Goal: Information Seeking & Learning: Learn about a topic

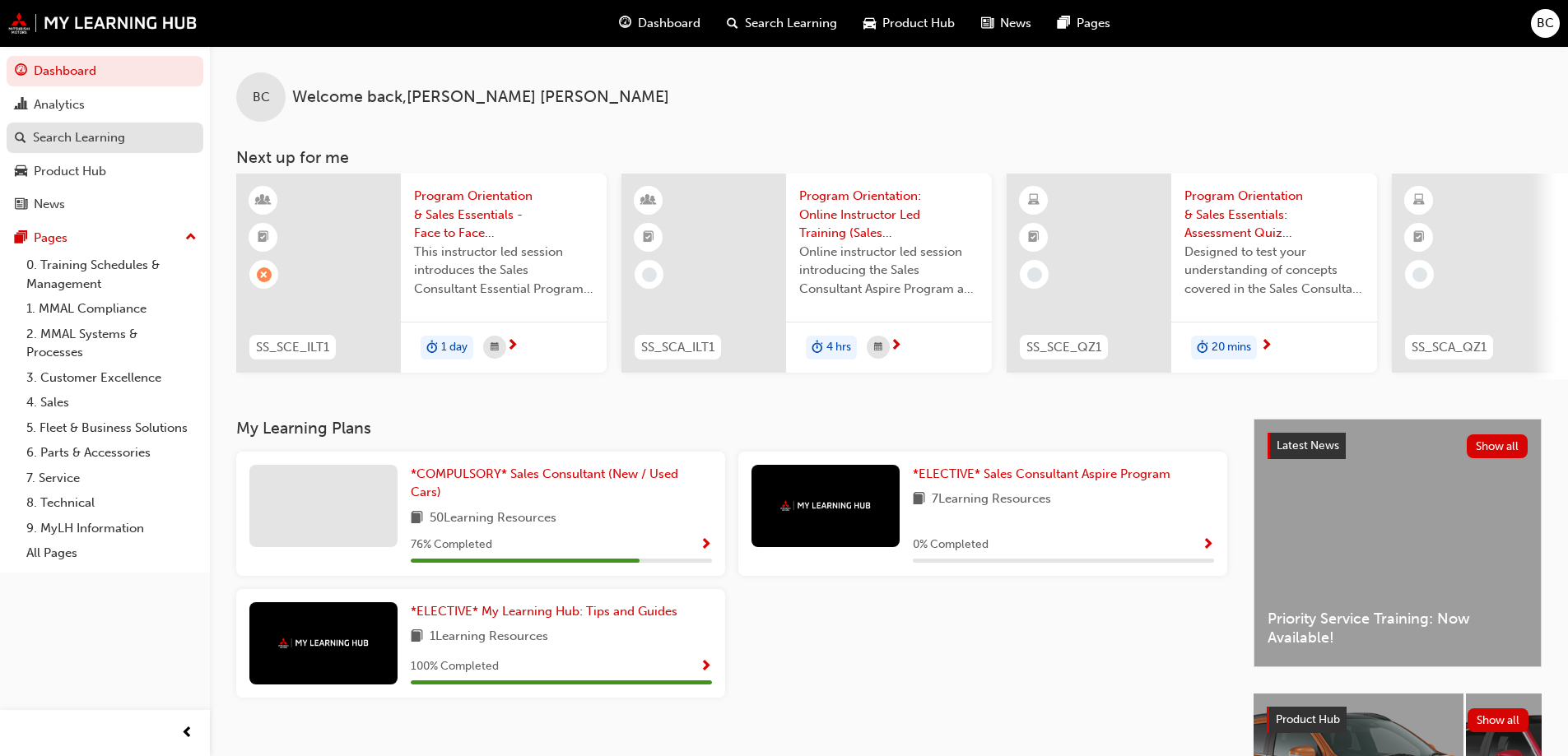
click at [100, 139] on div "Search Learning" at bounding box center [79, 138] width 92 height 19
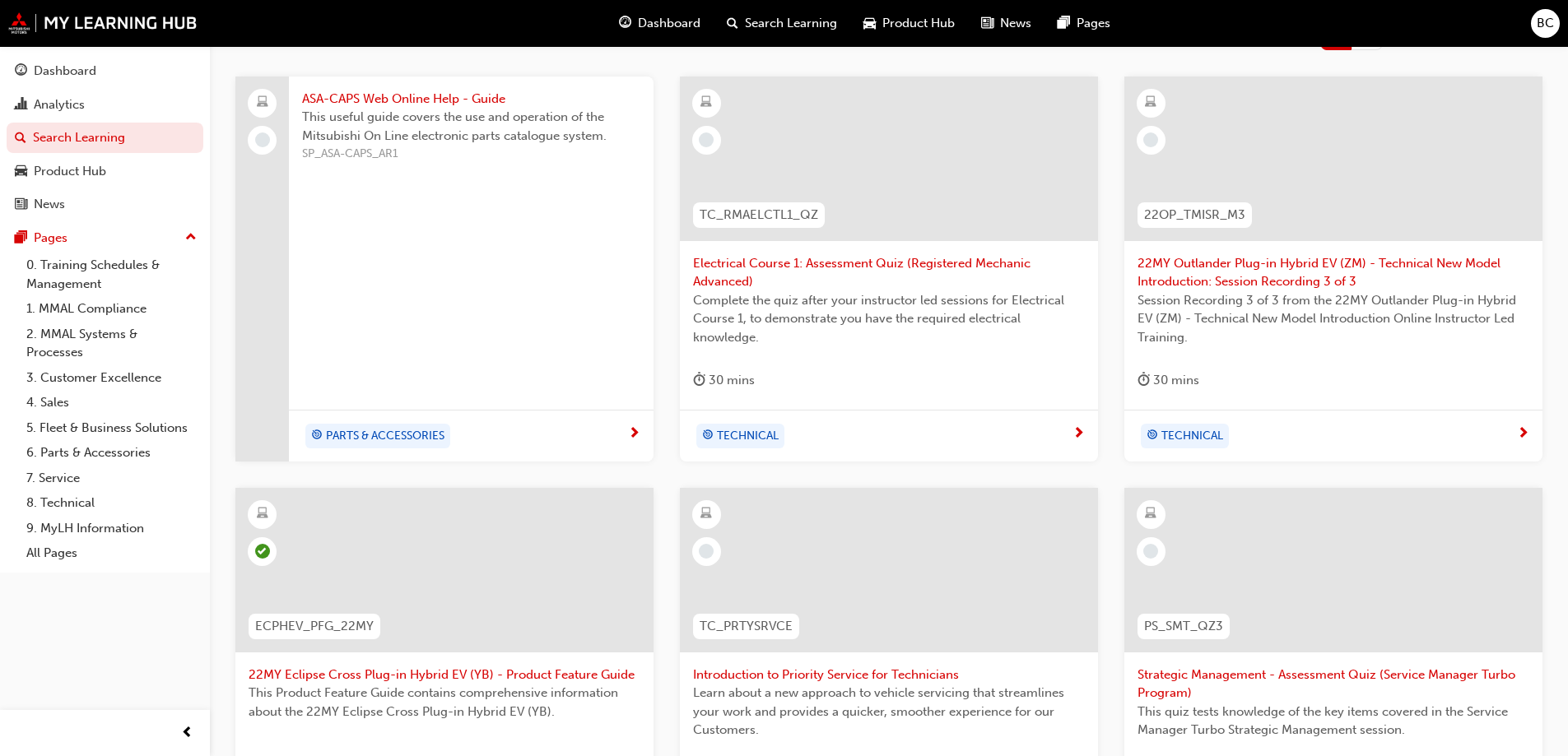
scroll to position [246, 0]
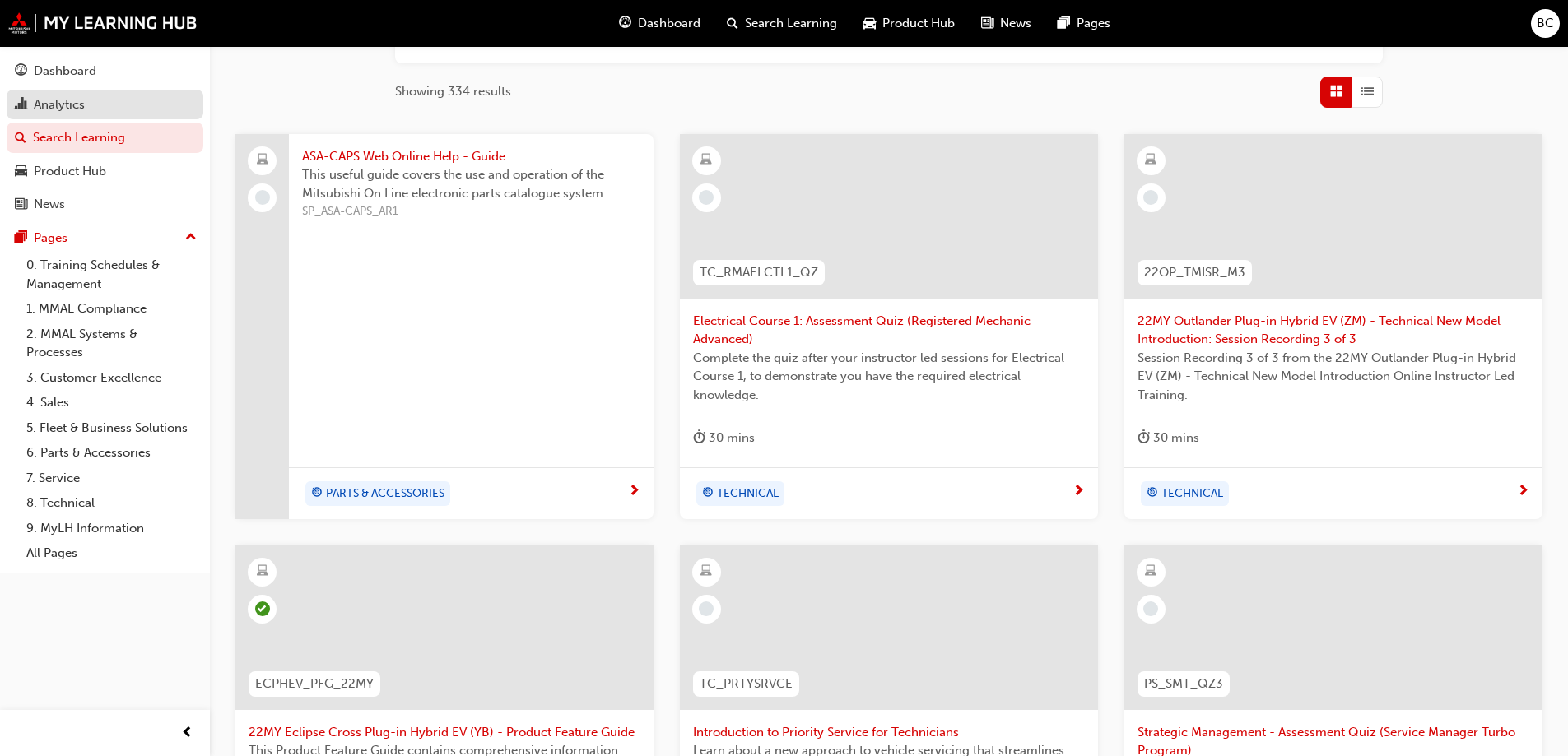
click at [75, 97] on div "Analytics" at bounding box center [59, 105] width 51 height 19
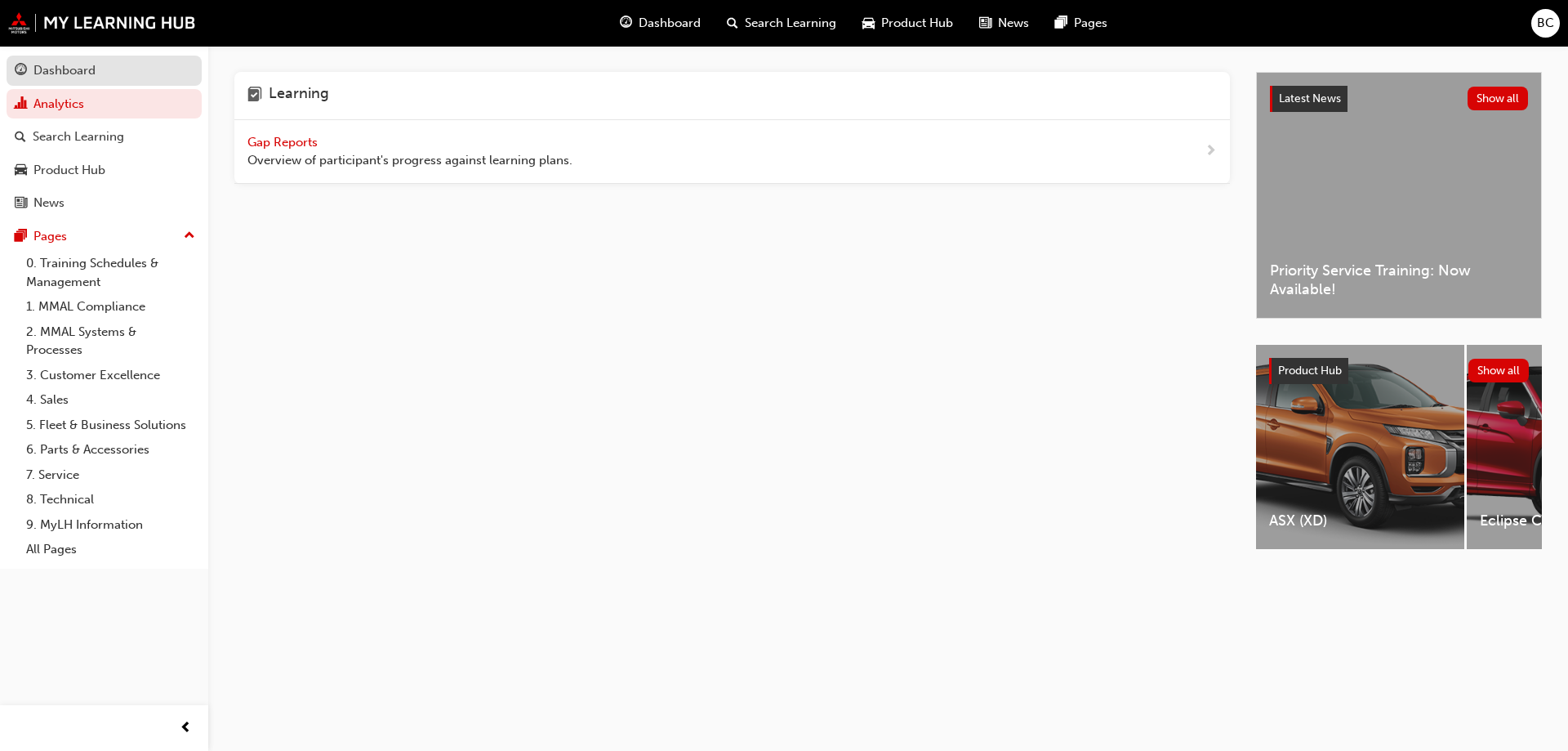
click at [69, 61] on div "Dashboard" at bounding box center [64, 71] width 62 height 19
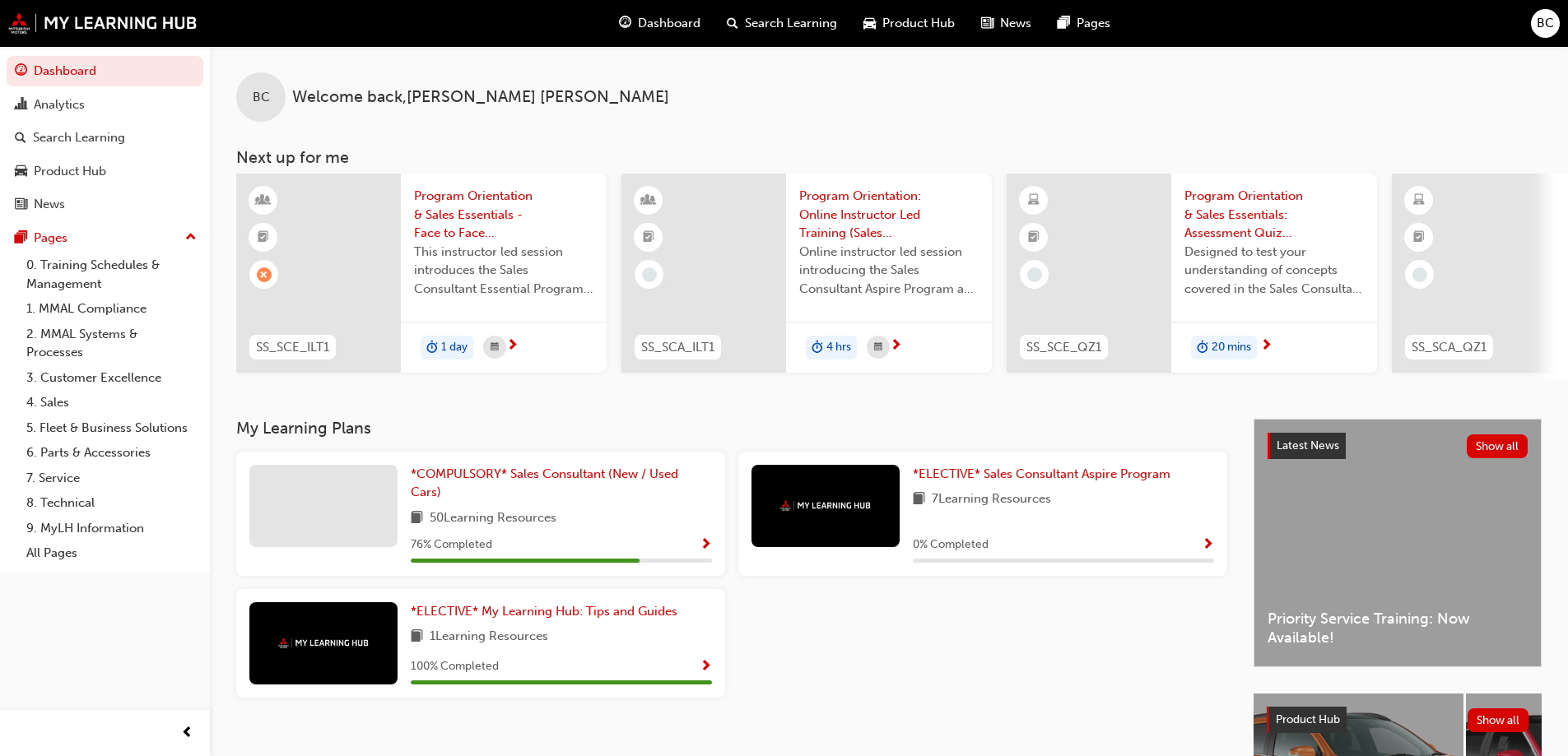
click at [1456, 289] on div at bounding box center [1474, 273] width 165 height 200
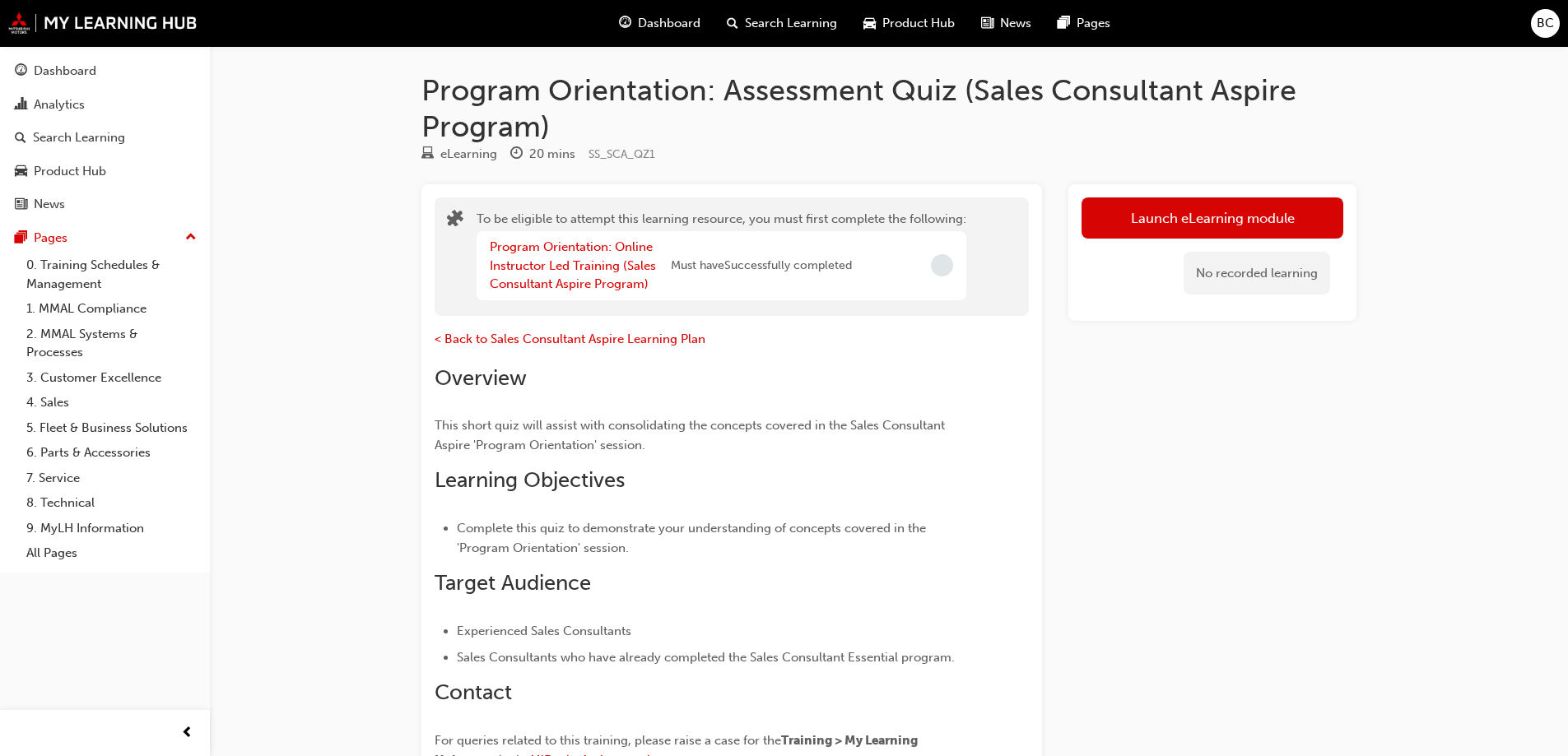
scroll to position [82, 0]
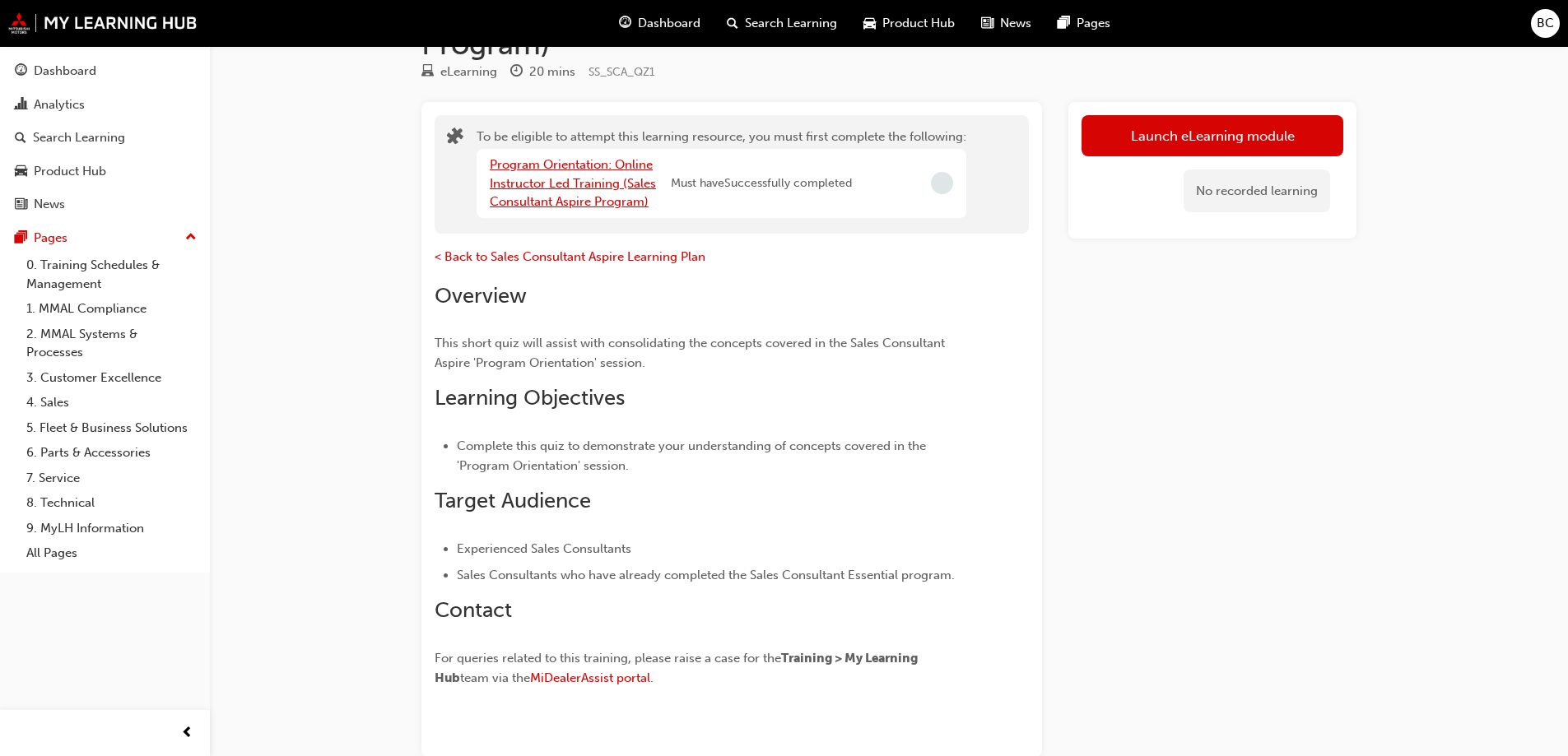
click at [560, 179] on link "Program Orientation: Online Instructor Led Training (Sales Consultant Aspire Pr…" at bounding box center [573, 183] width 166 height 52
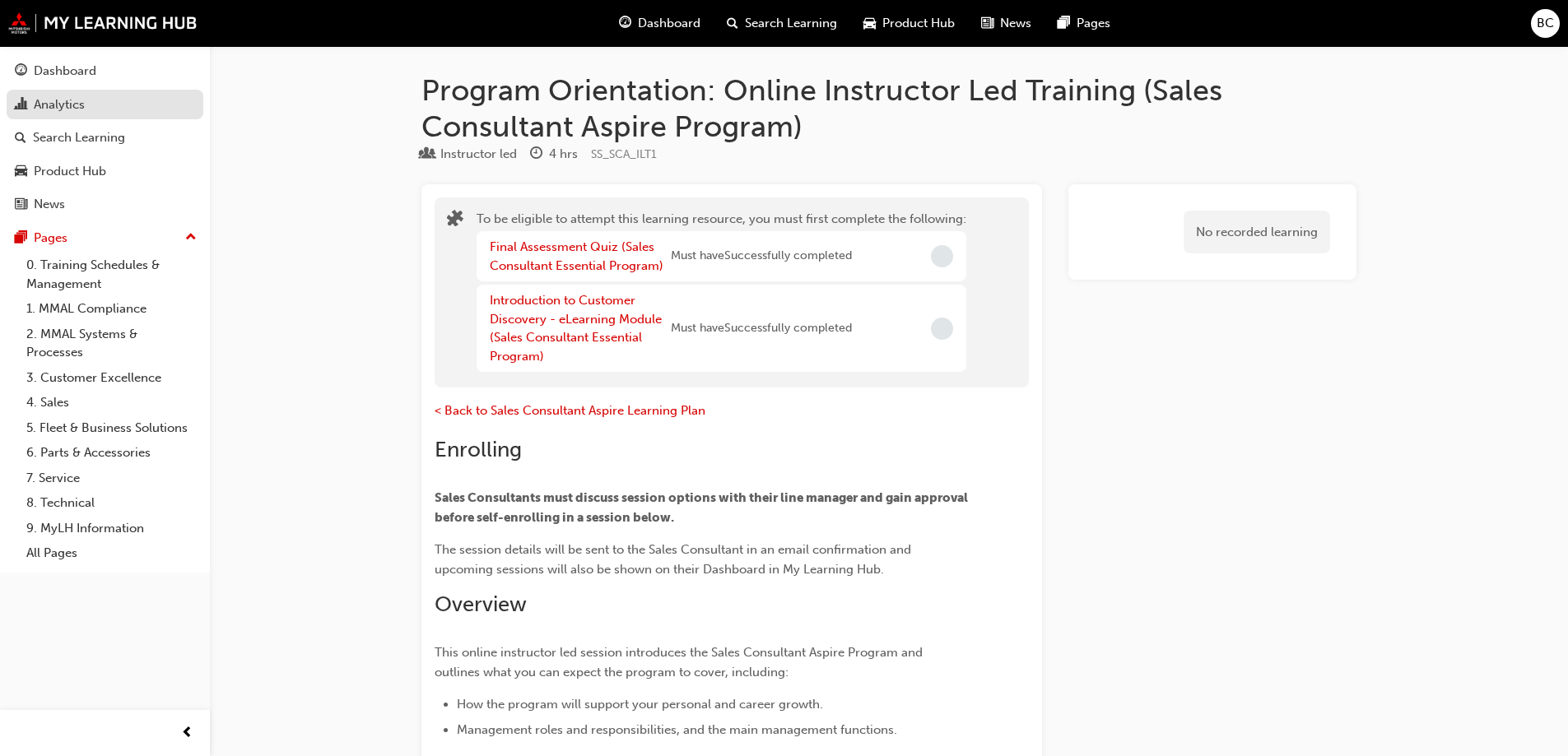
click at [56, 100] on div "Analytics" at bounding box center [59, 105] width 51 height 19
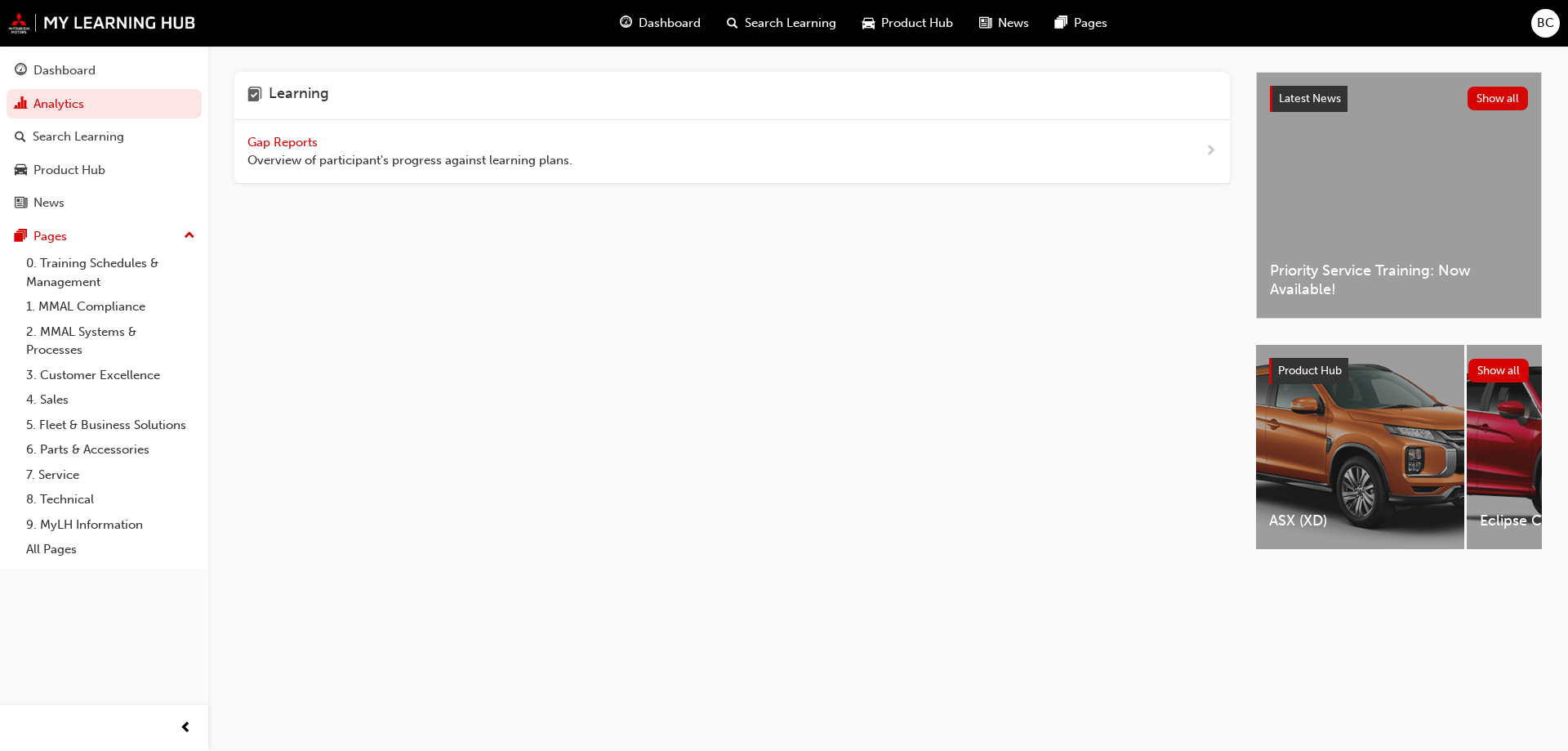
click at [787, 26] on span "Search Learning" at bounding box center [791, 23] width 91 height 19
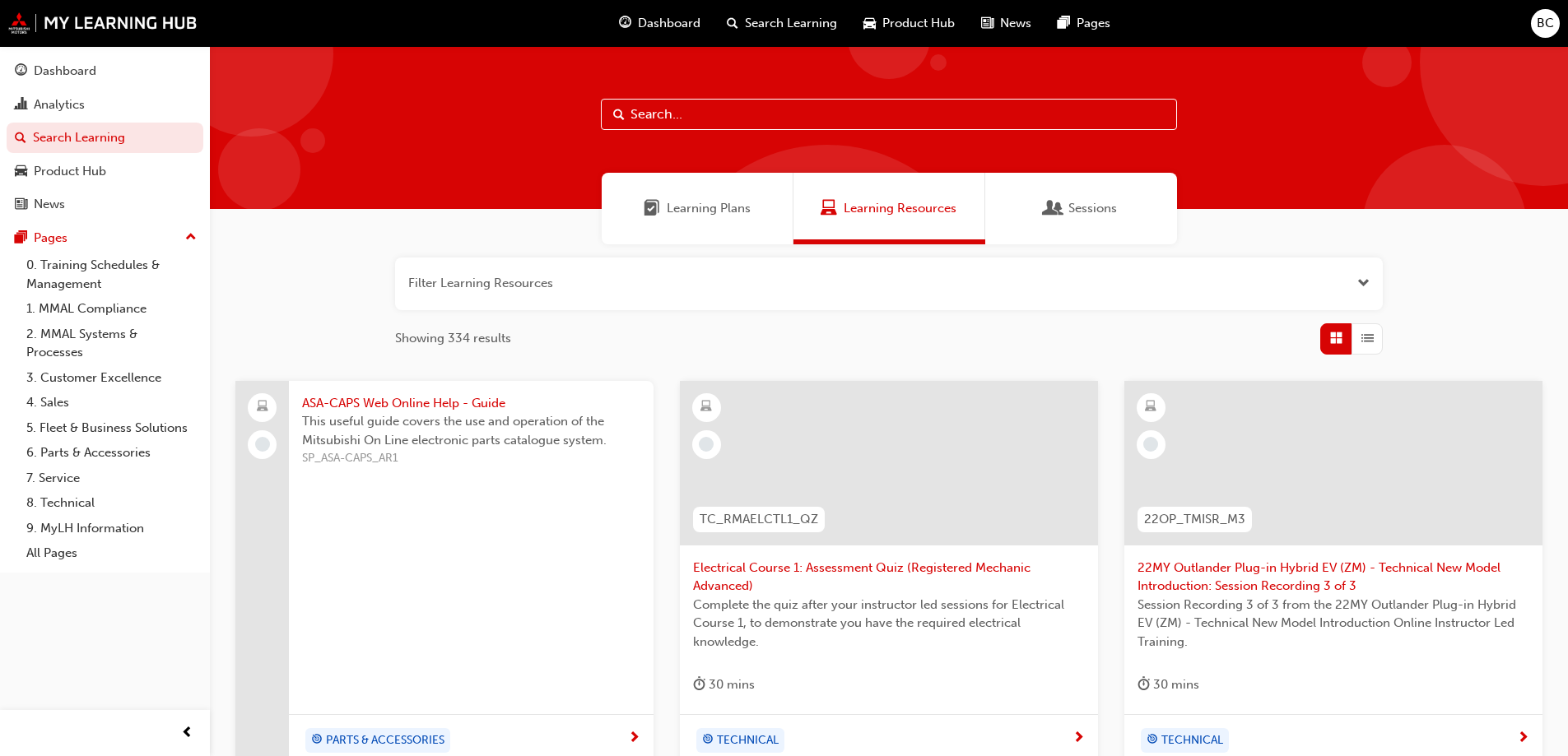
click at [685, 211] on span "Learning Plans" at bounding box center [709, 209] width 84 height 19
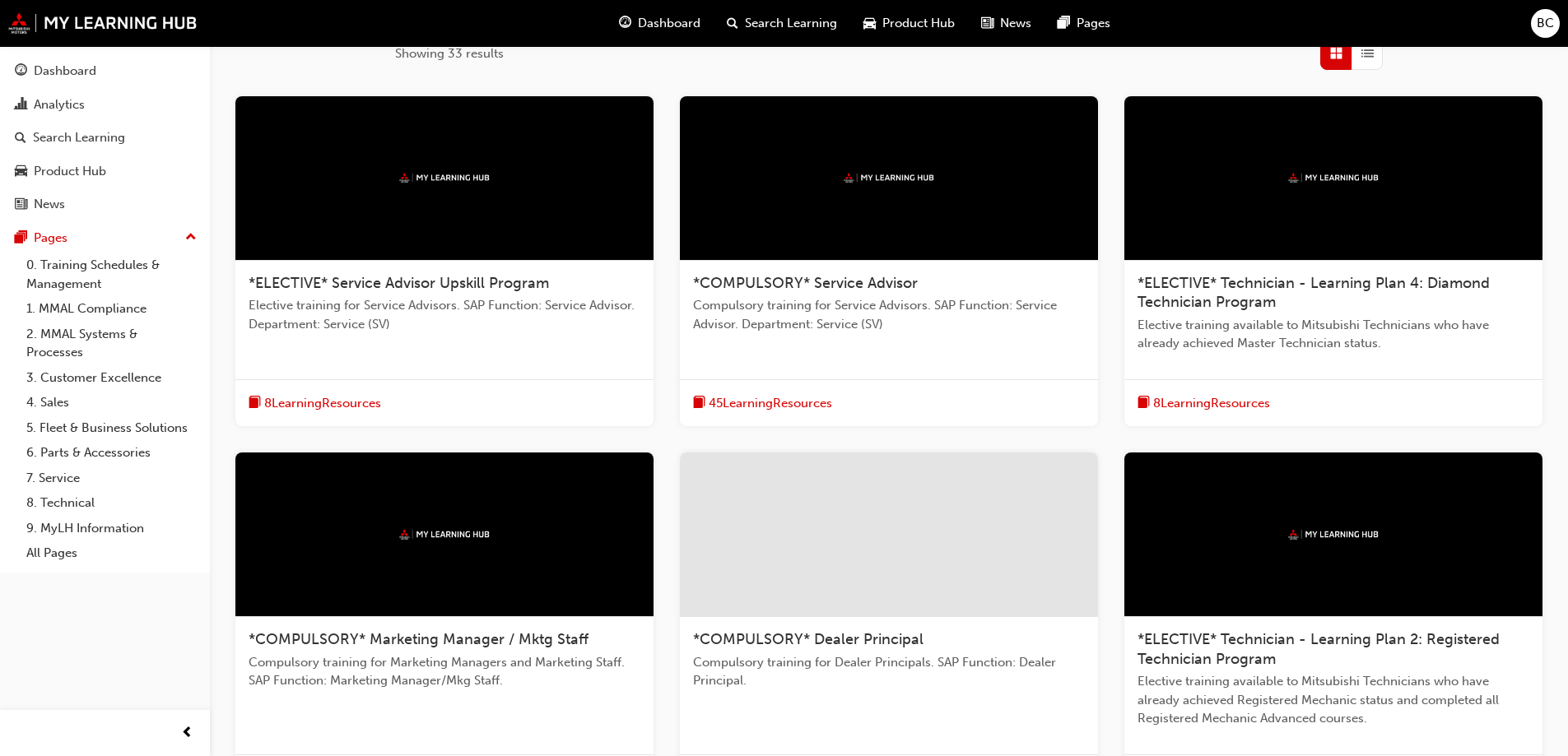
scroll to position [329, 0]
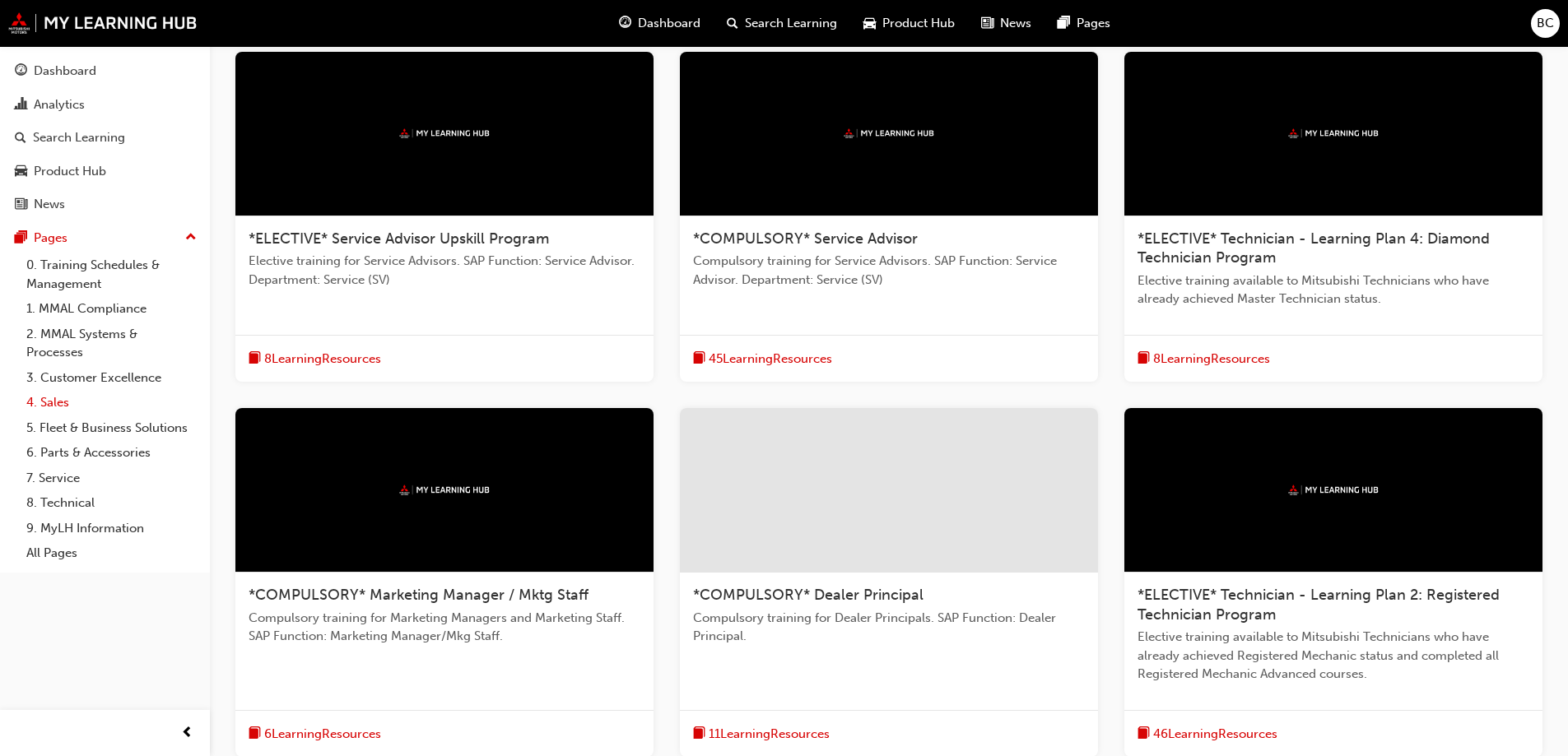
click at [64, 406] on link "4. Sales" at bounding box center [112, 402] width 184 height 25
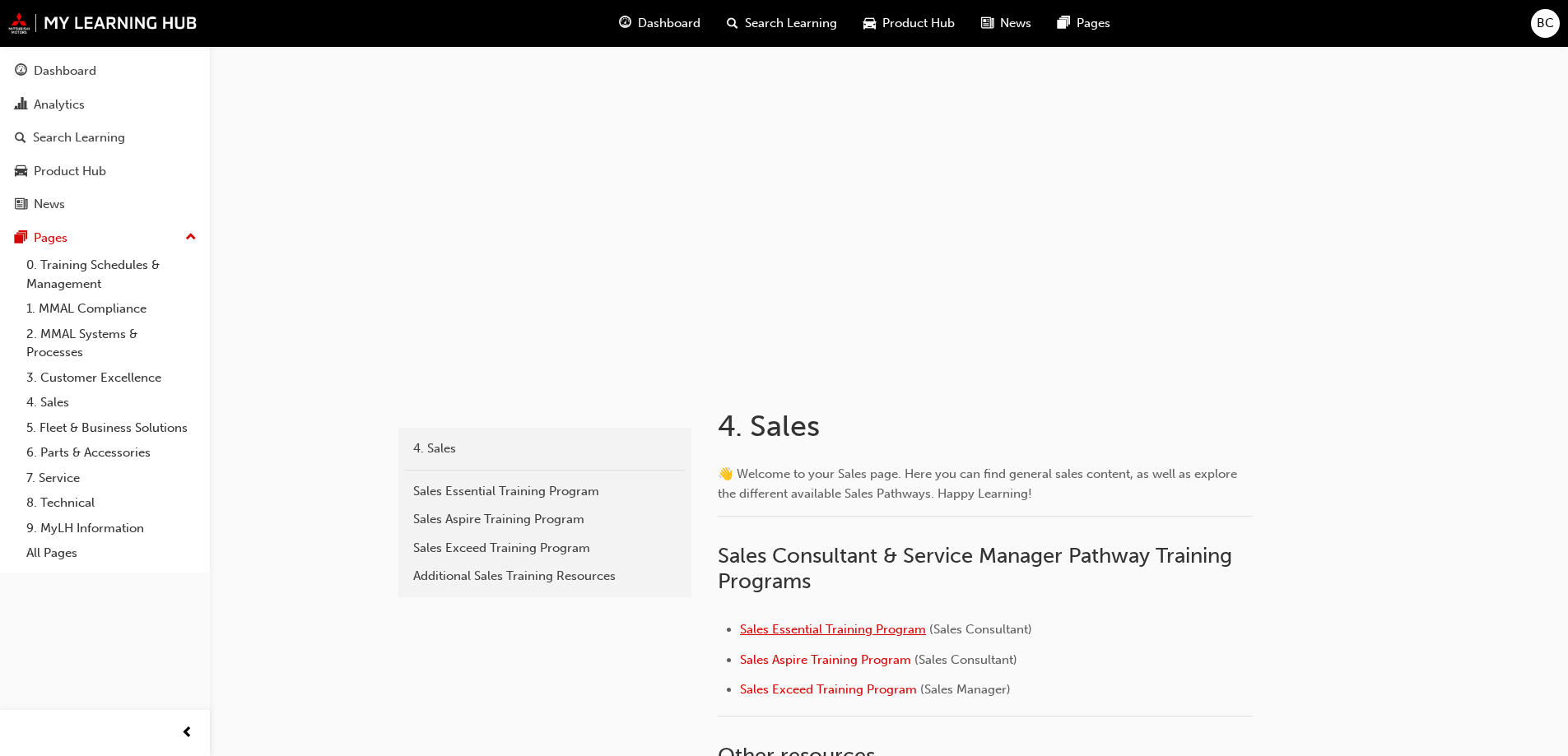
click at [799, 624] on span "Sales Essential Training Program" at bounding box center [832, 630] width 186 height 15
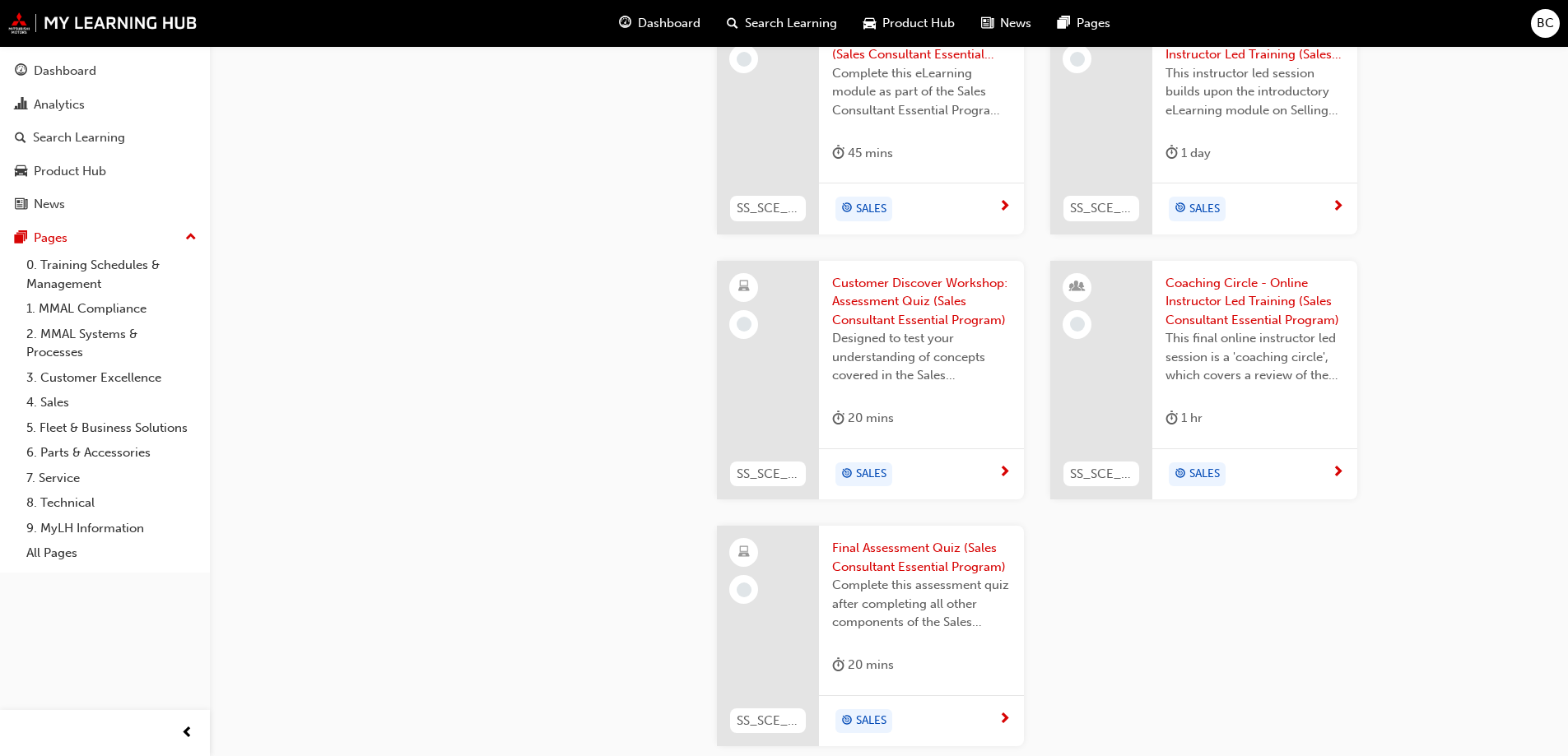
scroll to position [1727, 0]
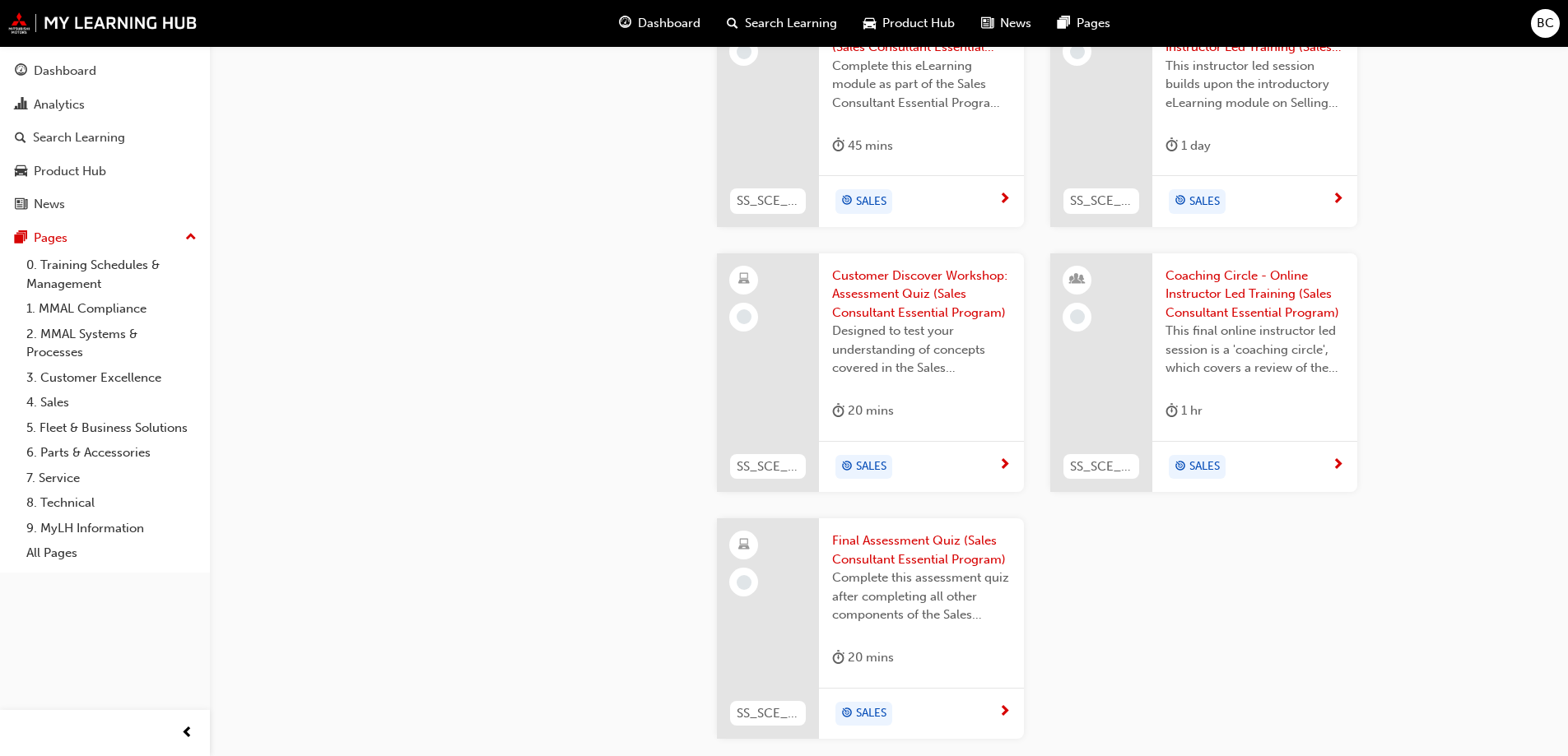
drag, startPoint x: 1403, startPoint y: 469, endPoint x: 1398, endPoint y: 461, distance: 9.4
click at [73, 26] on img at bounding box center [103, 22] width 189 height 22
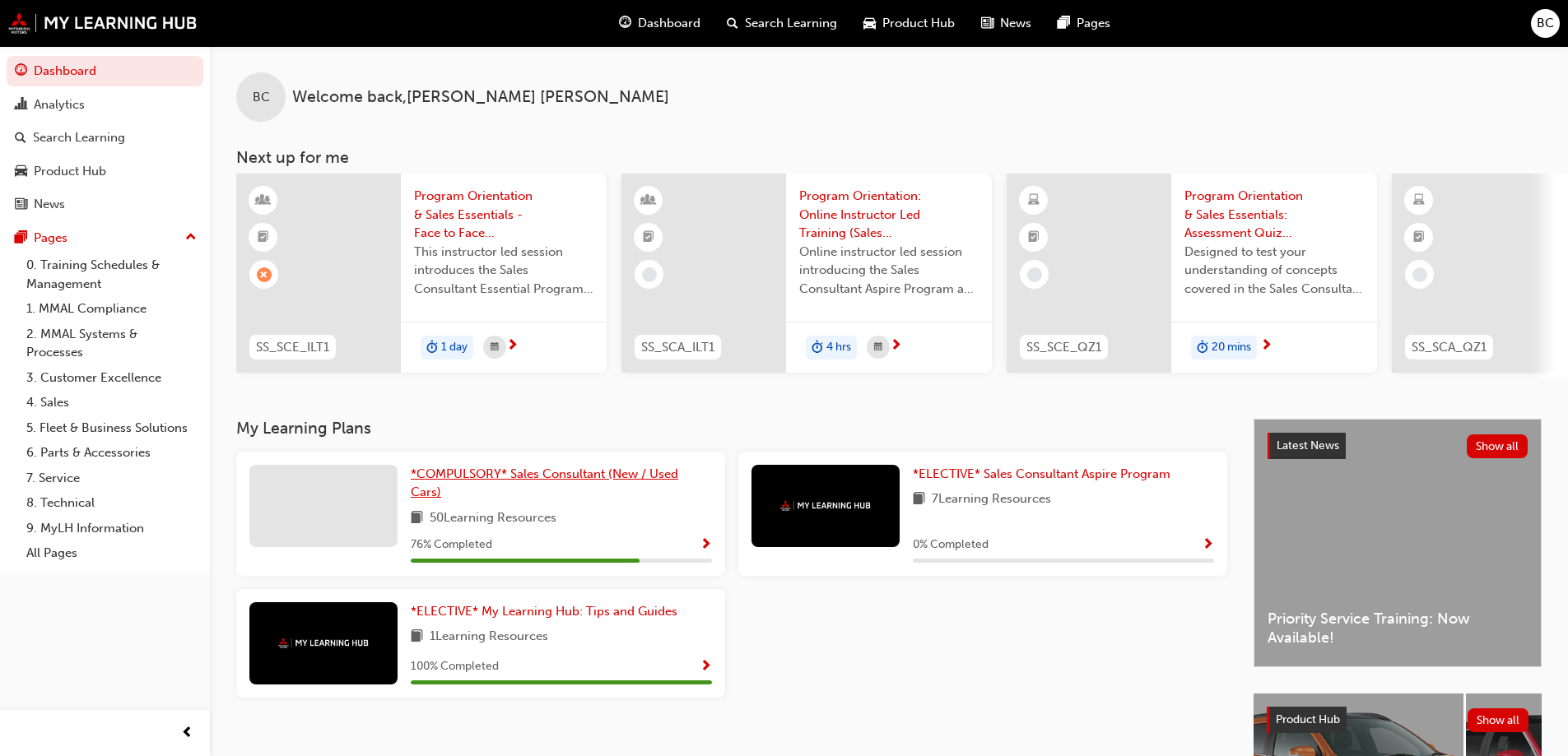
click at [560, 482] on span "*COMPULSORY* Sales Consultant (New / Used Cars)" at bounding box center [544, 483] width 267 height 34
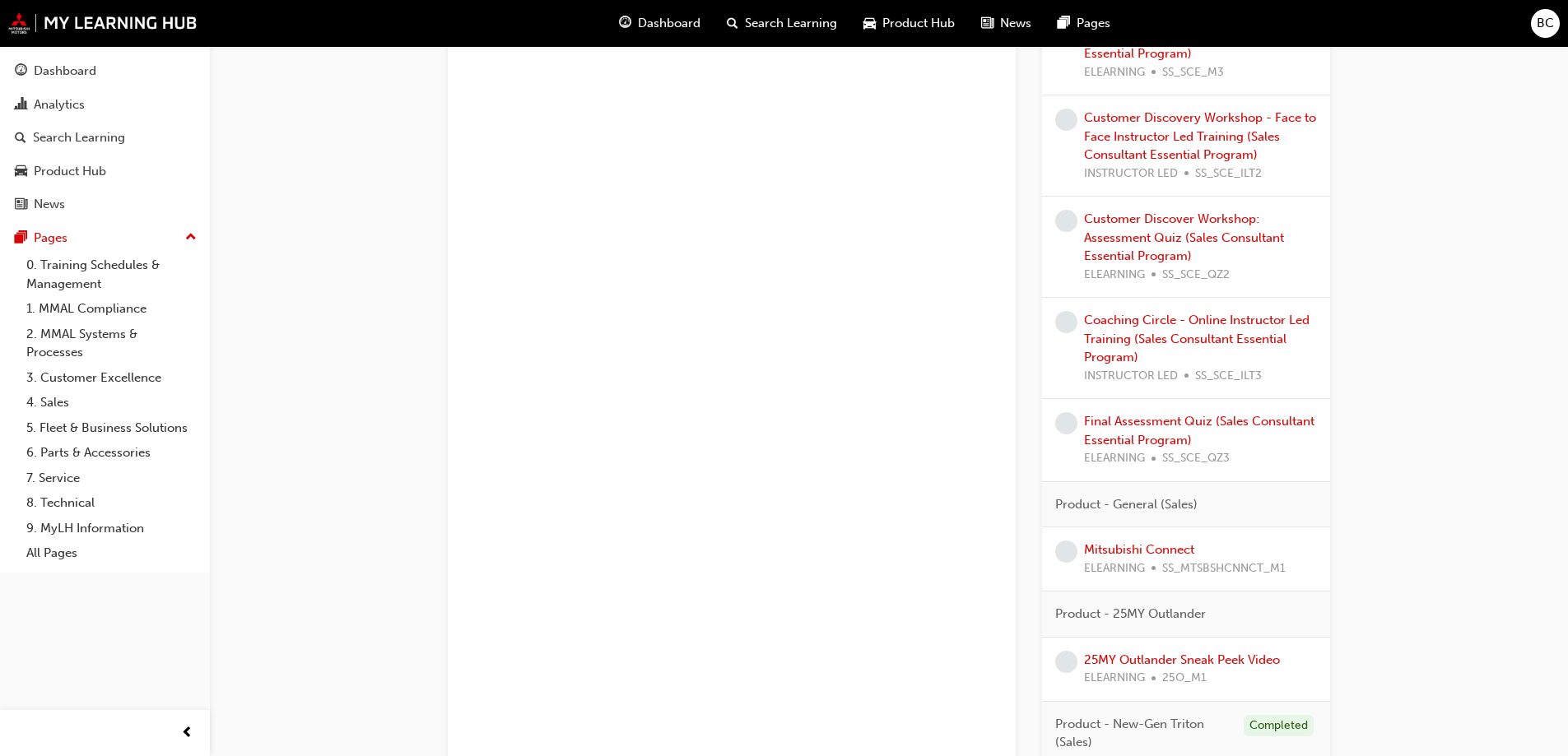
scroll to position [1070, 0]
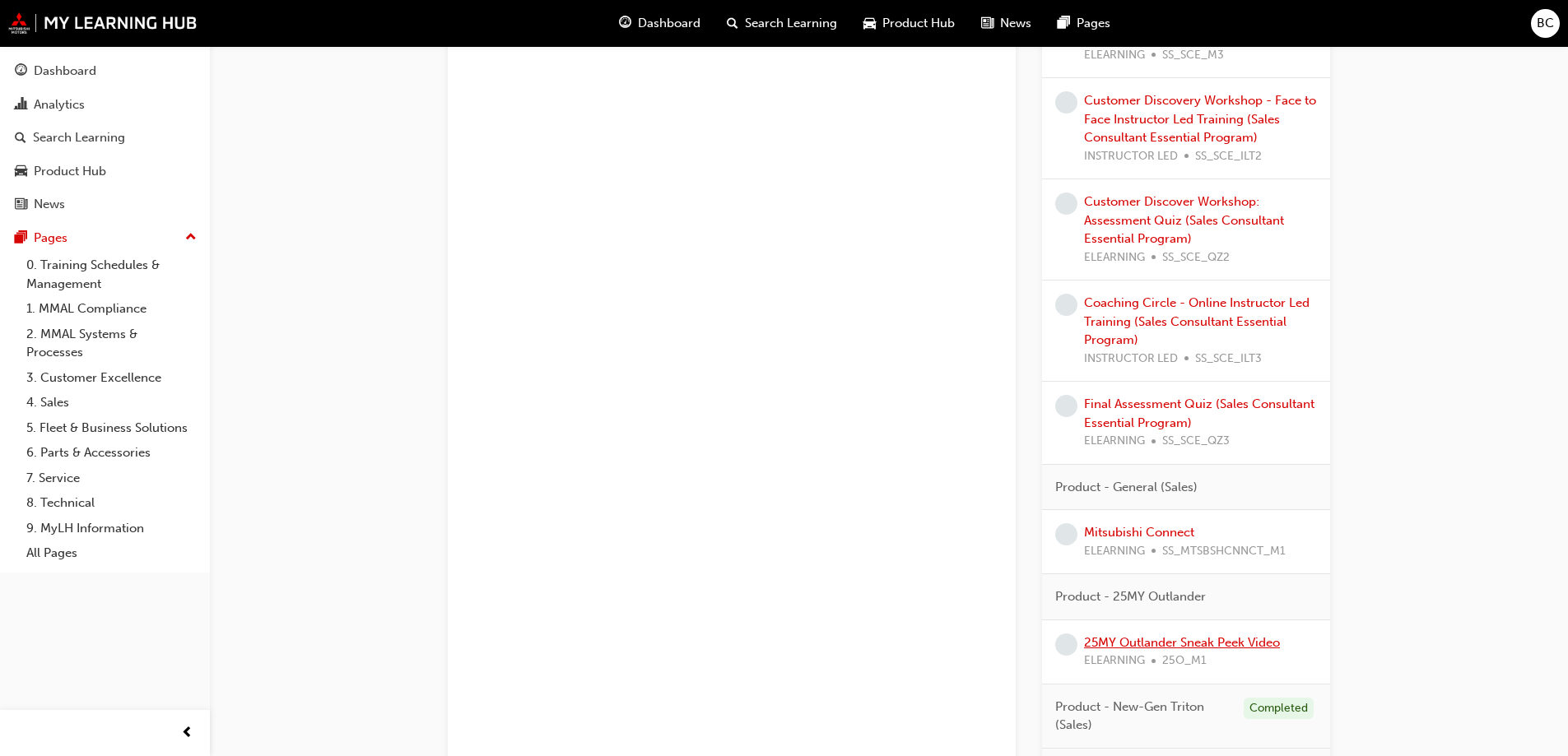
click at [1175, 639] on link "25MY Outlander Sneak Peek Video" at bounding box center [1182, 643] width 196 height 15
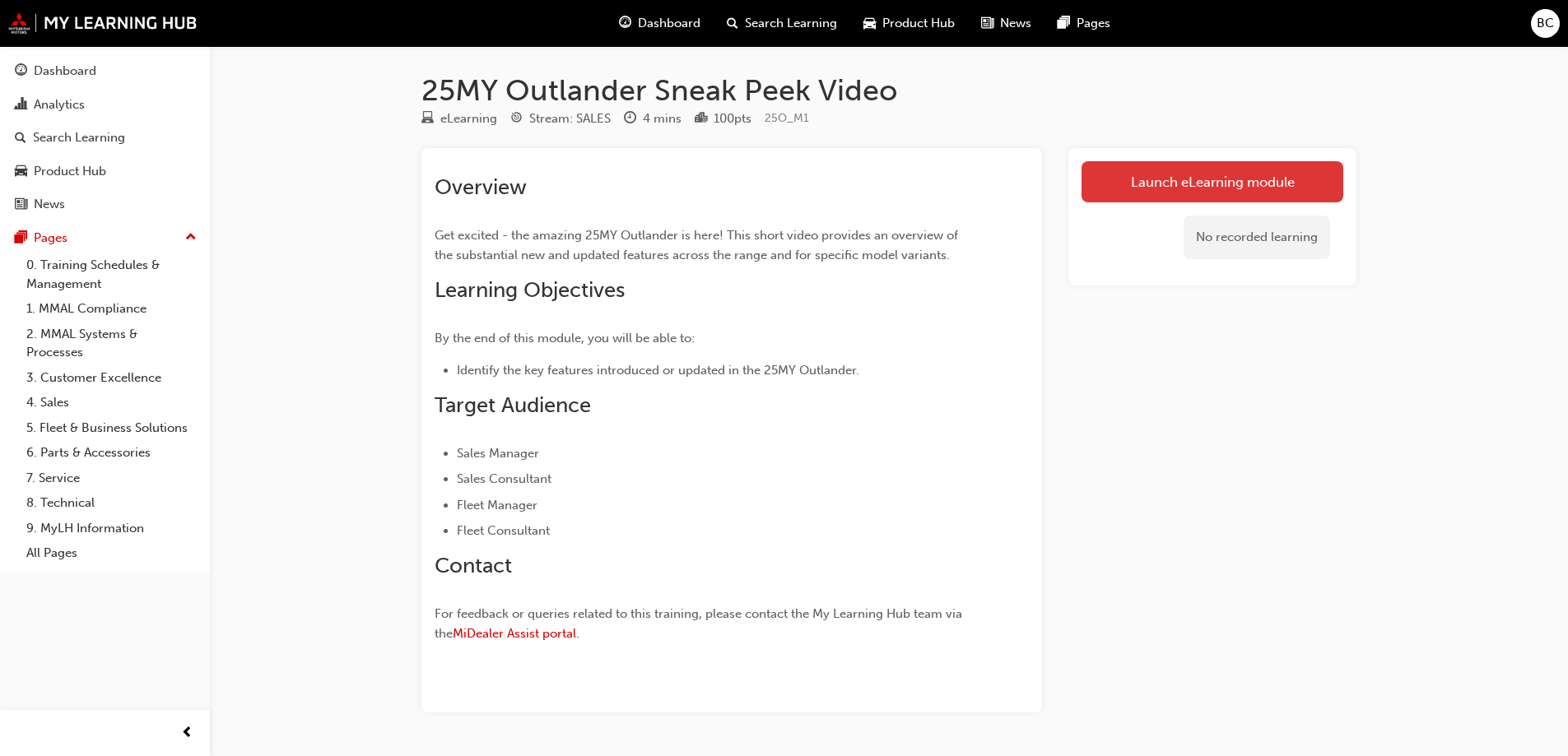
click at [1167, 185] on link "Launch eLearning module" at bounding box center [1212, 182] width 261 height 41
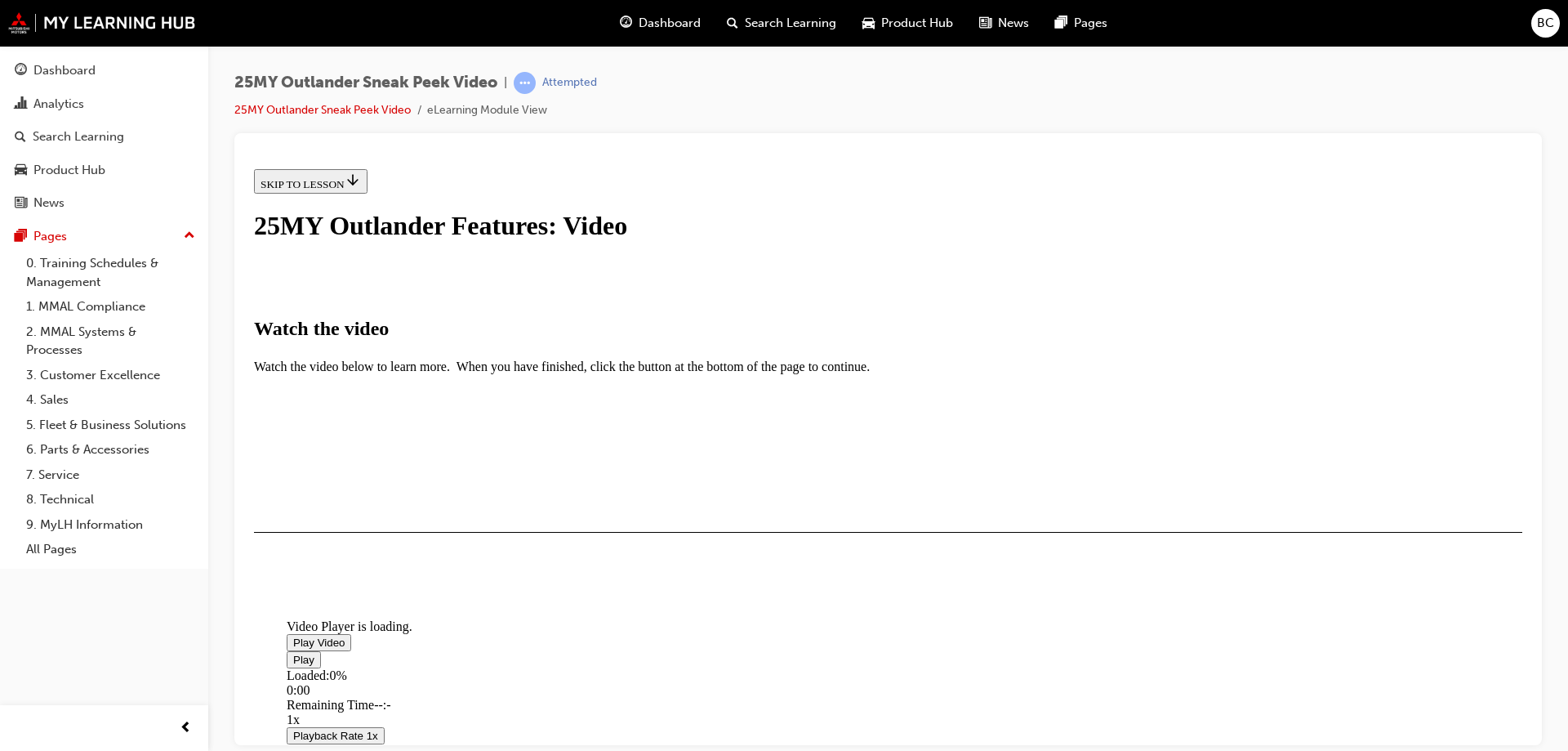
scroll to position [164, 0]
click at [293, 636] on span "Video player" at bounding box center [293, 641] width 0 height 12
click at [413, 586] on div "I HAVE WATCHED THIS VIDEO" at bounding box center [337, 580] width 153 height 13
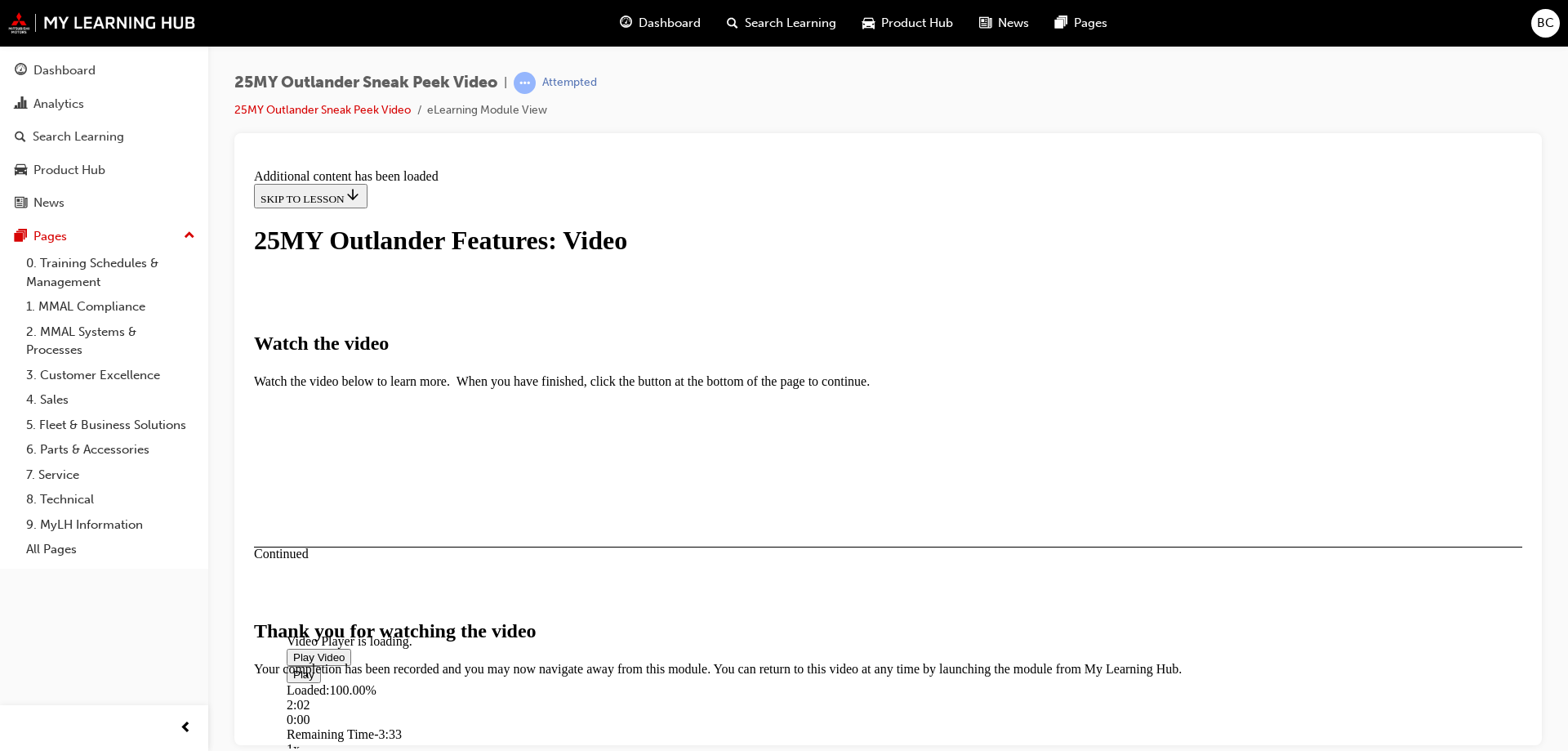
scroll to position [513, 0]
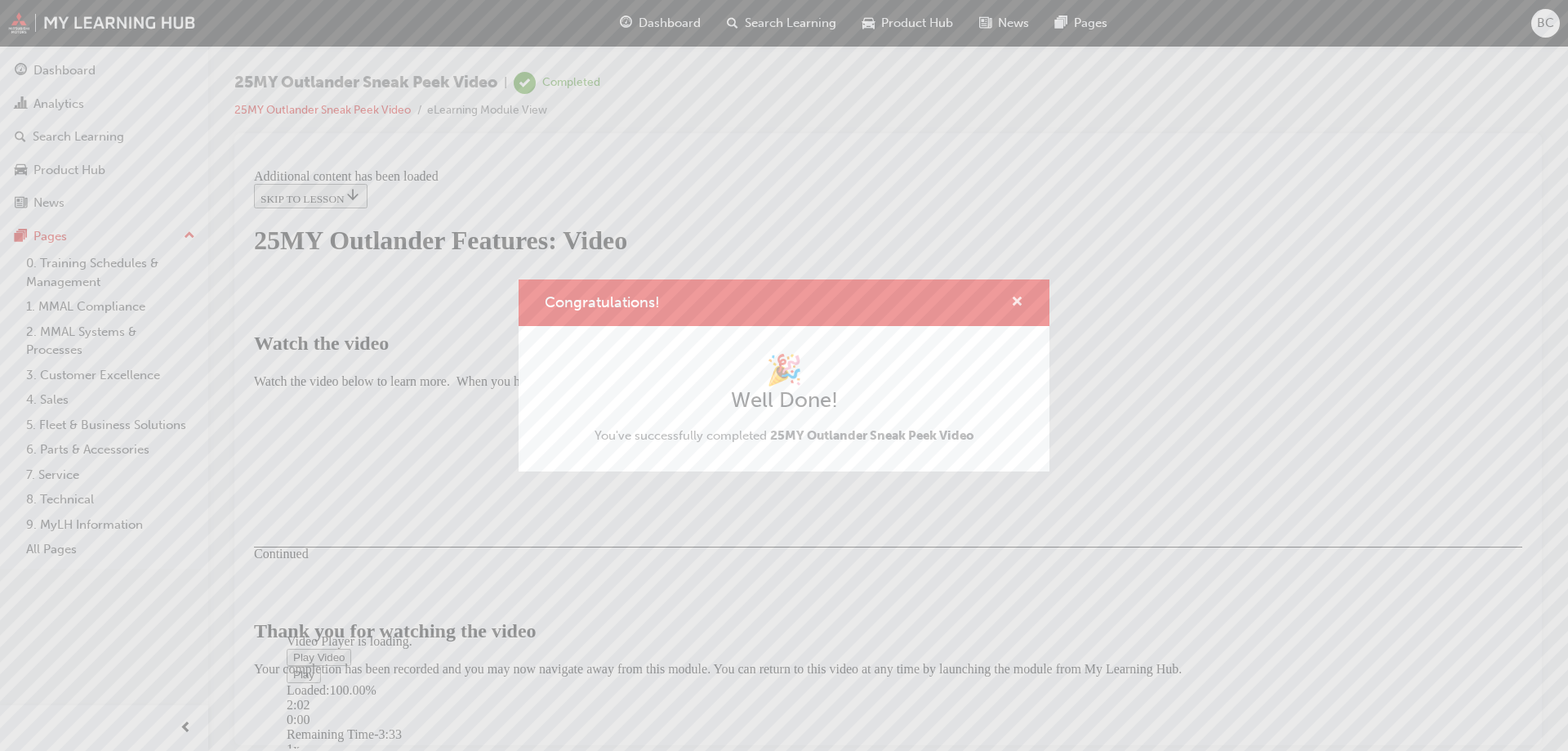
click at [1018, 299] on span "cross-icon" at bounding box center [1017, 303] width 12 height 15
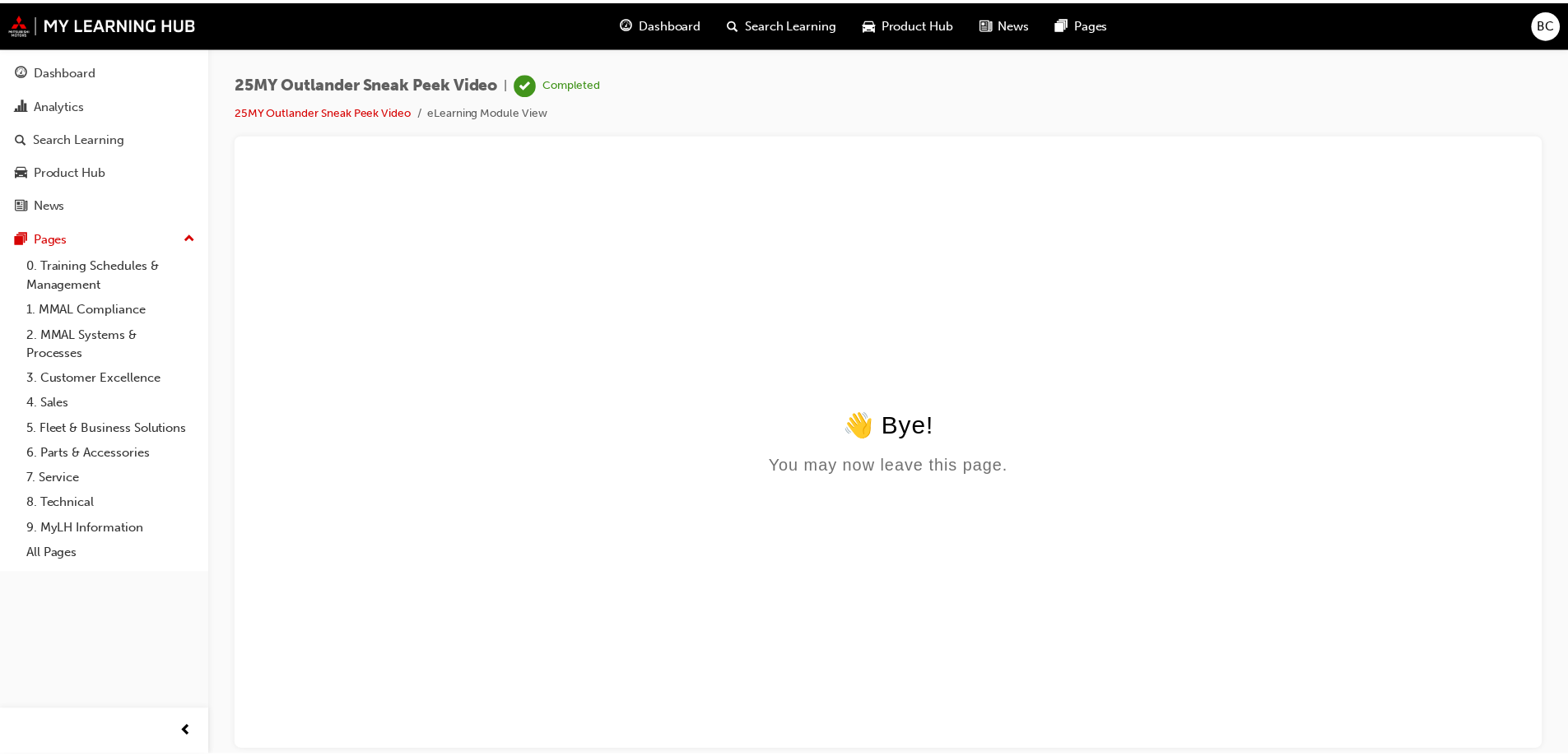
scroll to position [0, 0]
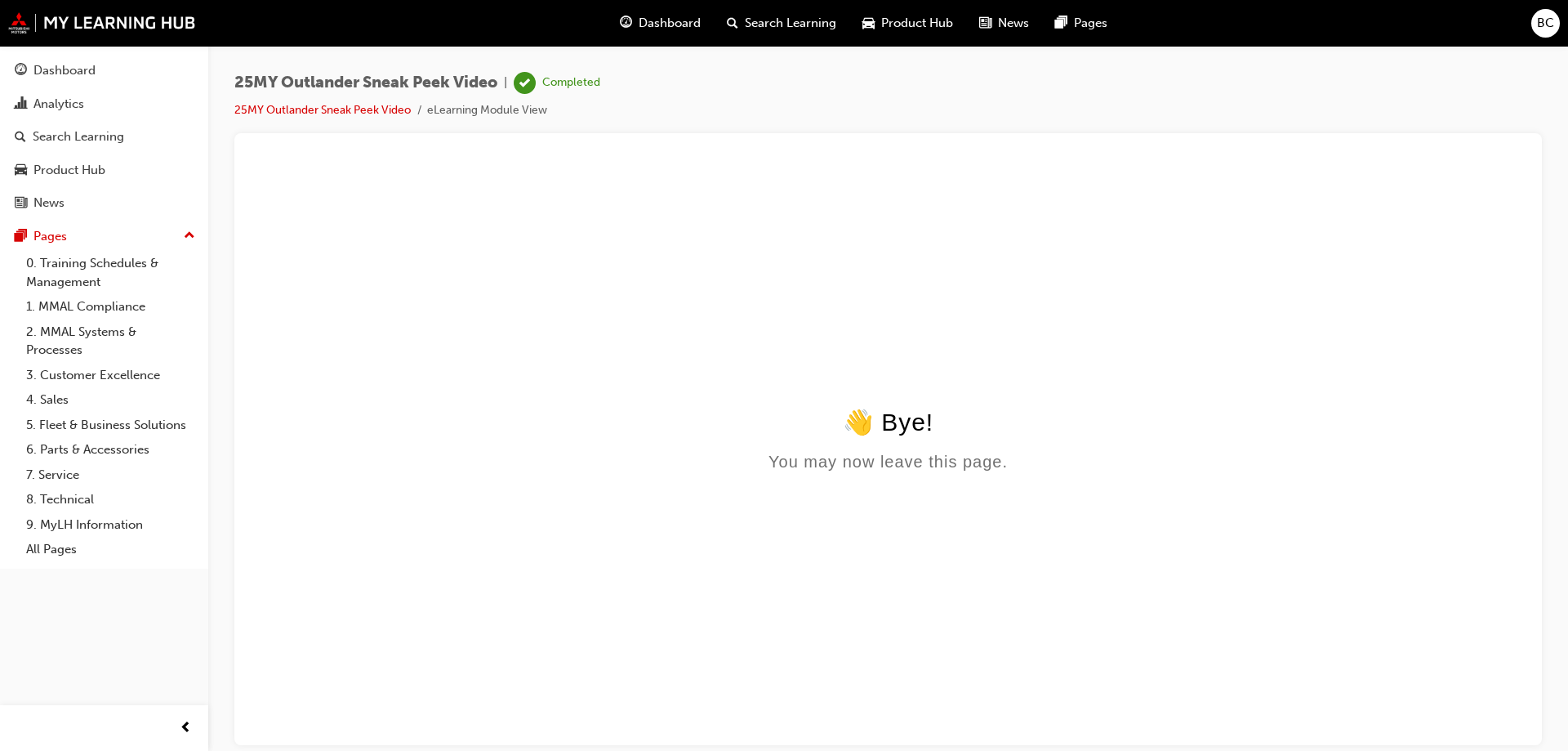
click at [875, 460] on div "You may now leave this page." at bounding box center [888, 462] width 1269 height 19
click at [870, 419] on div "👋 Bye!" at bounding box center [888, 421] width 1269 height 29
click at [772, 20] on span "Search Learning" at bounding box center [791, 23] width 91 height 19
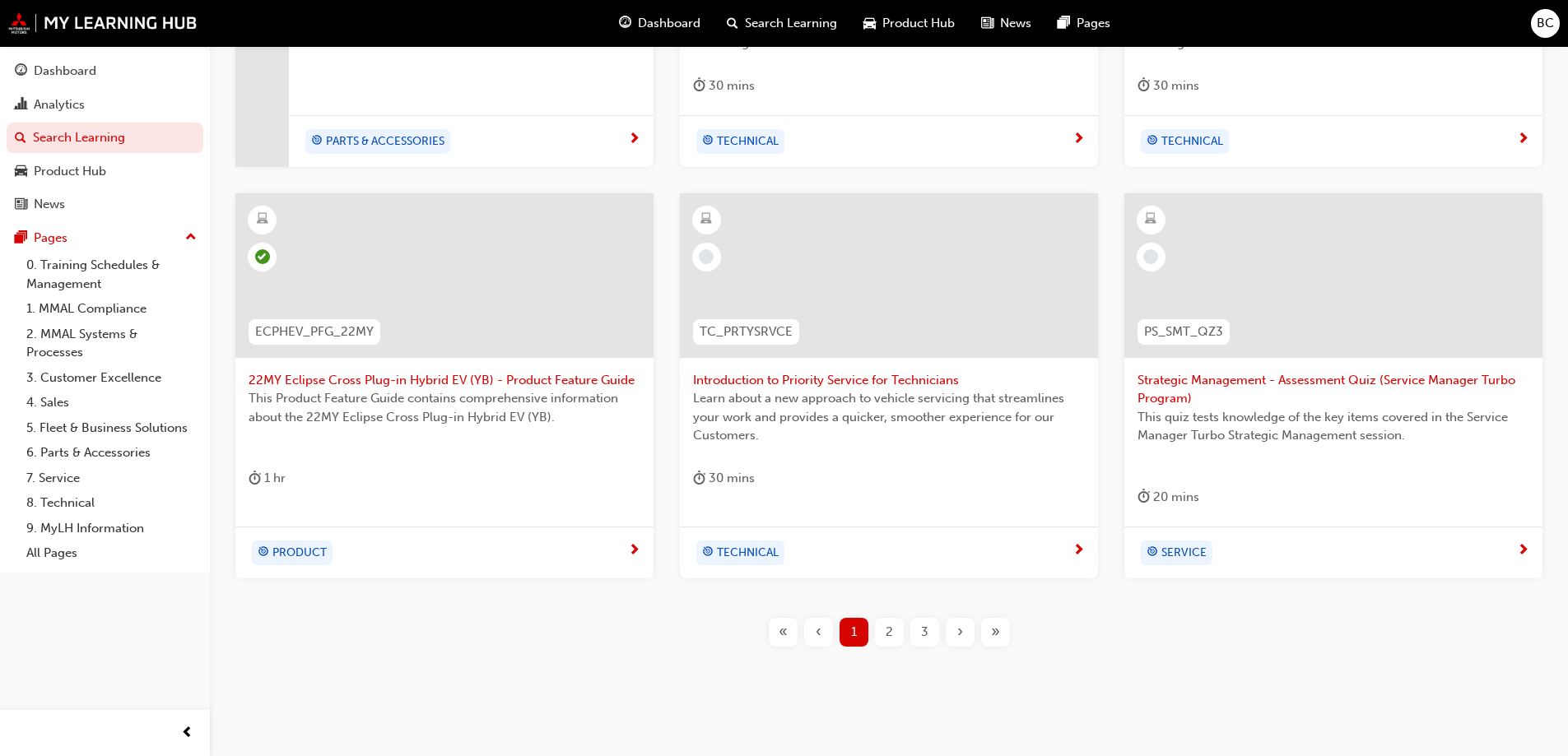
scroll to position [623, 0]
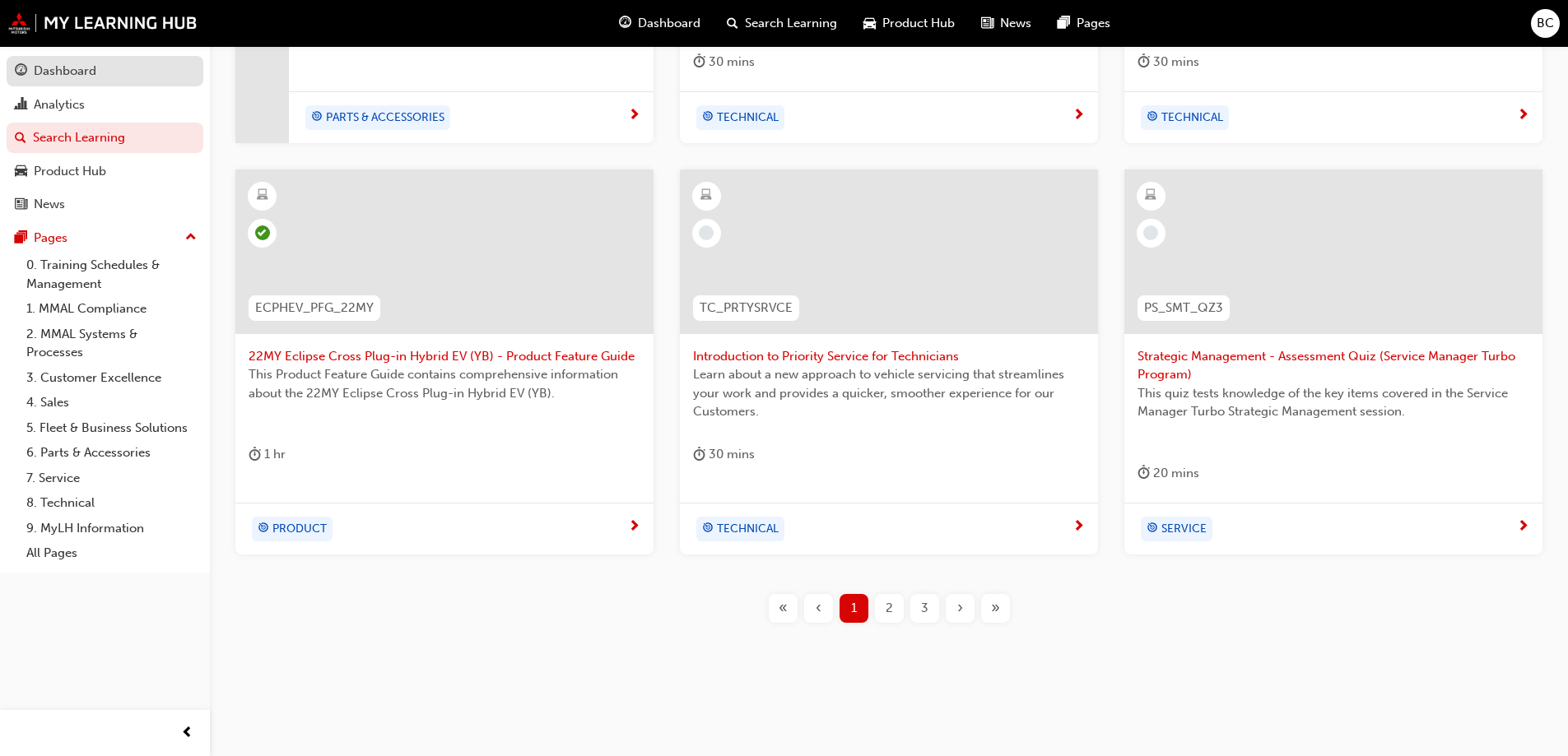
click at [58, 67] on div "Dashboard" at bounding box center [65, 71] width 63 height 19
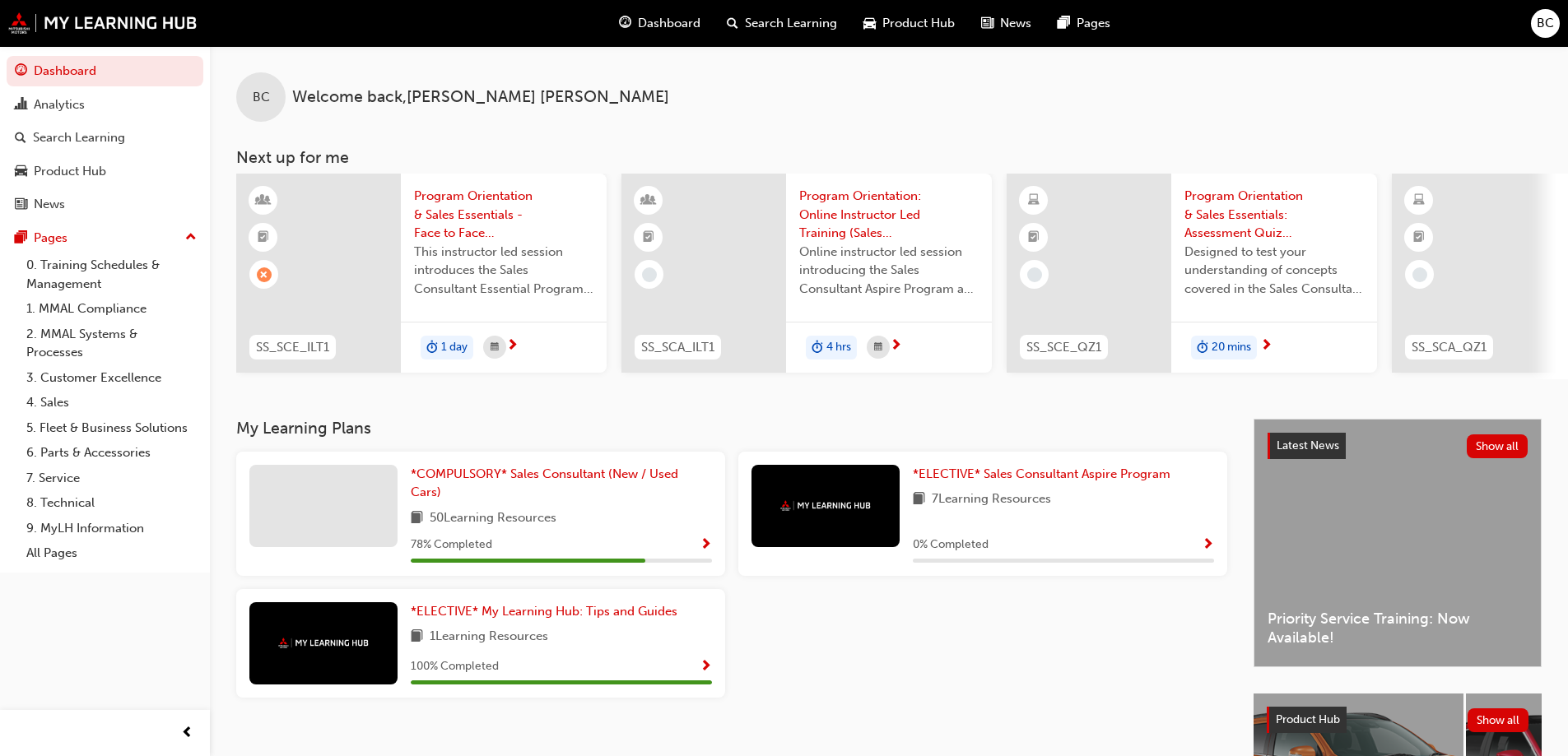
click at [709, 545] on span "Show Progress" at bounding box center [705, 545] width 12 height 15
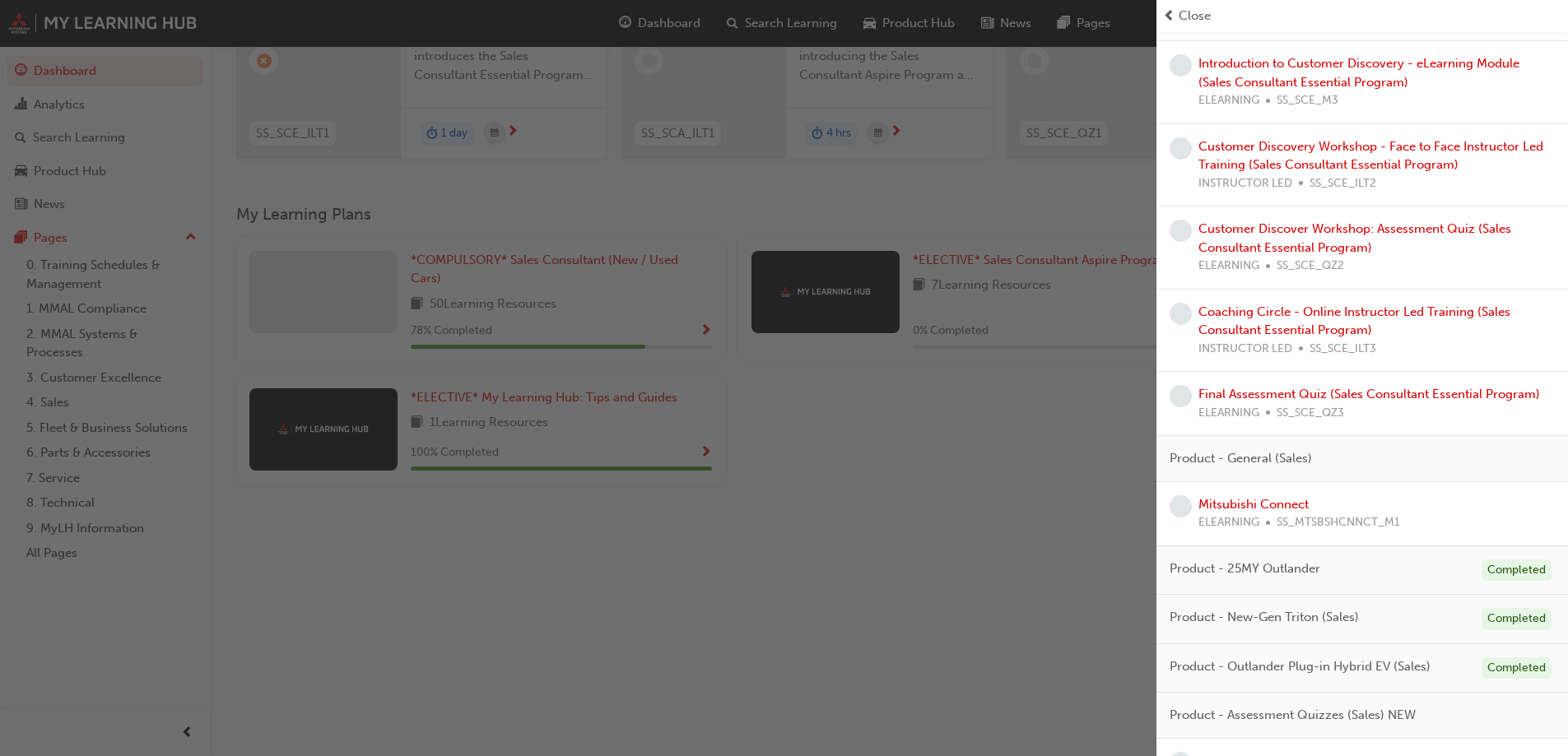
scroll to position [856, 0]
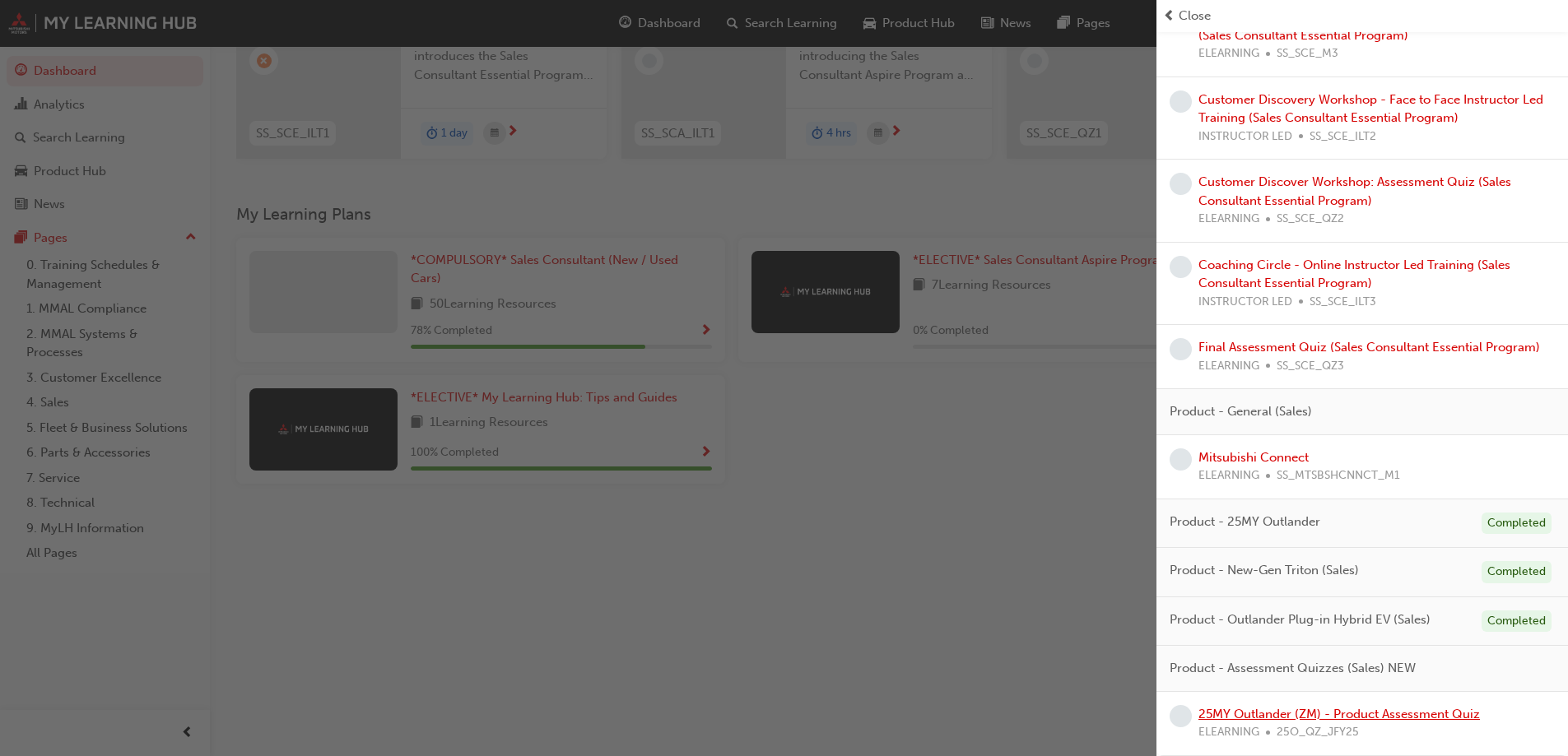
click at [1291, 709] on link "25MY Outlander (ZM) - Product Assessment Quiz" at bounding box center [1339, 714] width 281 height 15
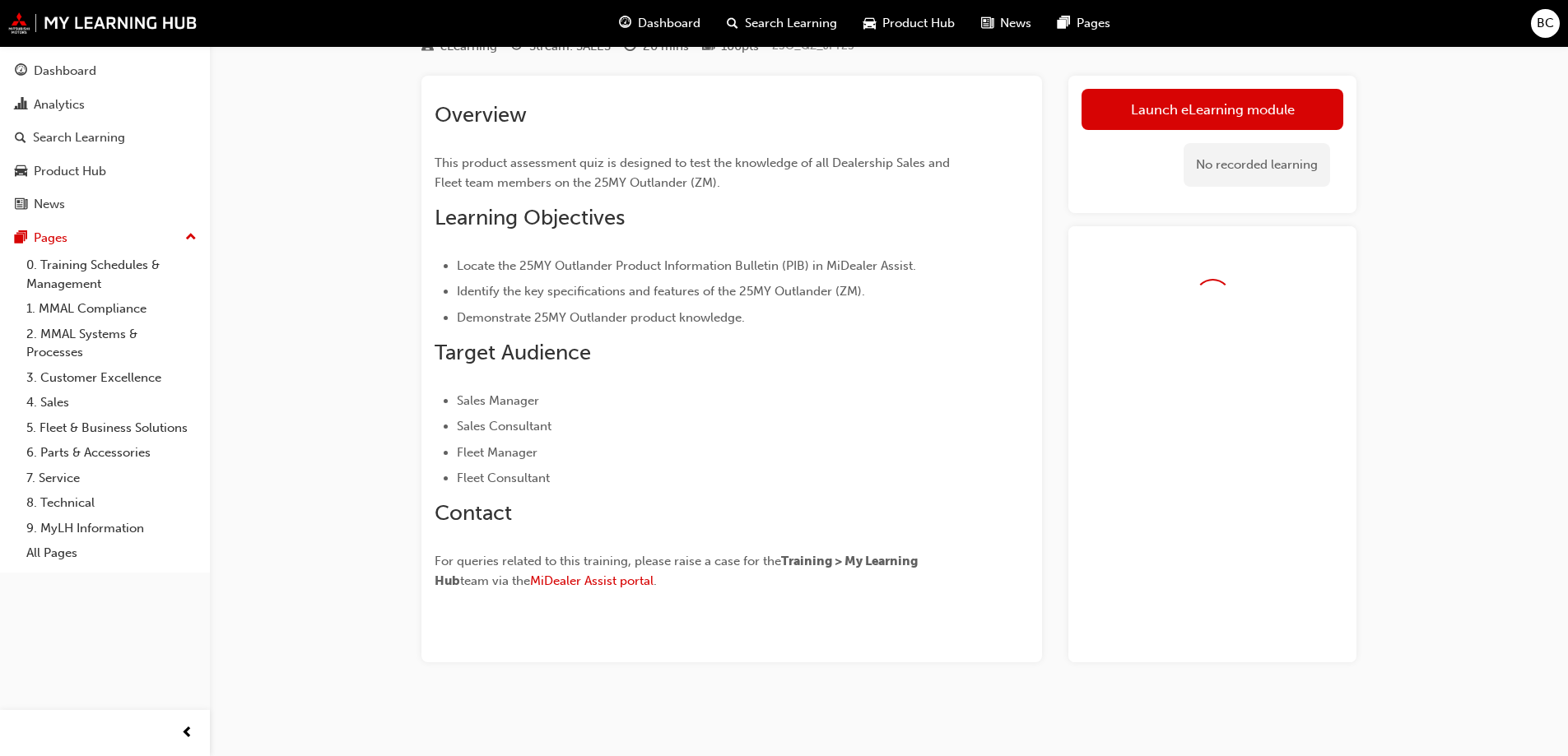
scroll to position [118, 0]
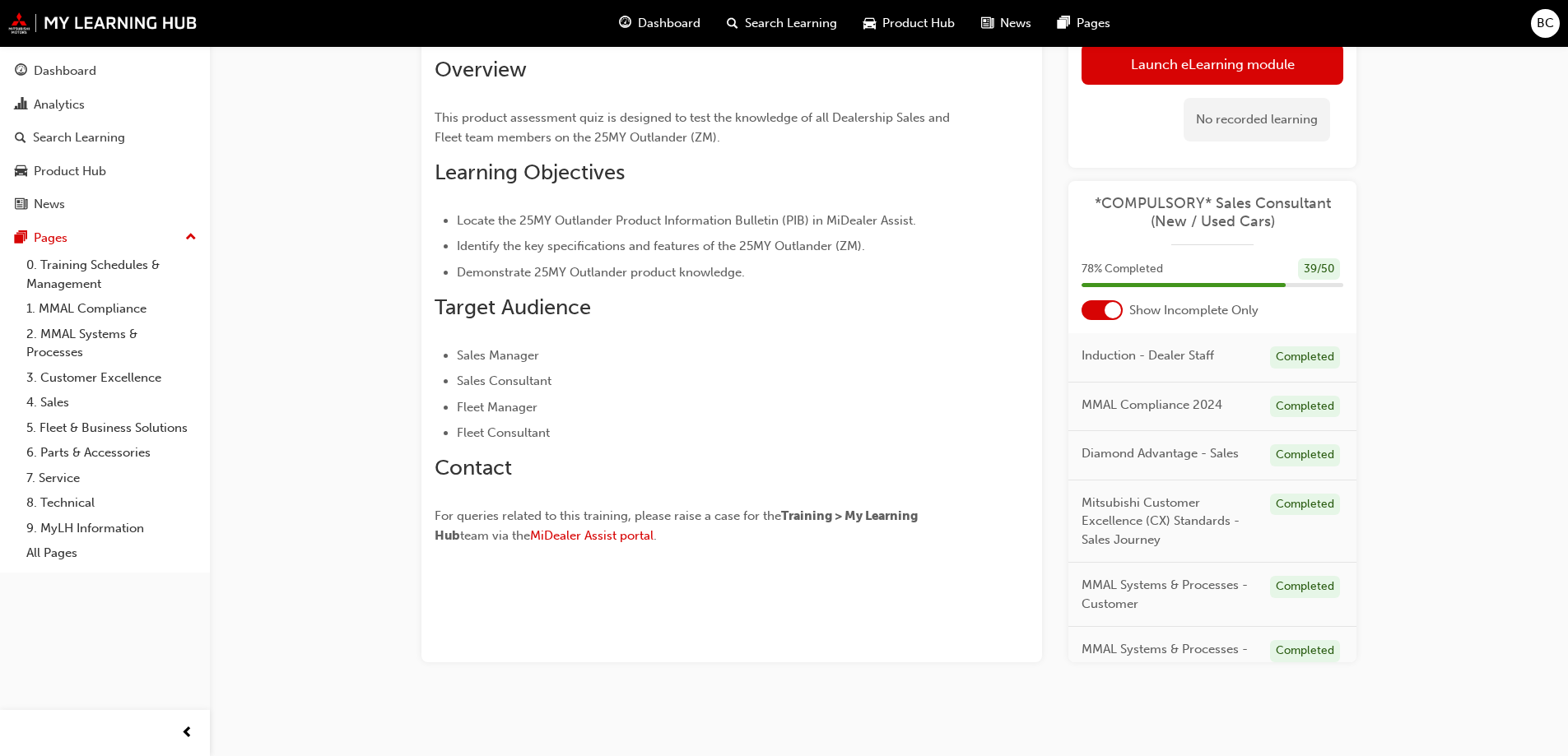
click at [1102, 312] on div at bounding box center [1102, 310] width 41 height 20
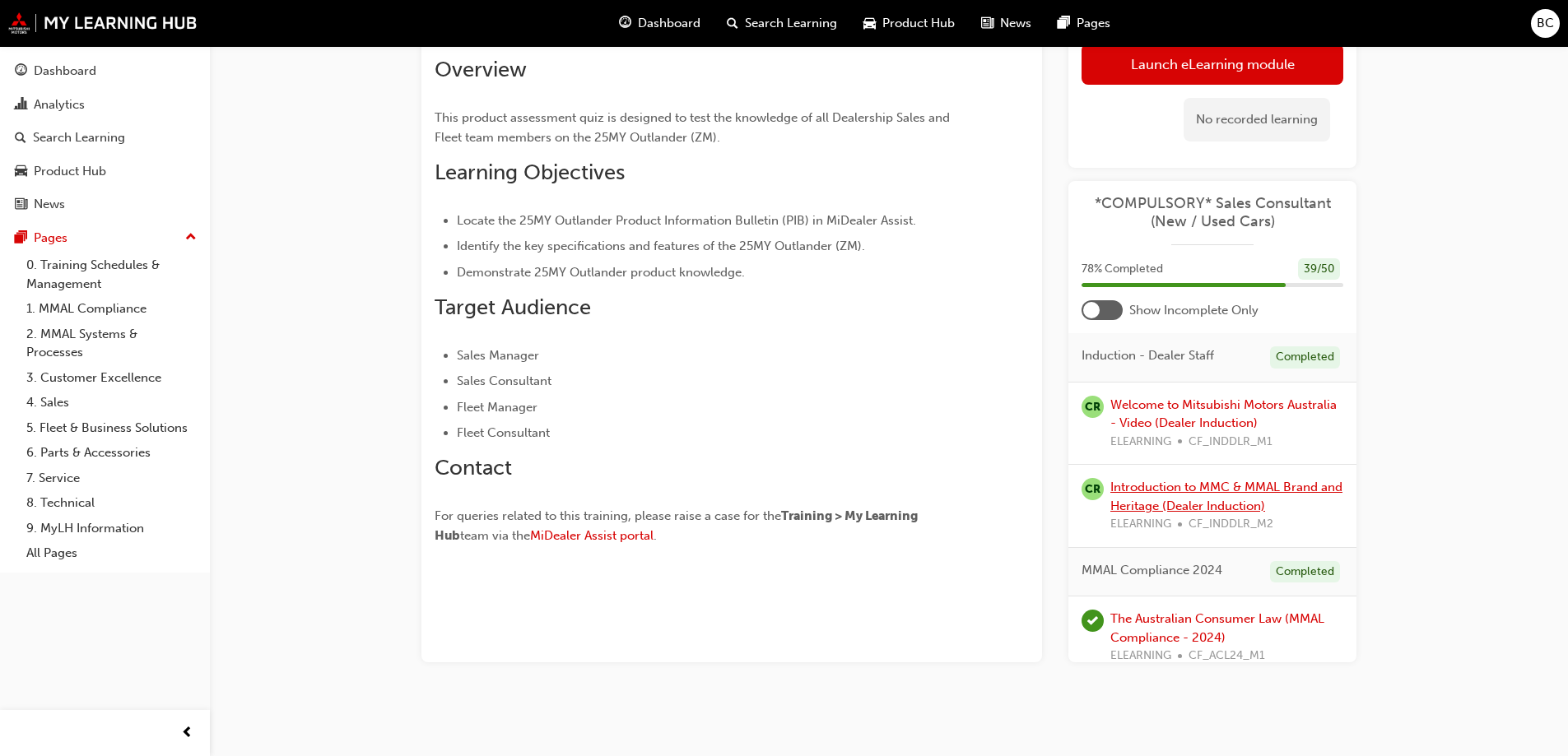
scroll to position [82, 0]
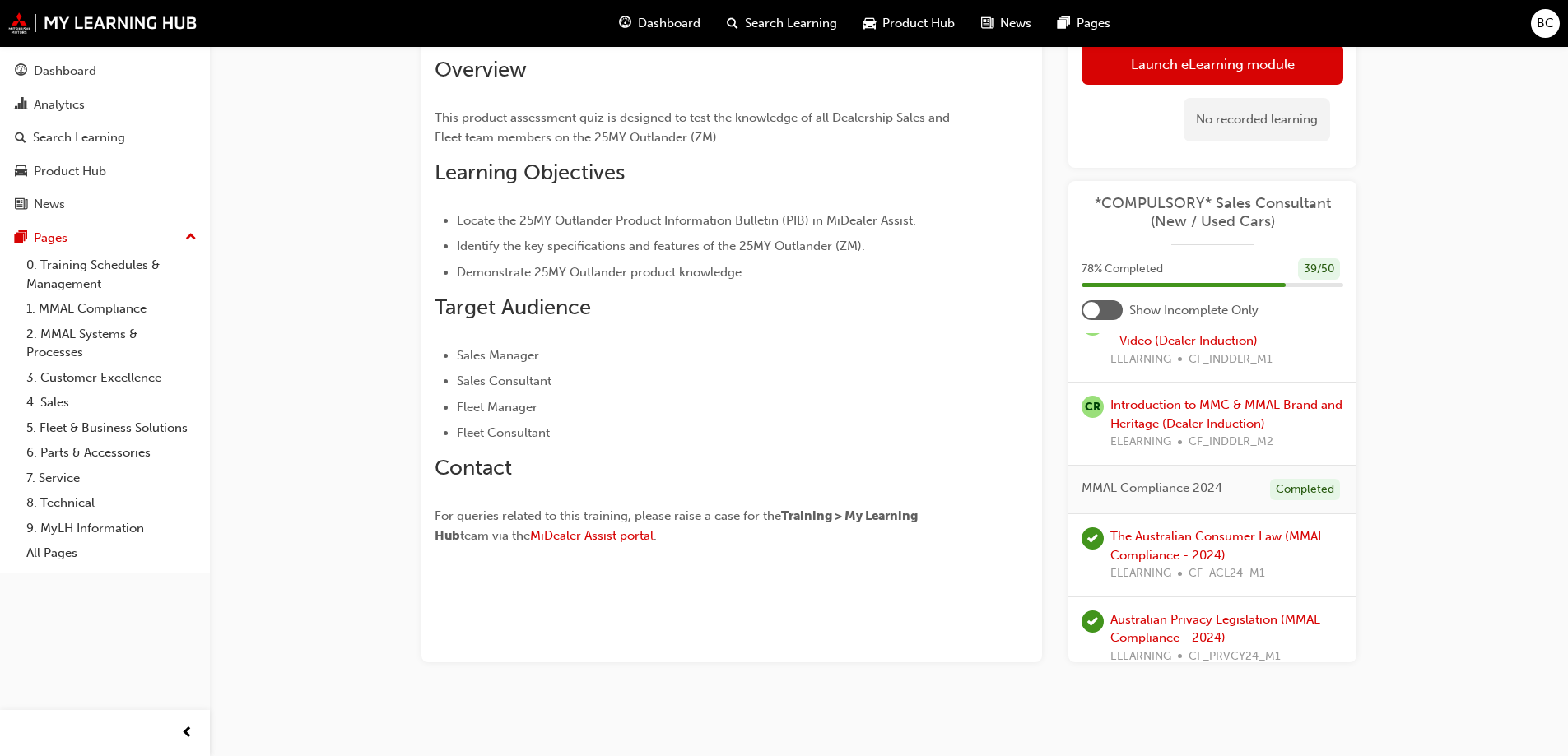
click at [1106, 302] on div at bounding box center [1102, 310] width 41 height 20
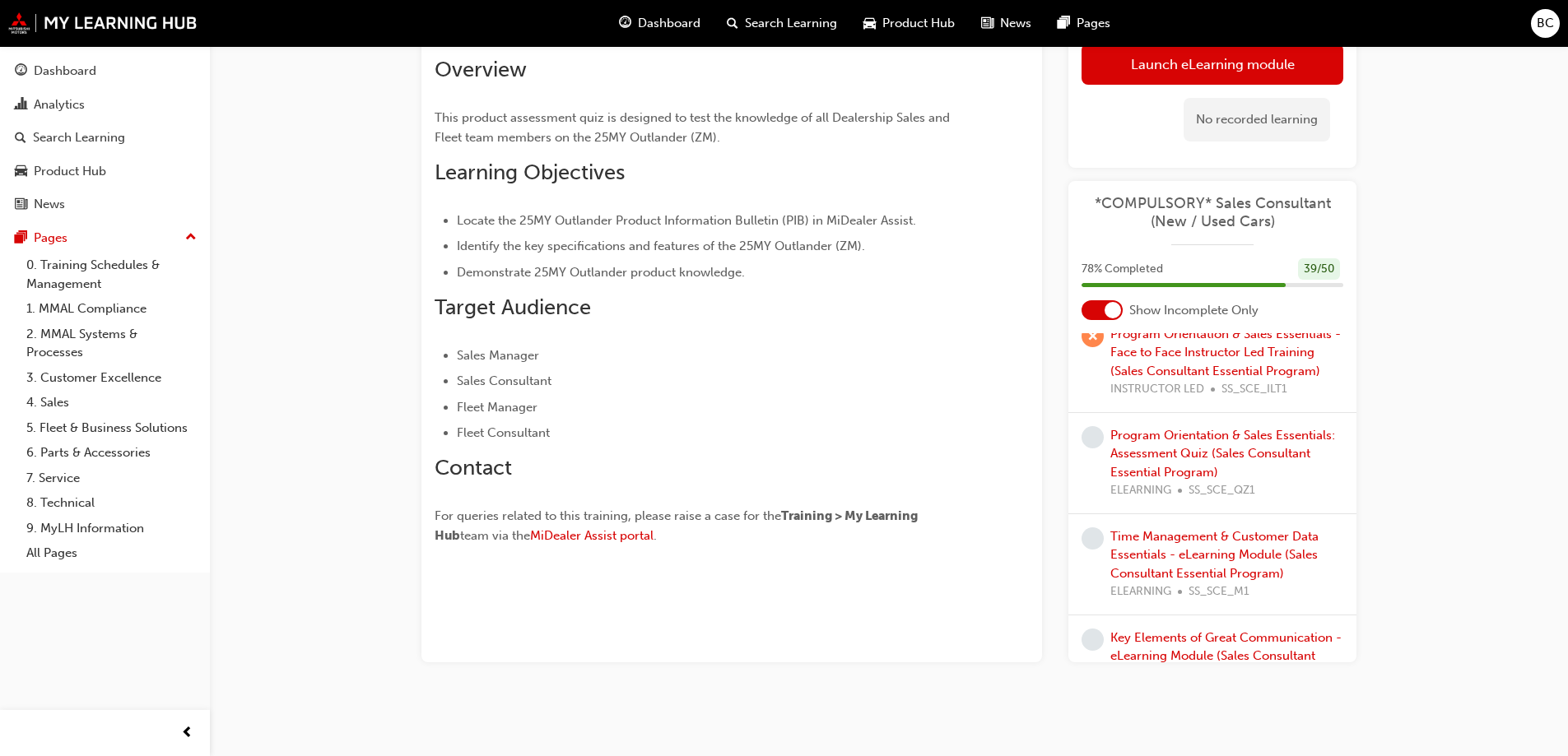
scroll to position [393, 0]
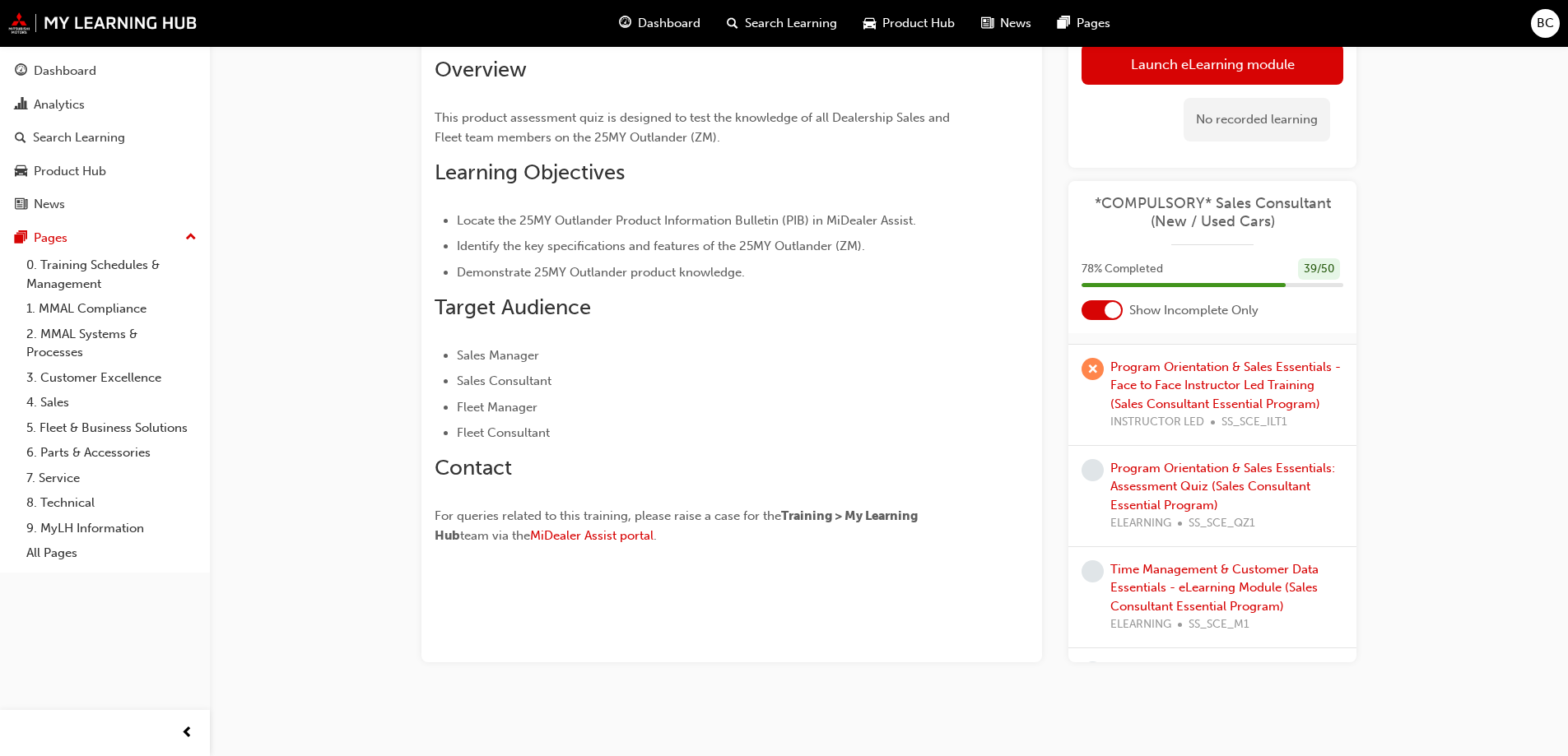
click at [1202, 495] on div "Program Orientation & Sales Essentials: Assessment Quiz (Sales Consultant Essen…" at bounding box center [1227, 496] width 233 height 74
click at [1205, 476] on div "Program Orientation & Sales Essentials: Assessment Quiz (Sales Consultant Essen…" at bounding box center [1227, 496] width 233 height 74
click at [1205, 490] on link "Program Orientation & Sales Essentials: Assessment Quiz (Sales Consultant Essen…" at bounding box center [1223, 486] width 225 height 52
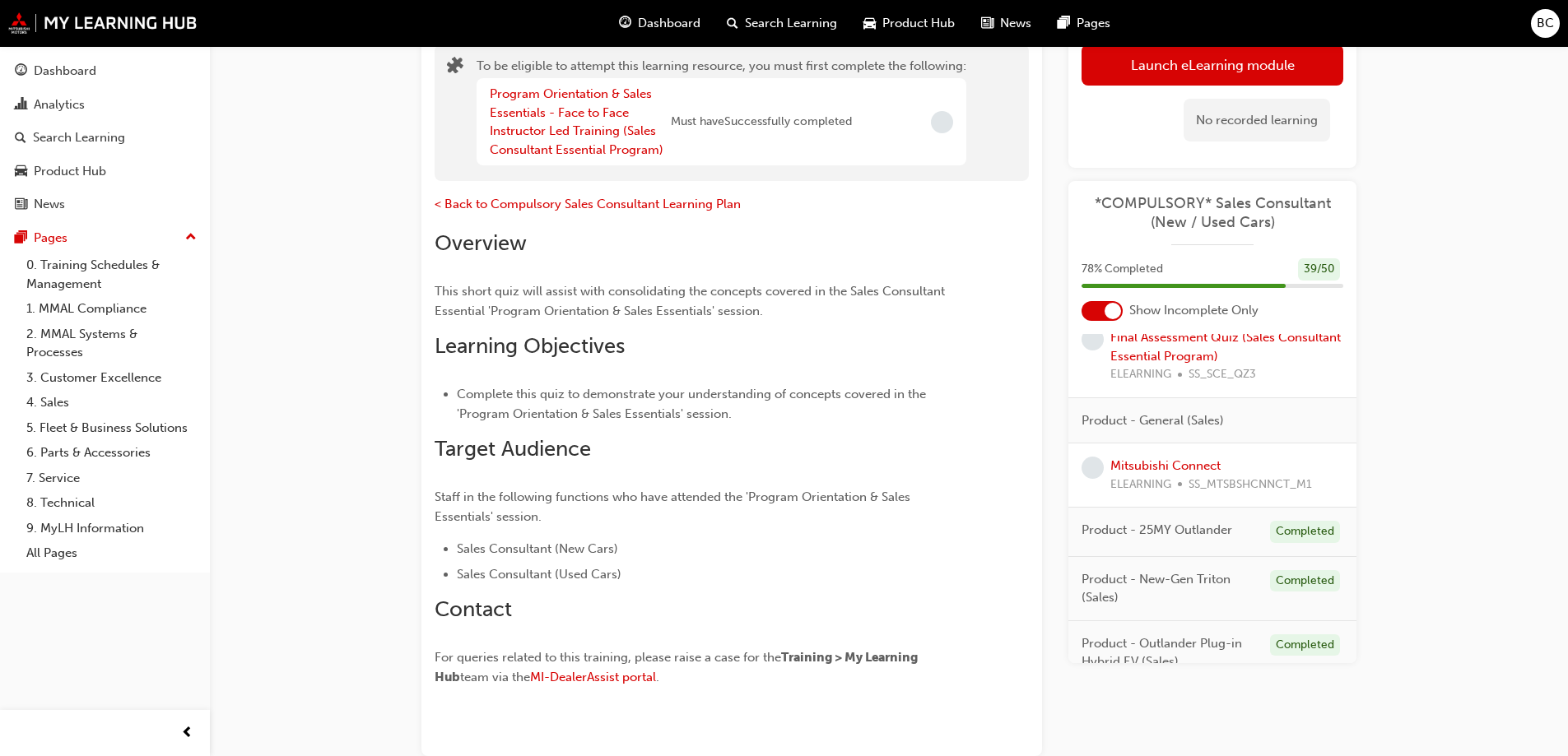
scroll to position [1242, 0]
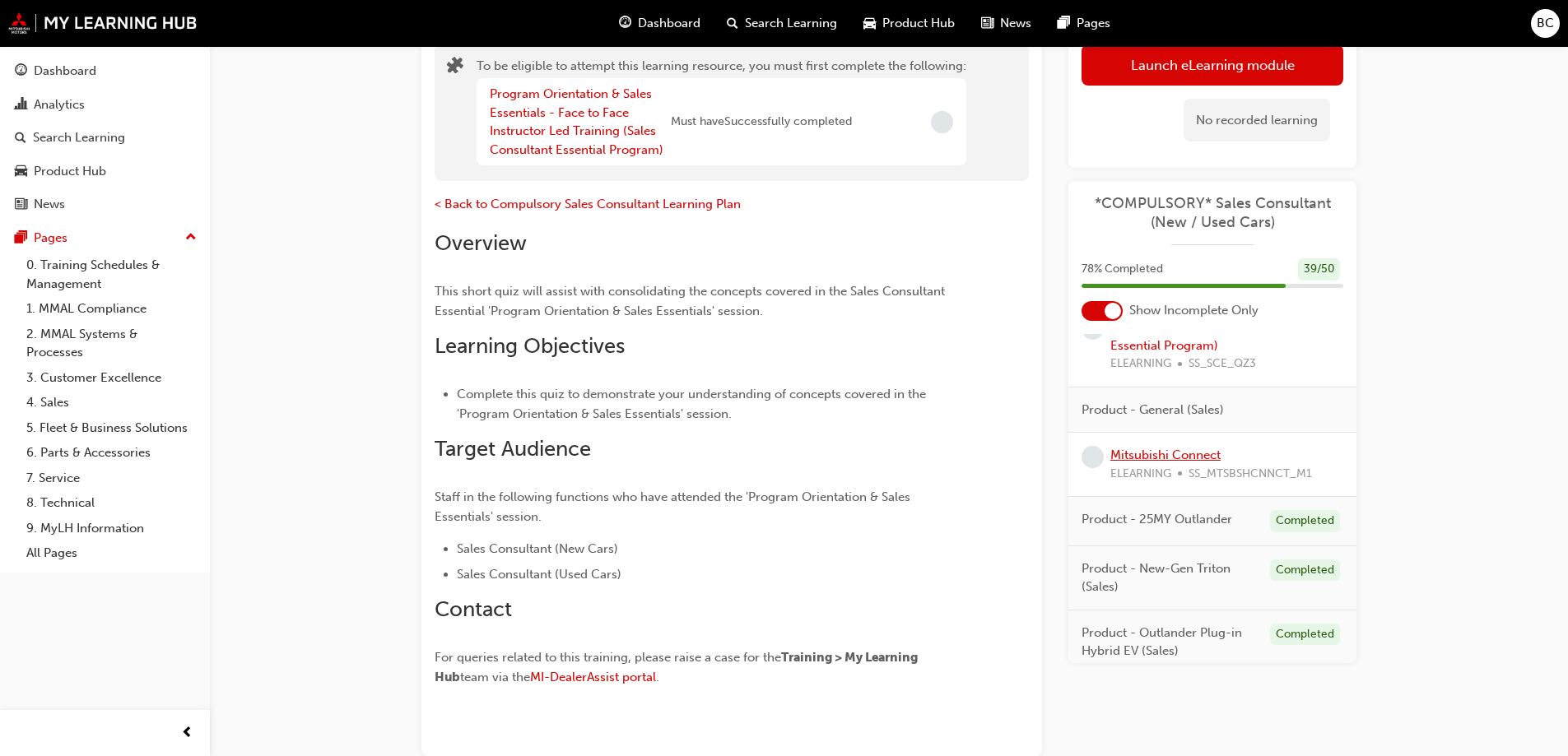
click at [1179, 456] on link "Mitsubishi Connect" at bounding box center [1166, 455] width 111 height 15
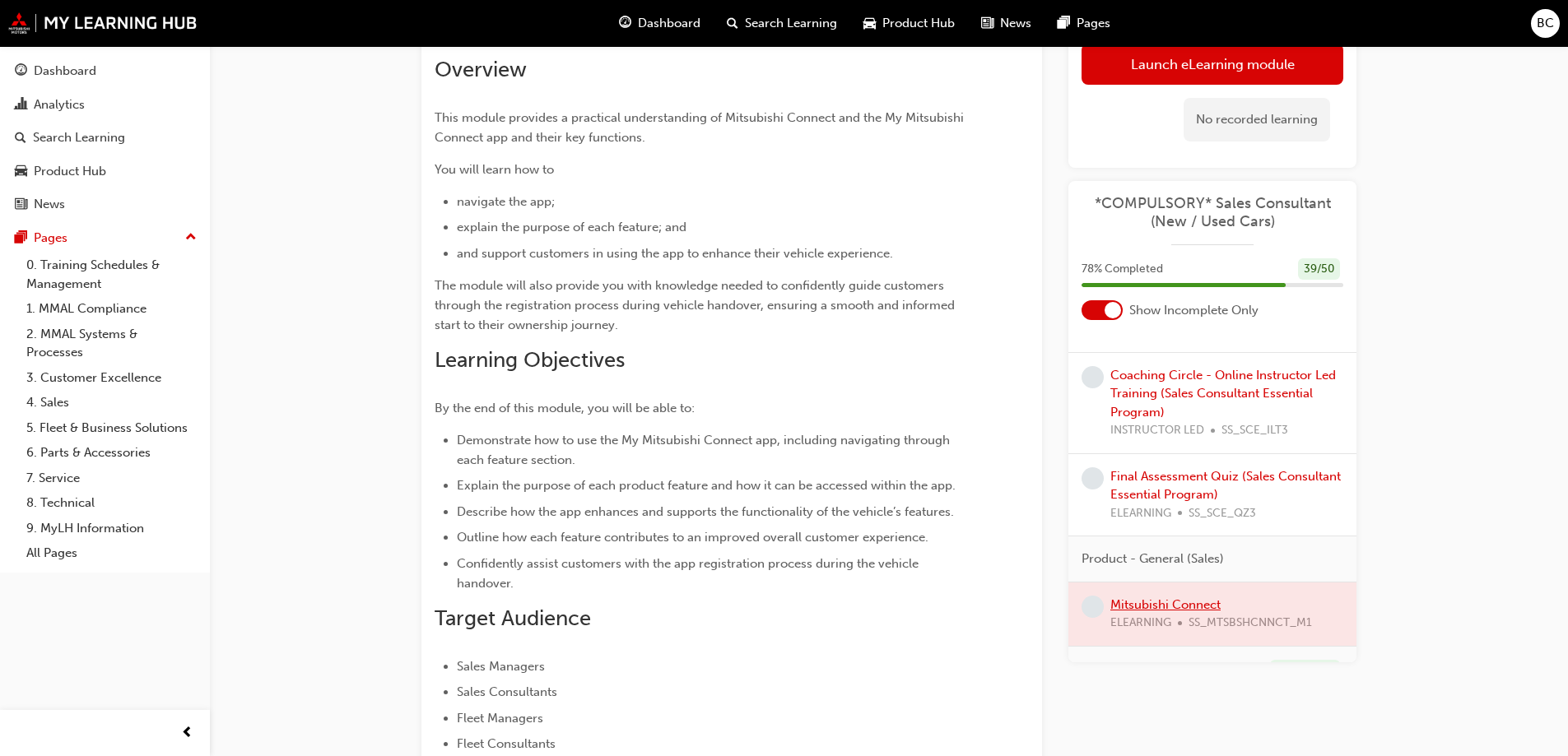
scroll to position [1401, 0]
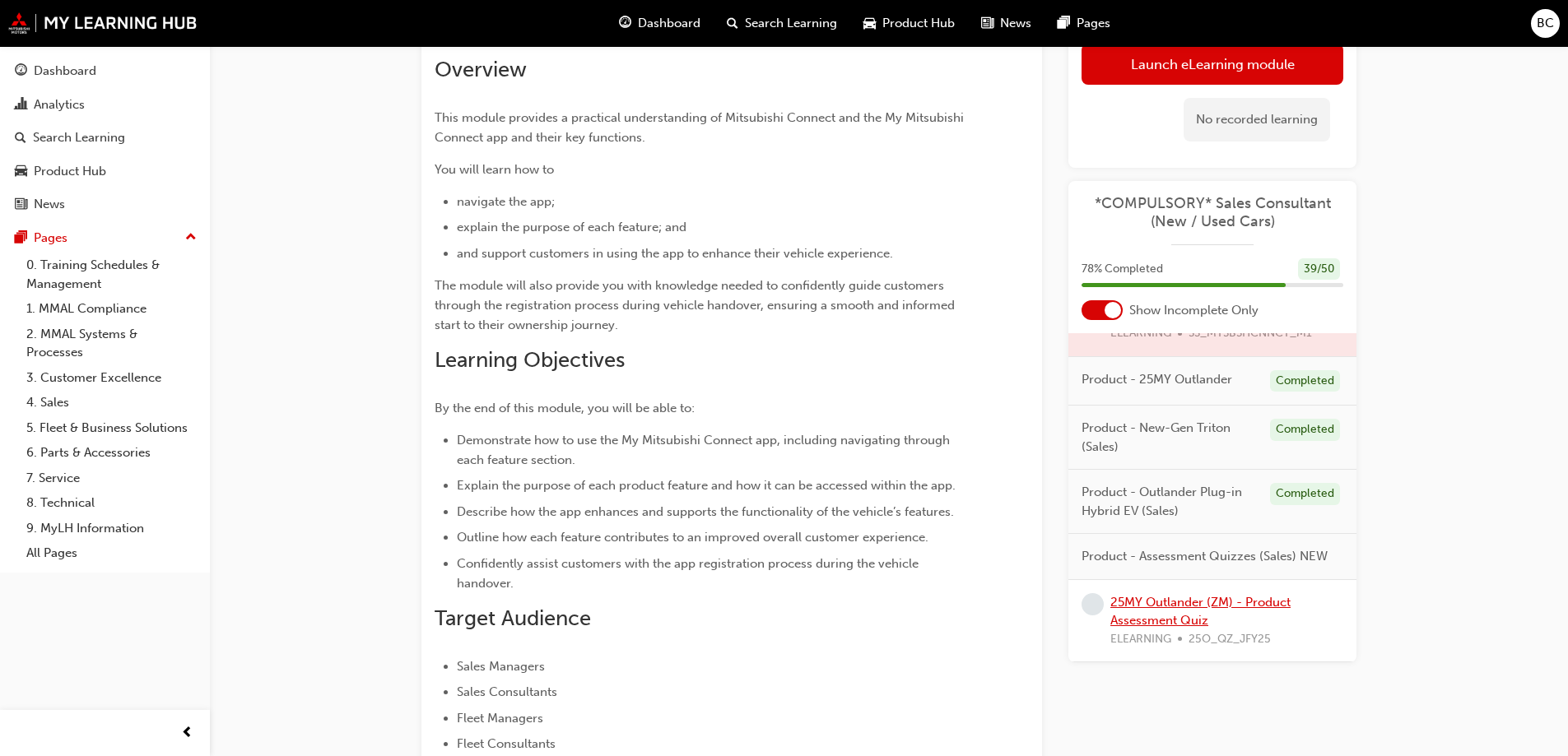
click at [1177, 614] on link "25MY Outlander (ZM) - Product Assessment Quiz" at bounding box center [1201, 612] width 180 height 34
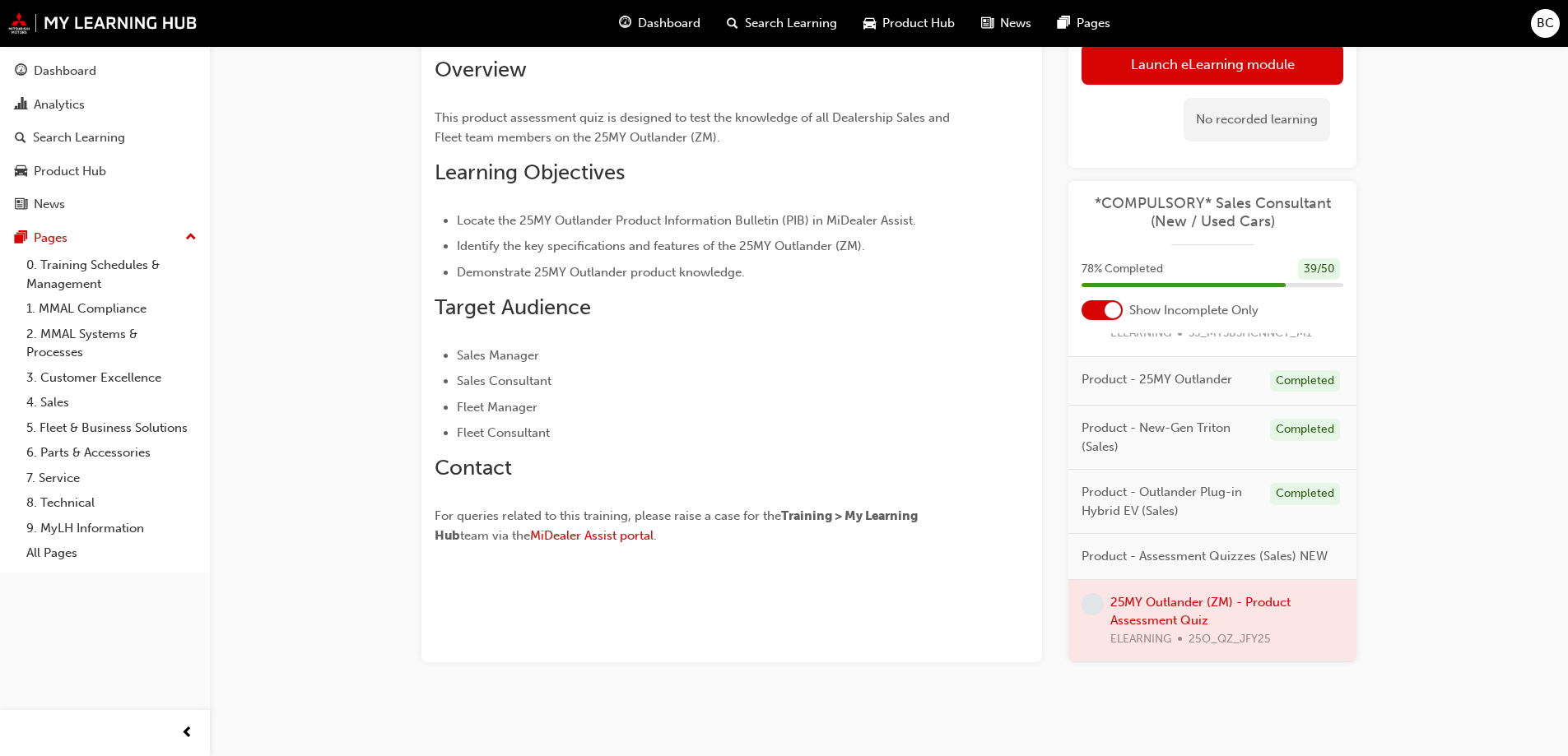
click at [1169, 631] on div at bounding box center [1212, 621] width 288 height 82
click at [1169, 617] on div at bounding box center [1212, 621] width 288 height 82
click at [1168, 600] on div at bounding box center [1212, 621] width 288 height 82
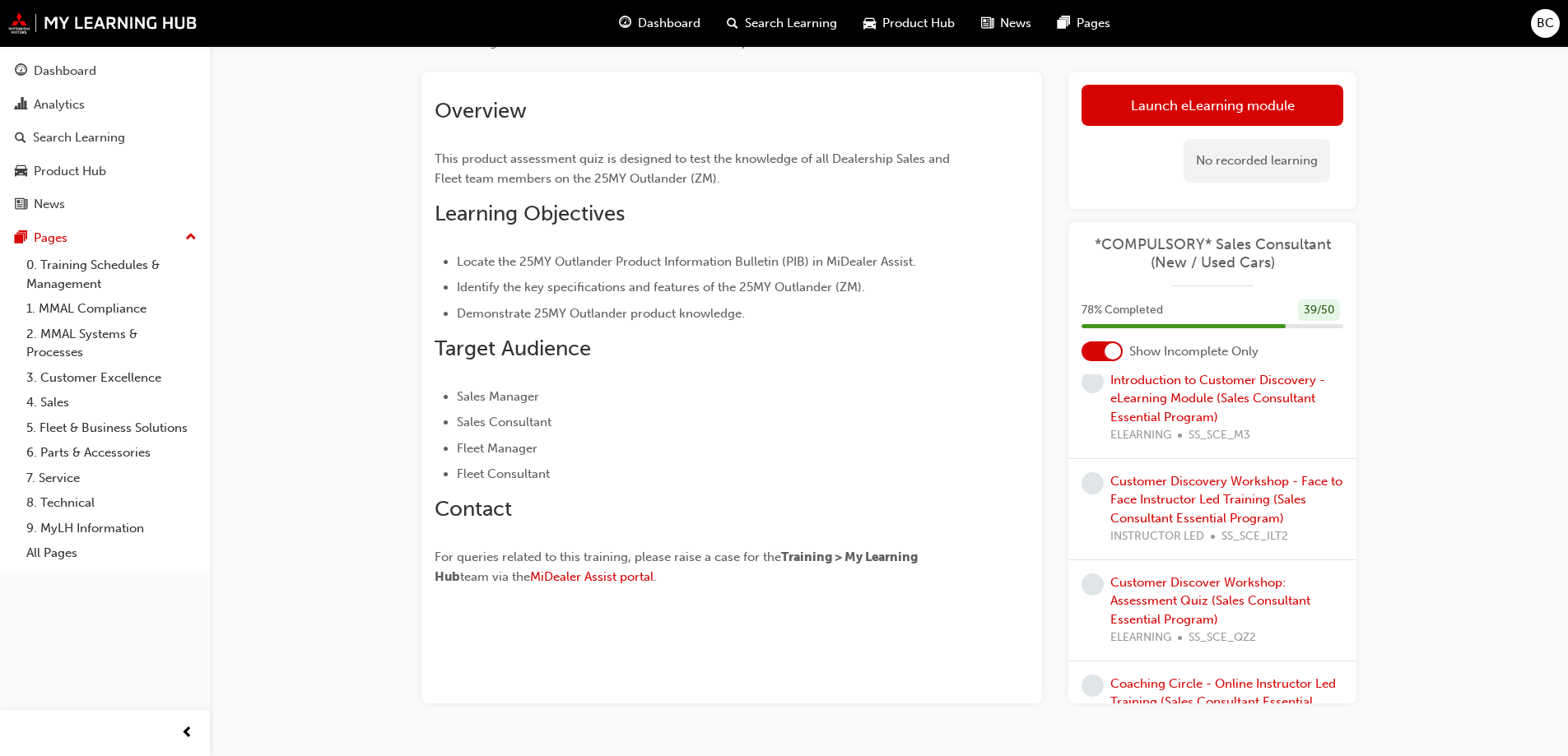
scroll to position [82, 0]
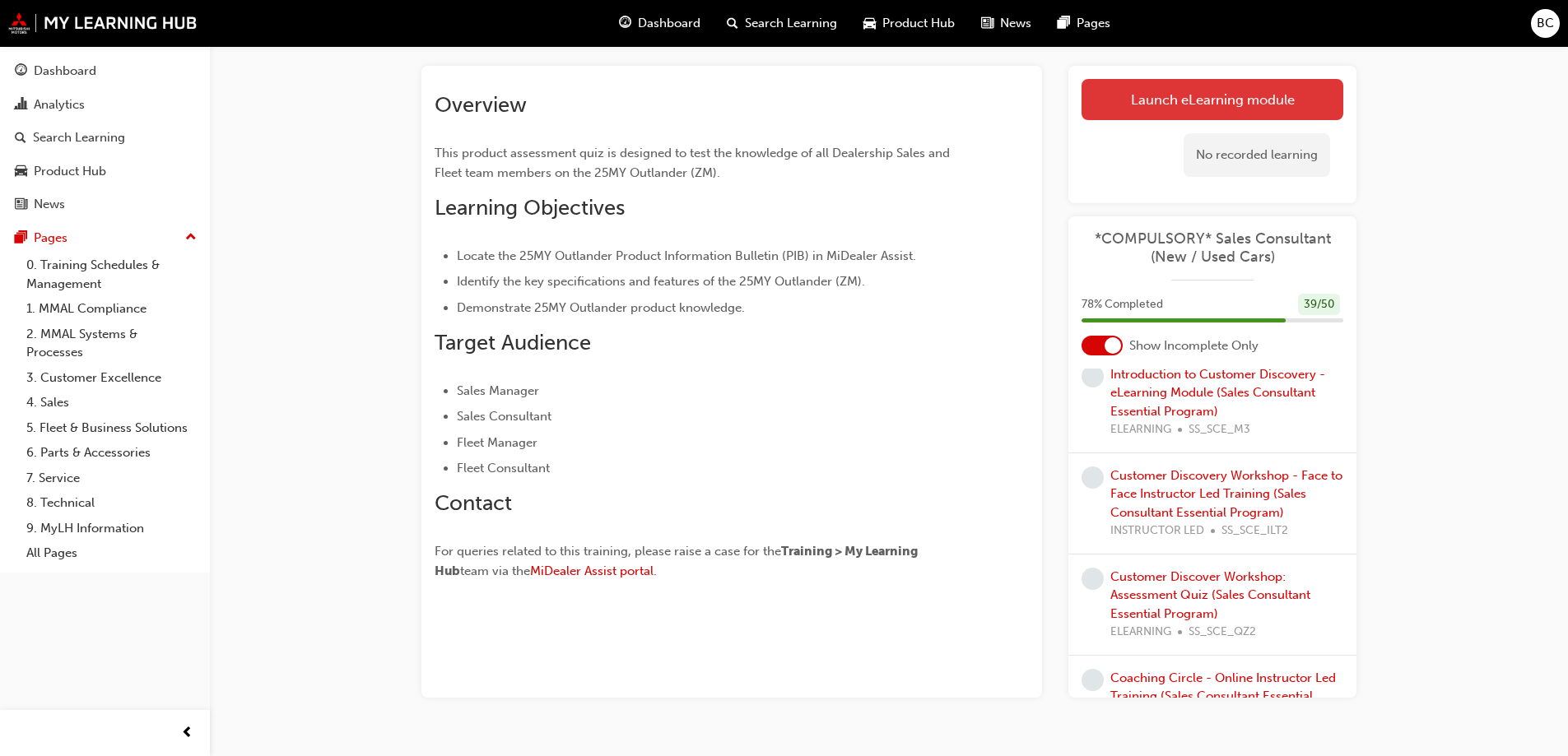
click at [1243, 107] on link "Launch eLearning module" at bounding box center [1212, 99] width 261 height 41
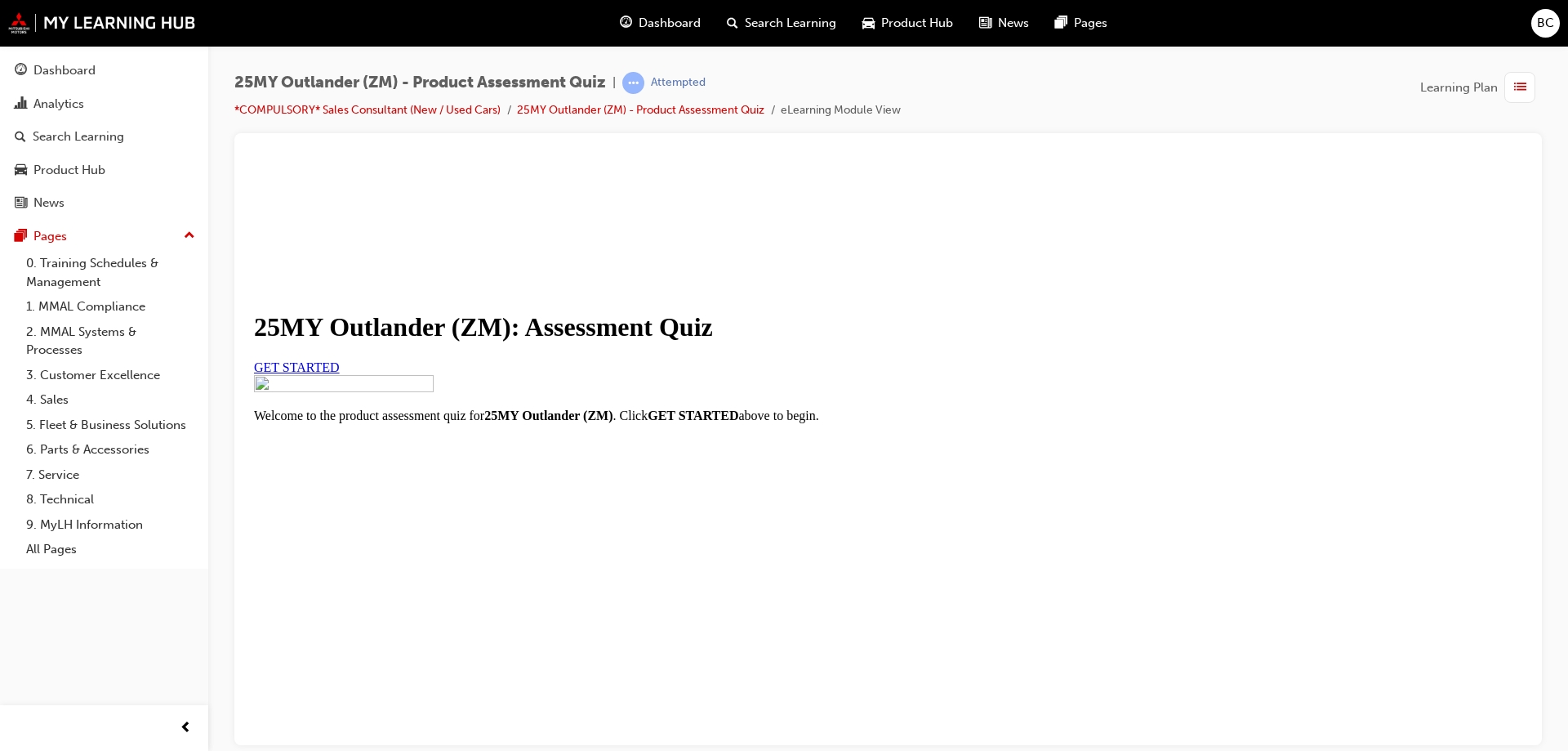
scroll to position [164, 0]
click at [339, 359] on span "GET STARTED" at bounding box center [297, 366] width 86 height 14
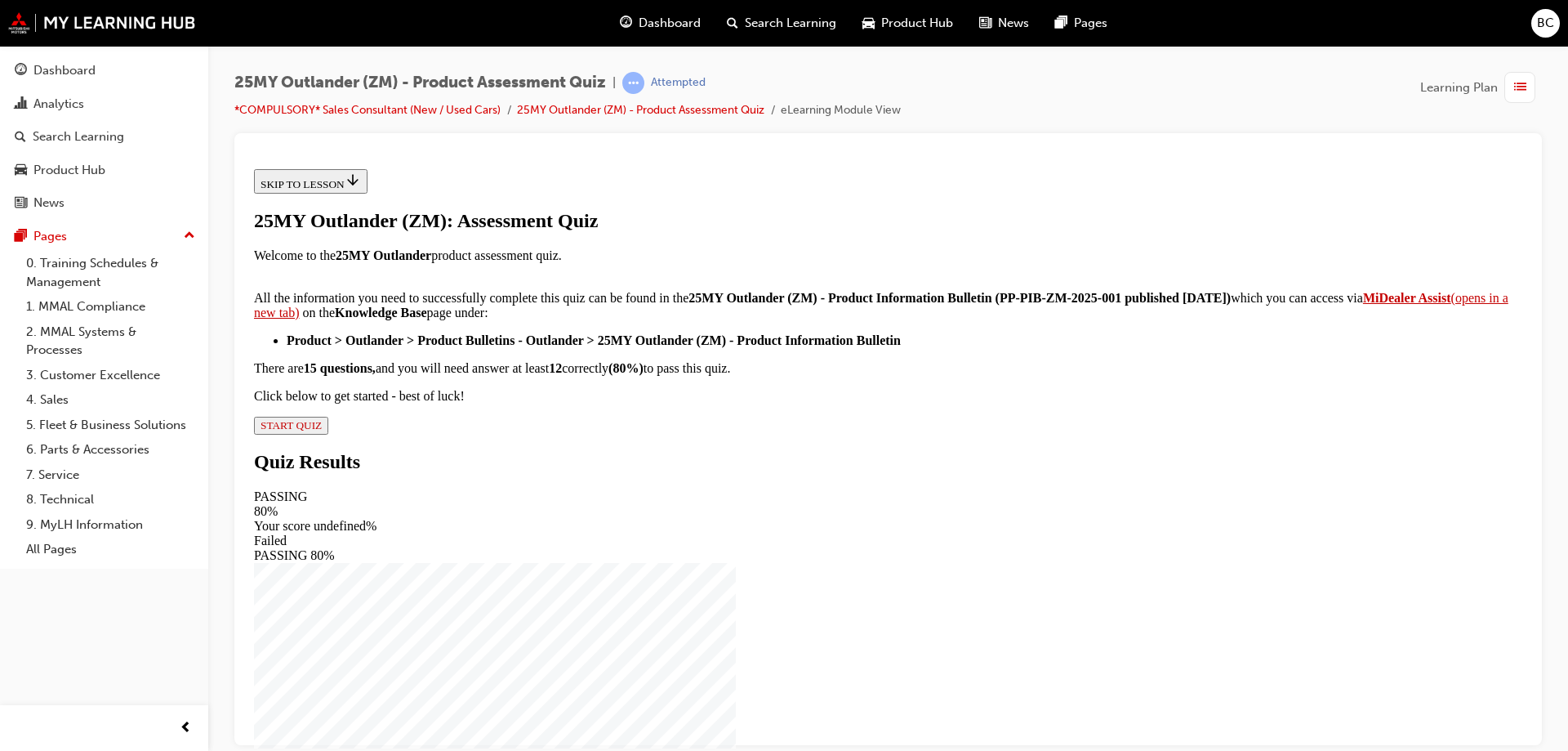
scroll to position [184, 0]
click at [322, 431] on span "START QUIZ" at bounding box center [291, 424] width 61 height 12
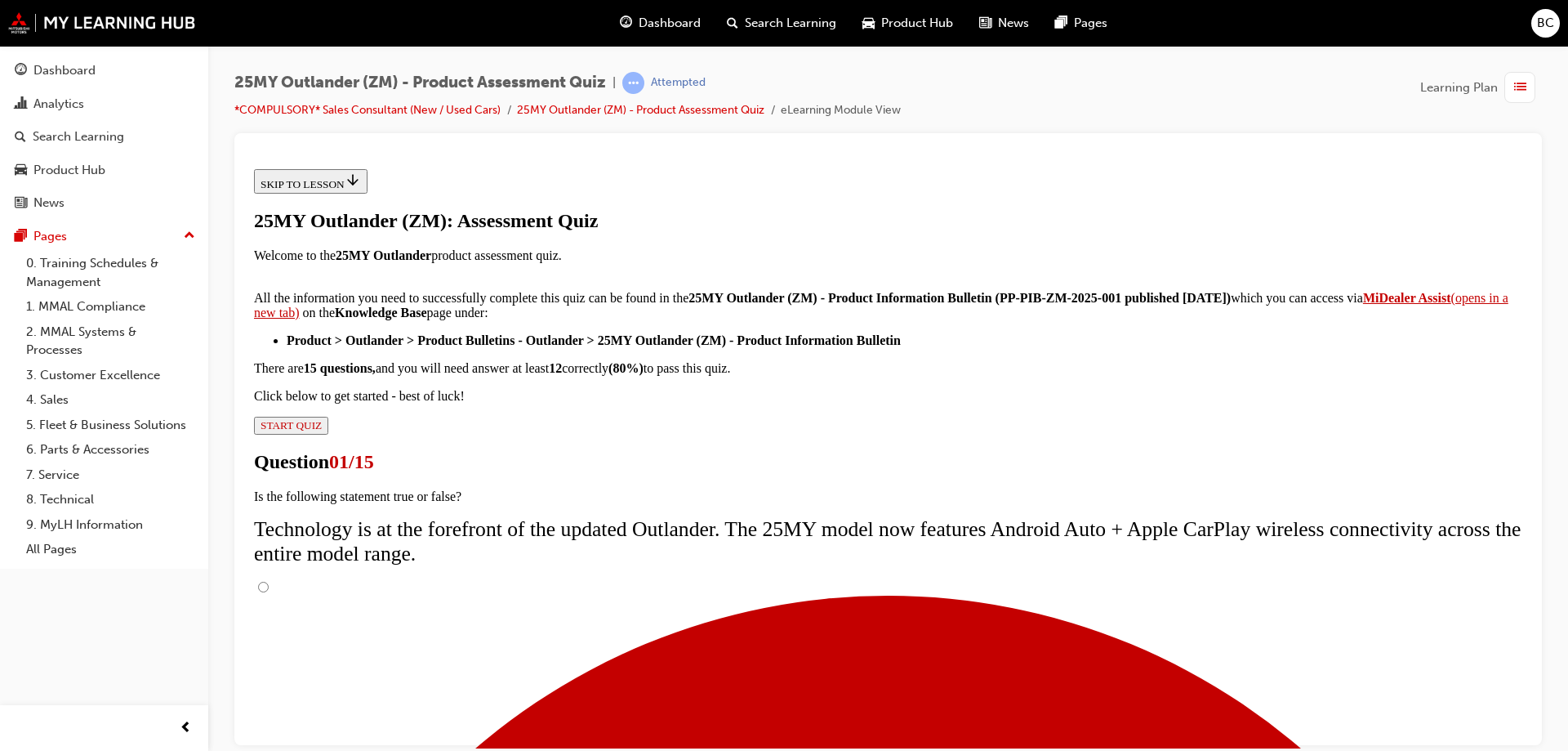
scroll to position [130, 0]
click at [269, 581] on input "True" at bounding box center [262, 585] width 10 height 10
radio input "true"
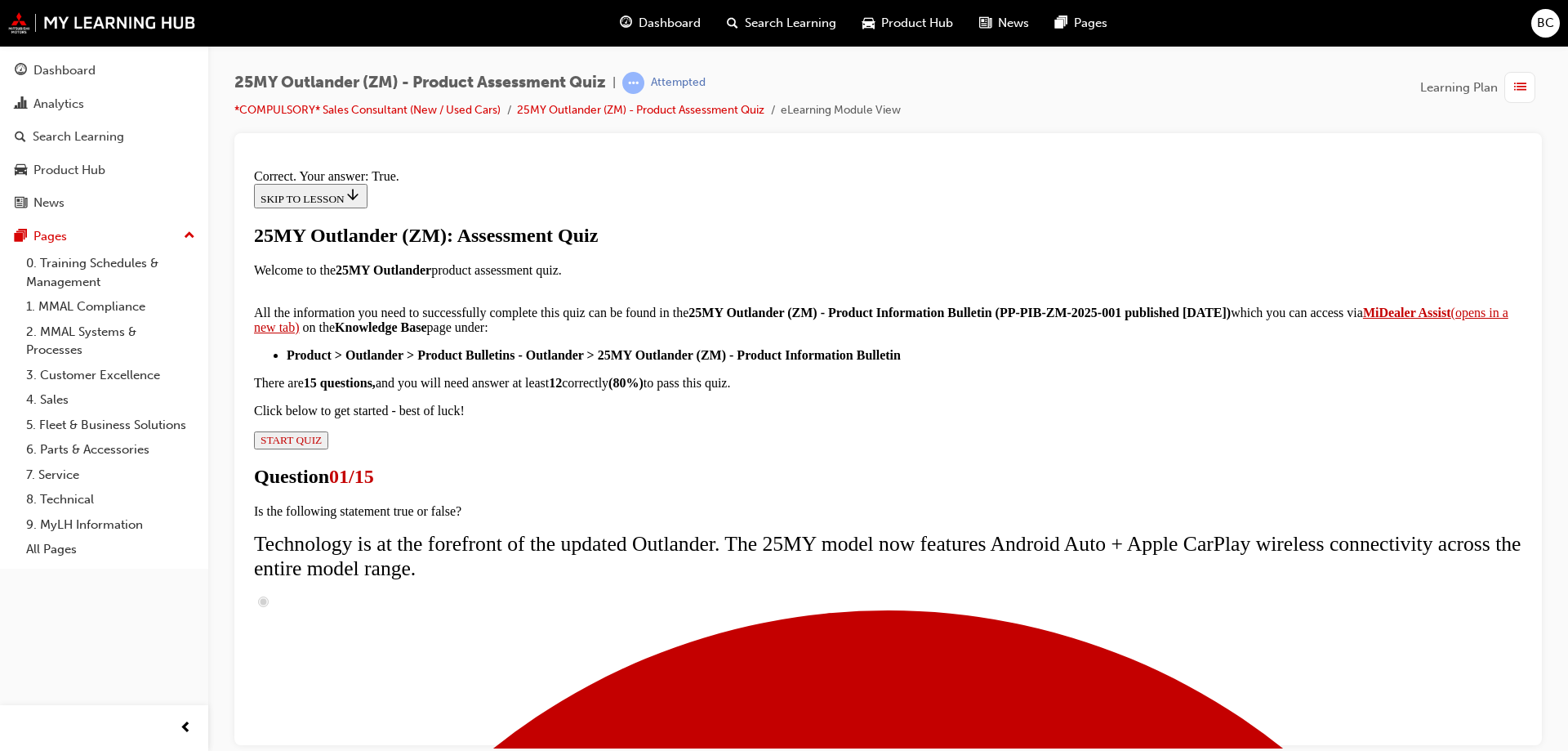
scroll to position [191, 0]
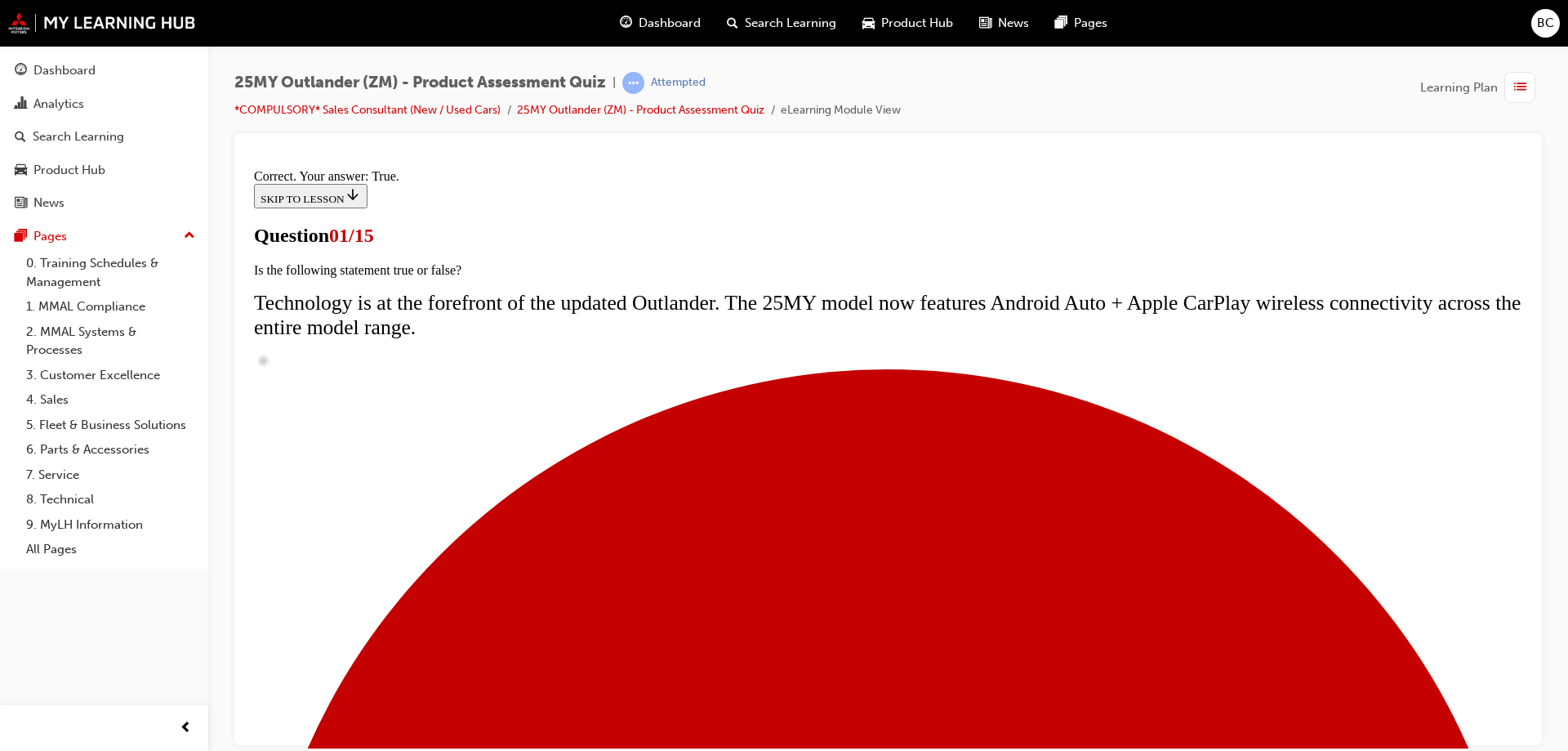
scroll to position [151, 0]
radio input "true"
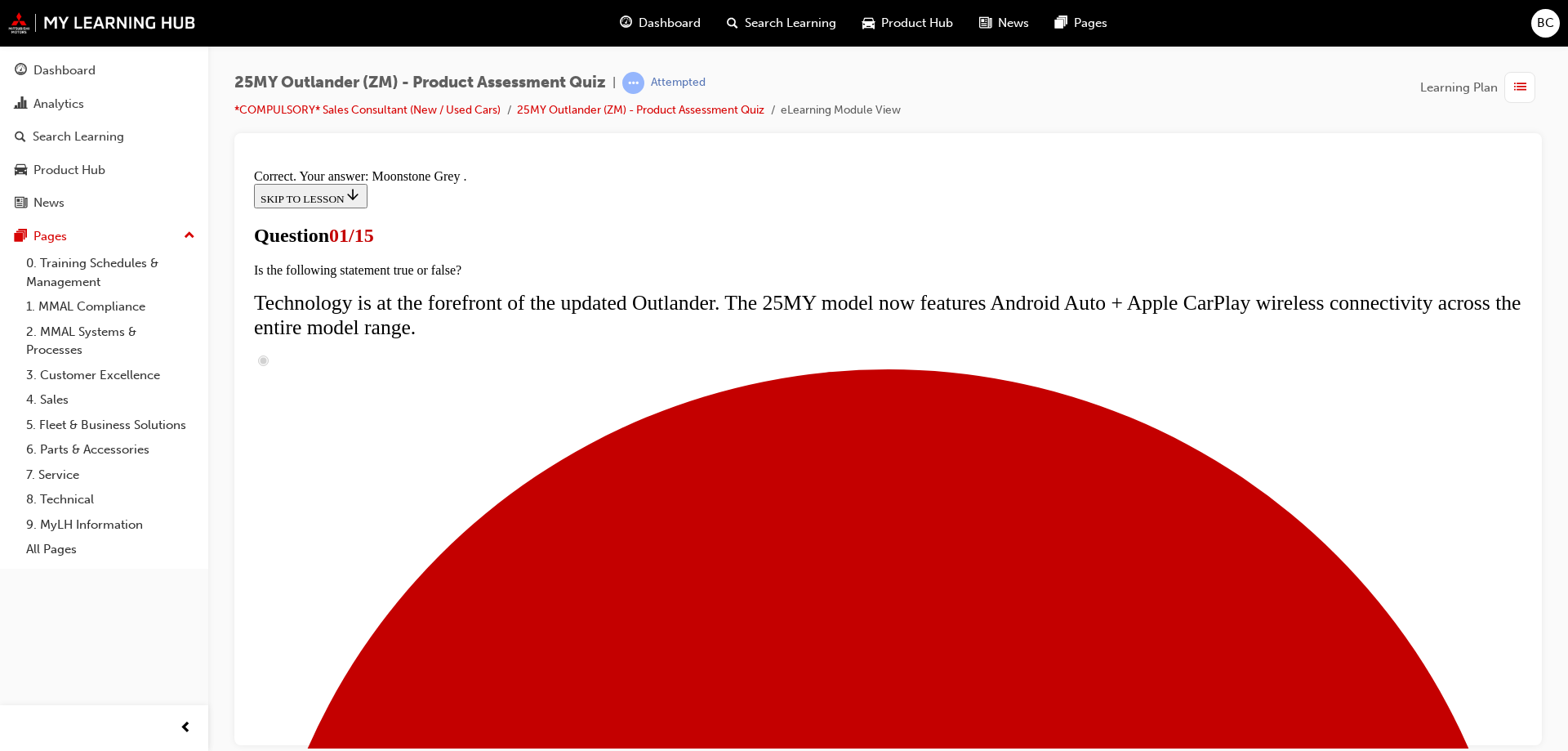
scroll to position [397, 0]
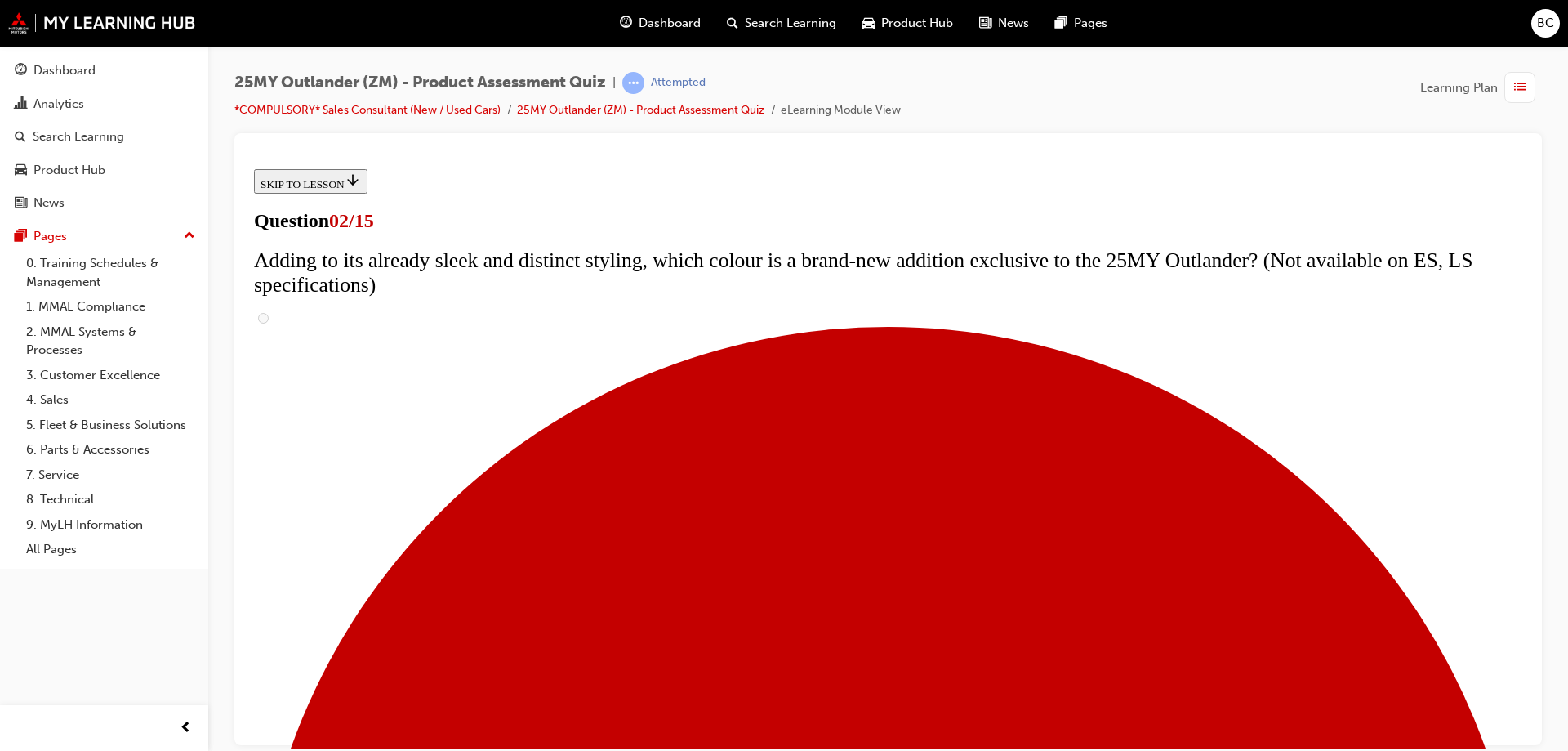
scroll to position [245, 0]
checkbox input "true"
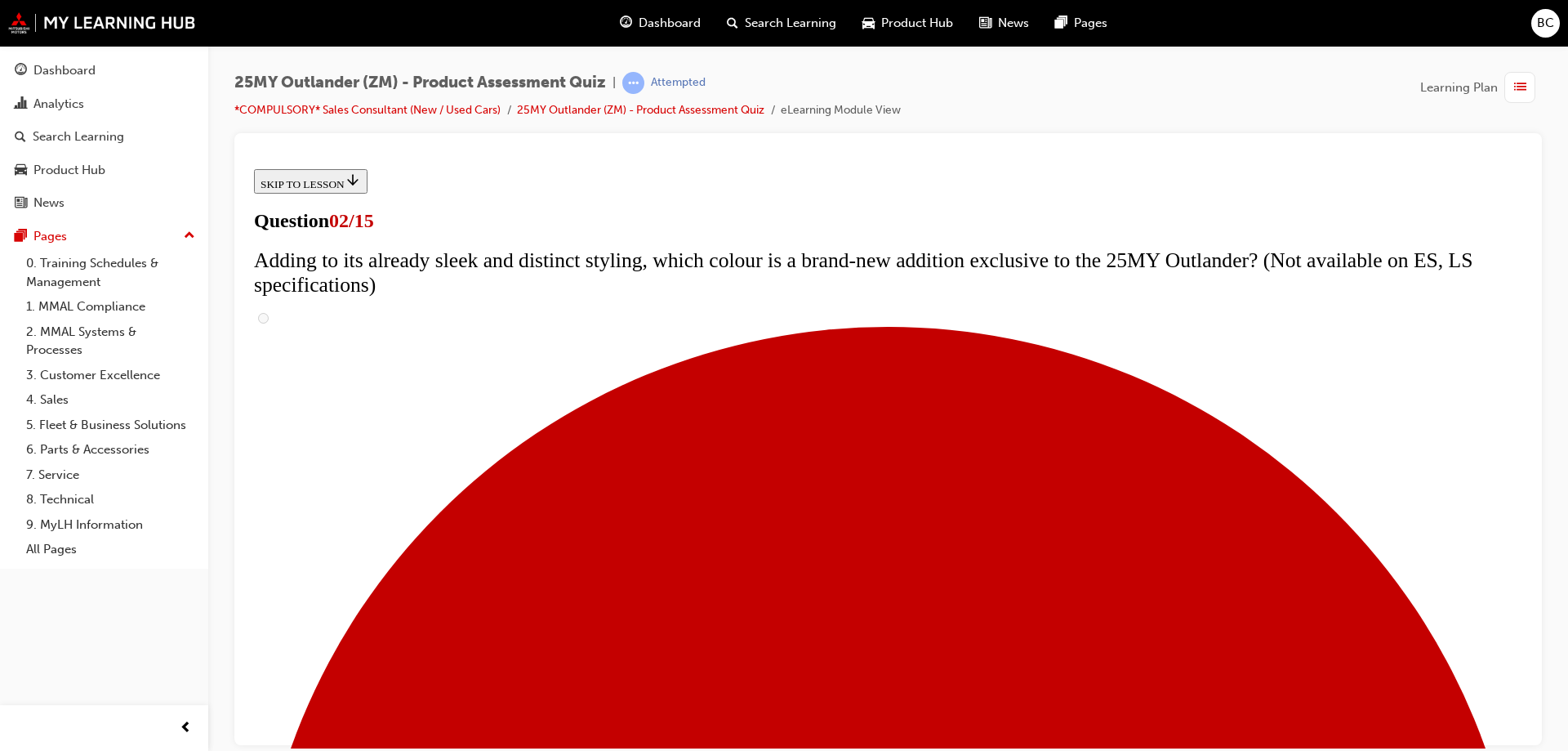
checkbox input "true"
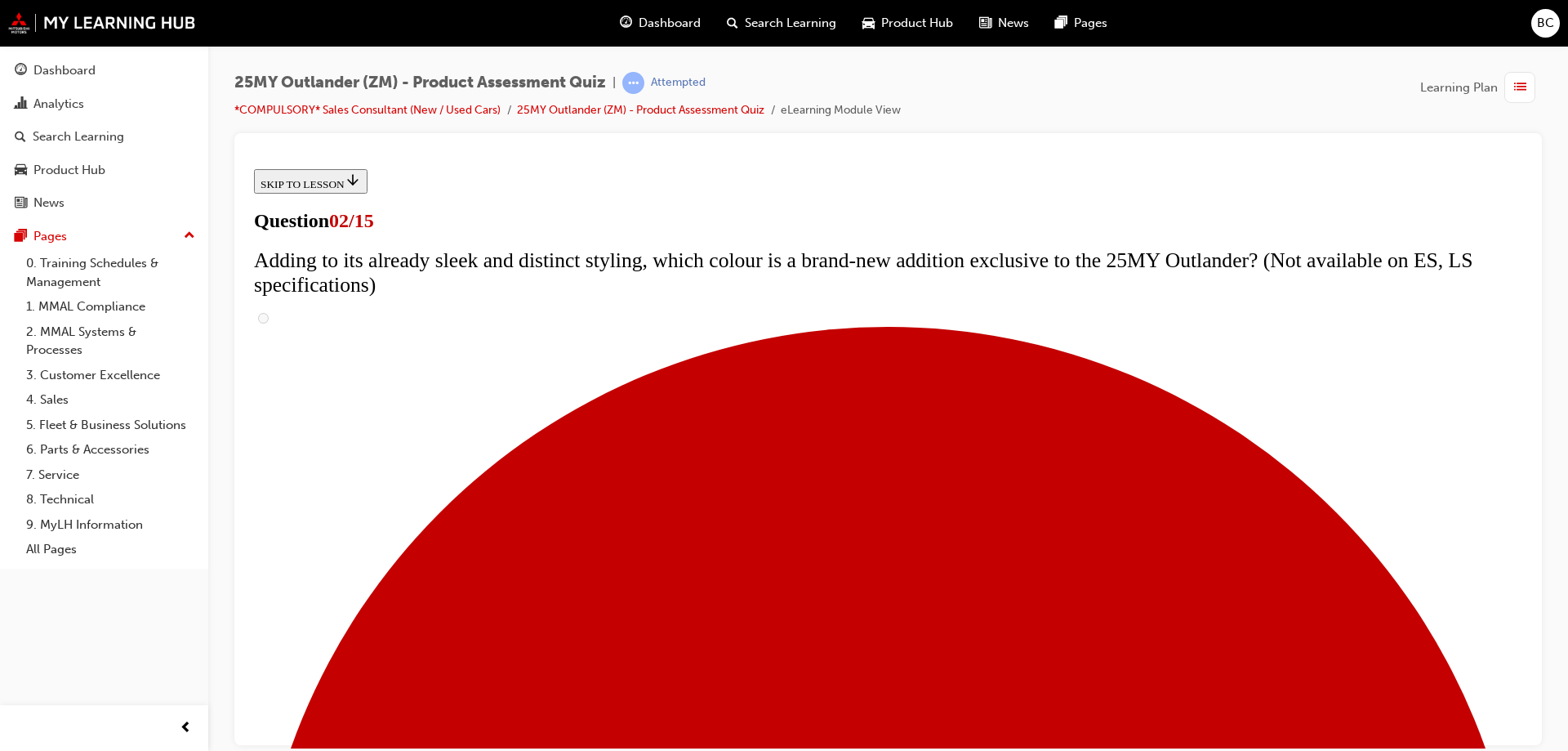
checkbox input "true"
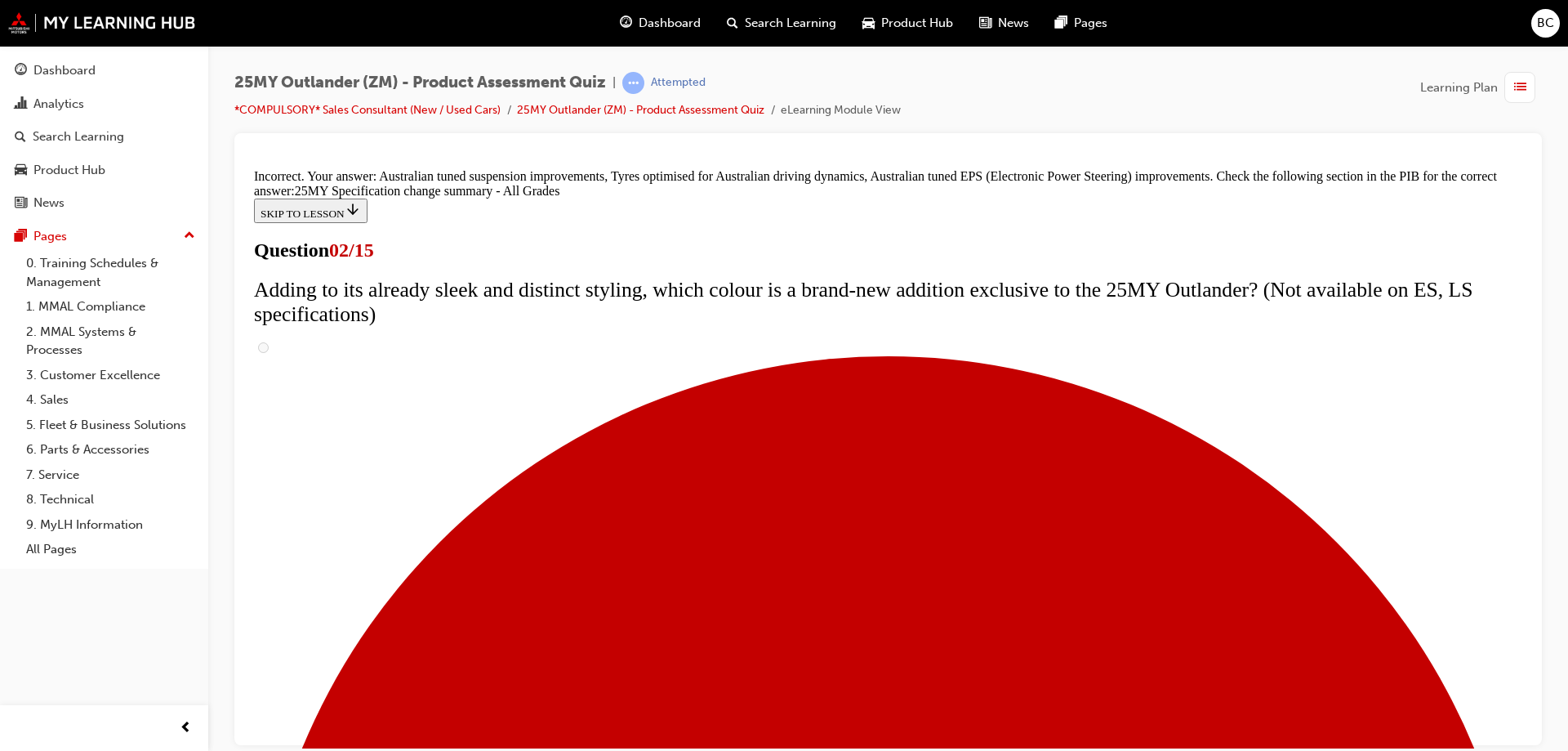
scroll to position [308, 0]
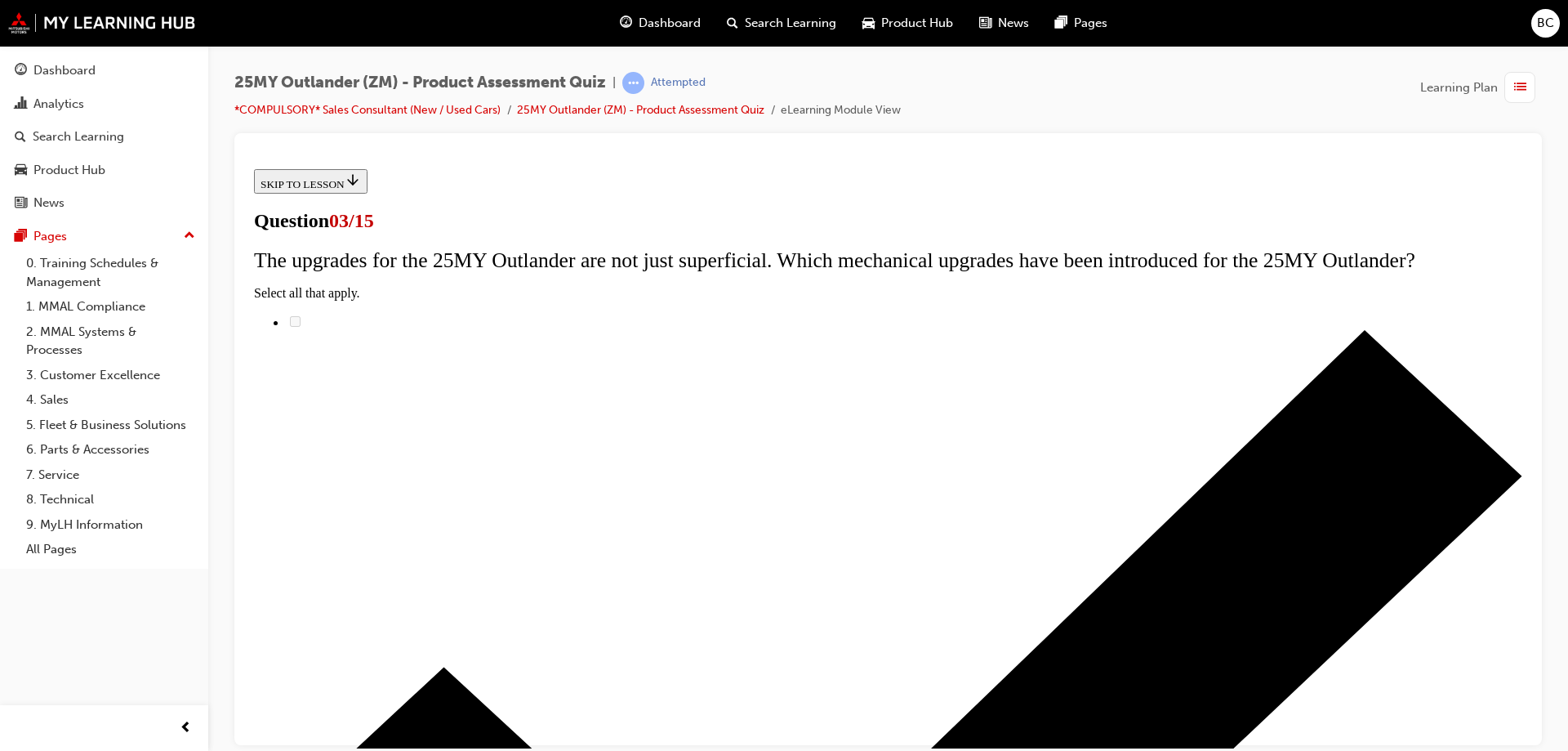
scroll to position [82, 0]
radio input "true"
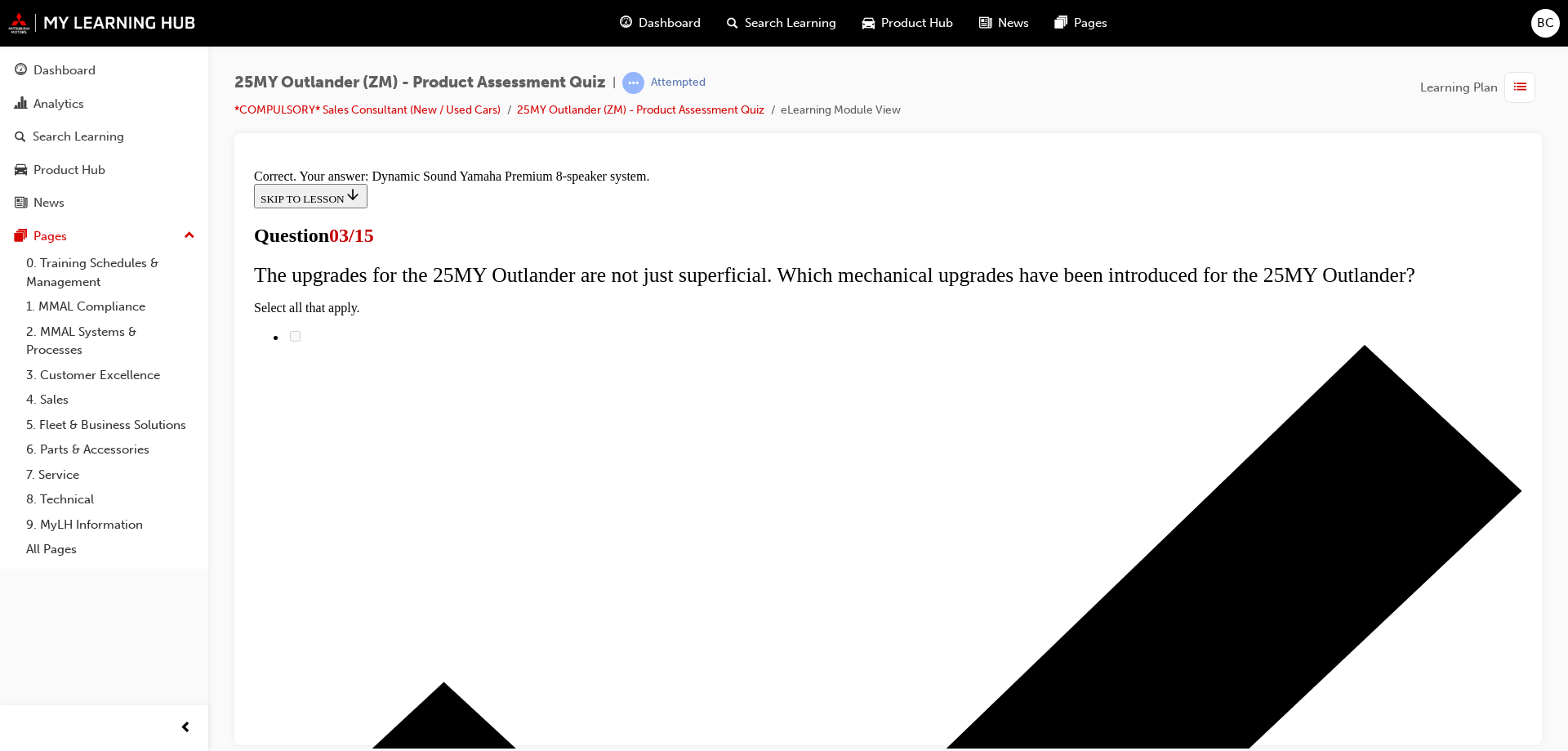
scroll to position [266, 0]
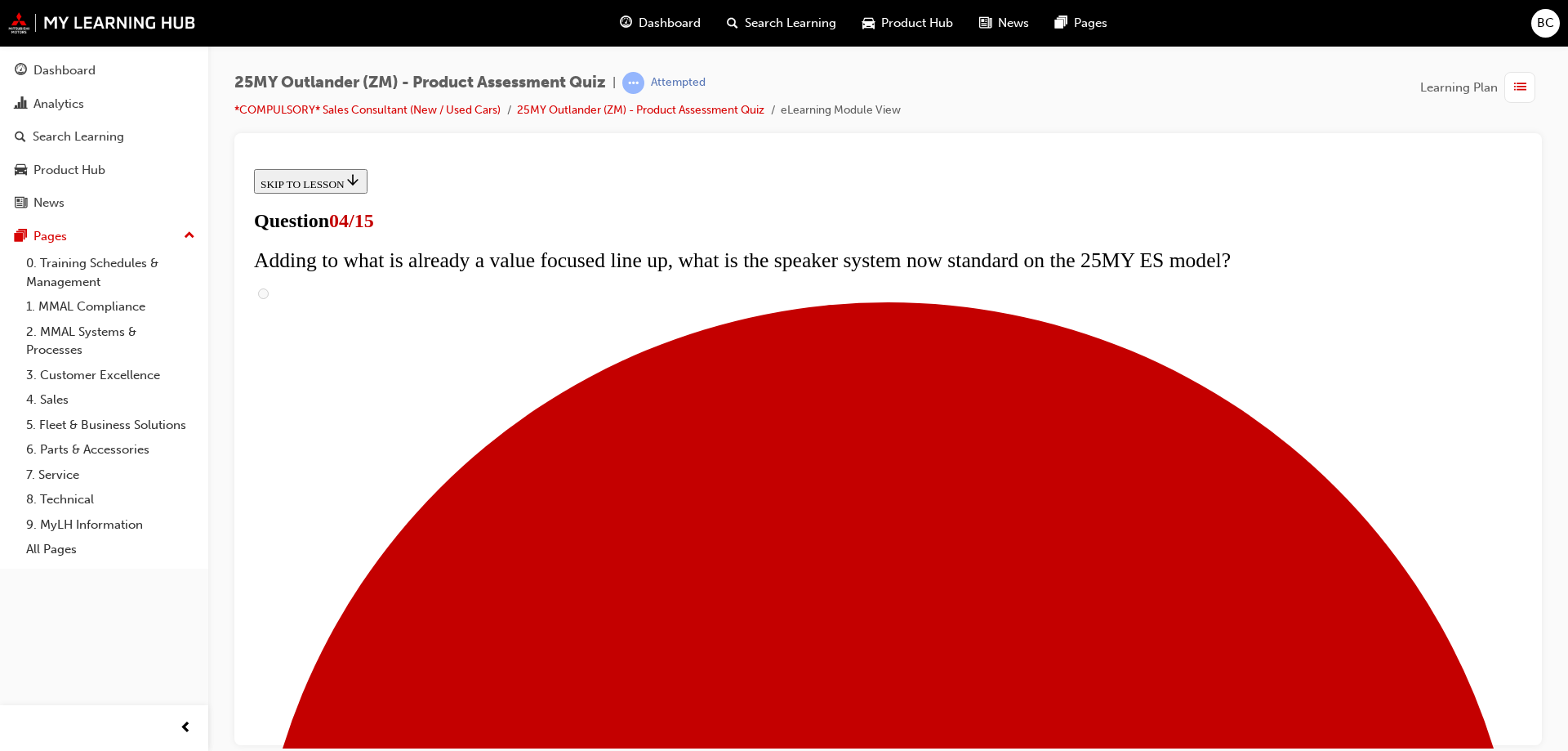
scroll to position [164, 0]
checkbox input "true"
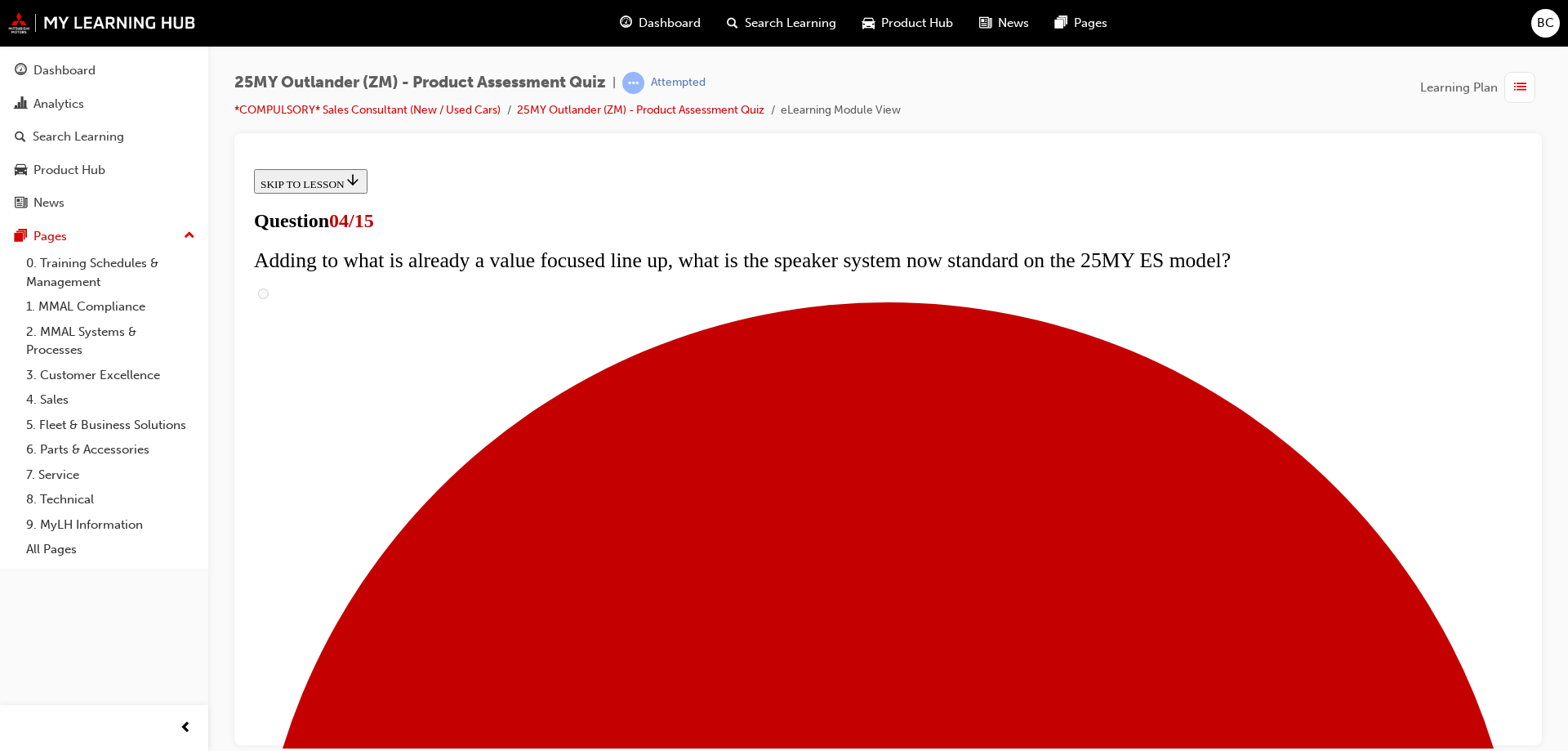
checkbox input "true"
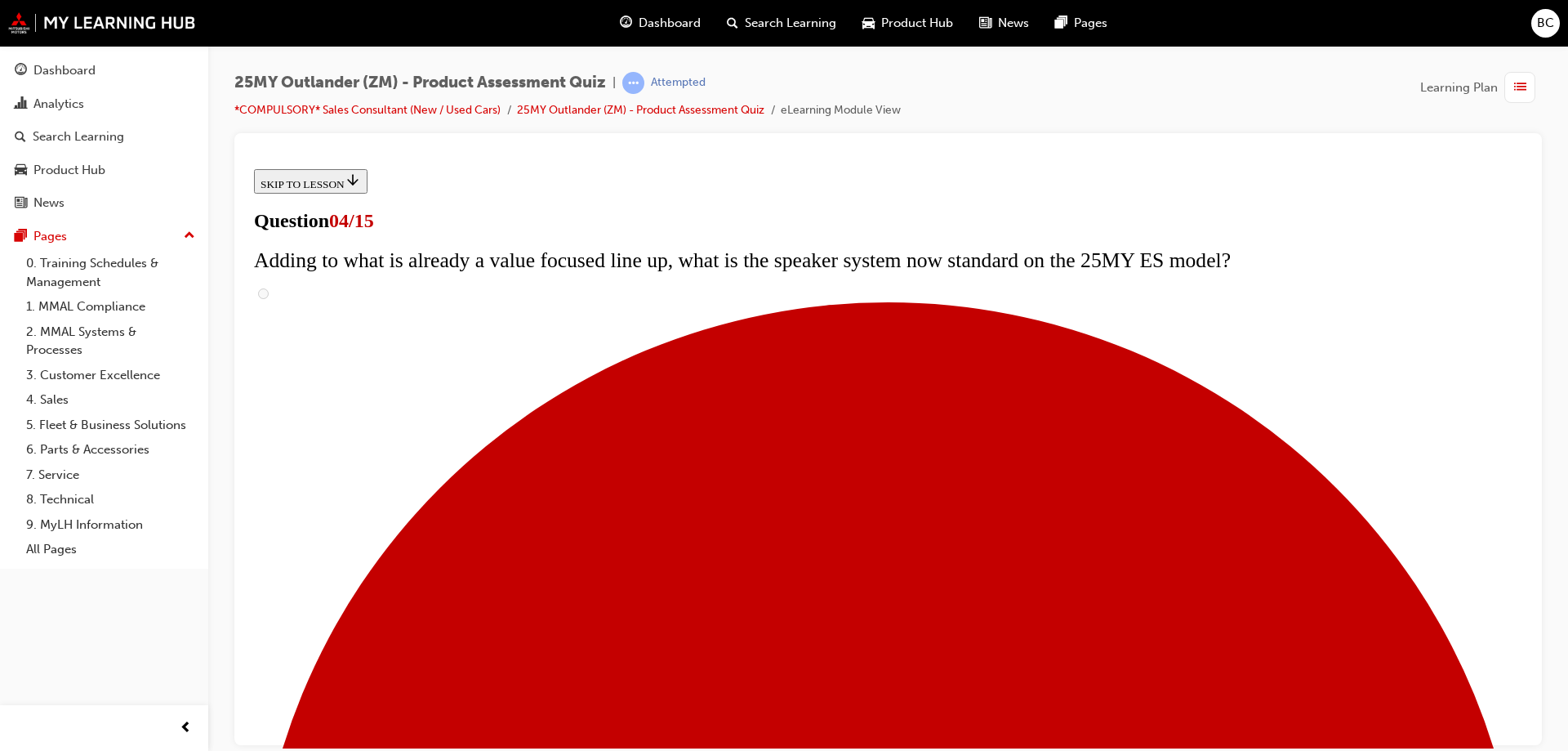
checkbox input "true"
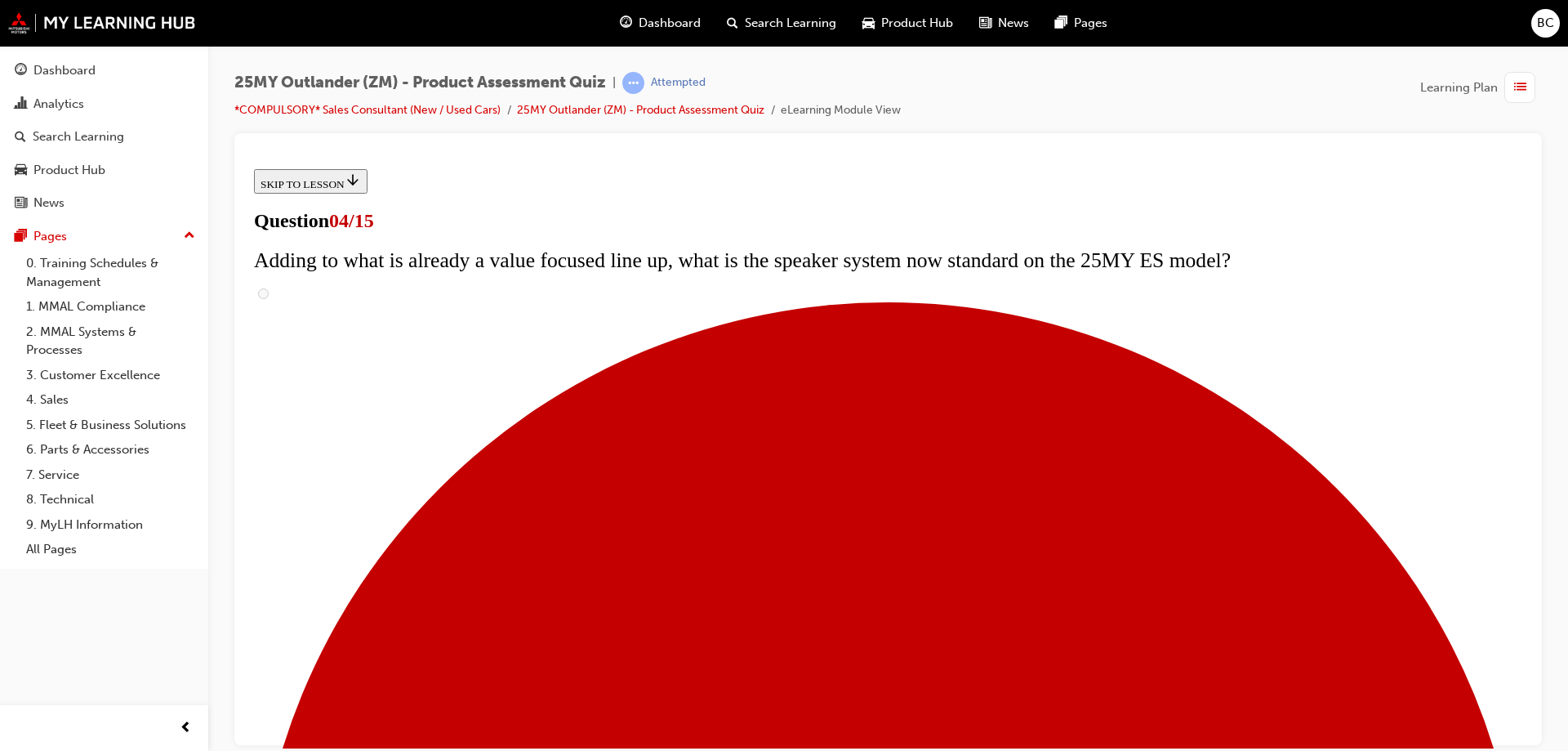
checkbox input "true"
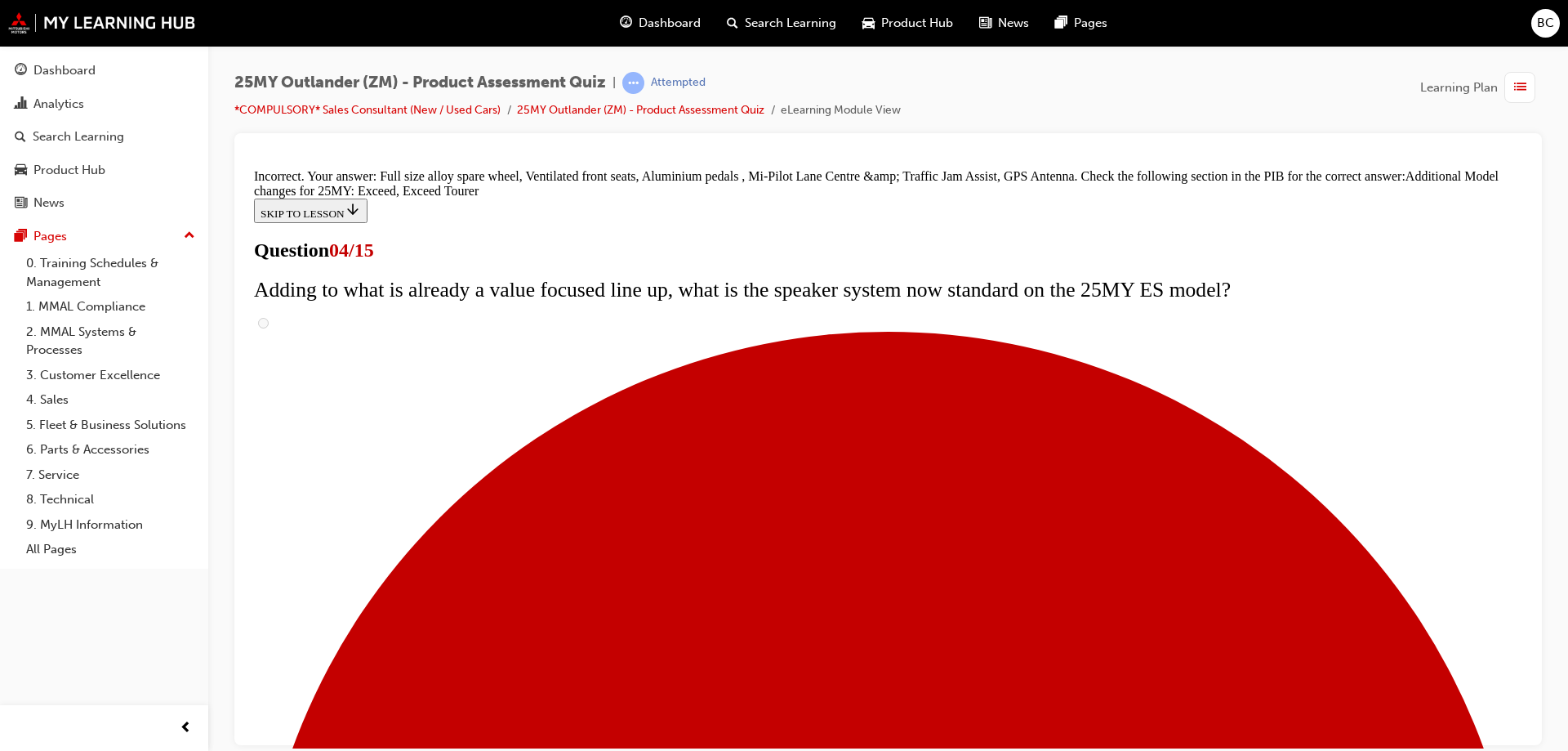
scroll to position [619, 0]
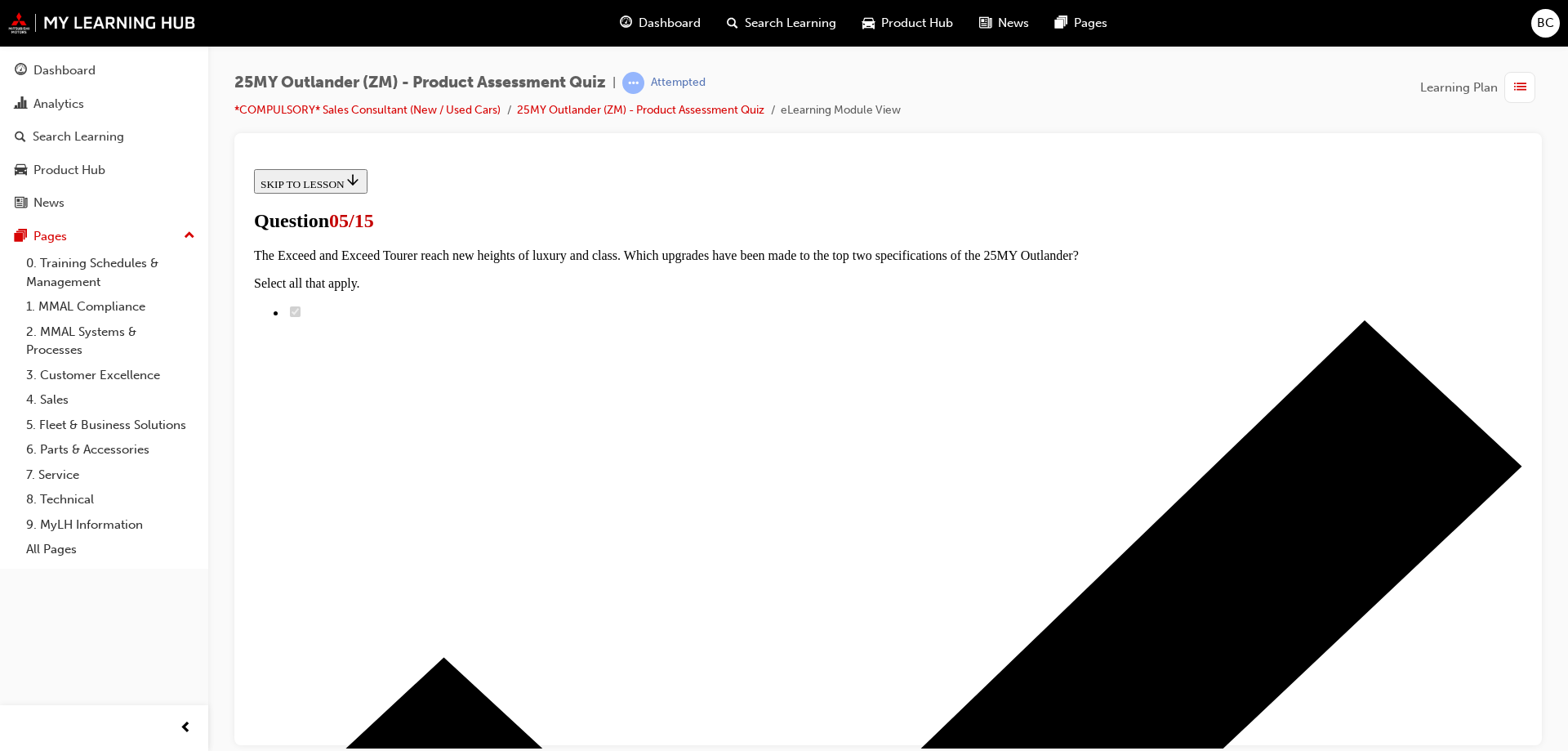
scroll to position [345, 0]
radio input "true"
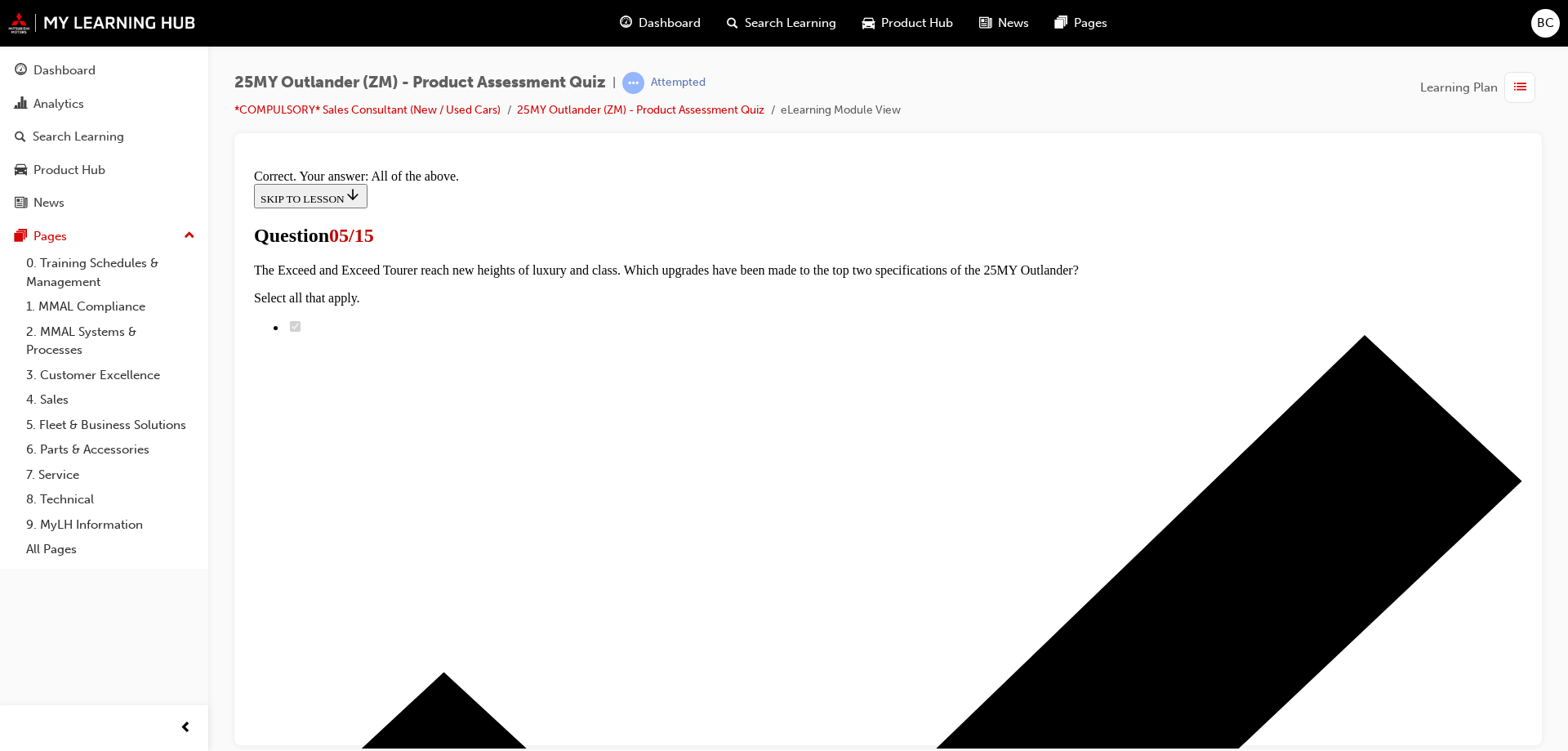
scroll to position [397, 0]
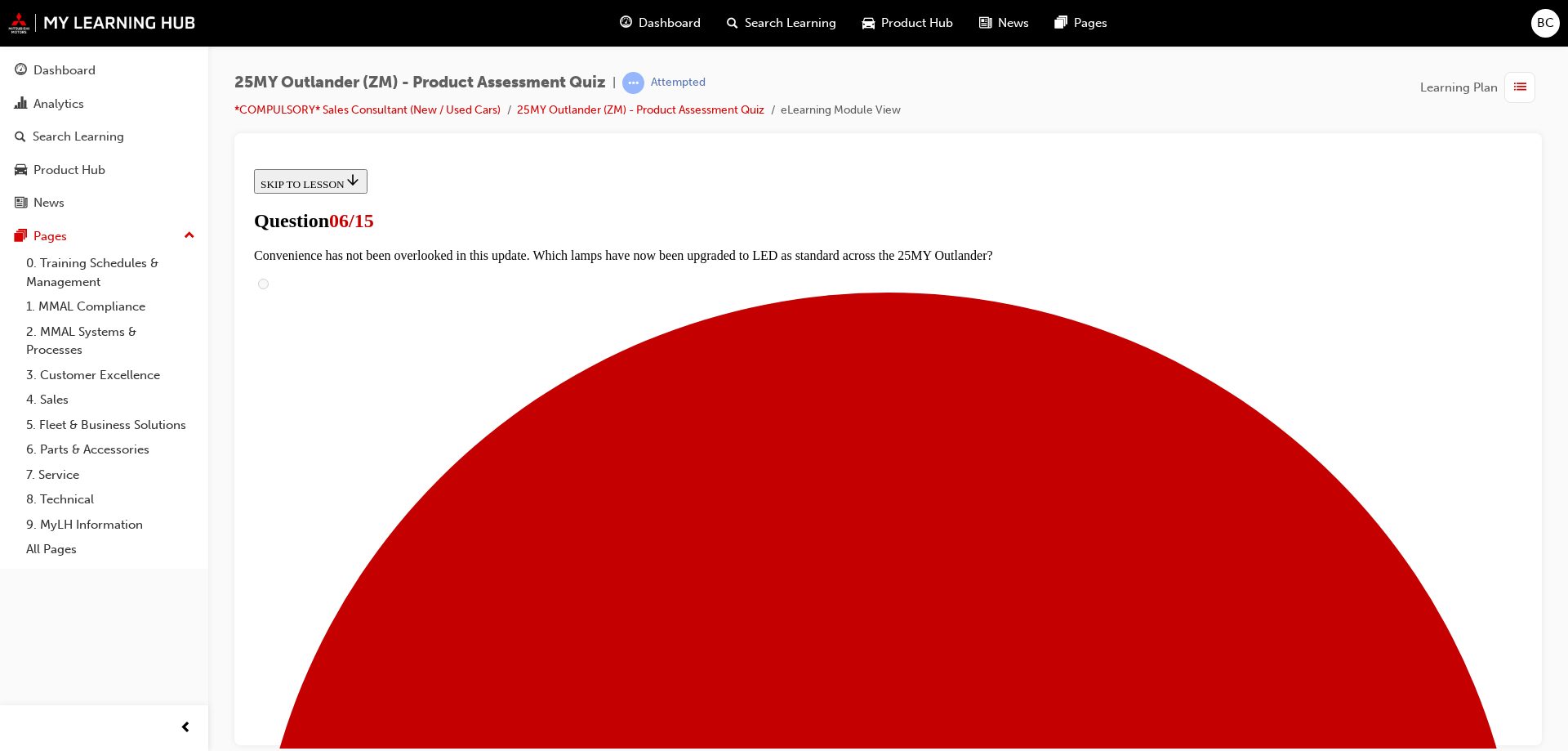
scroll to position [327, 0]
radio input "true"
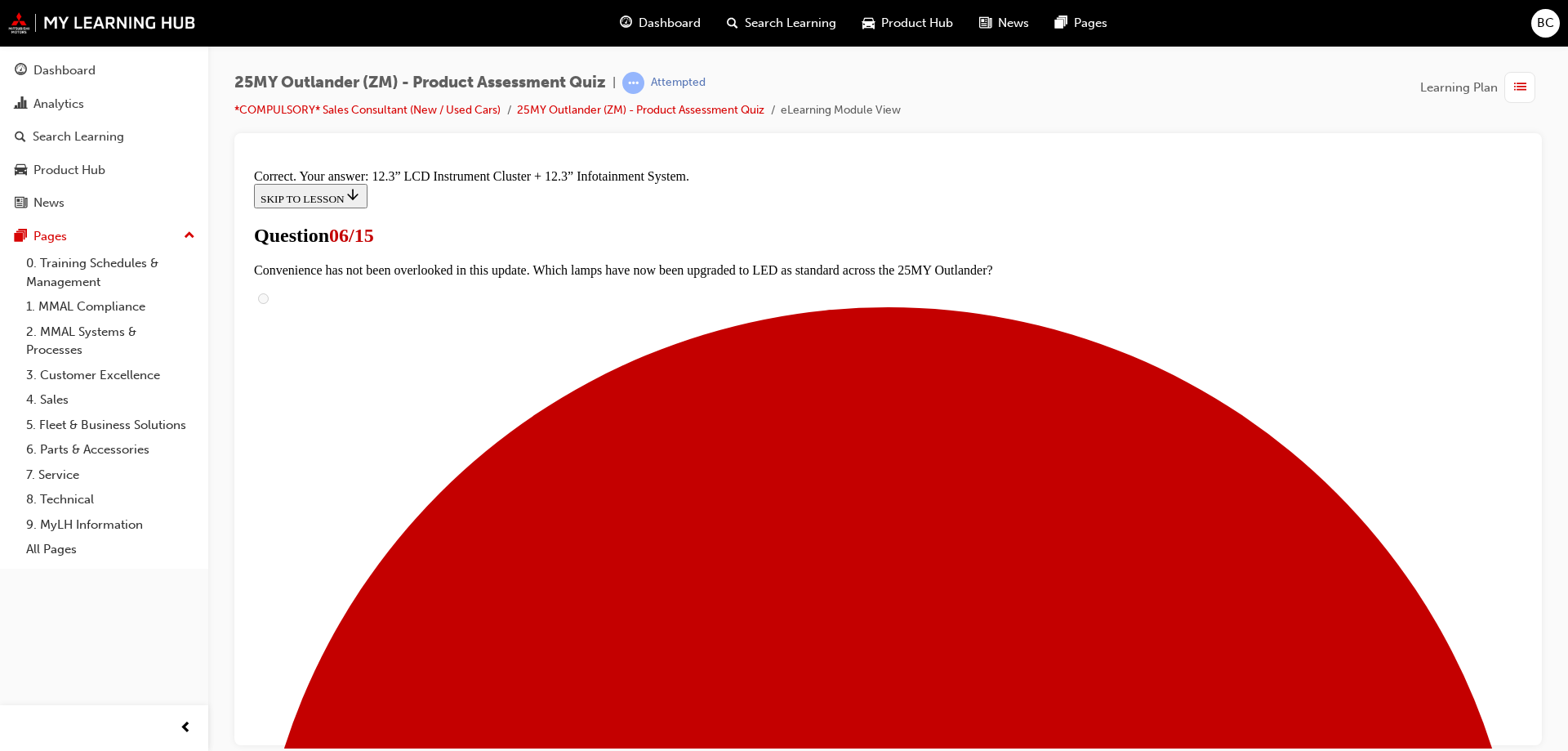
scroll to position [552, 0]
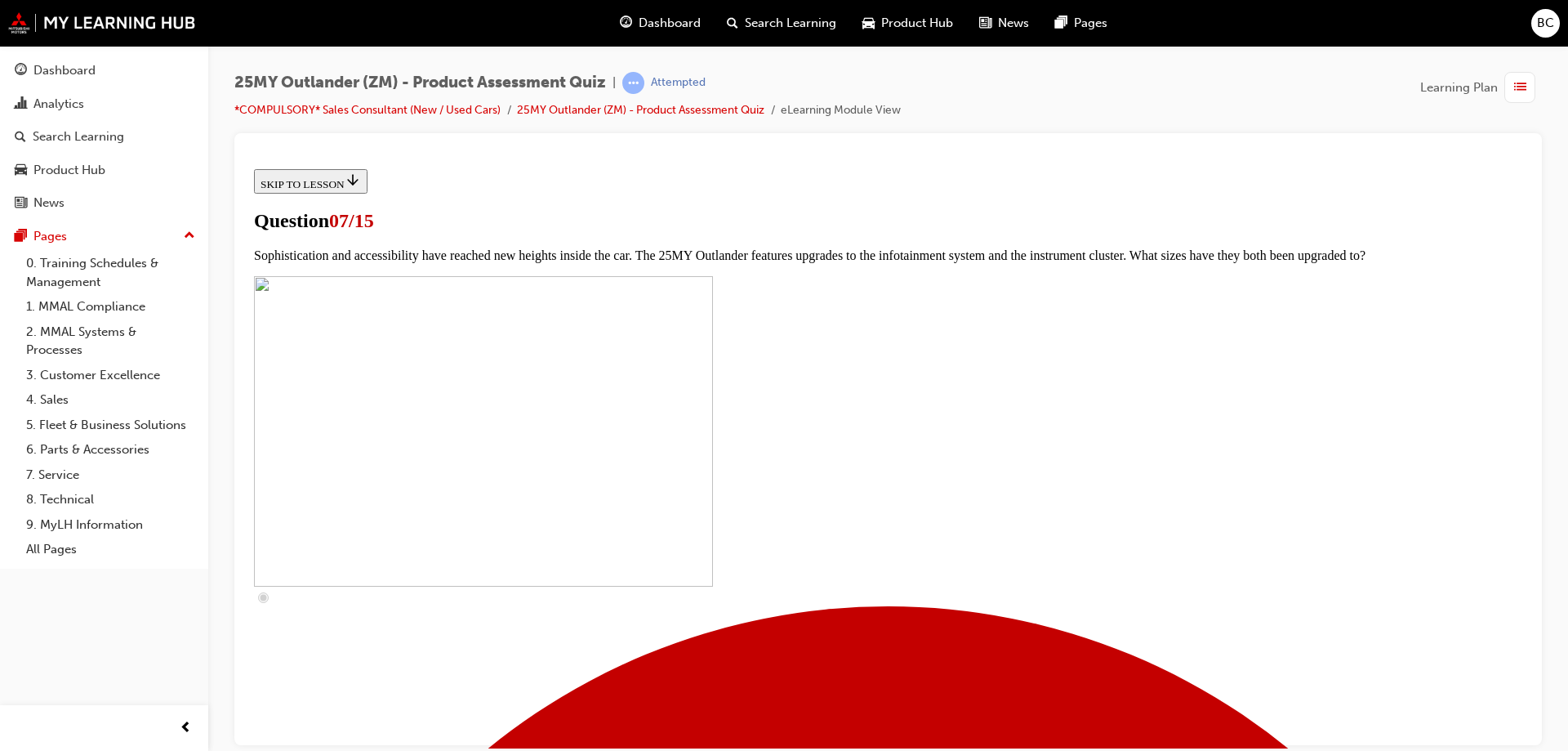
scroll to position [572, 0]
checkbox input "true"
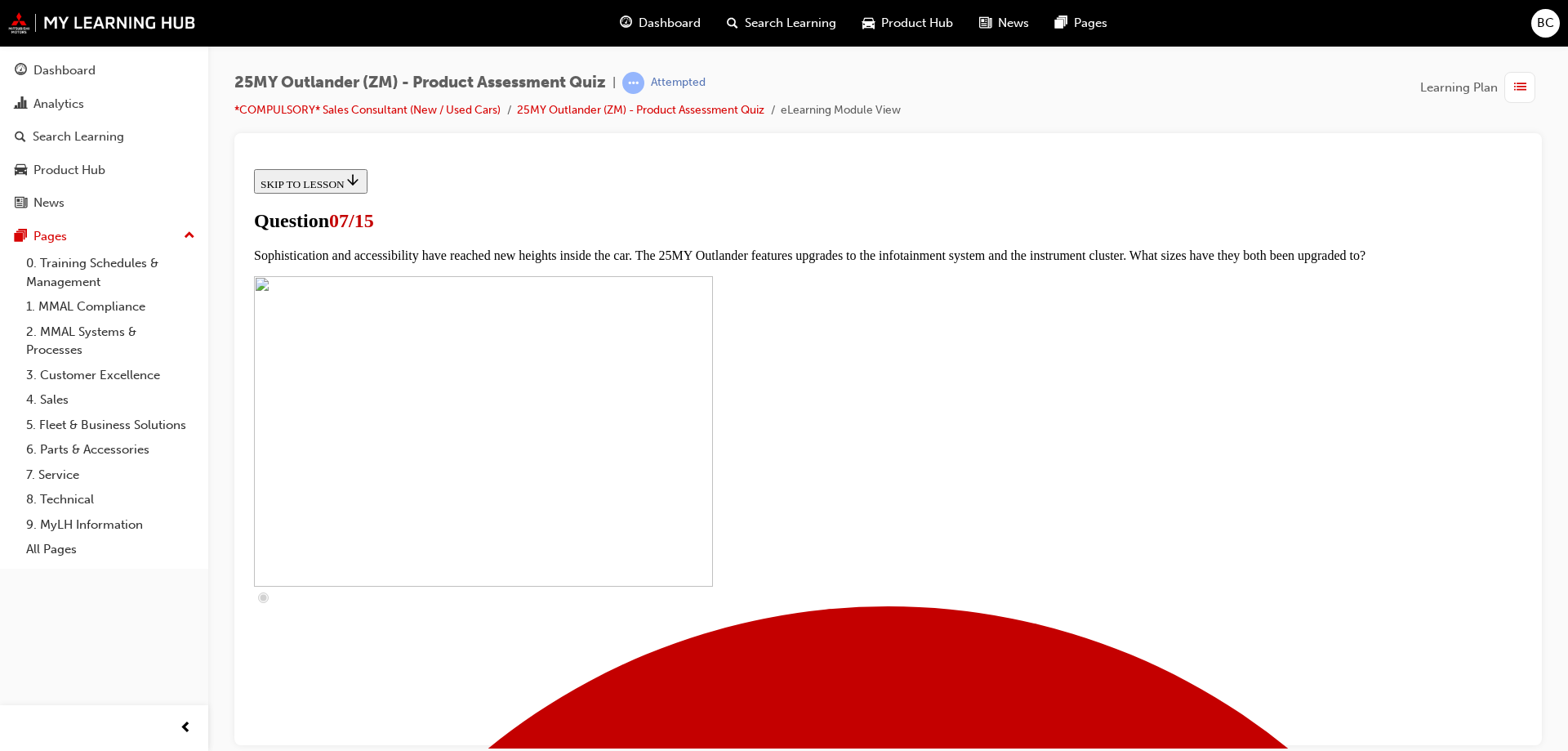
checkbox input "true"
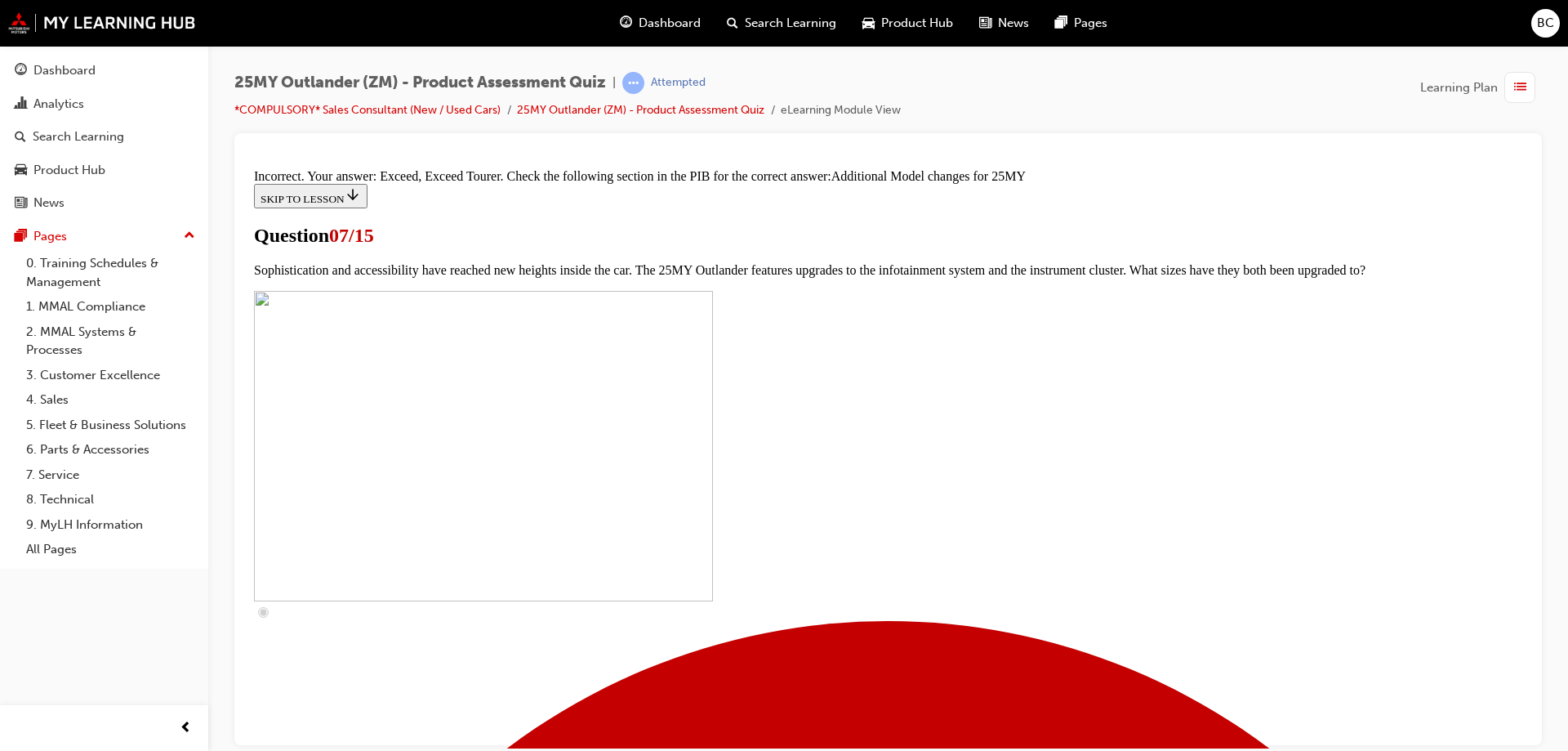
scroll to position [838, 0]
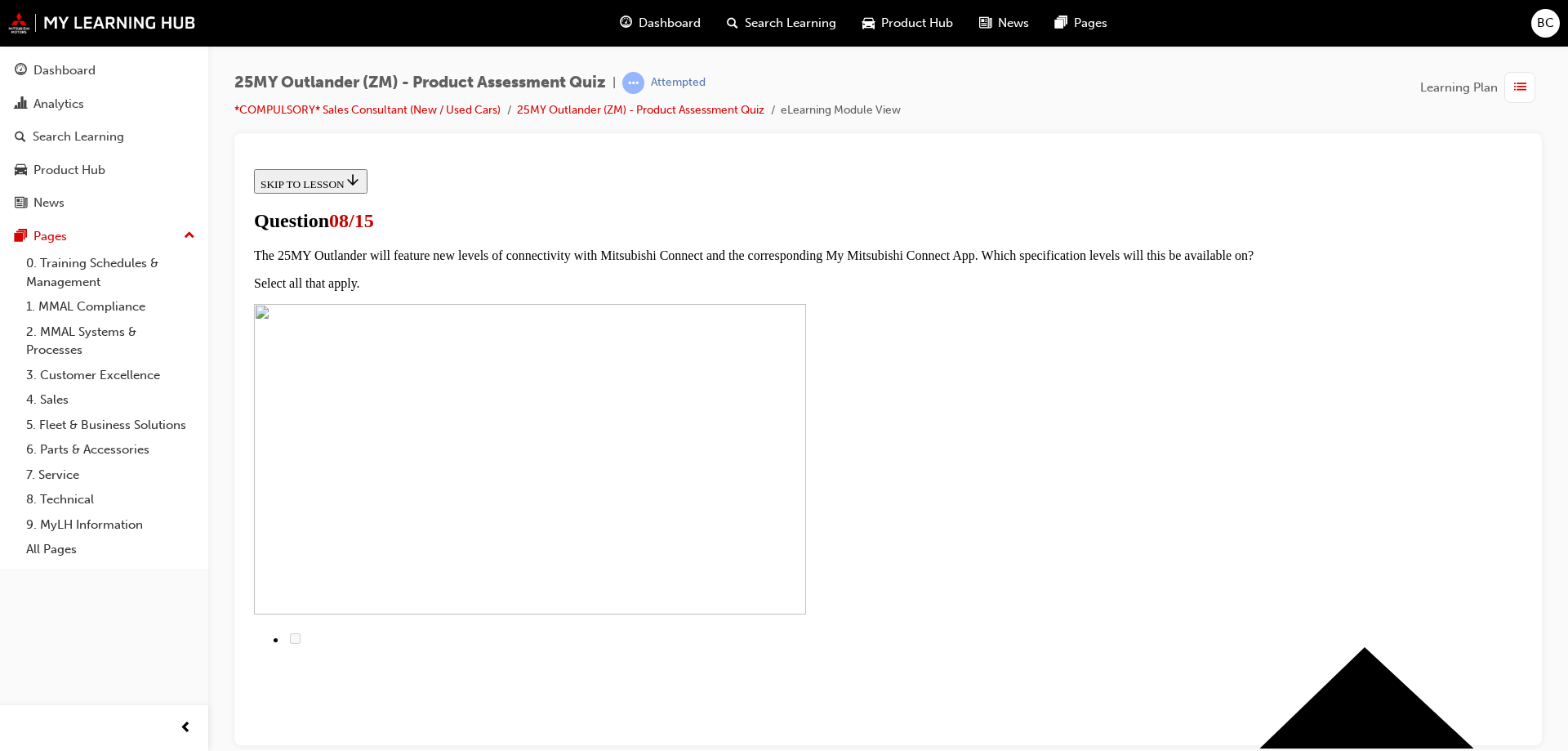
scroll to position [0, 0]
radio input "true"
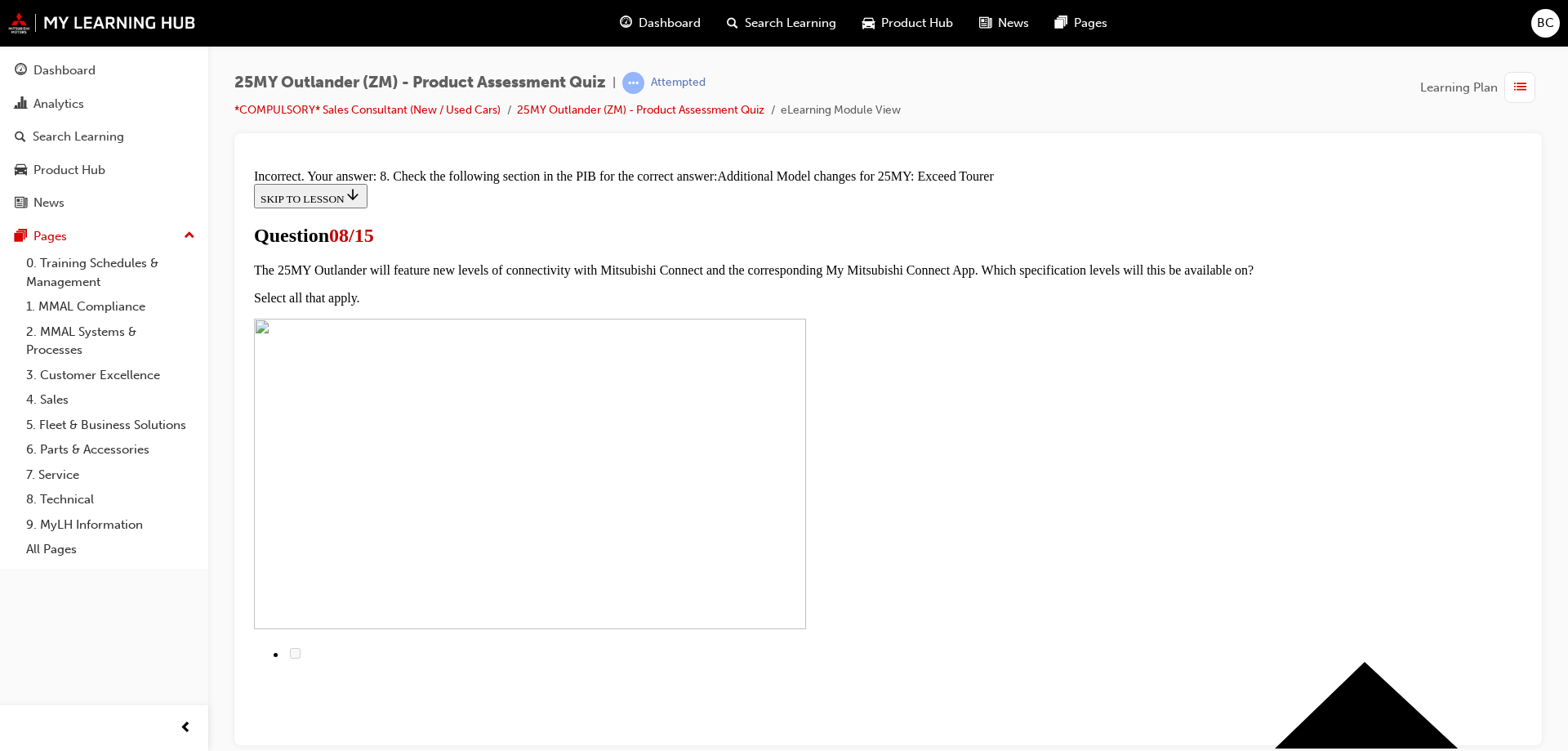
scroll to position [367, 0]
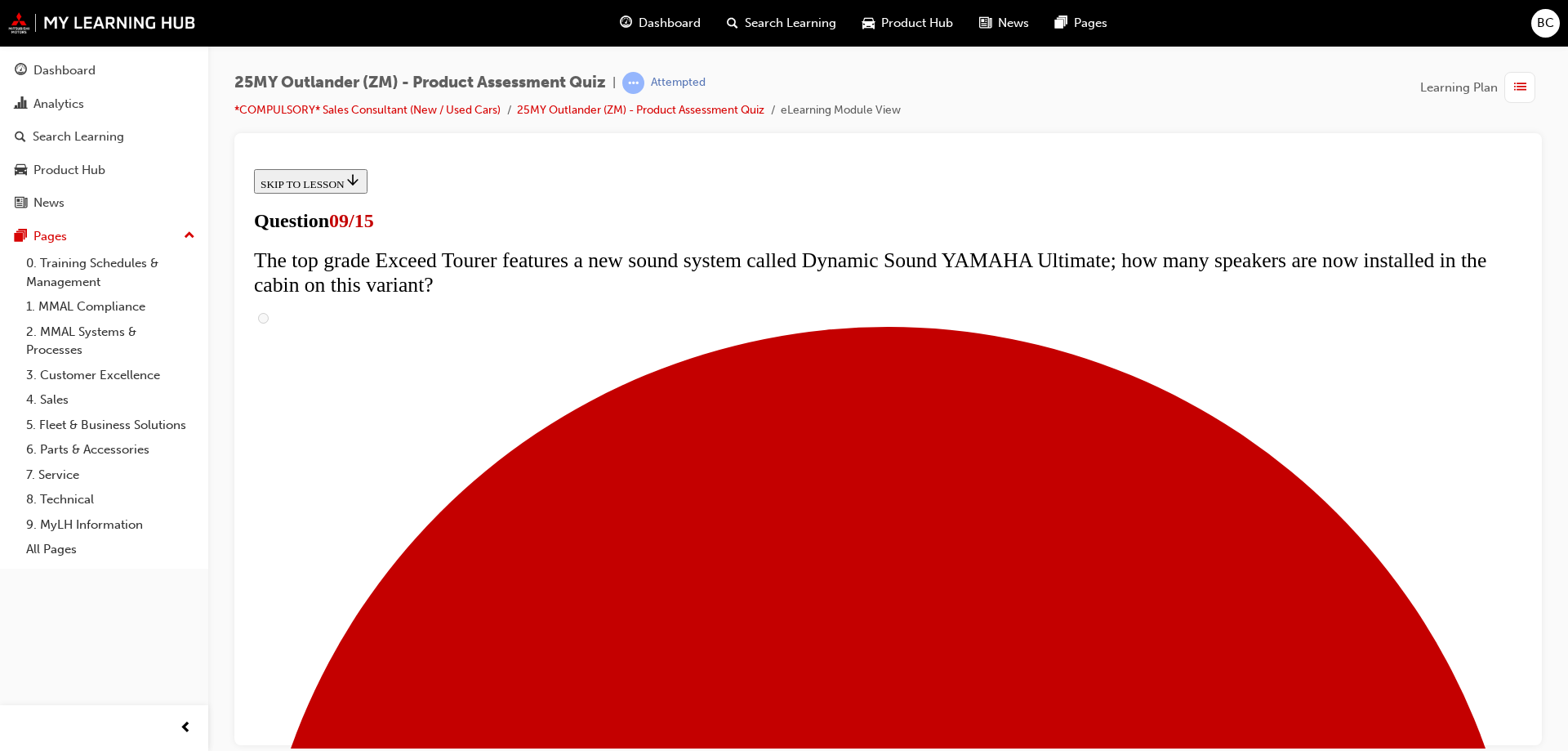
scroll to position [654, 0]
radio input "true"
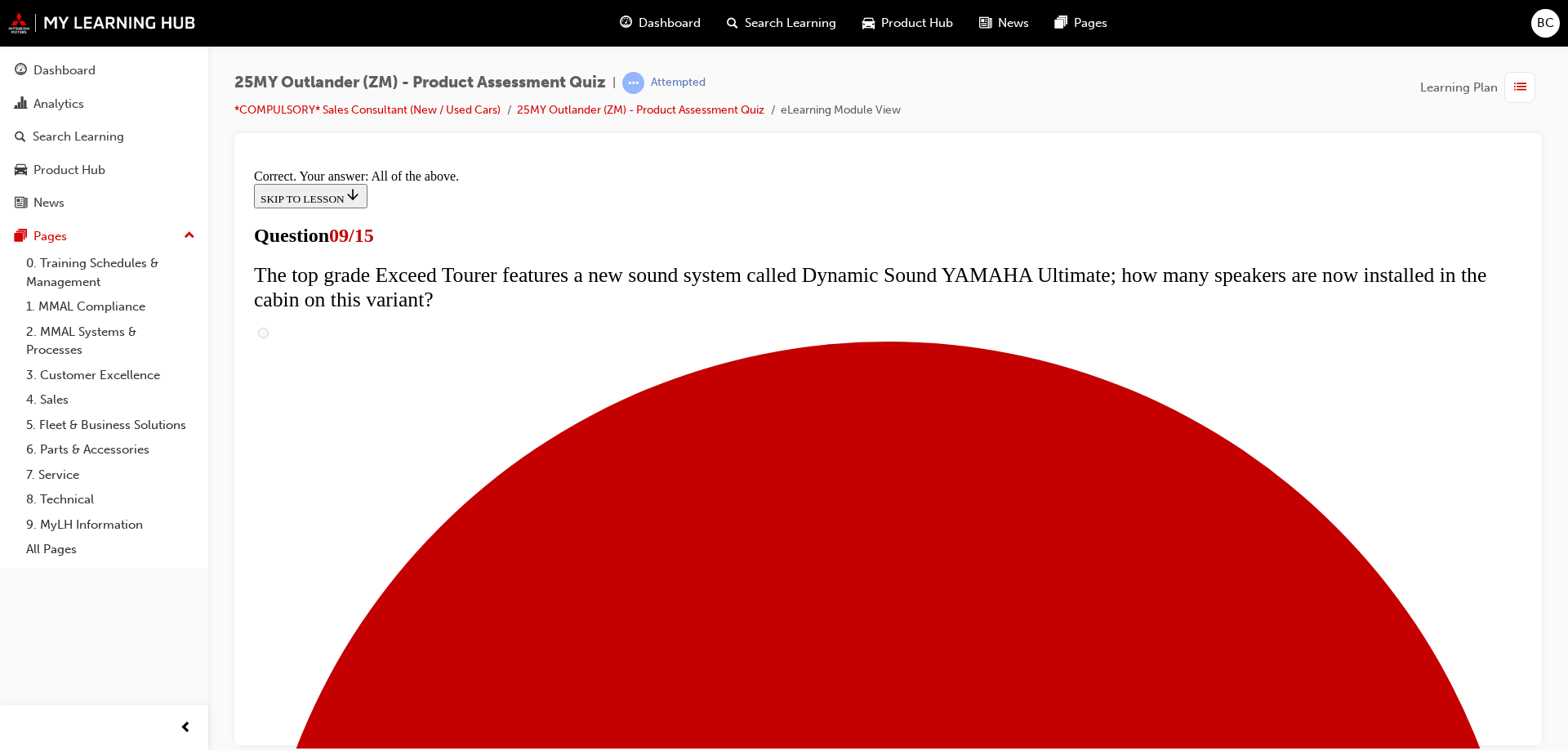
scroll to position [851, 0]
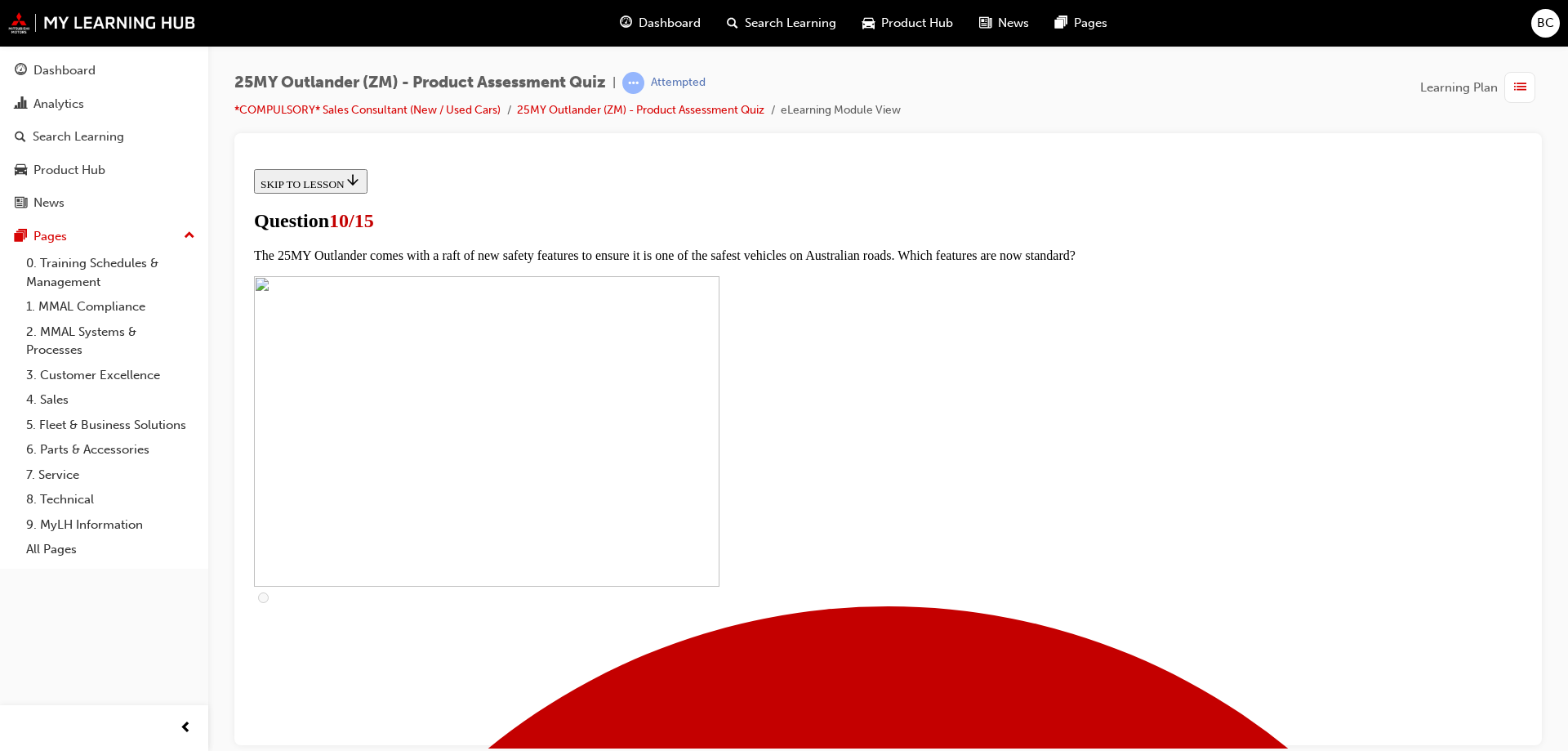
scroll to position [327, 0]
checkbox input "true"
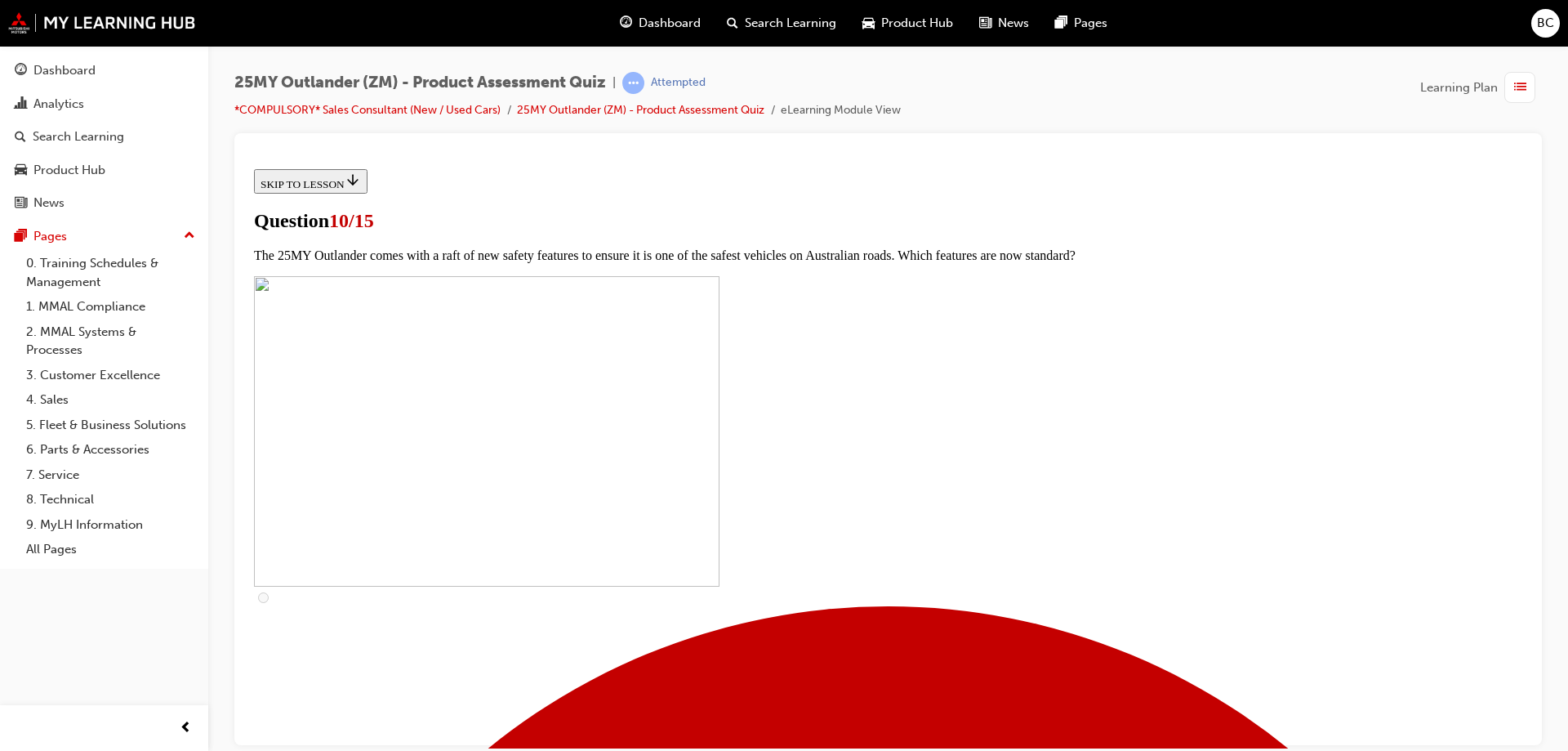
checkbox input "true"
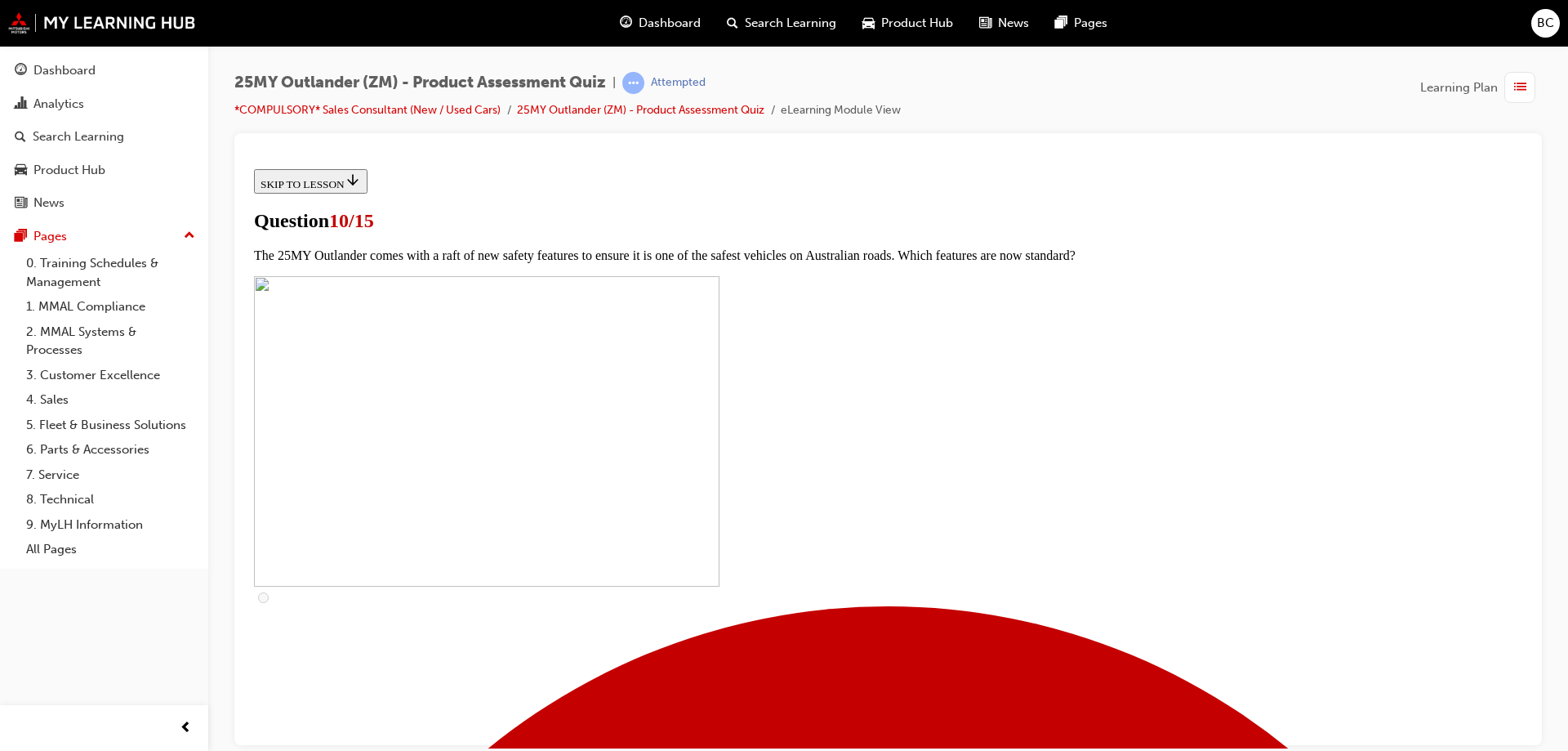
checkbox input "true"
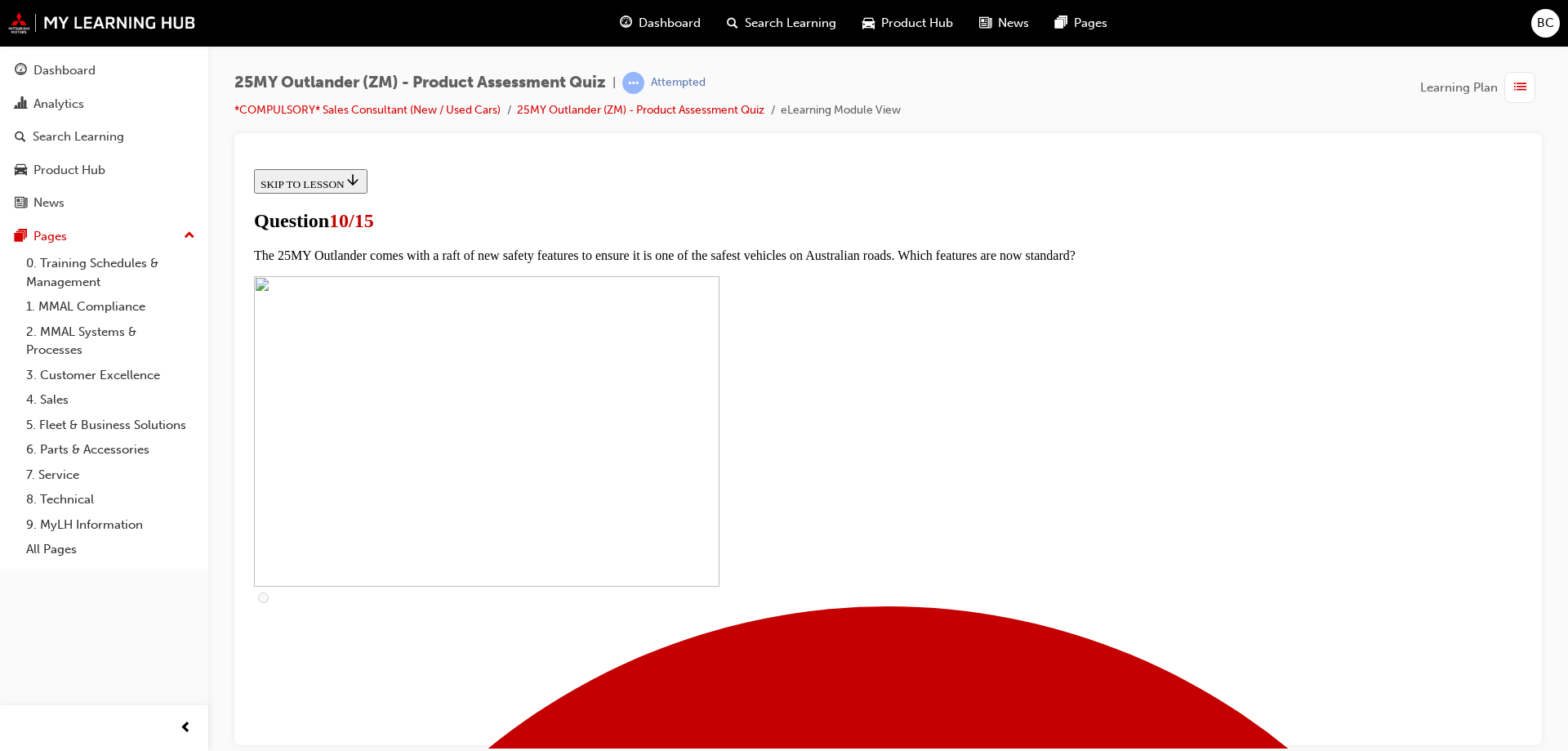
checkbox input "true"
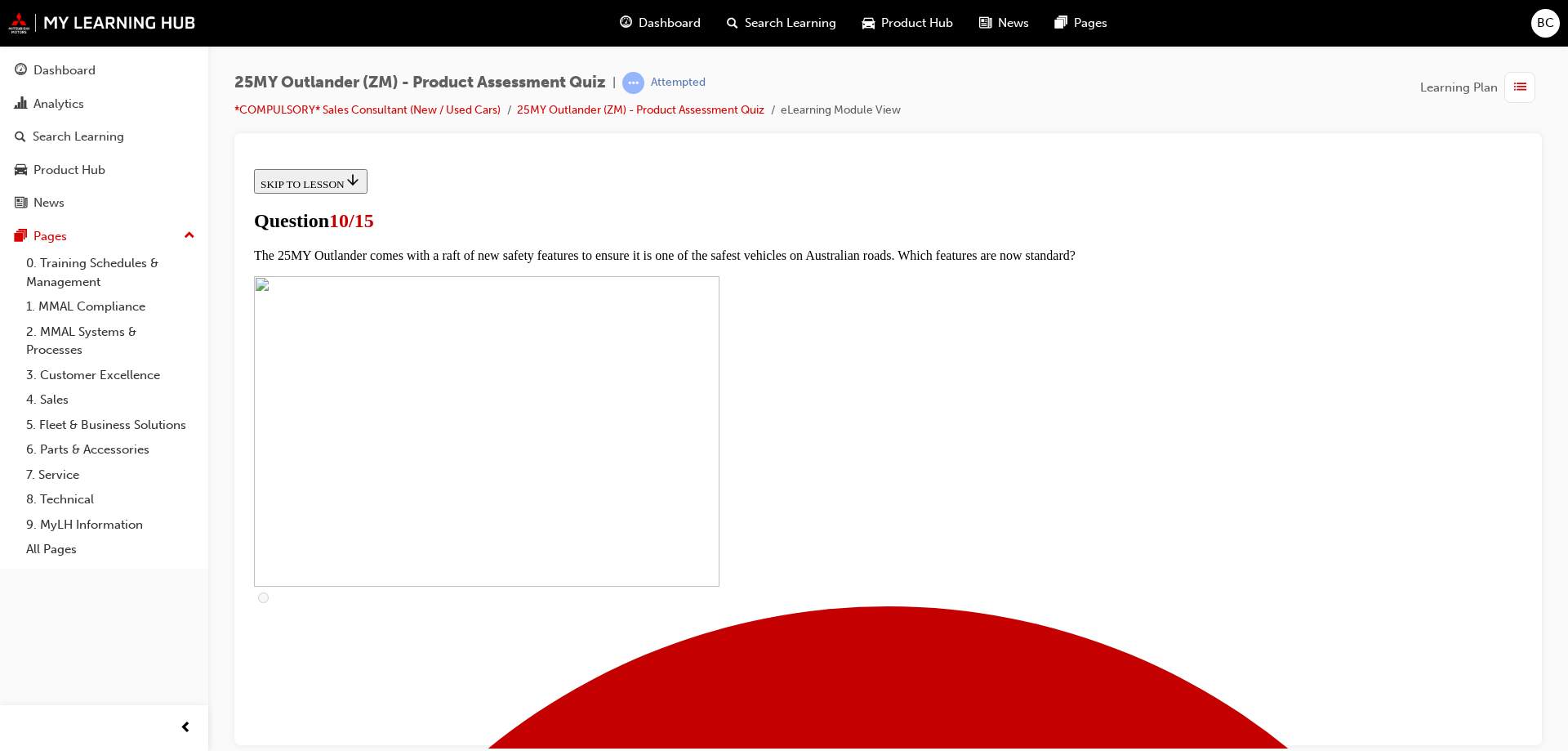
checkbox input "true"
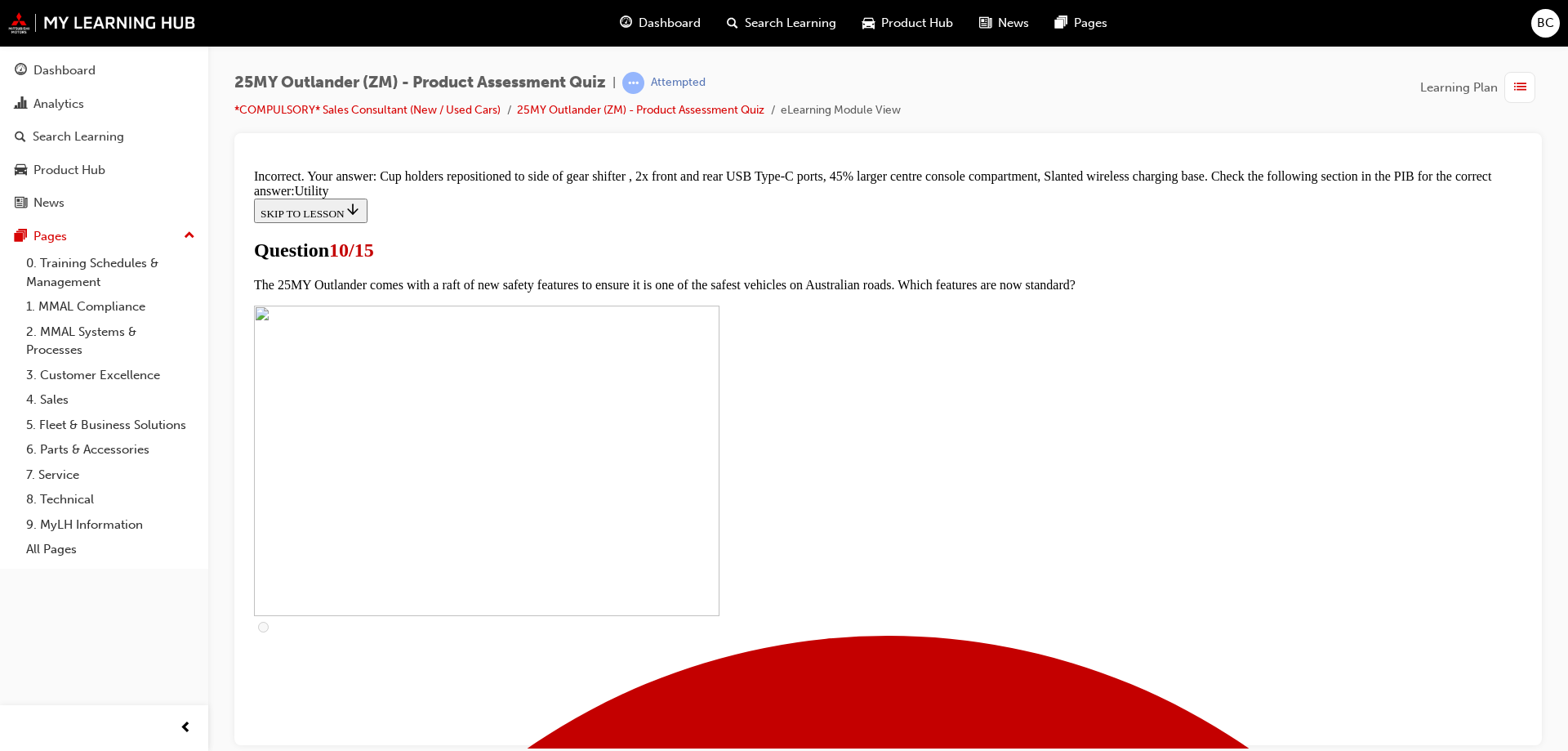
scroll to position [798, 0]
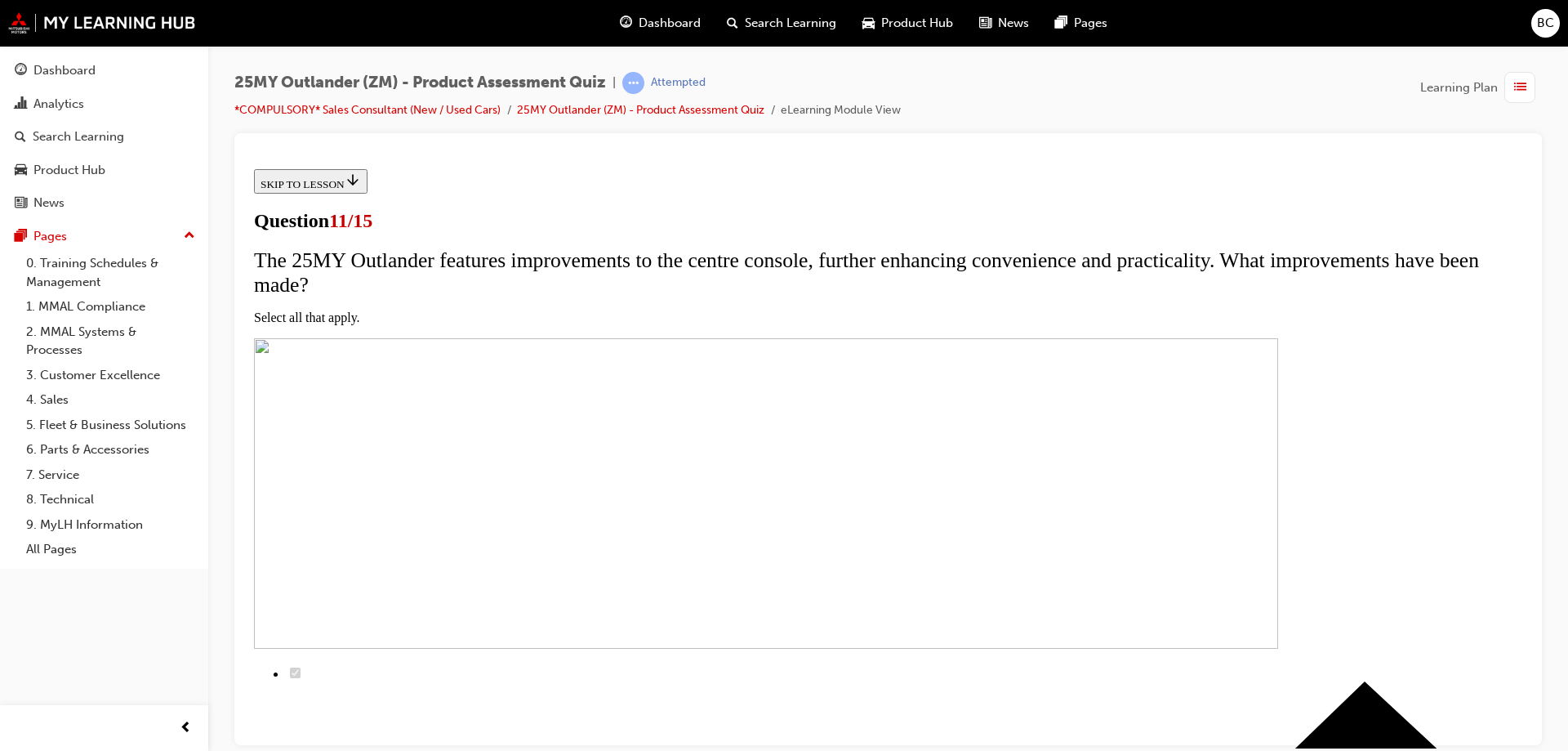
scroll to position [82, 0]
checkbox input "true"
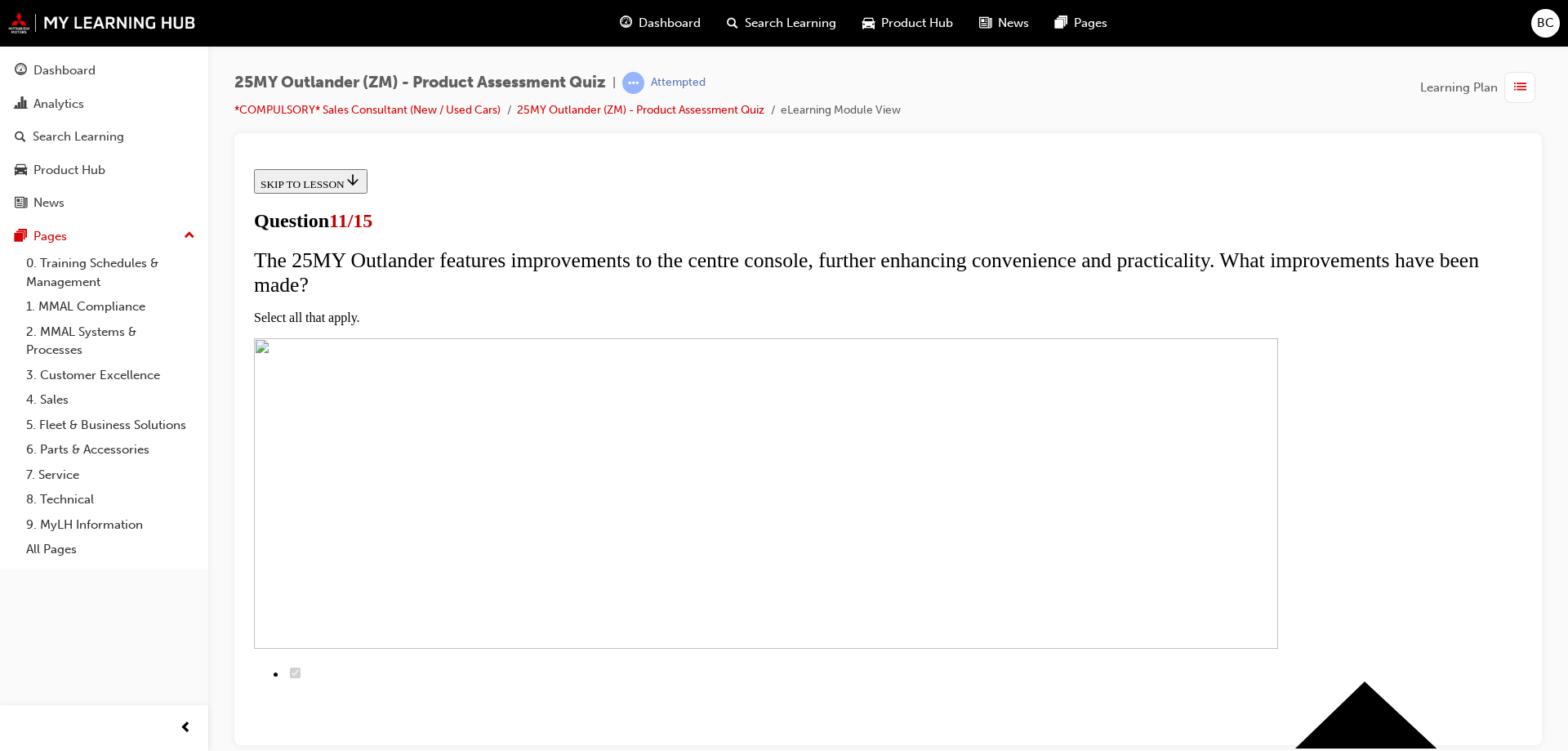
checkbox input "true"
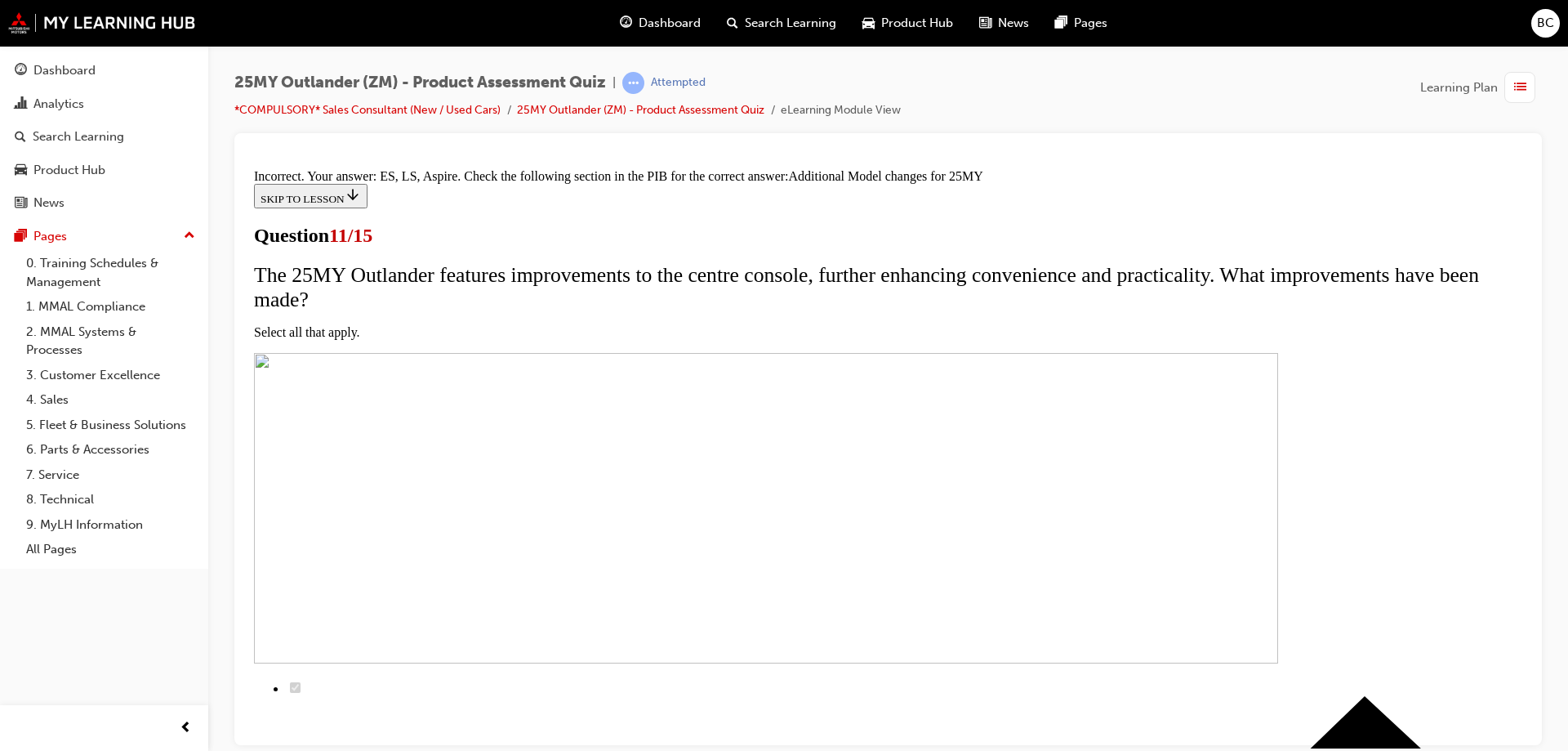
scroll to position [409, 0]
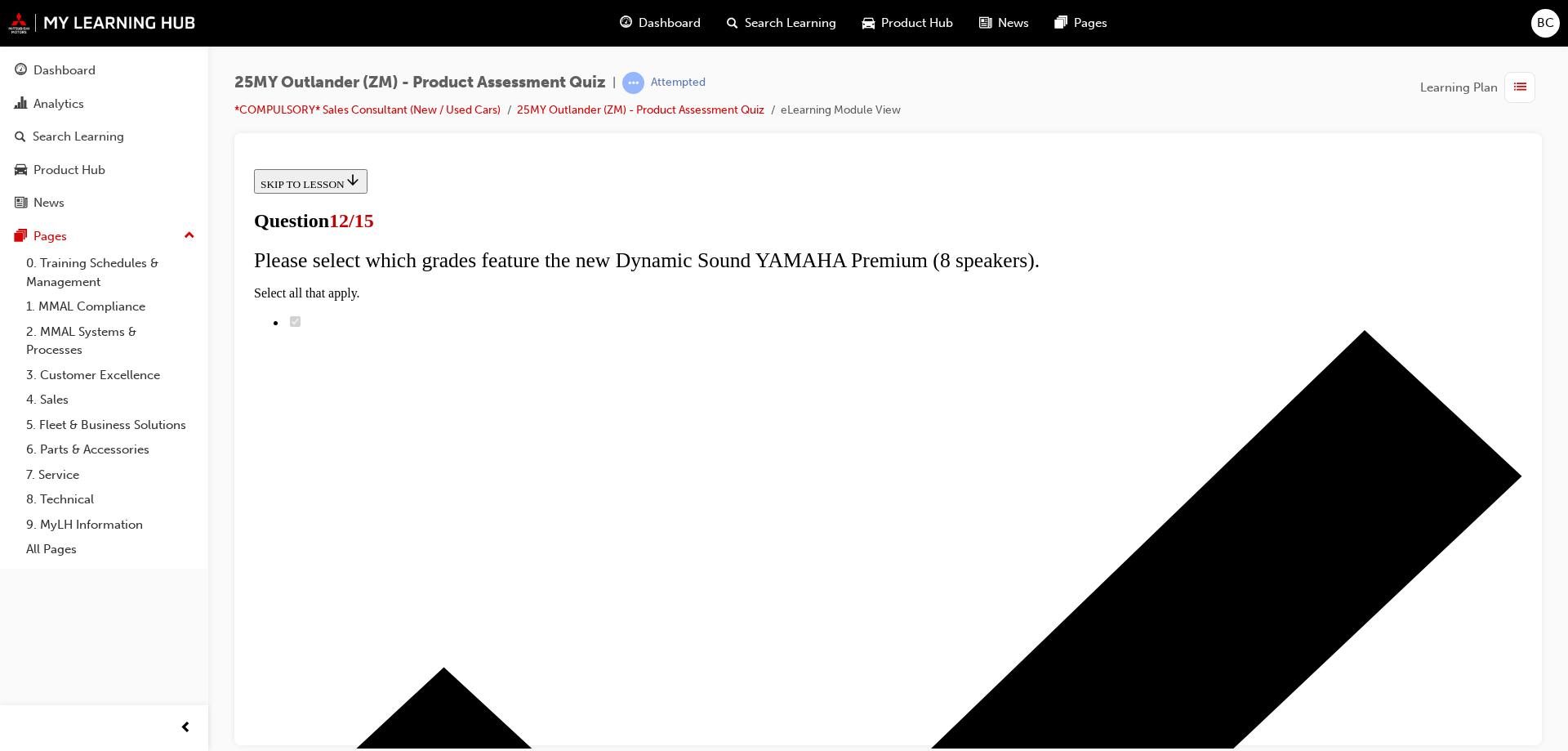
scroll to position [130, 0]
radio input "true"
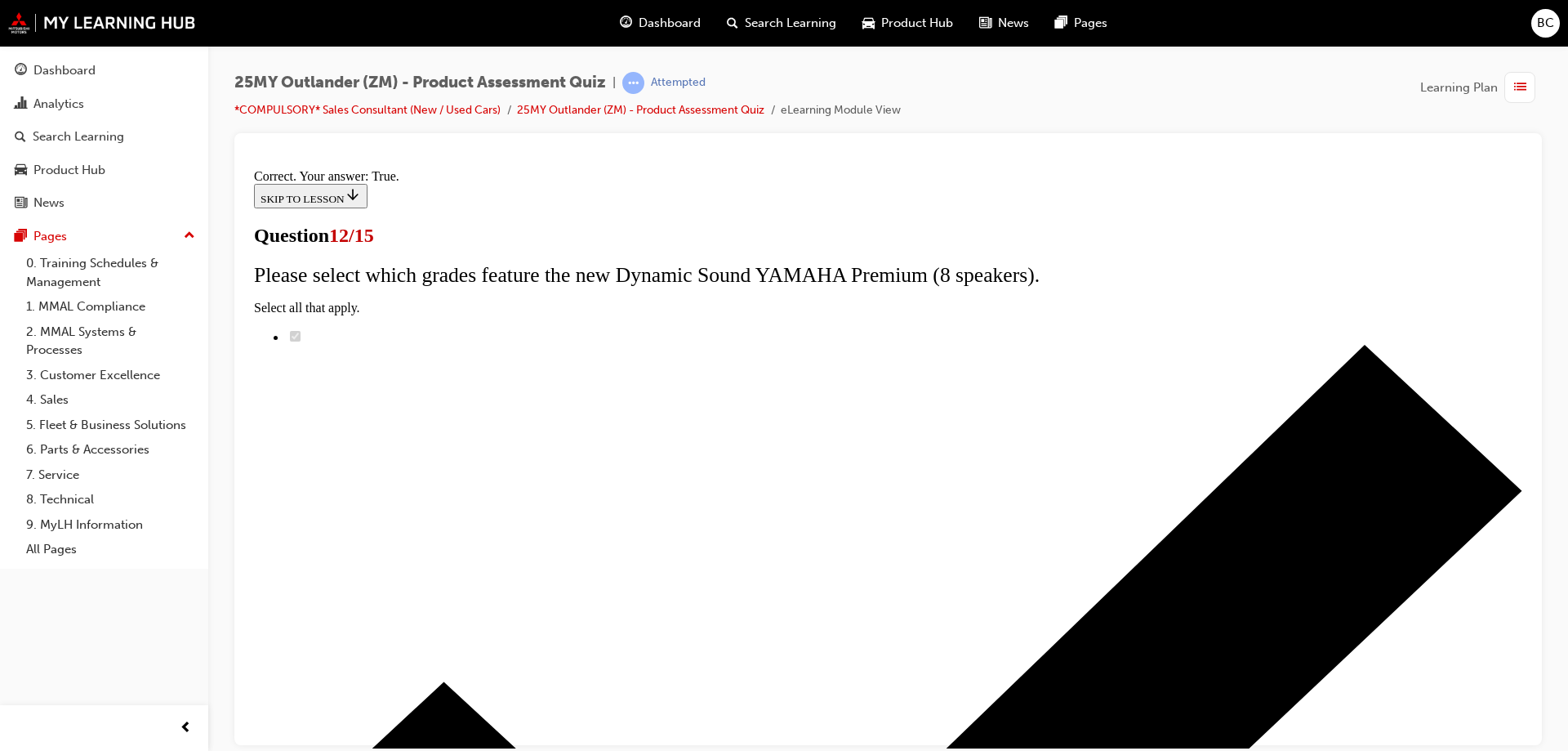
scroll to position [191, 0]
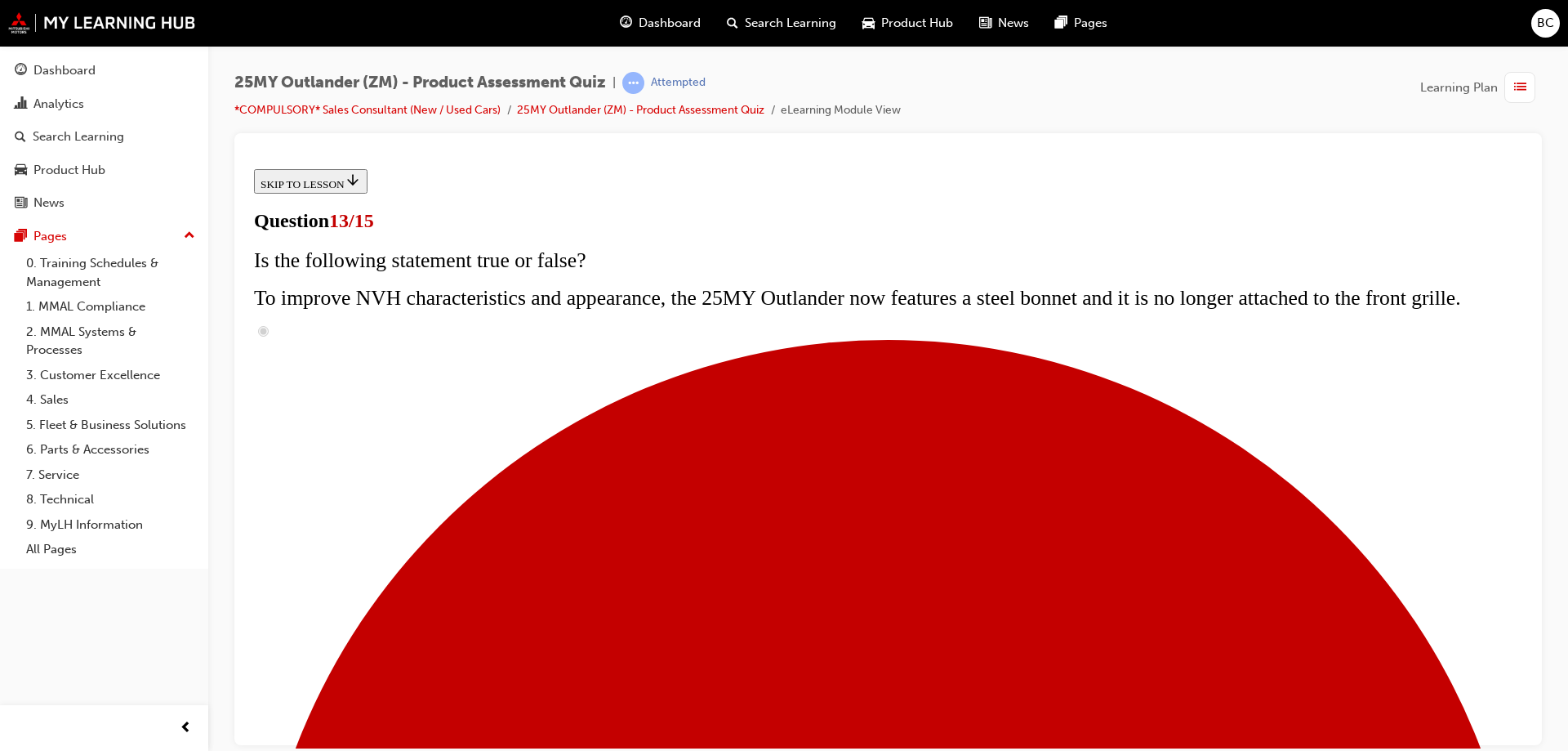
scroll to position [245, 0]
radio input "true"
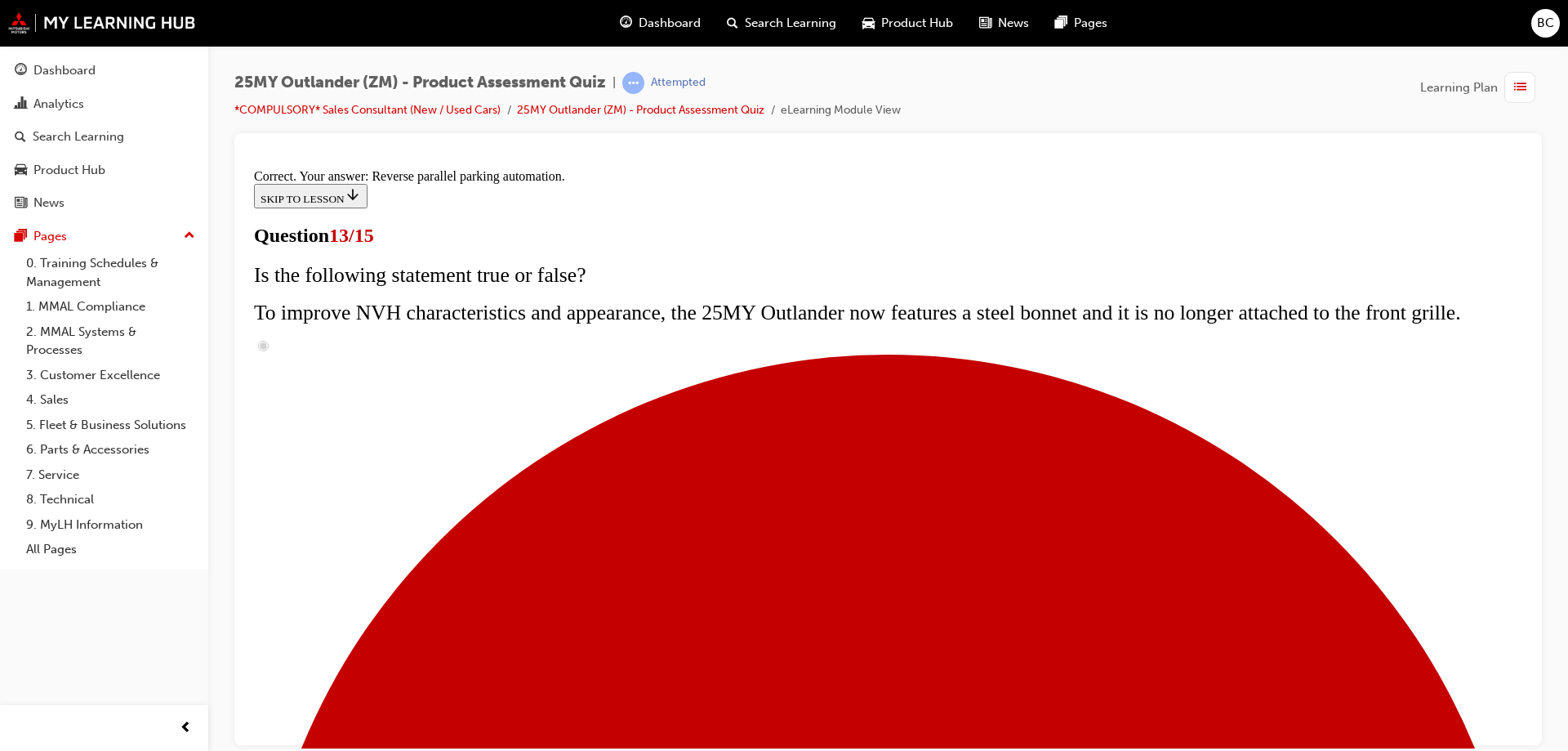
scroll to position [425, 0]
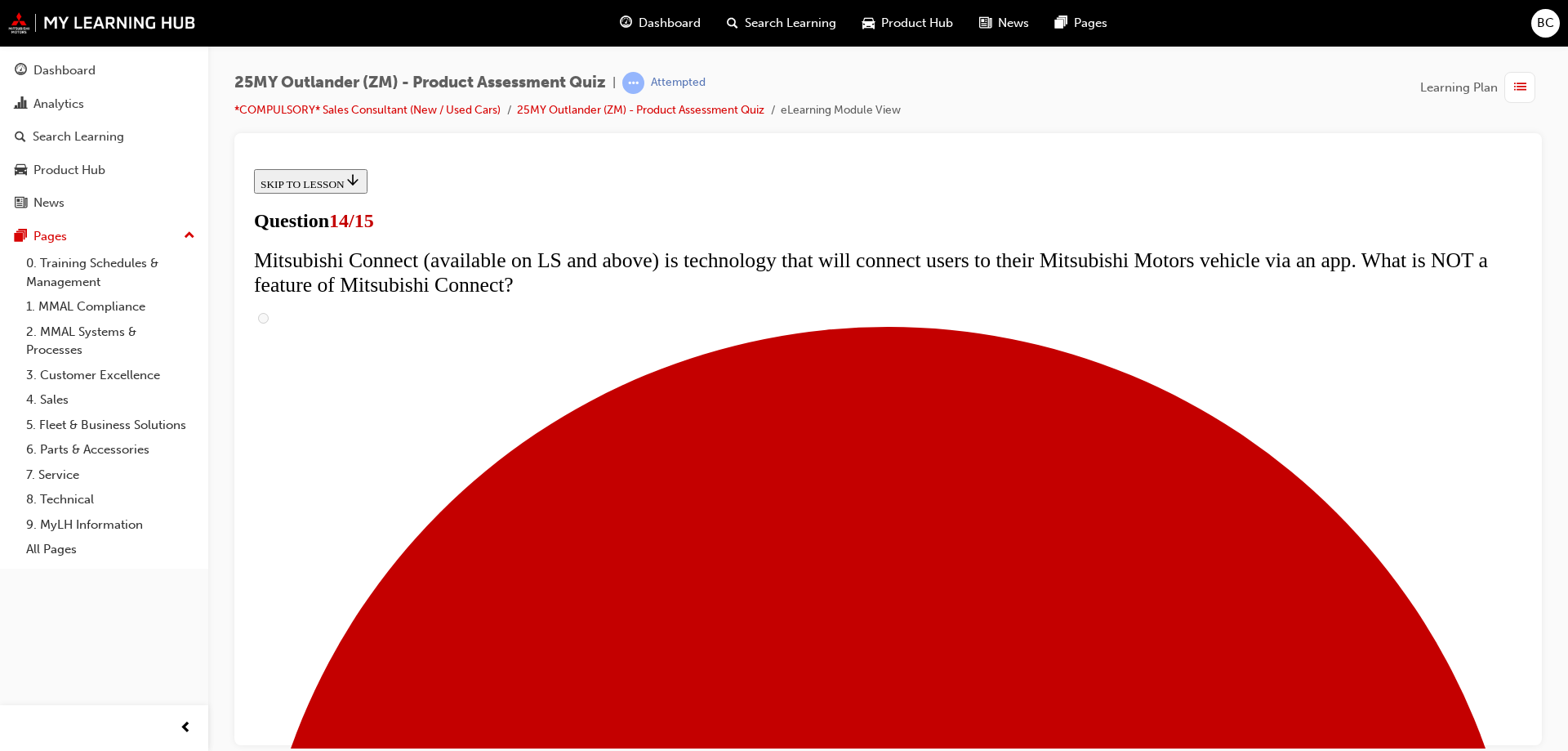
scroll to position [490, 0]
radio input "true"
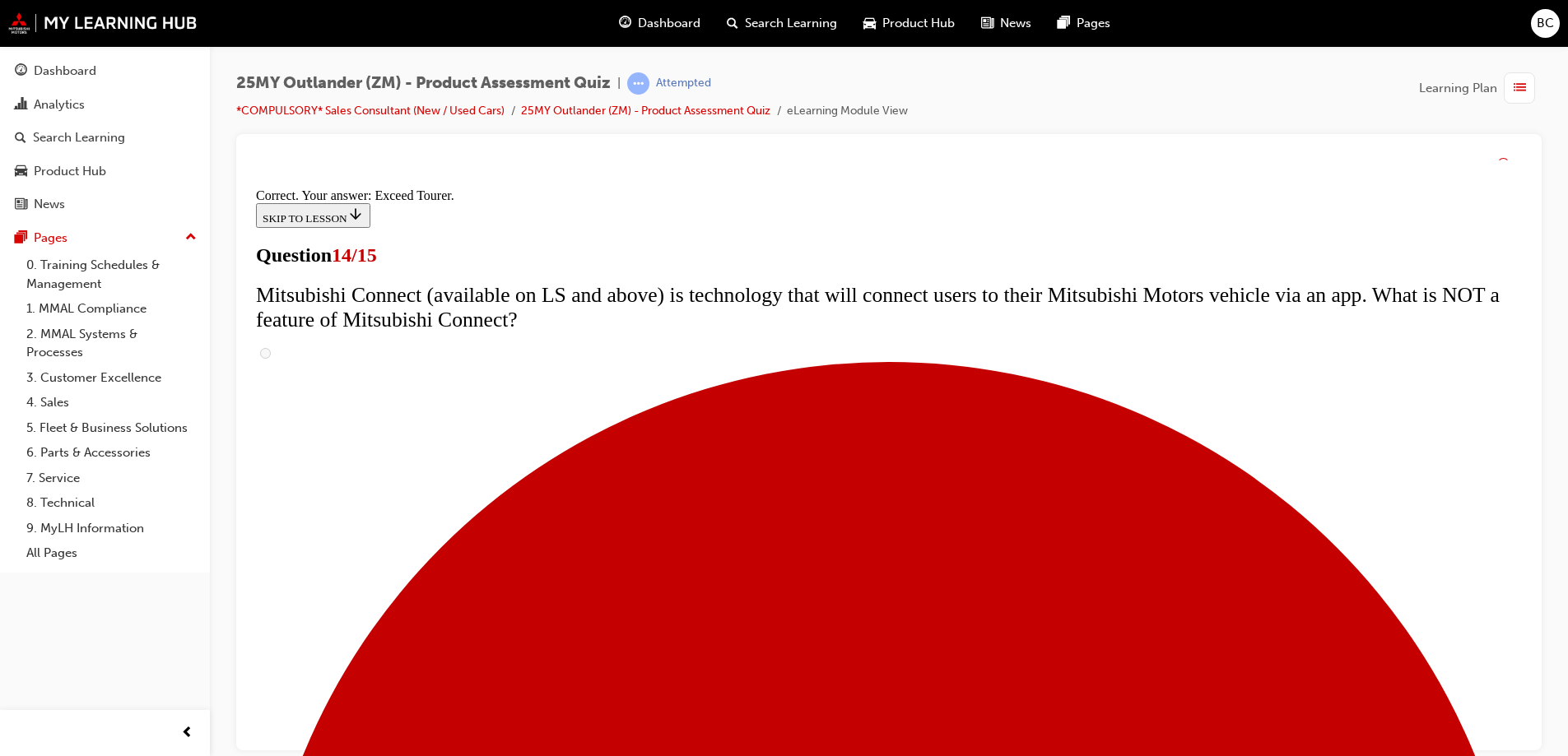
scroll to position [687, 0]
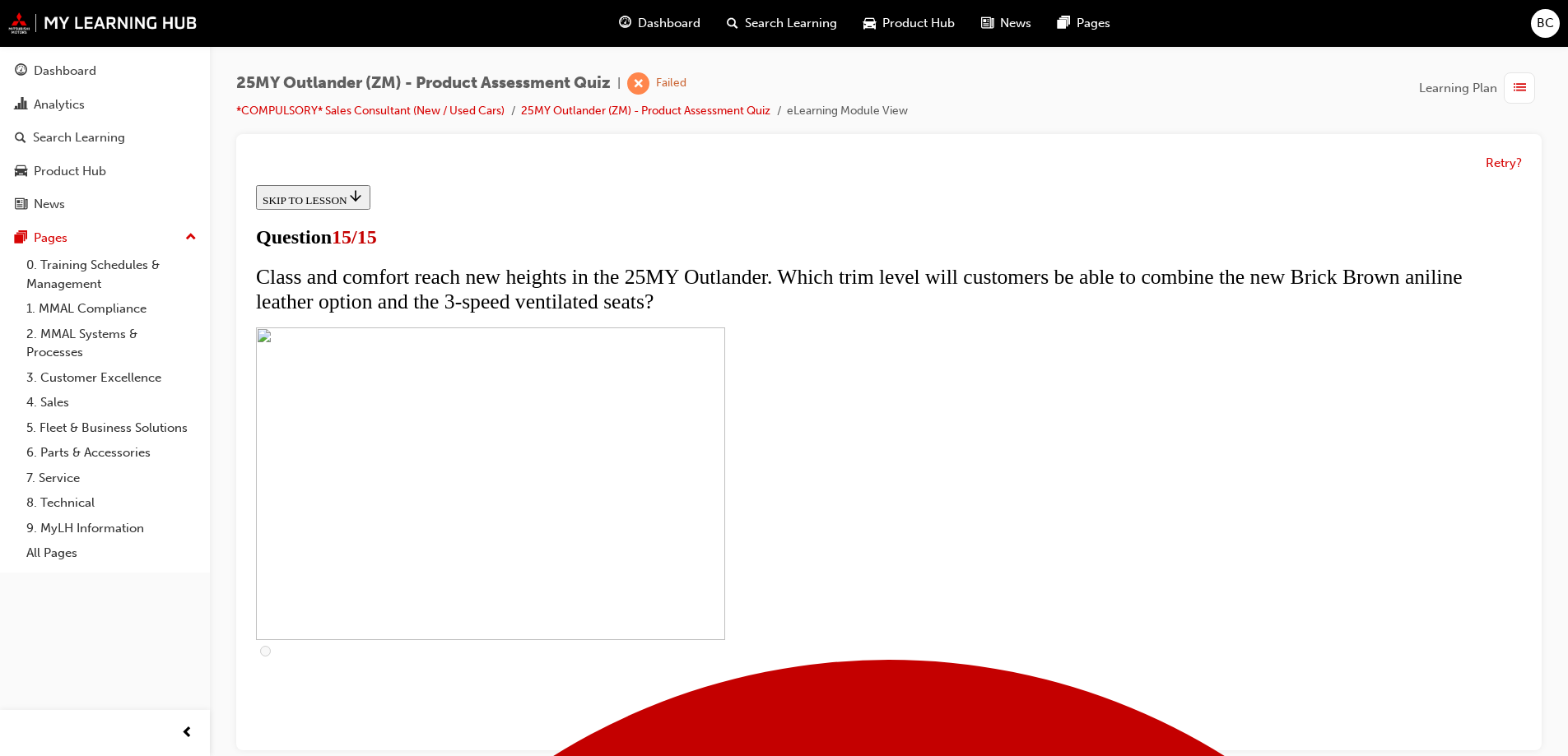
scroll to position [246, 0]
click at [1509, 170] on button "Retry?" at bounding box center [1503, 163] width 37 height 19
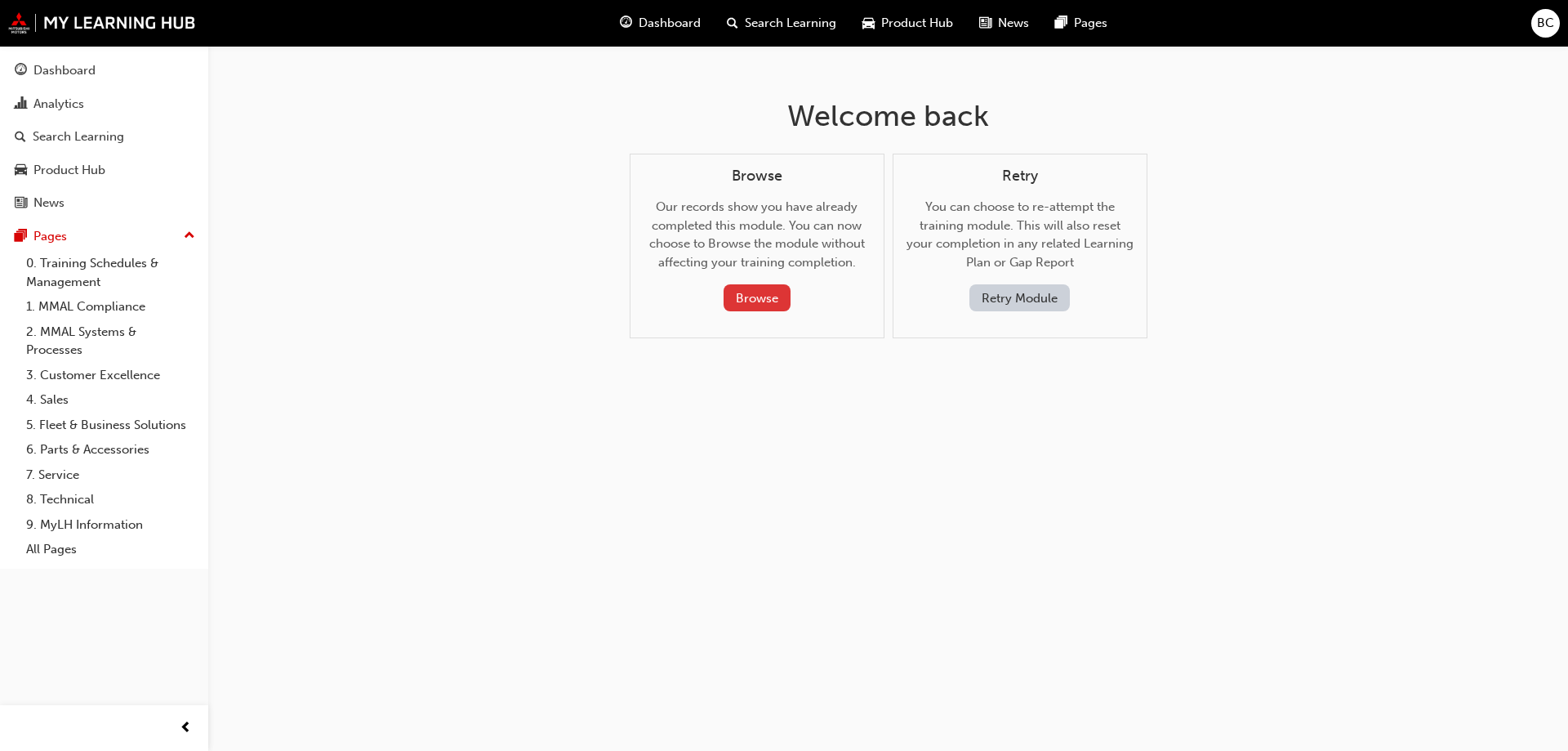
click at [750, 293] on button "Browse" at bounding box center [757, 298] width 67 height 27
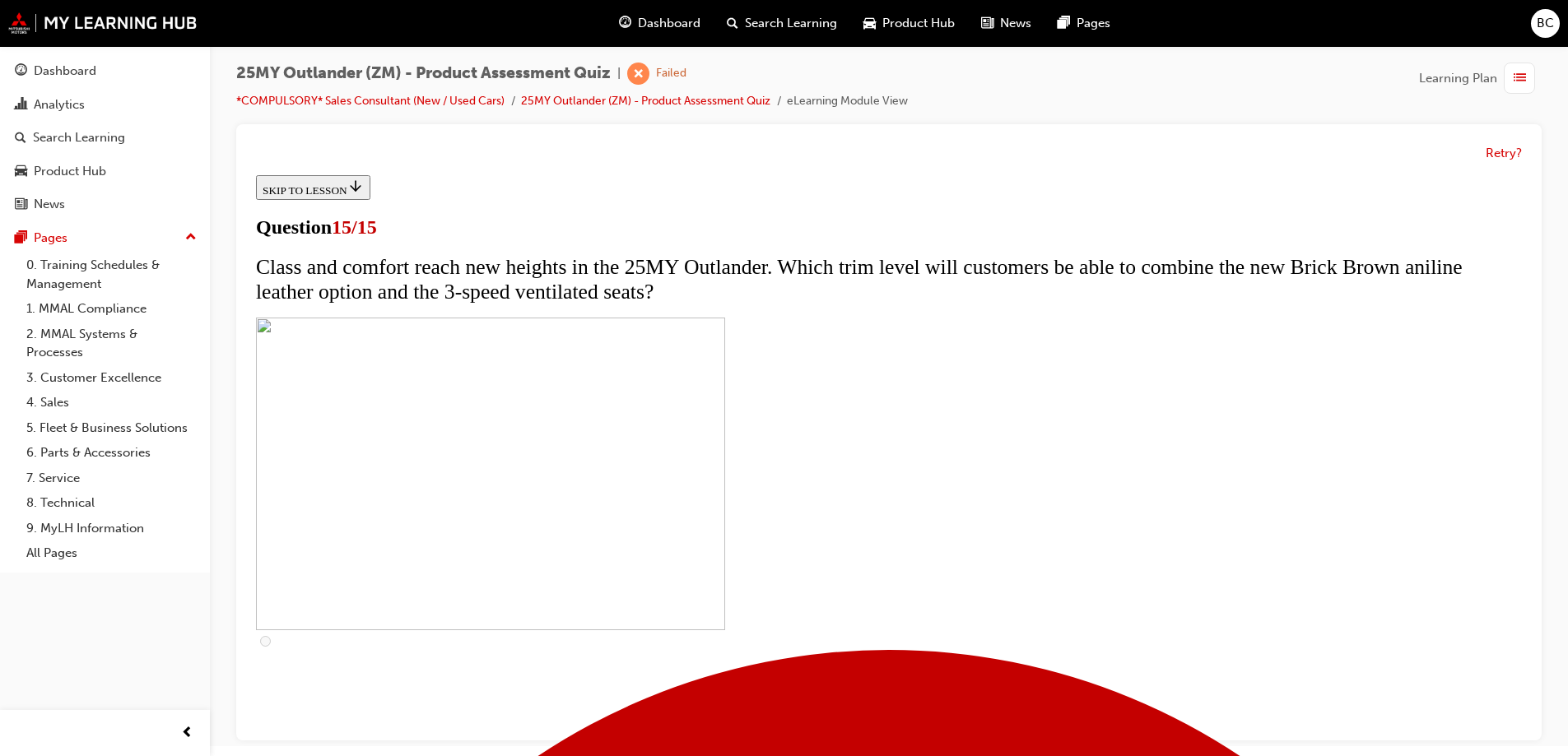
scroll to position [12, 0]
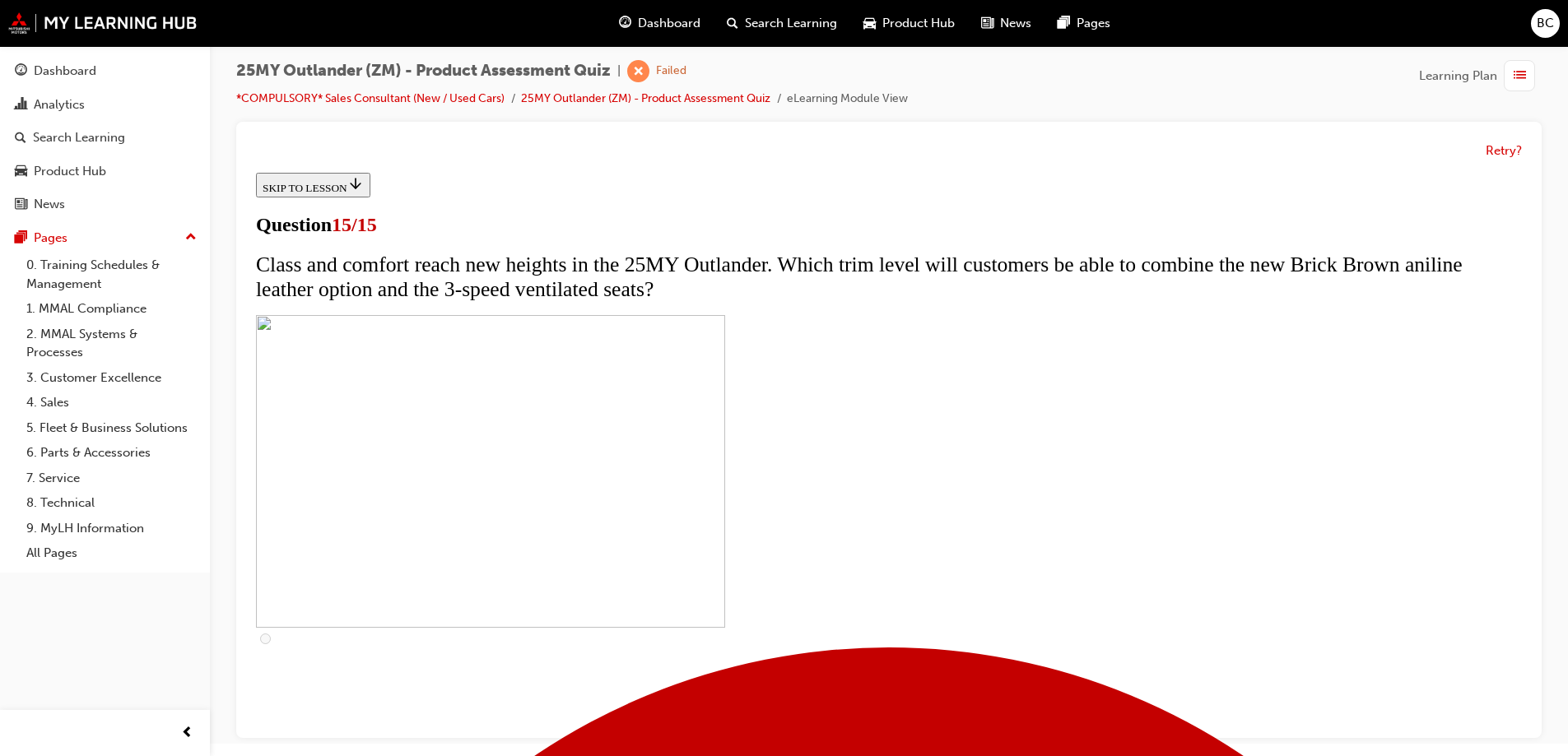
click at [1515, 145] on button "Retry?" at bounding box center [1503, 151] width 37 height 19
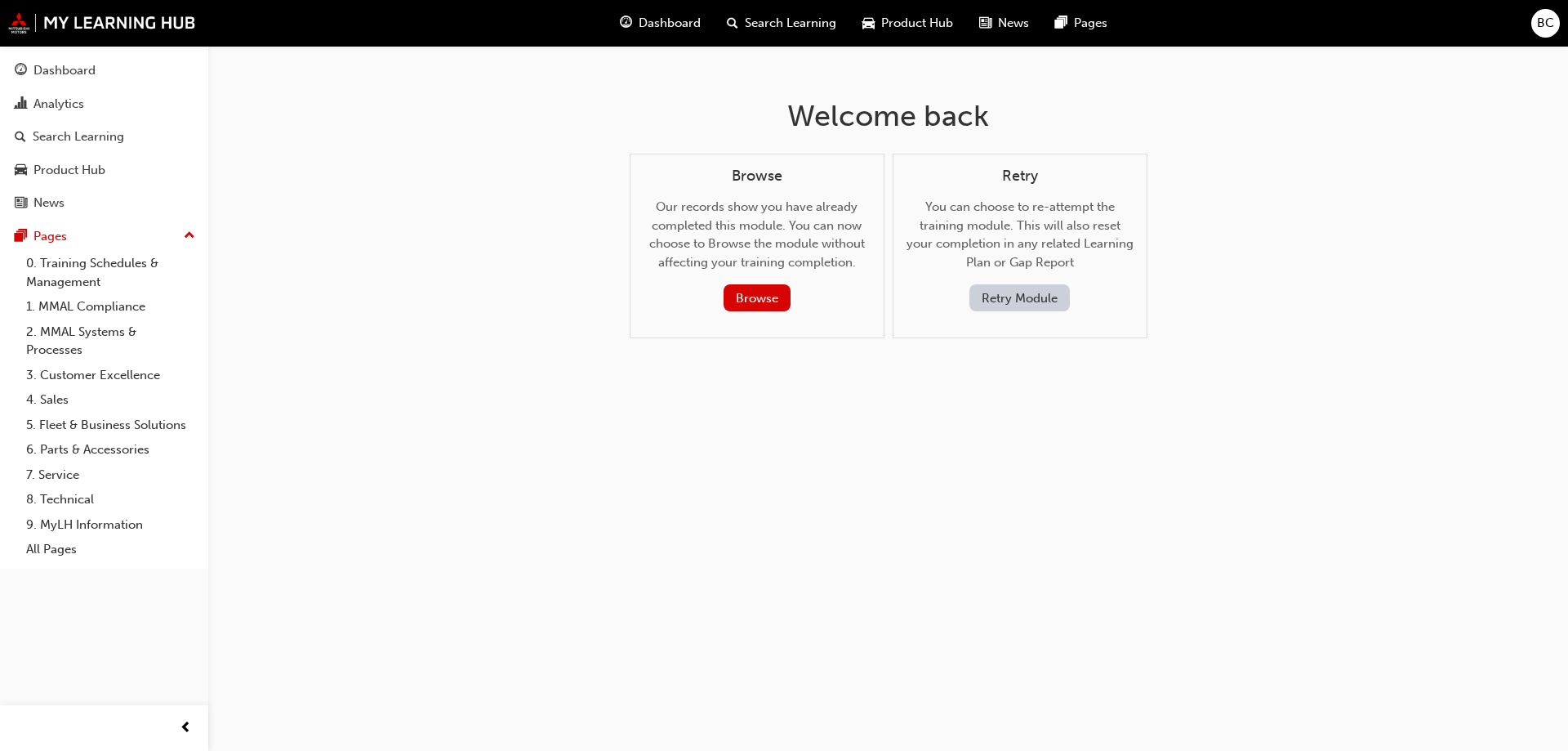
click at [1023, 298] on button "Retry Module" at bounding box center [1019, 298] width 100 height 27
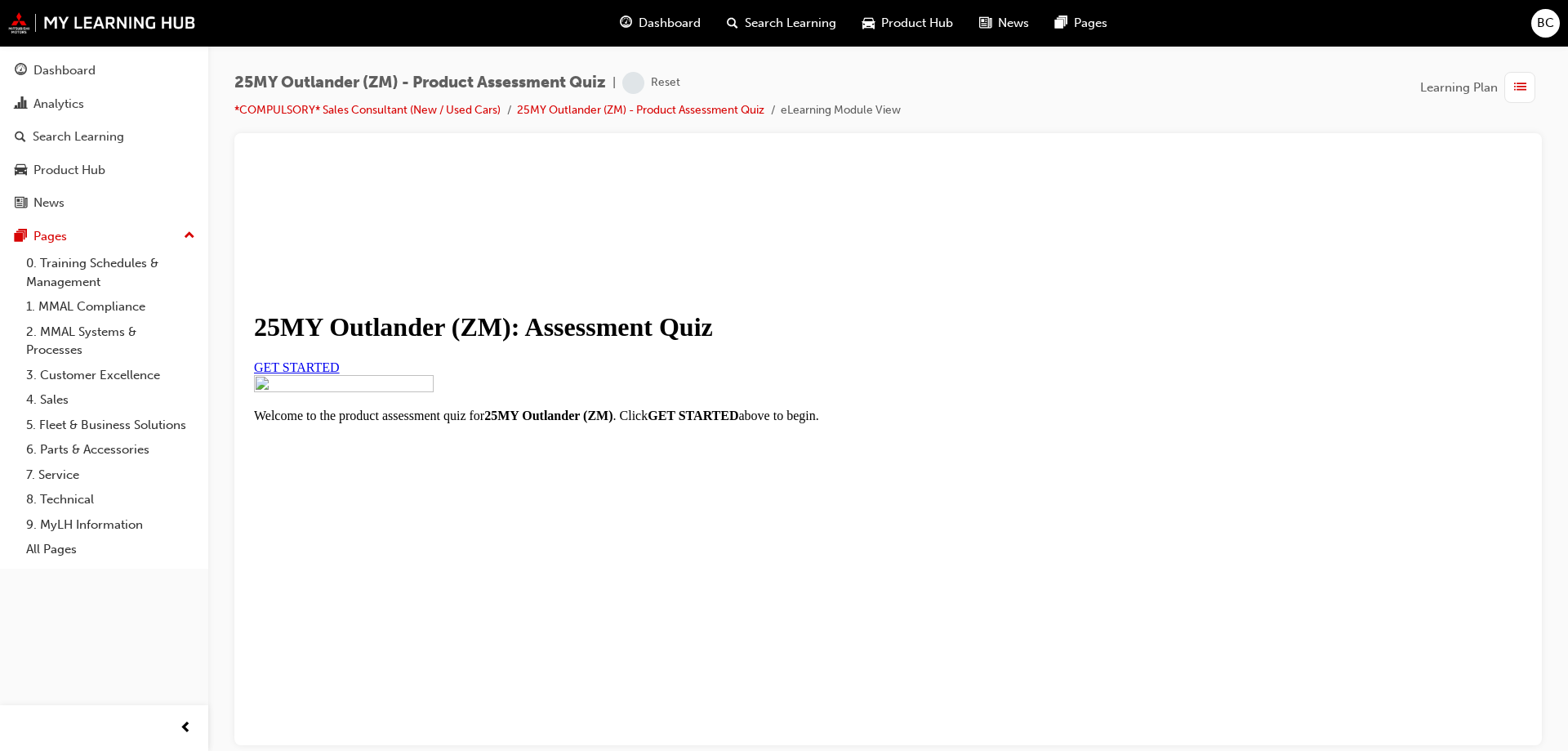
scroll to position [164, 0]
click at [339, 359] on span "GET STARTED" at bounding box center [297, 366] width 86 height 14
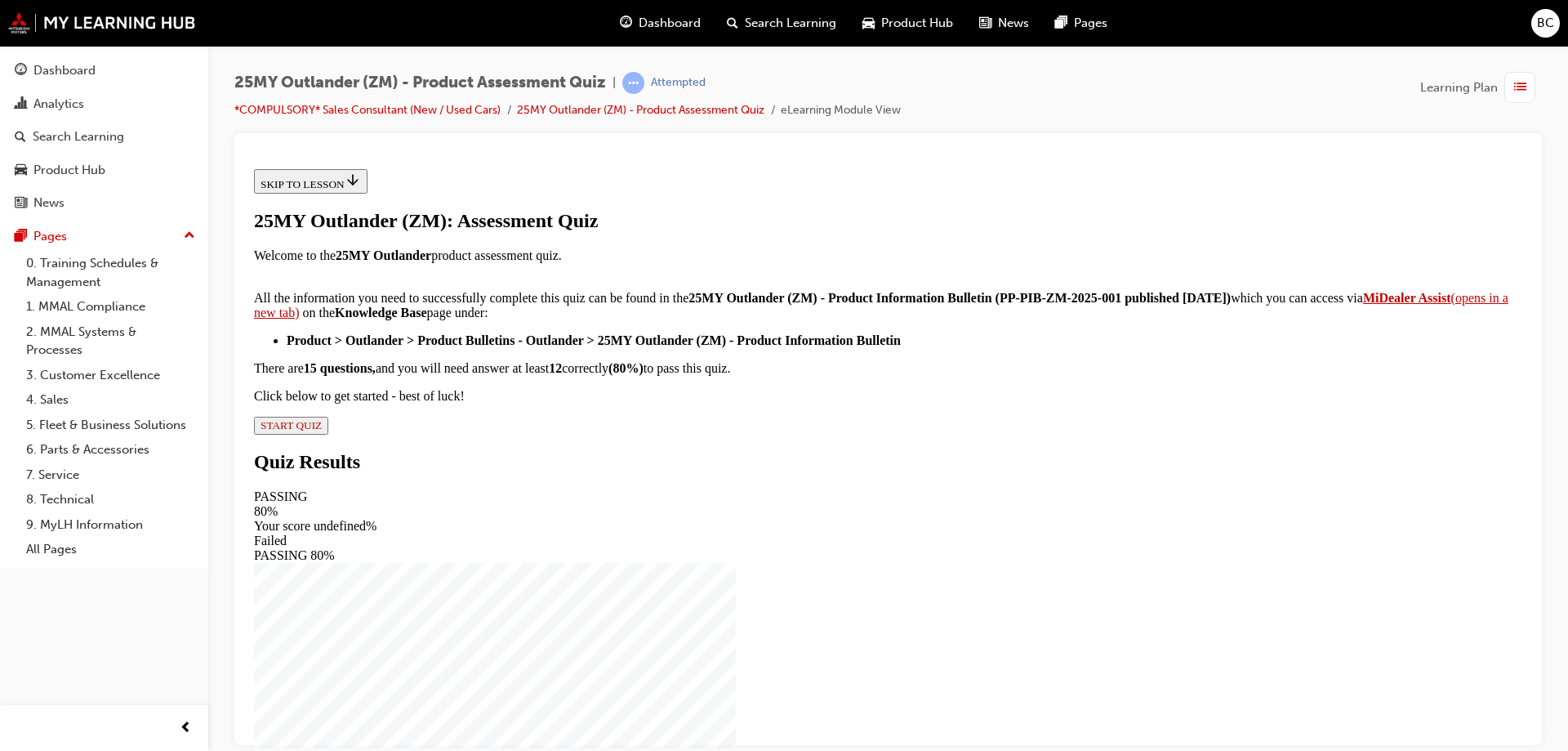
scroll to position [265, 0]
click at [322, 431] on span "START QUIZ" at bounding box center [291, 424] width 61 height 12
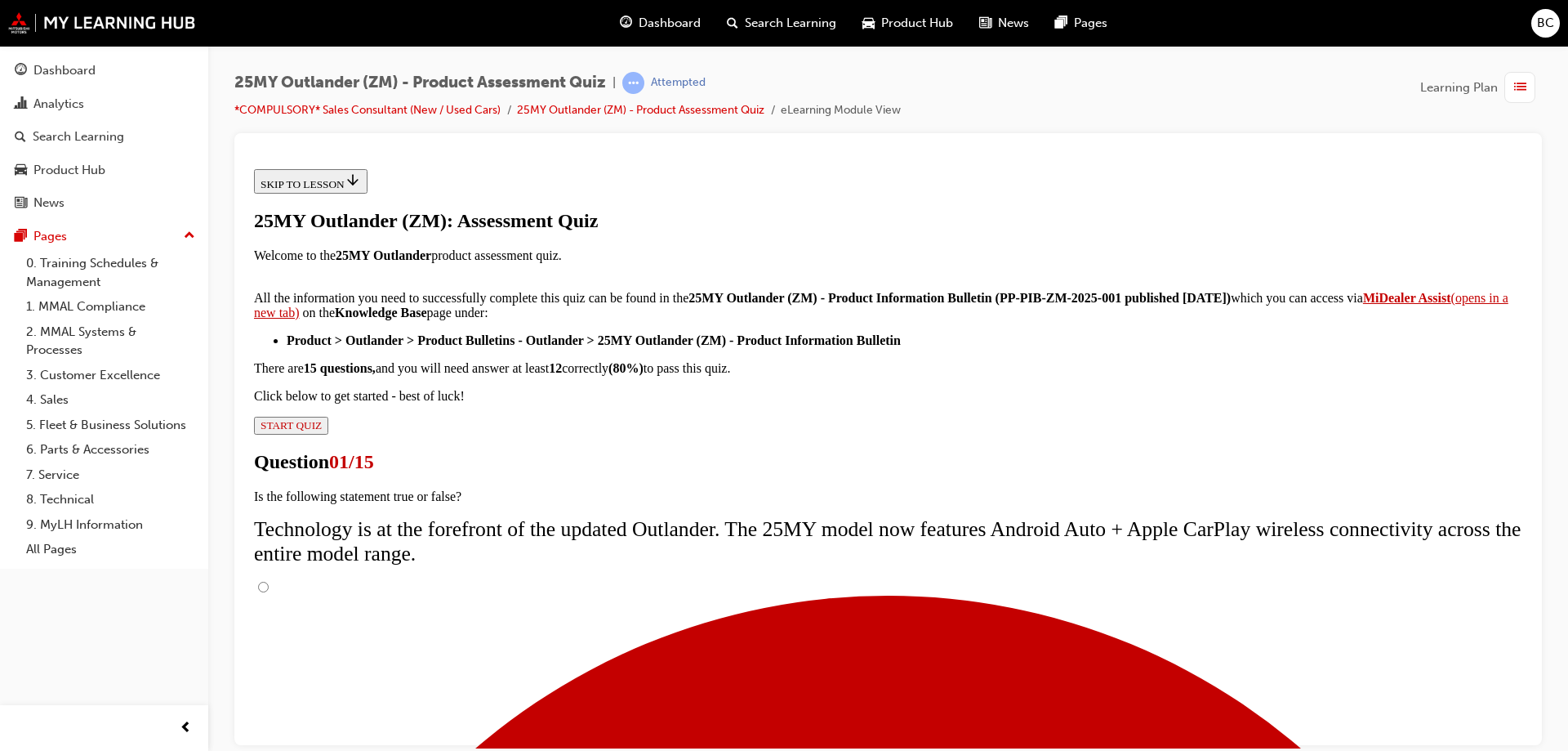
scroll to position [130, 0]
click at [269, 581] on input "True" at bounding box center [262, 585] width 10 height 10
radio input "true"
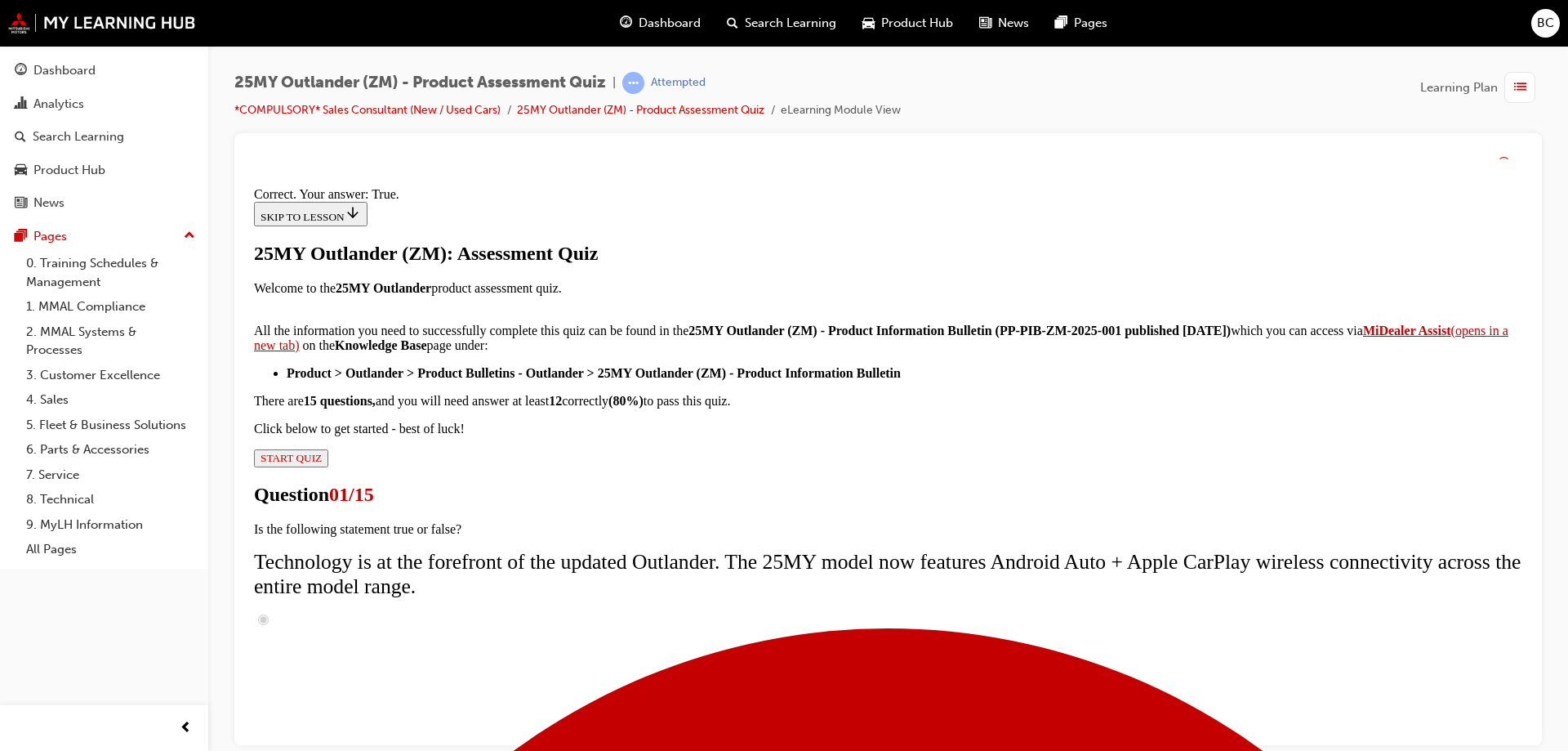
scroll to position [191, 0]
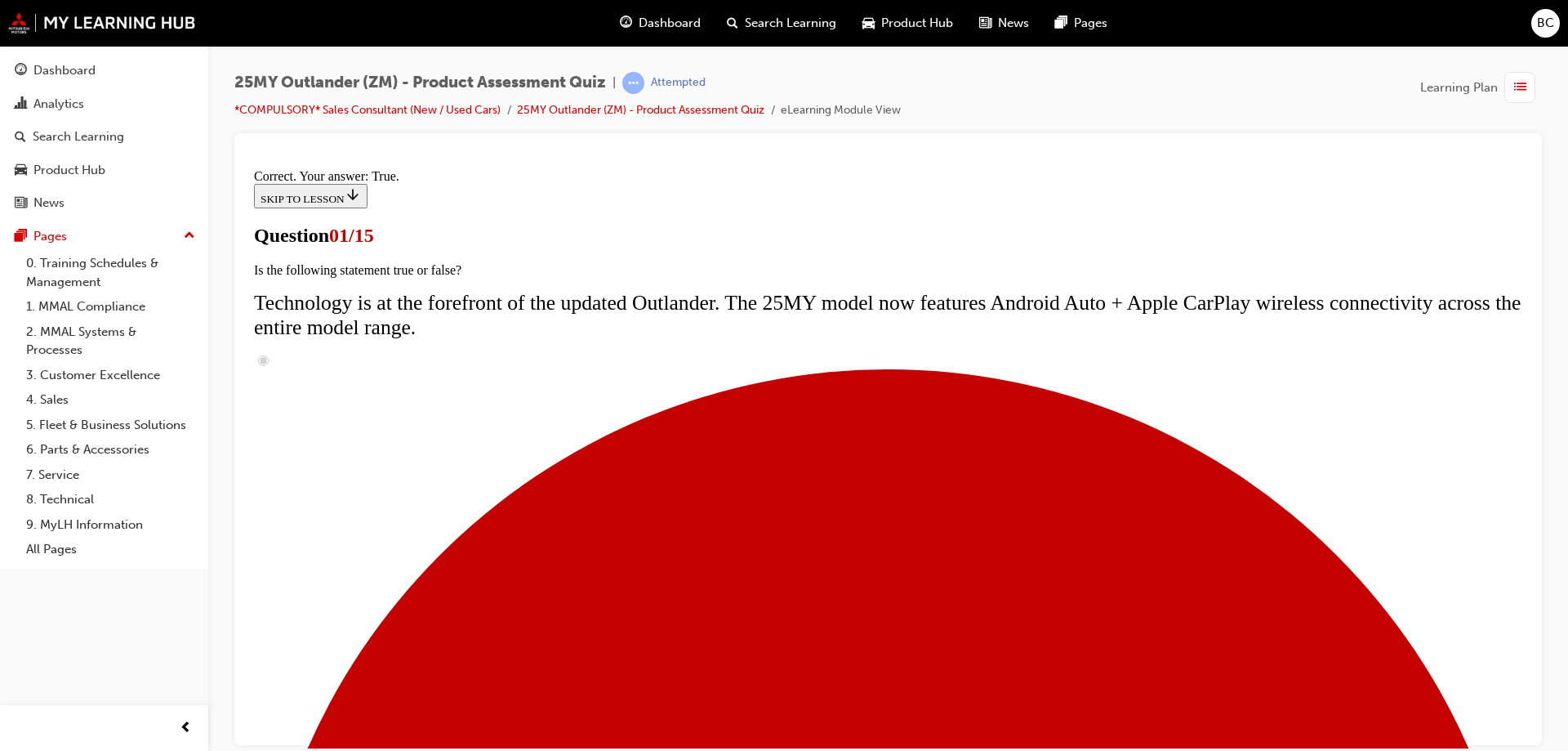
scroll to position [164, 0]
radio input "true"
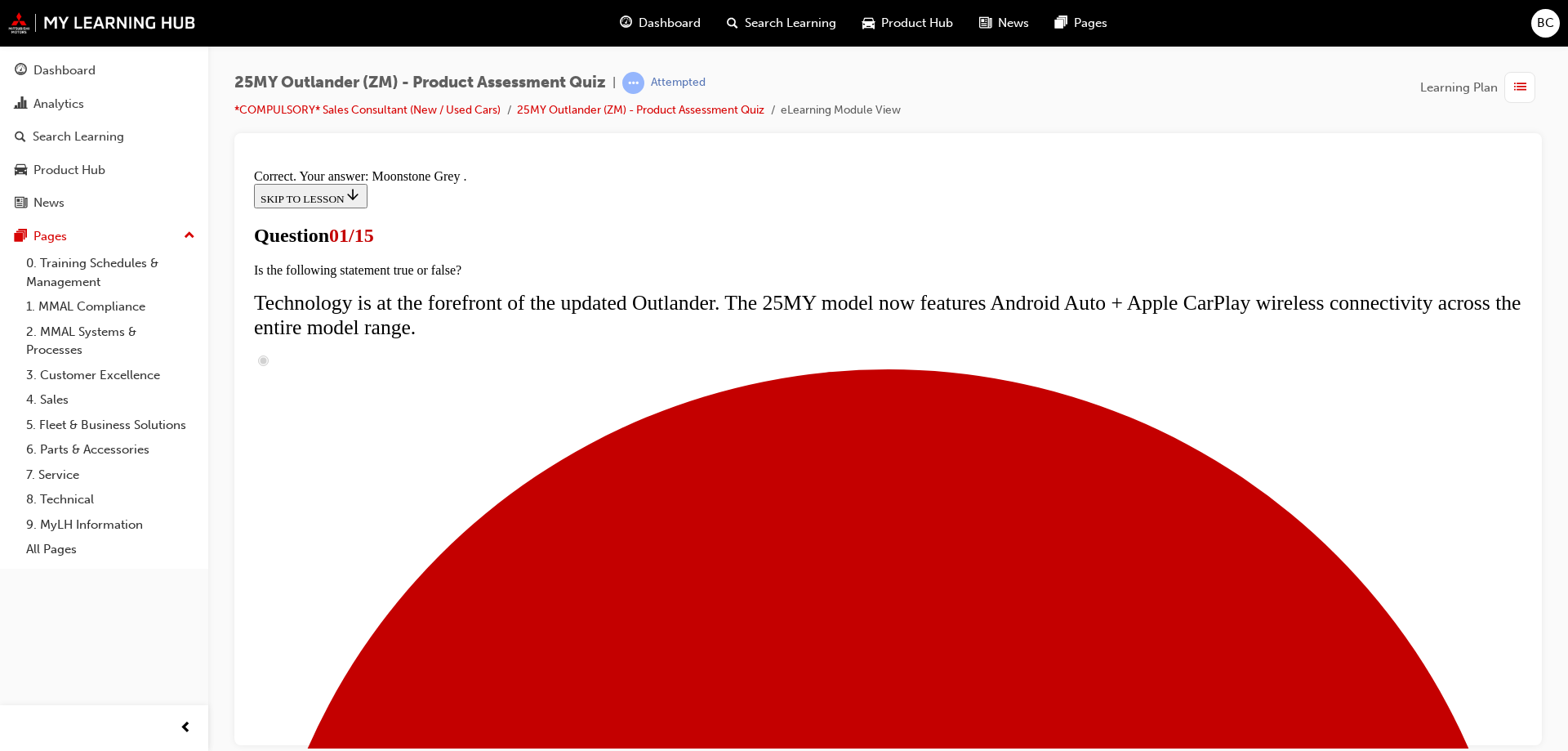
scroll to position [397, 0]
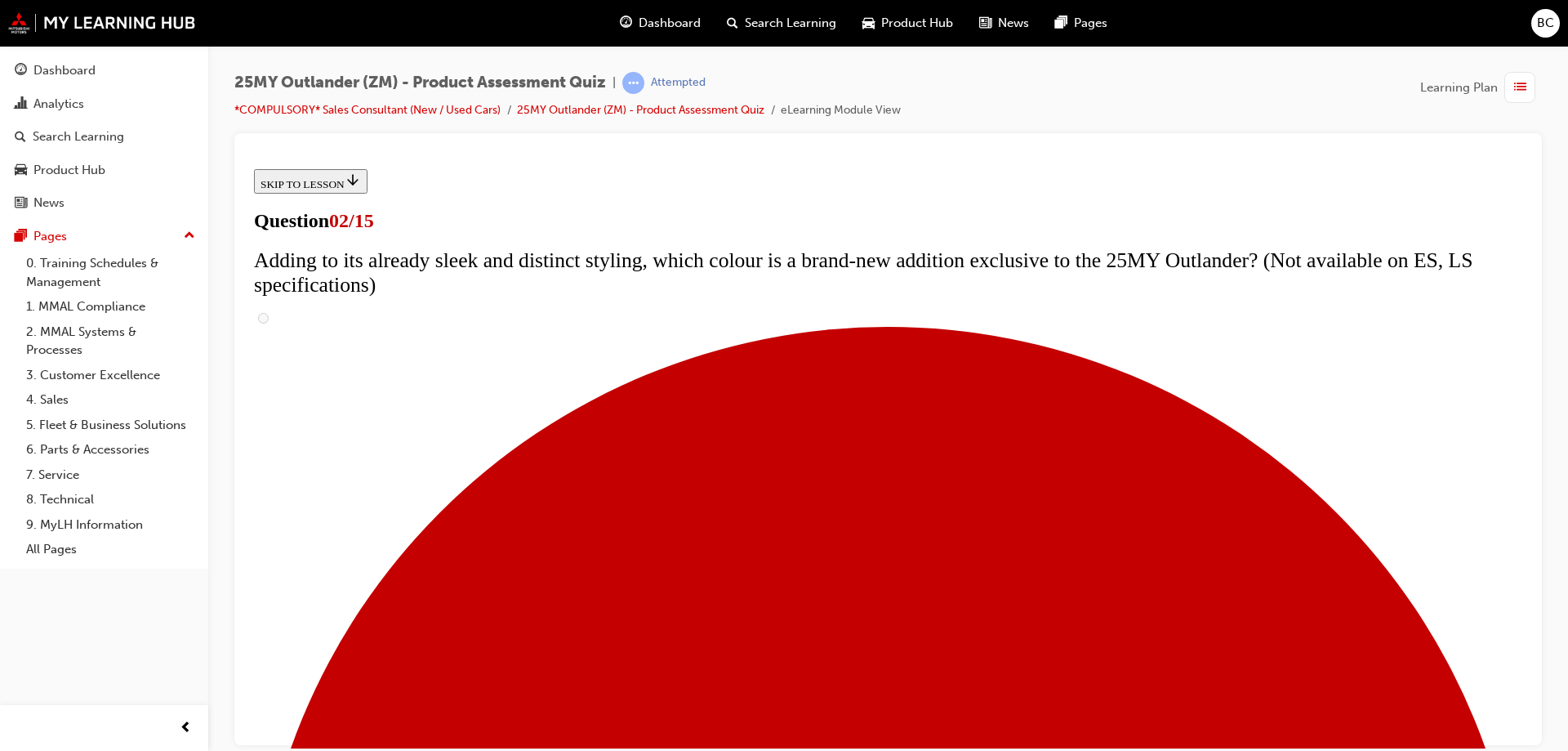
scroll to position [238, 0]
checkbox input "true"
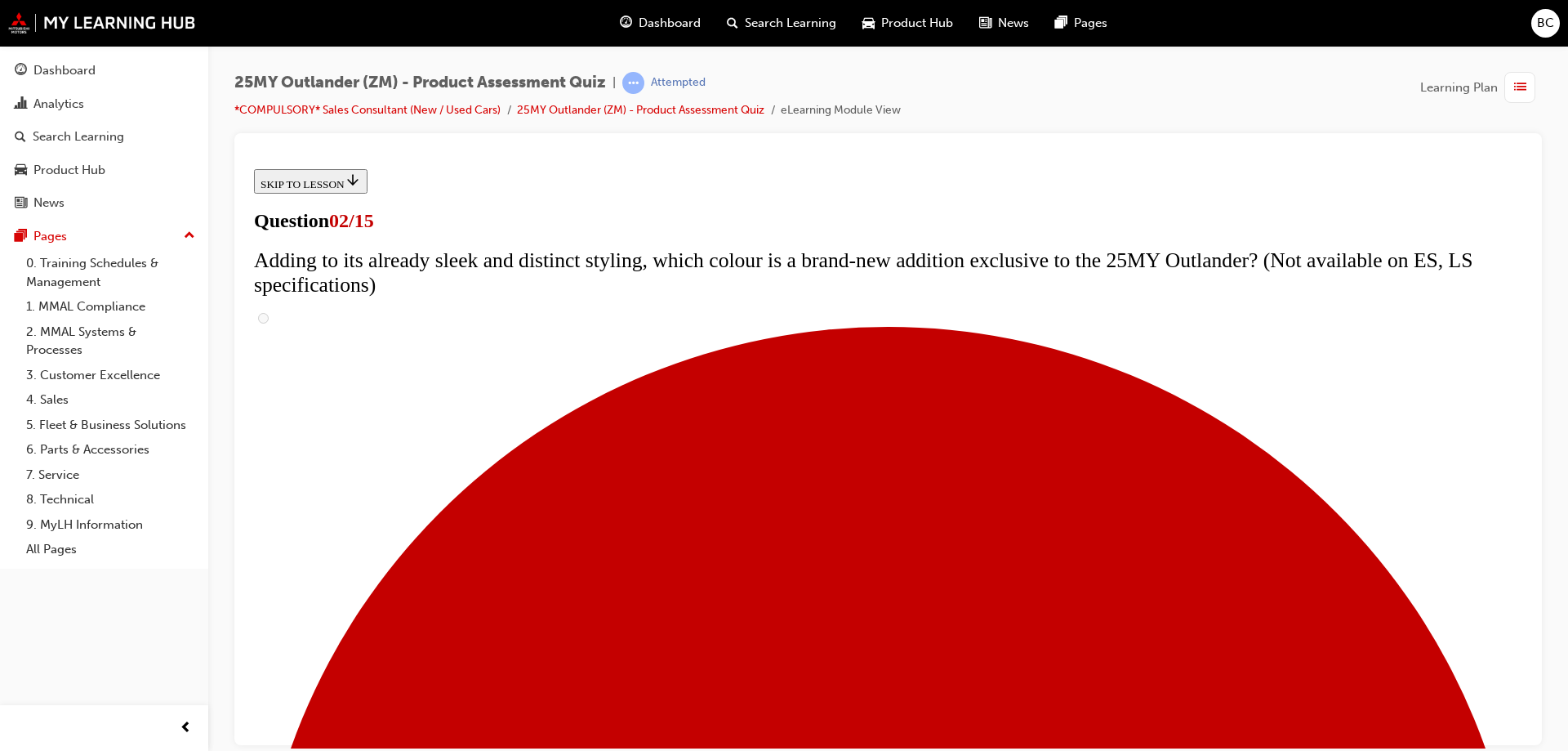
checkbox input "true"
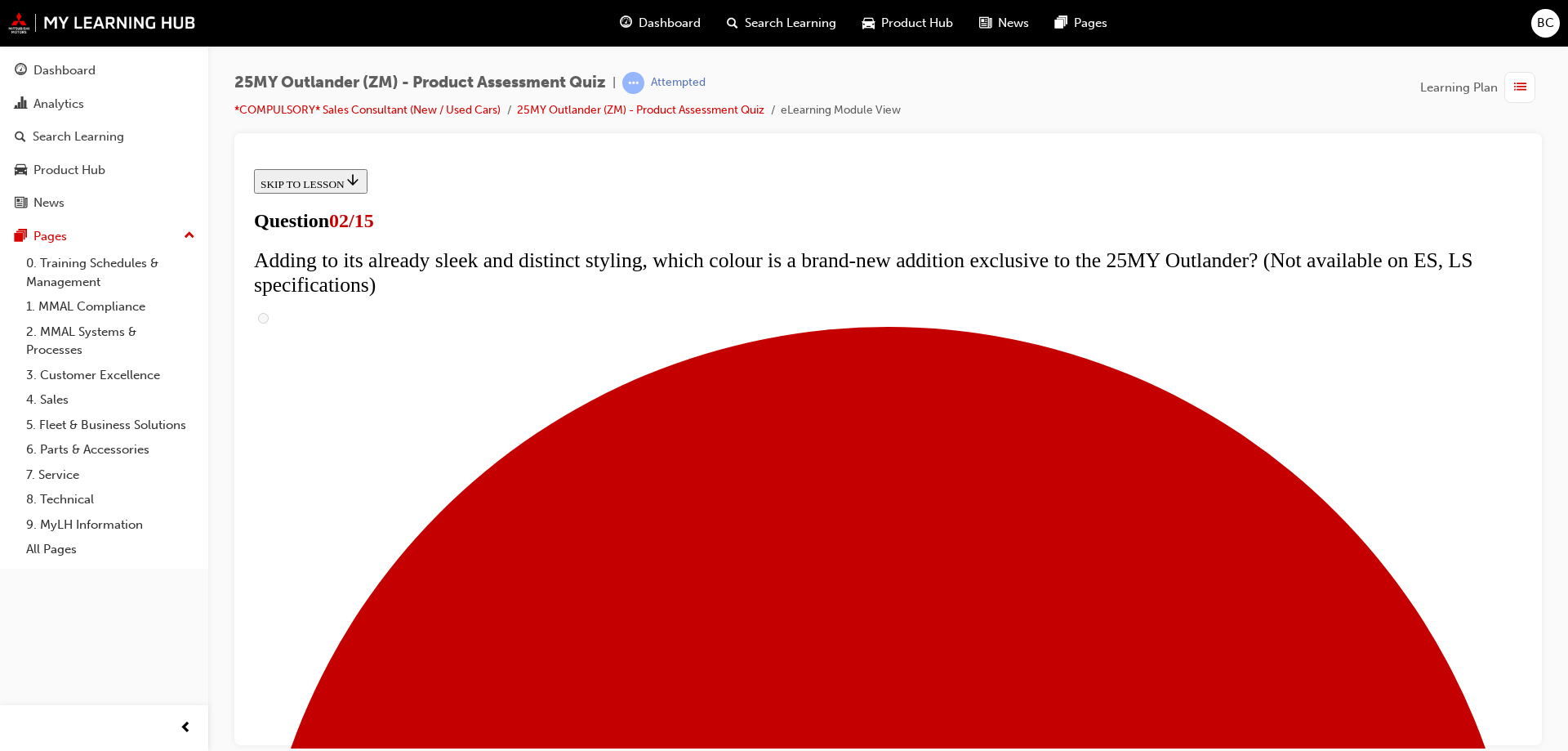
checkbox input "true"
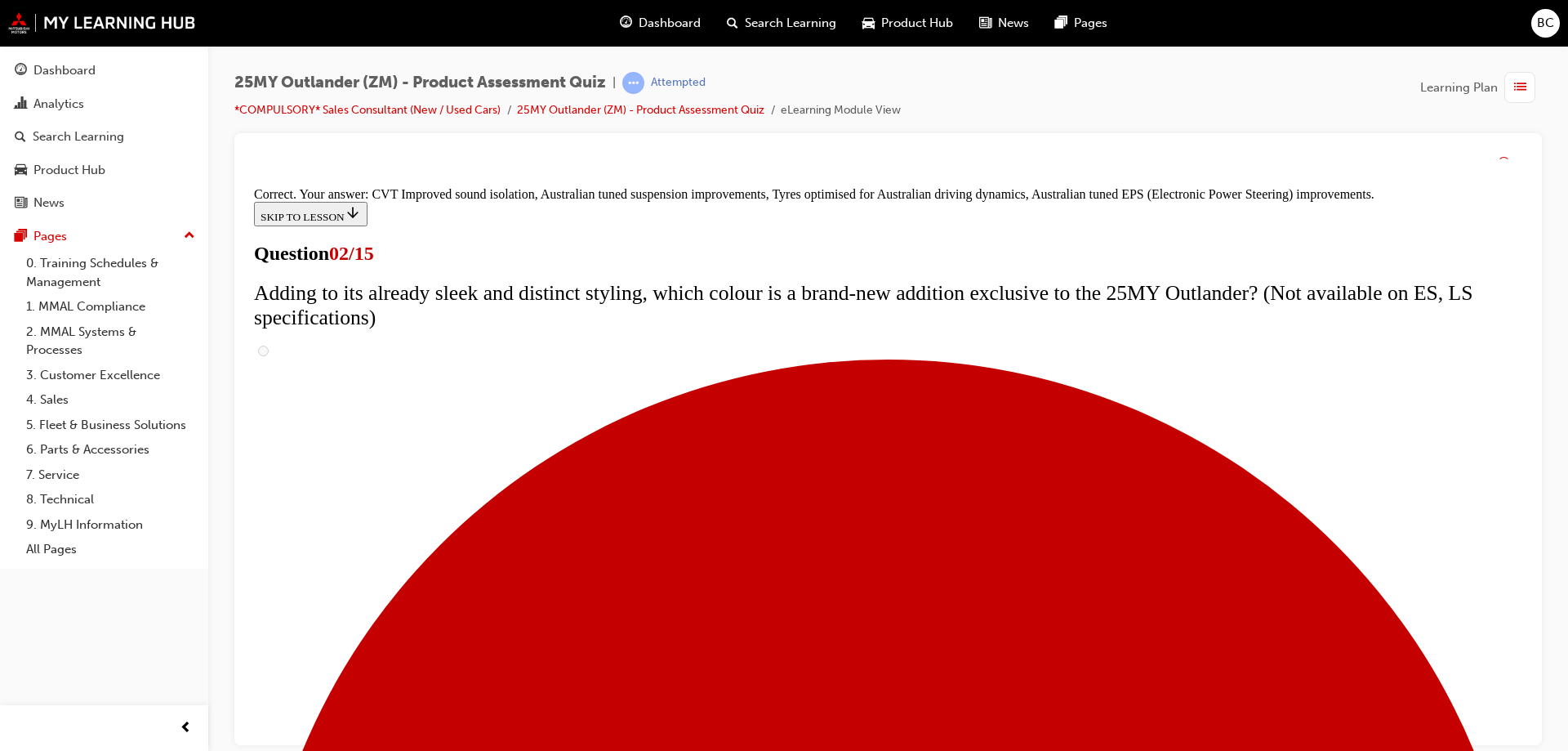
scroll to position [452, 0]
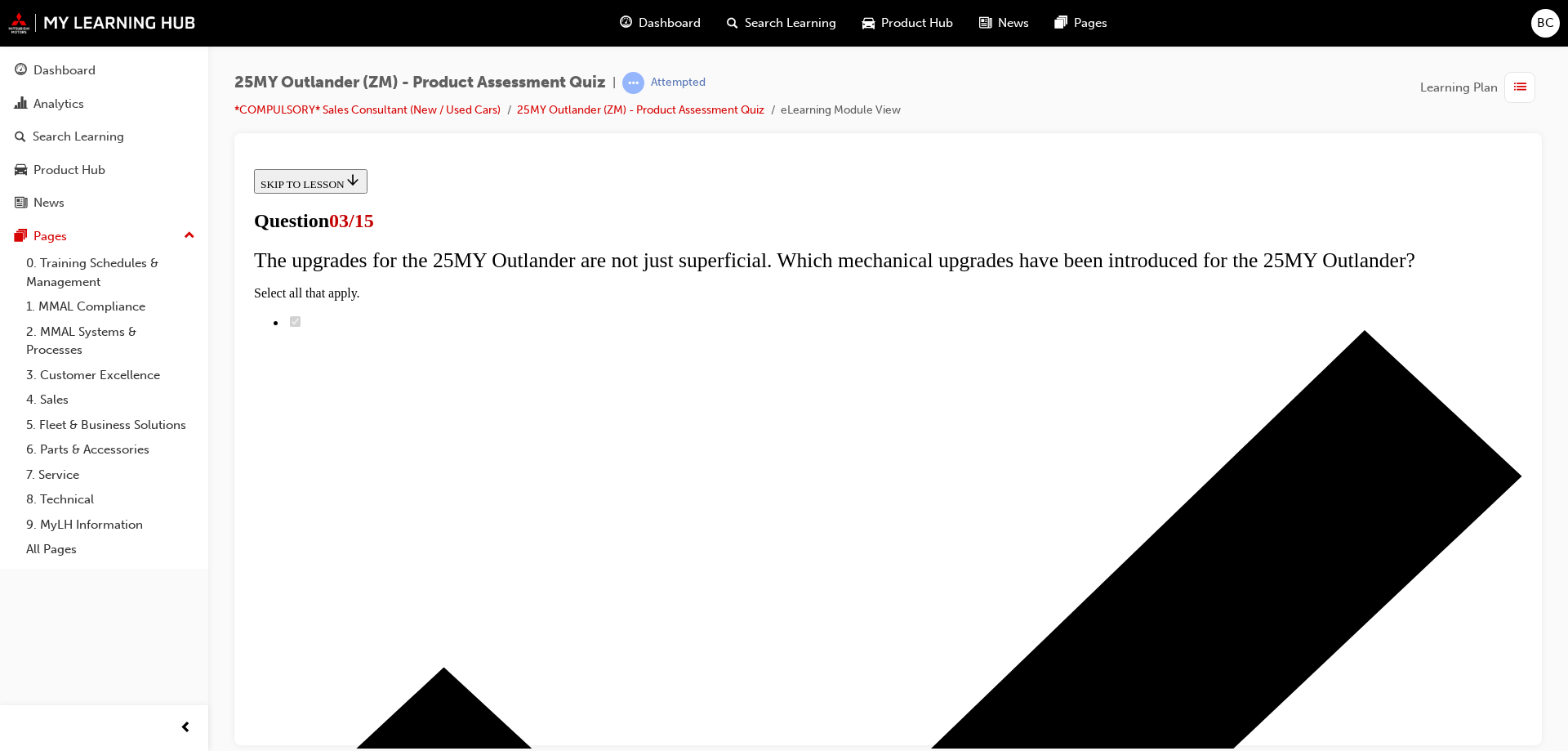
scroll to position [0, 0]
radio input "true"
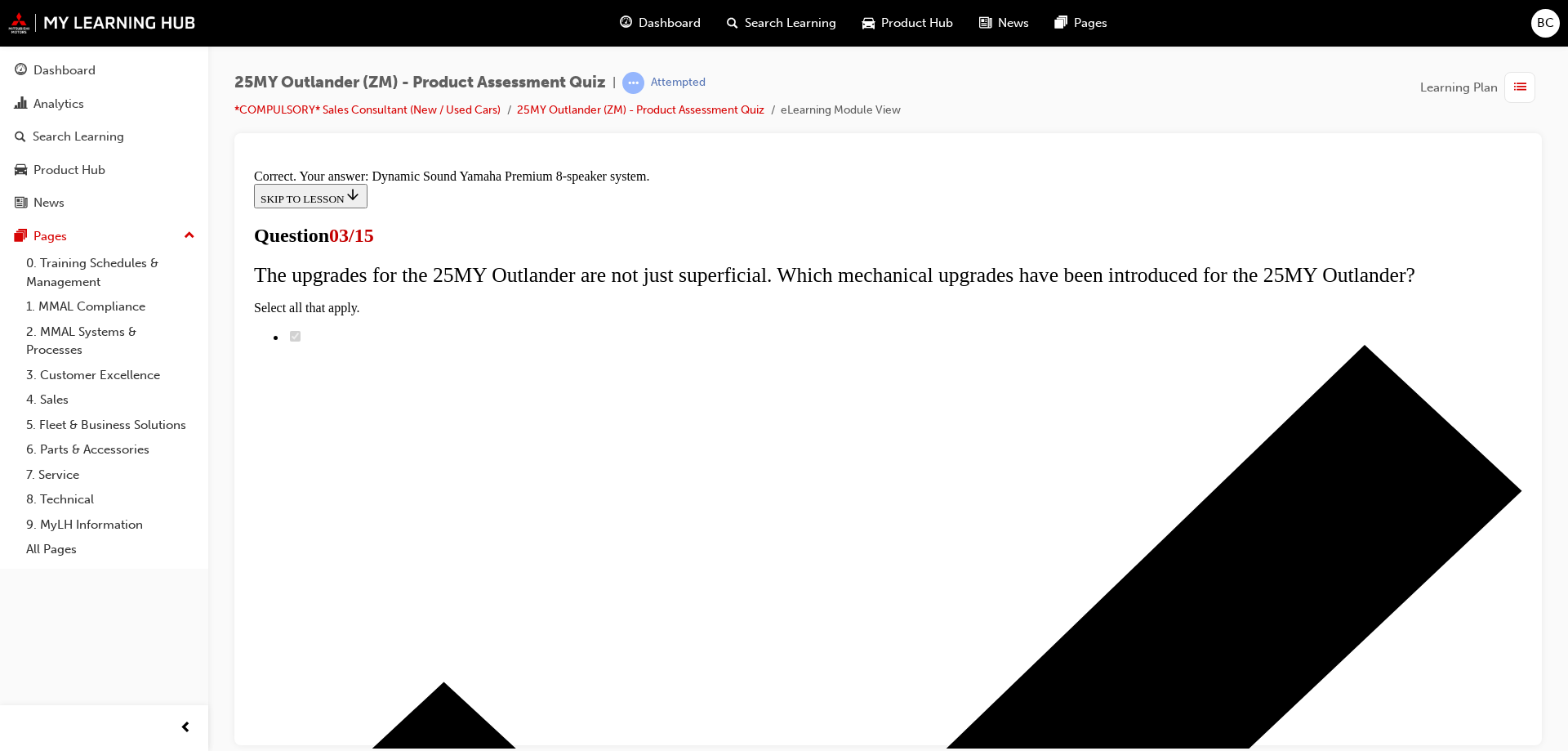
scroll to position [266, 0]
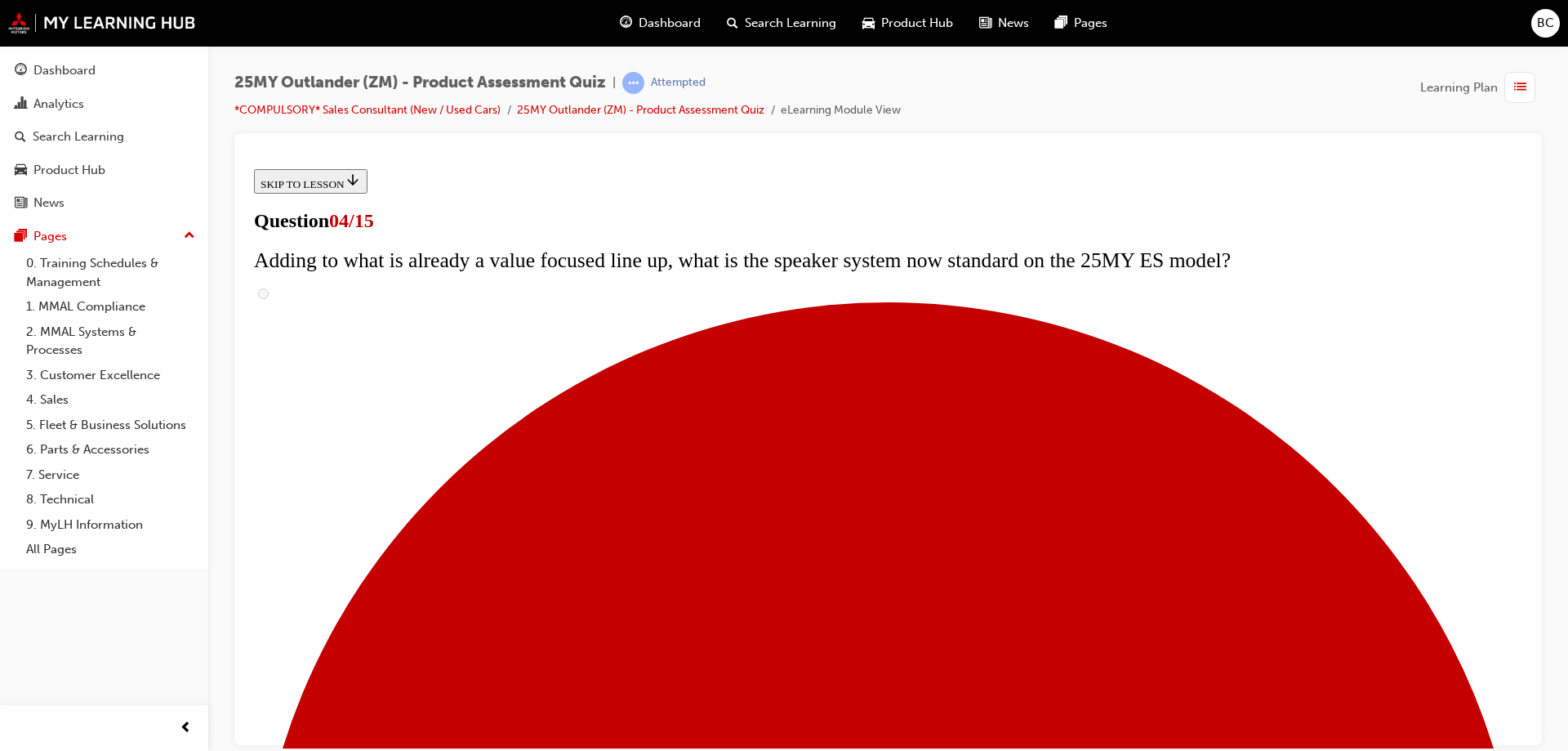
scroll to position [0, 0]
checkbox input "true"
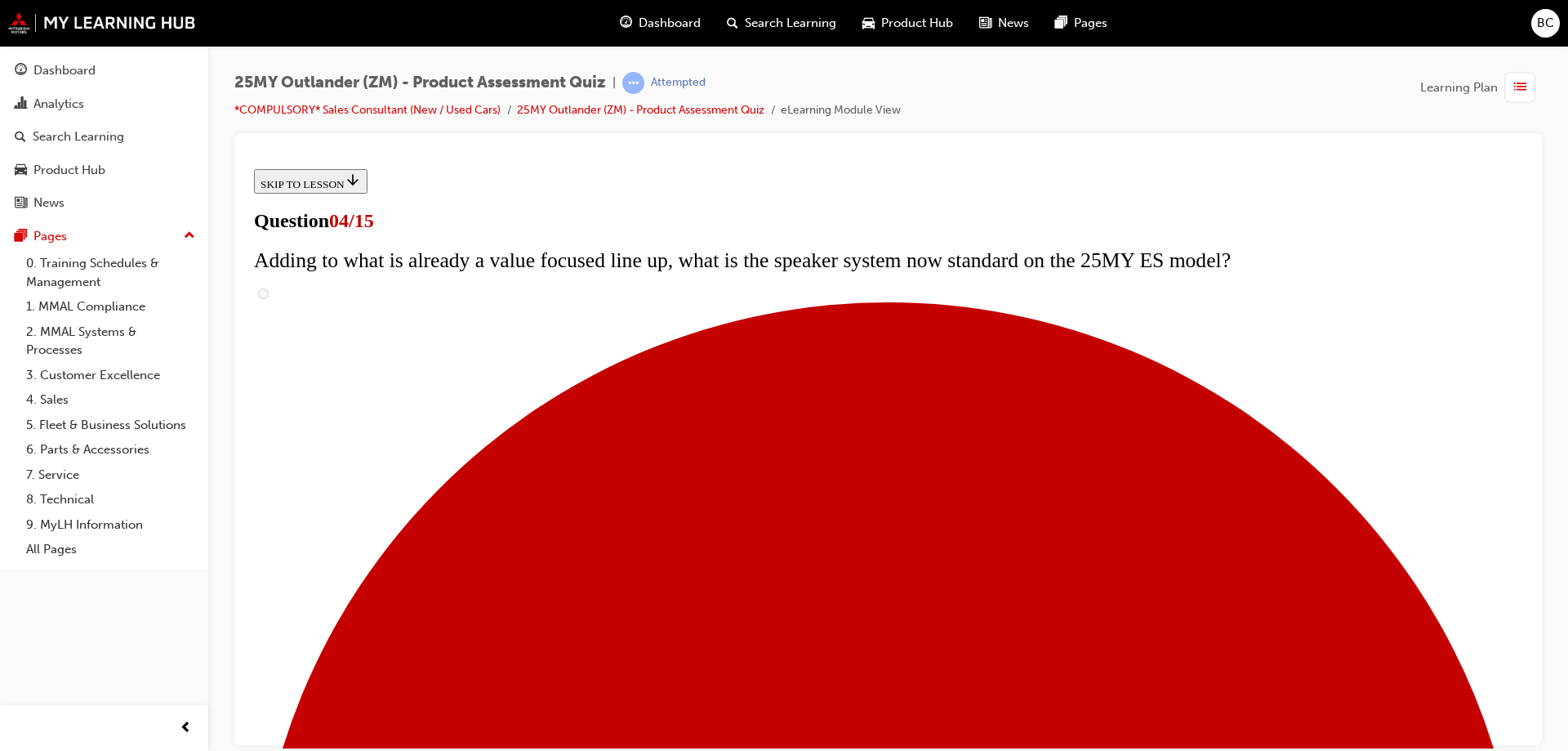
checkbox input "true"
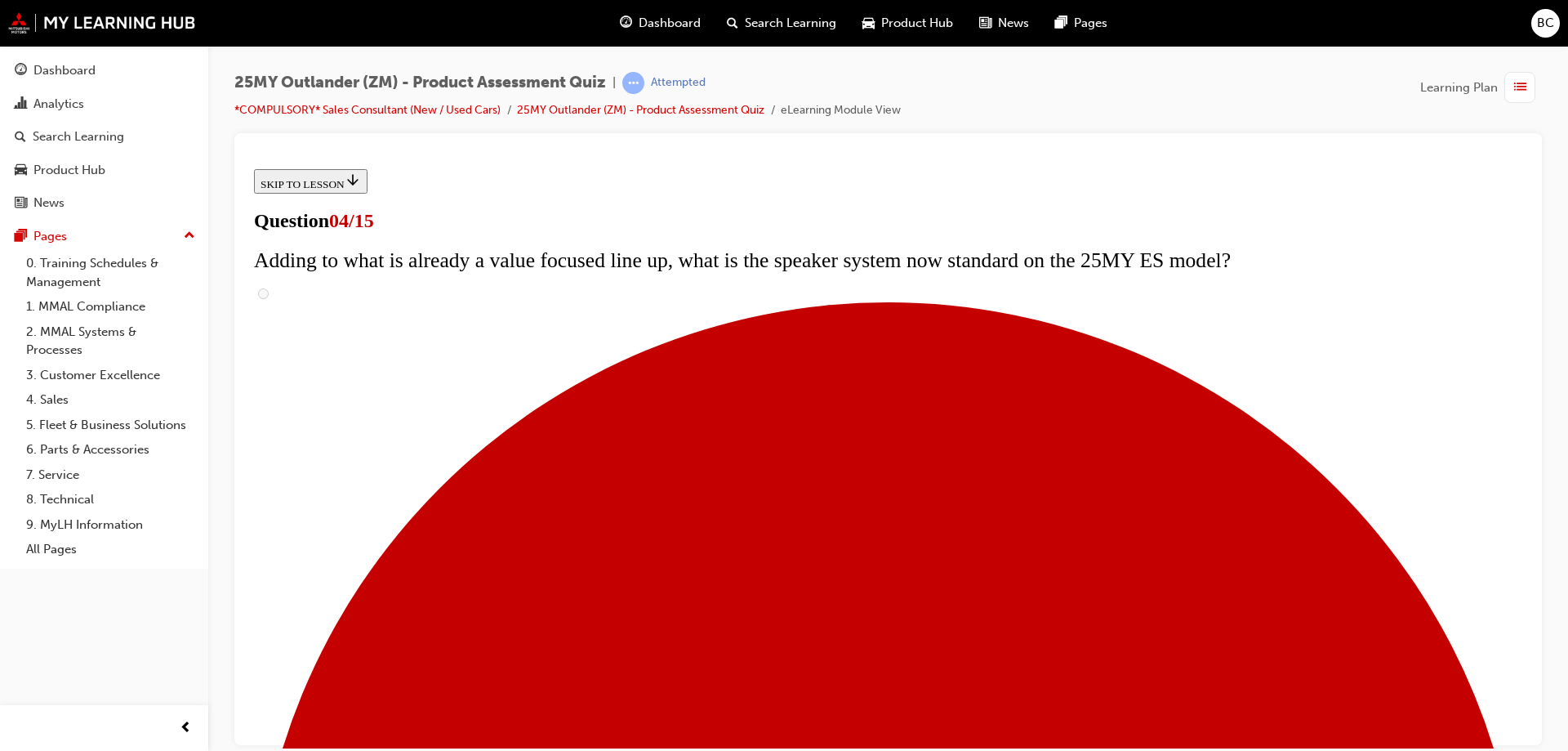
checkbox input "true"
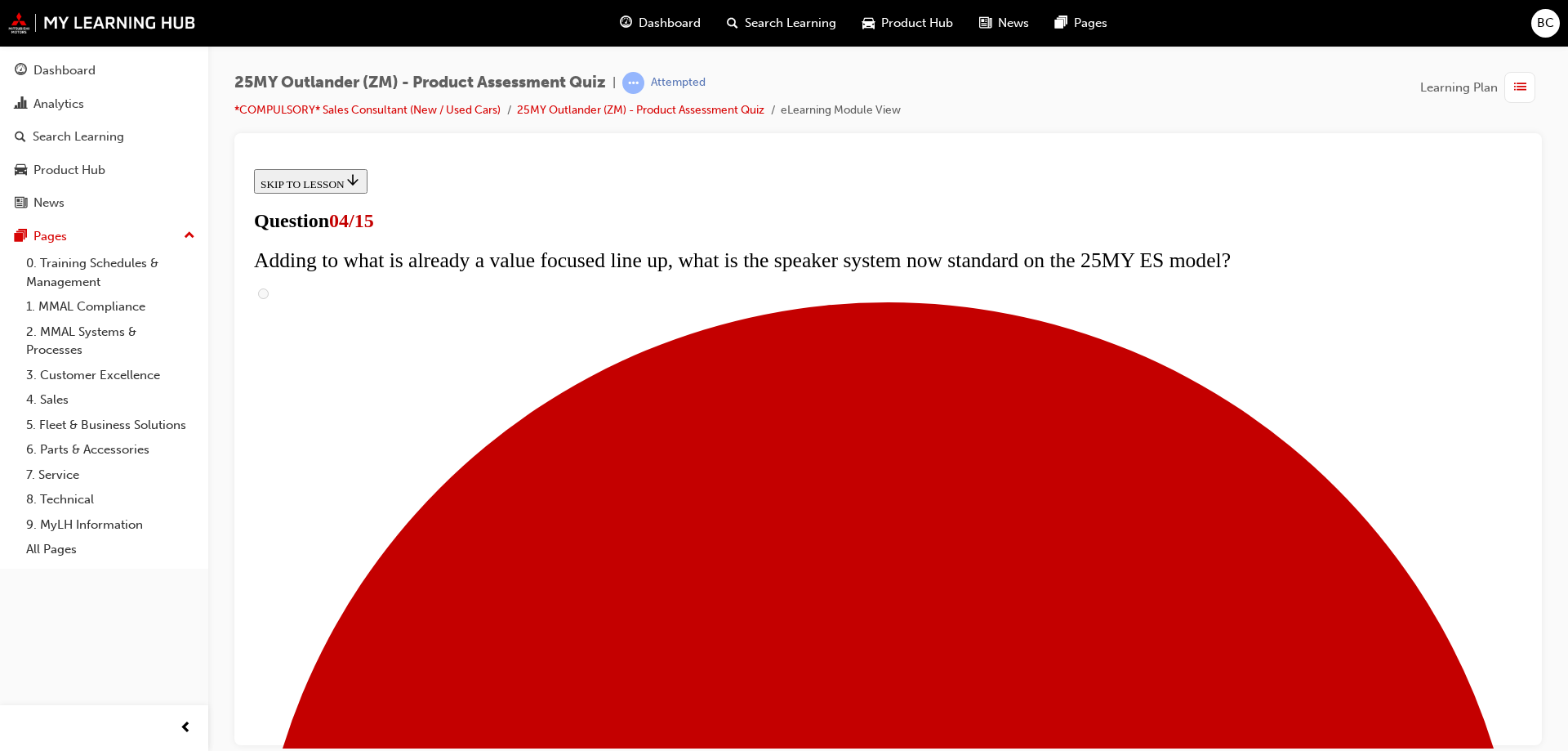
checkbox input "false"
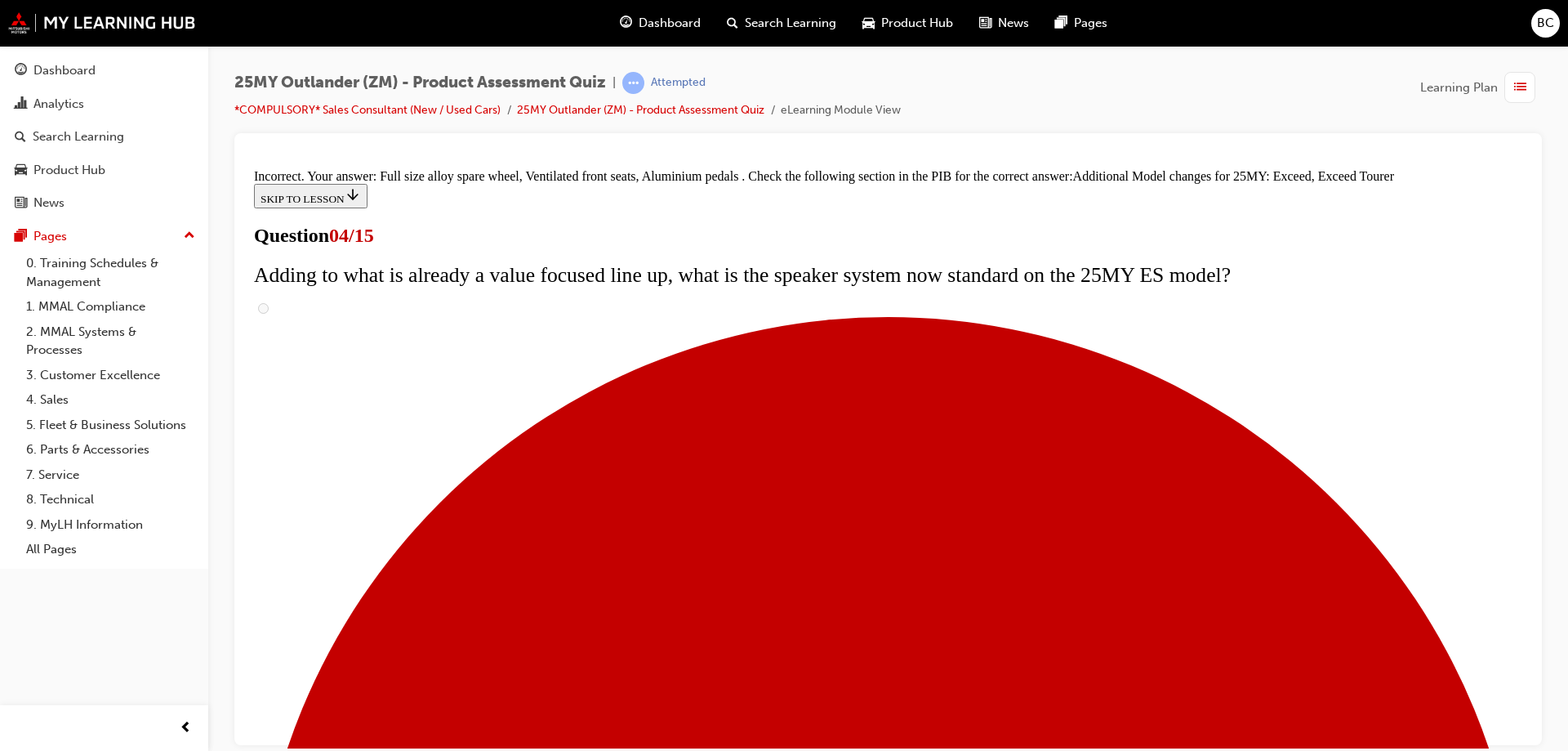
scroll to position [619, 0]
click at [247, 162] on label "Luggage room lamp" at bounding box center [247, 162] width 0 height 0
click at [247, 162] on input "Luggage room lamp" at bounding box center [247, 162] width 0 height 0
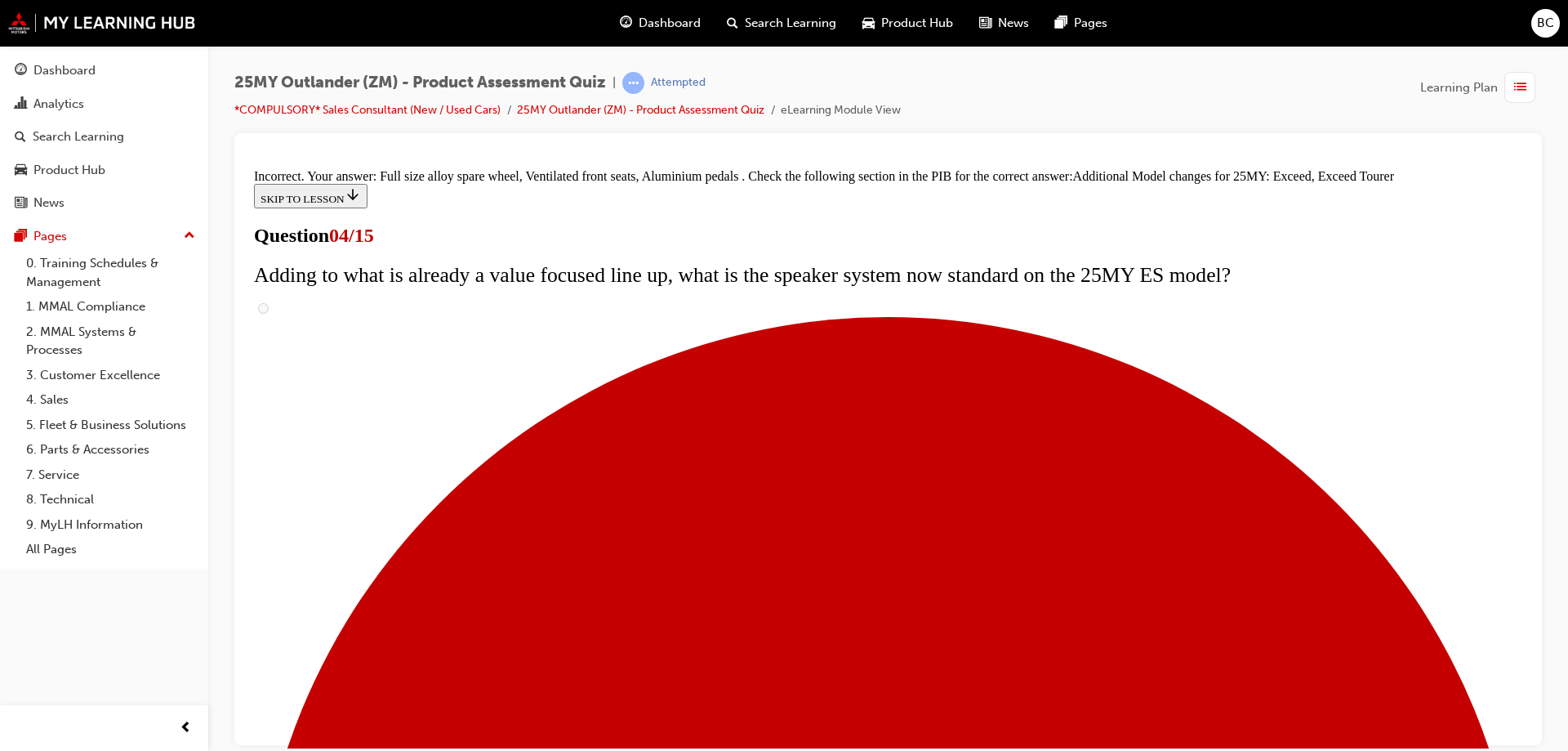
radio input "true"
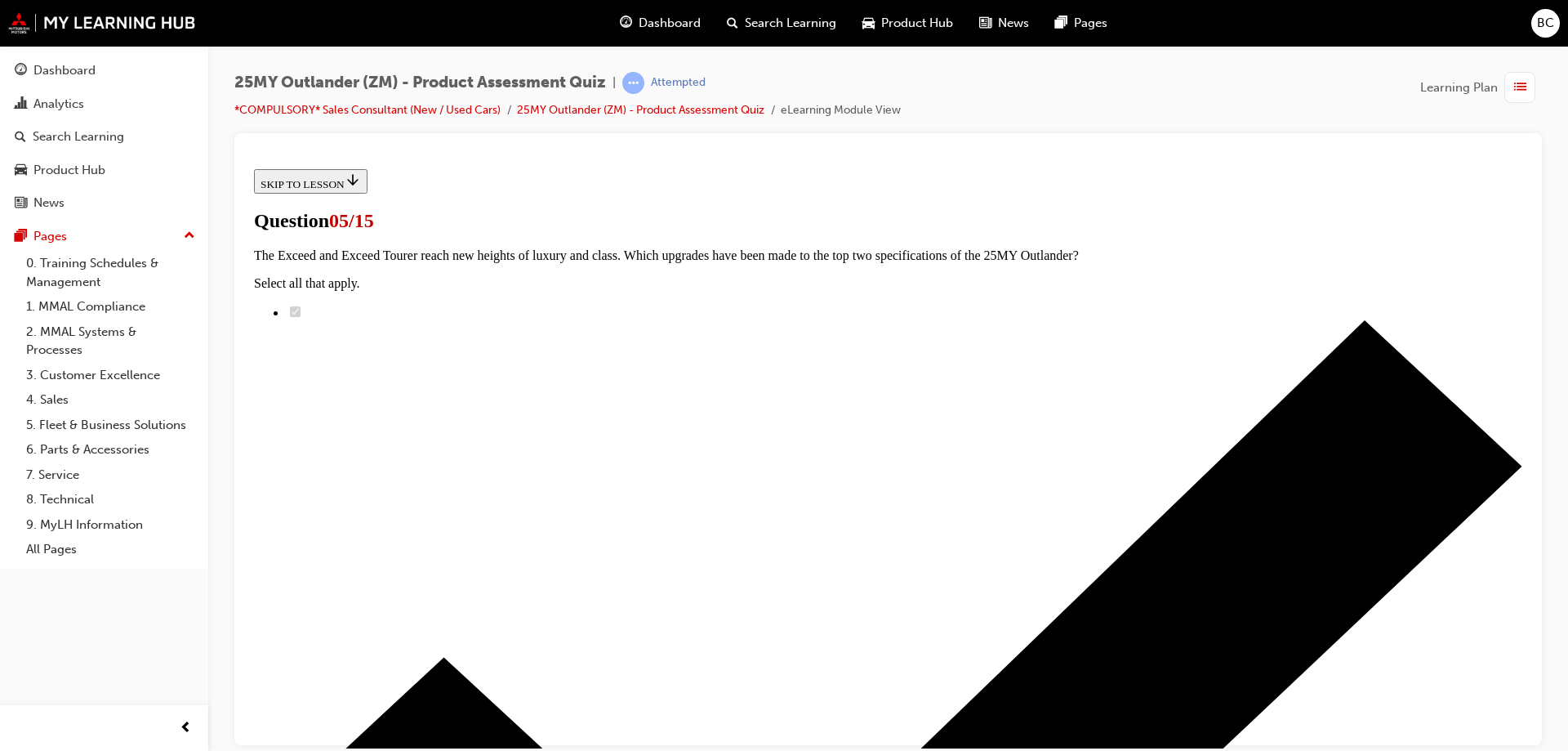
scroll to position [82, 0]
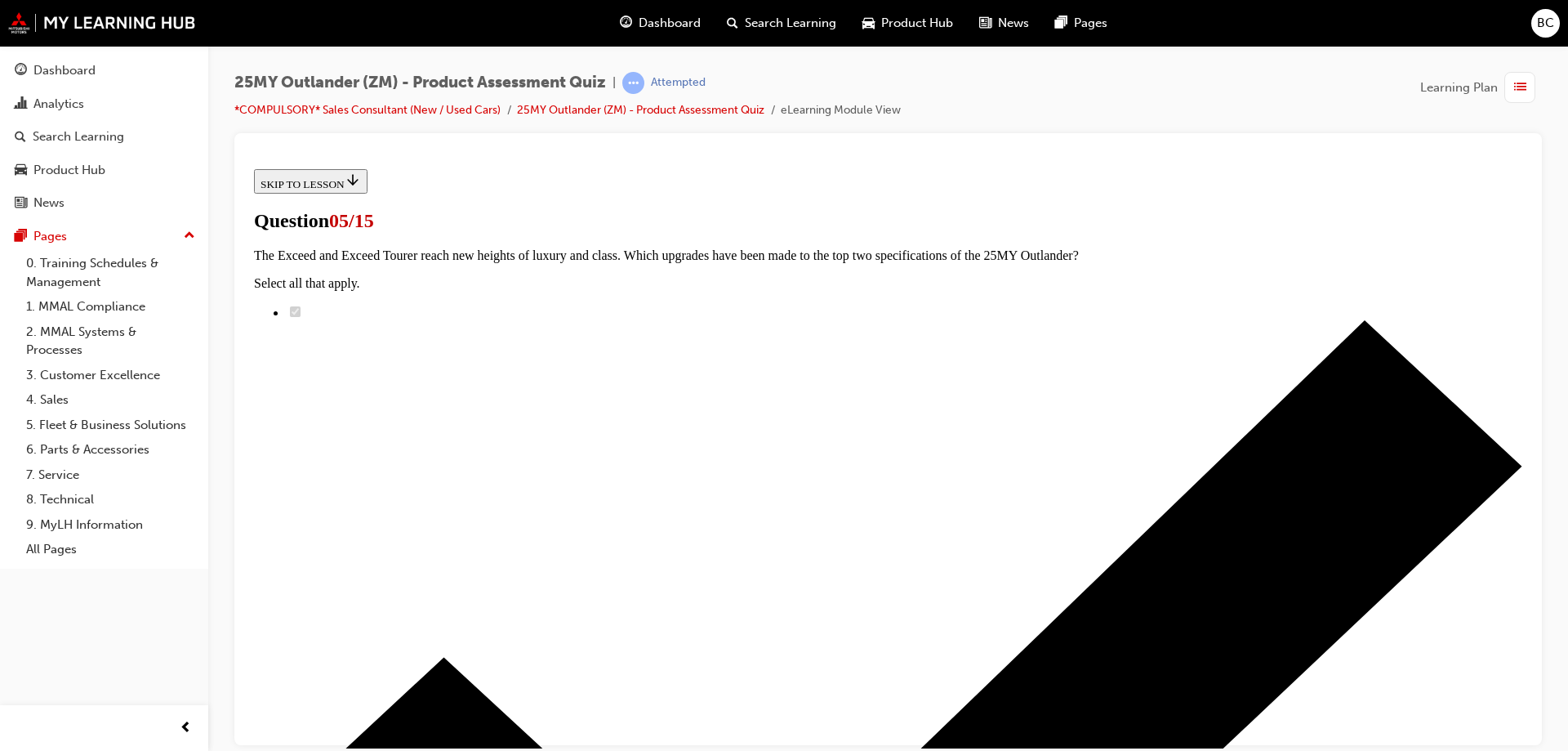
radio input "true"
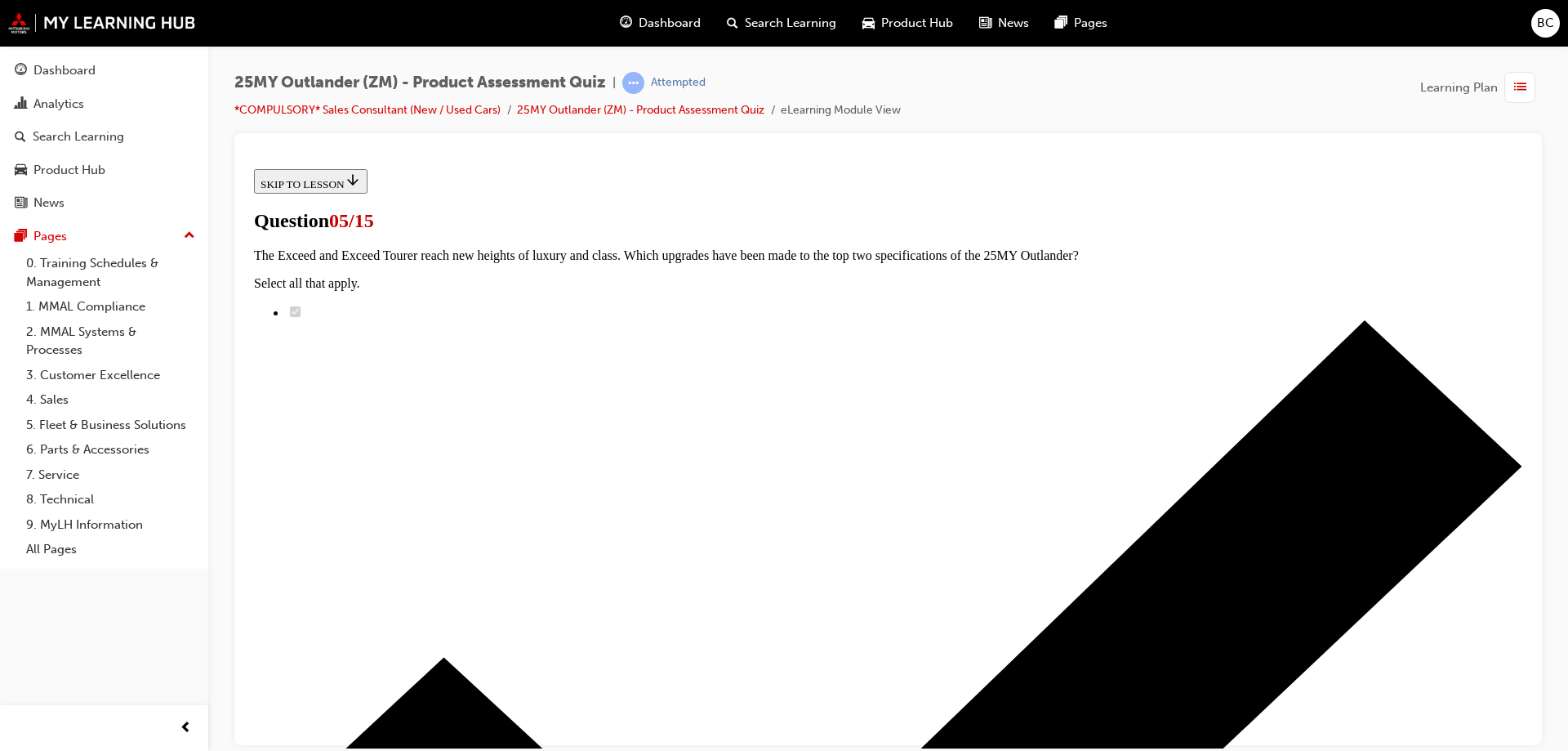
scroll to position [345, 0]
radio input "true"
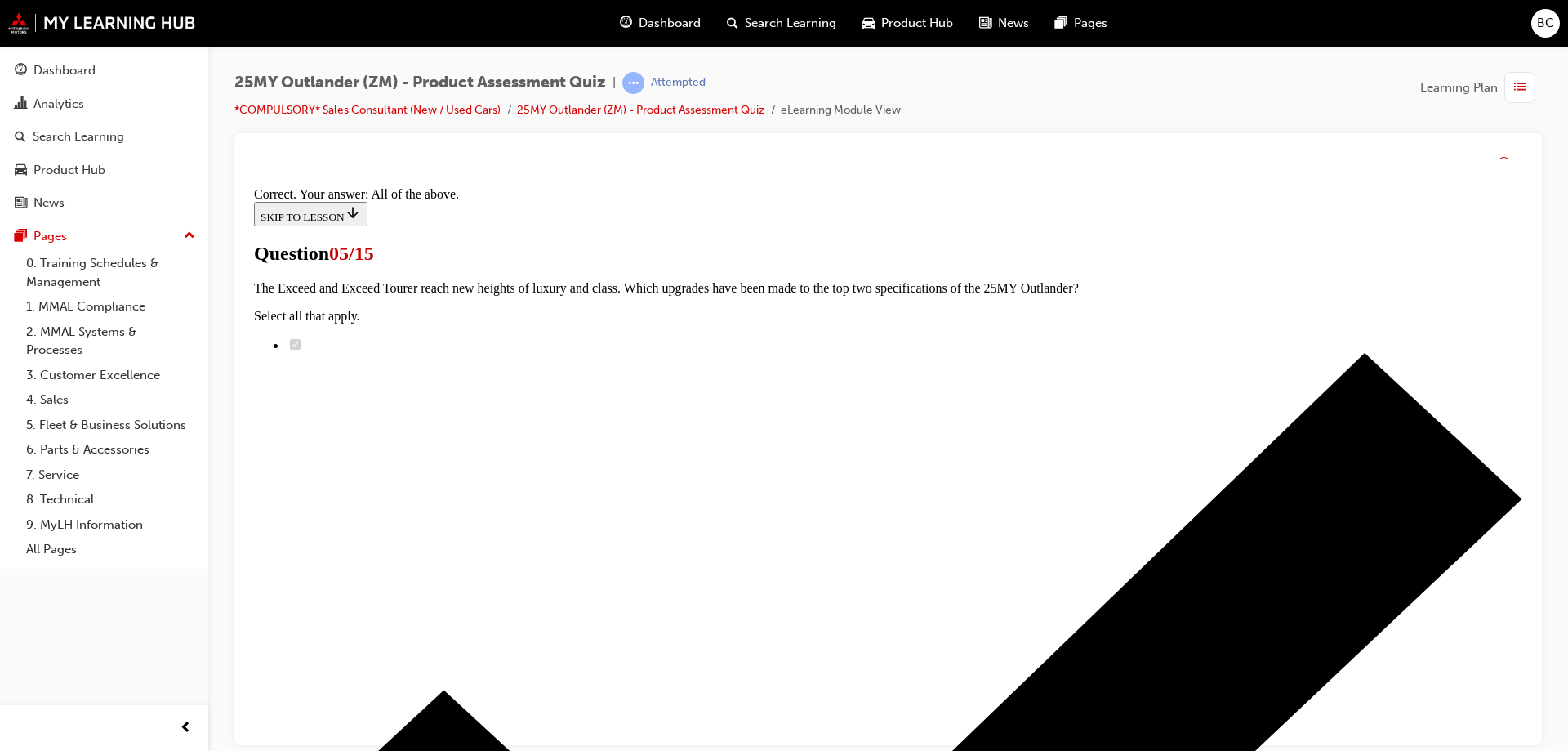
scroll to position [397, 0]
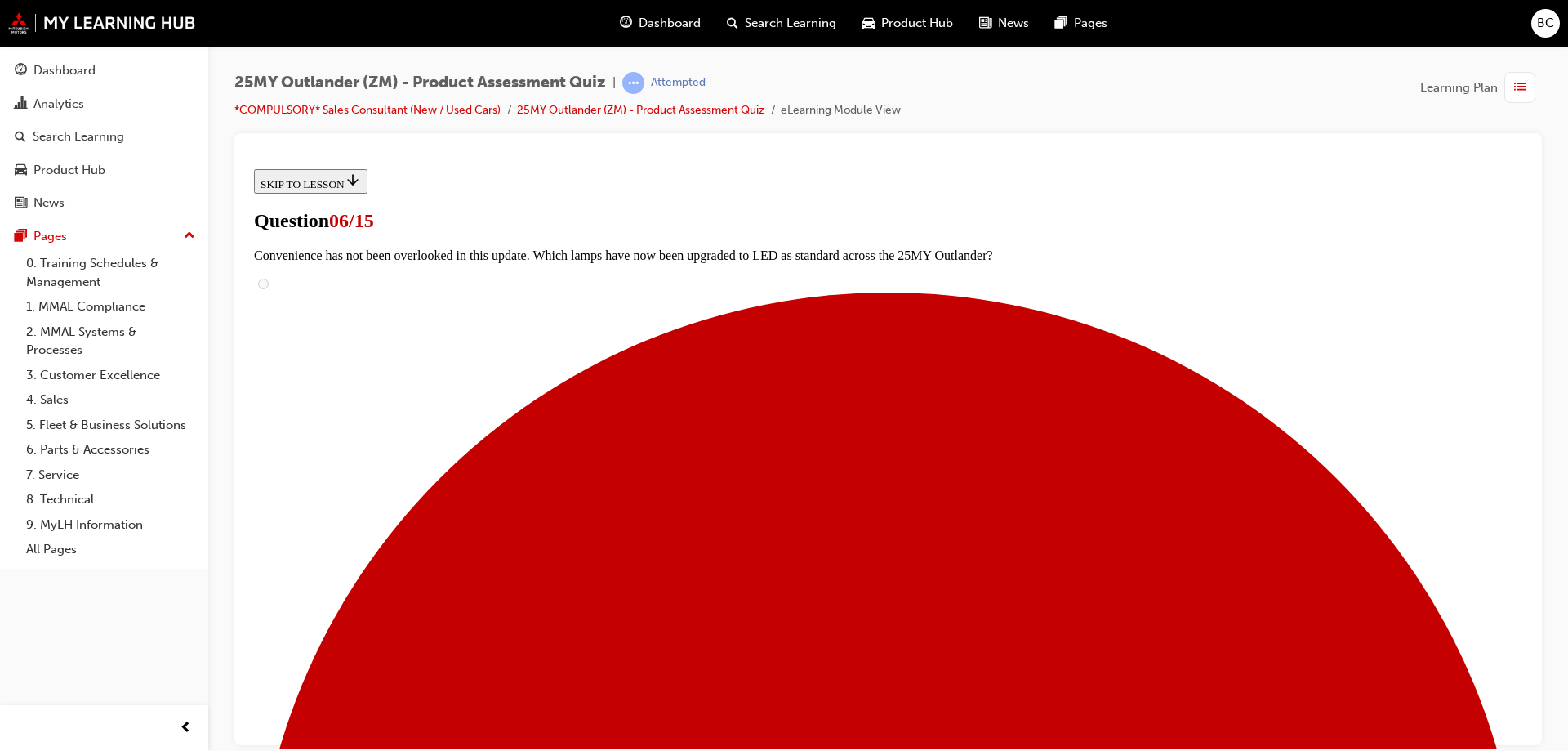
scroll to position [327, 0]
radio input "true"
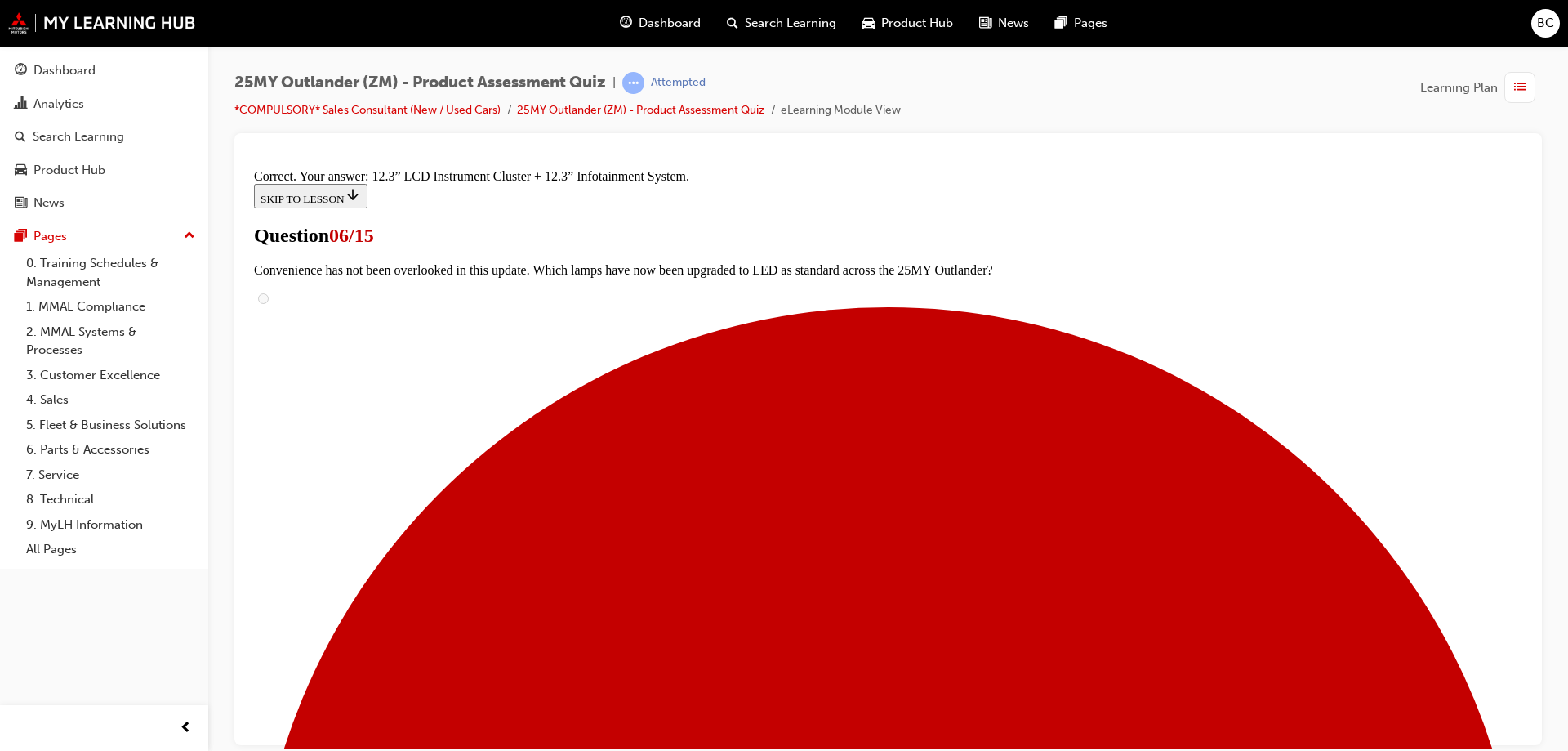
scroll to position [552, 0]
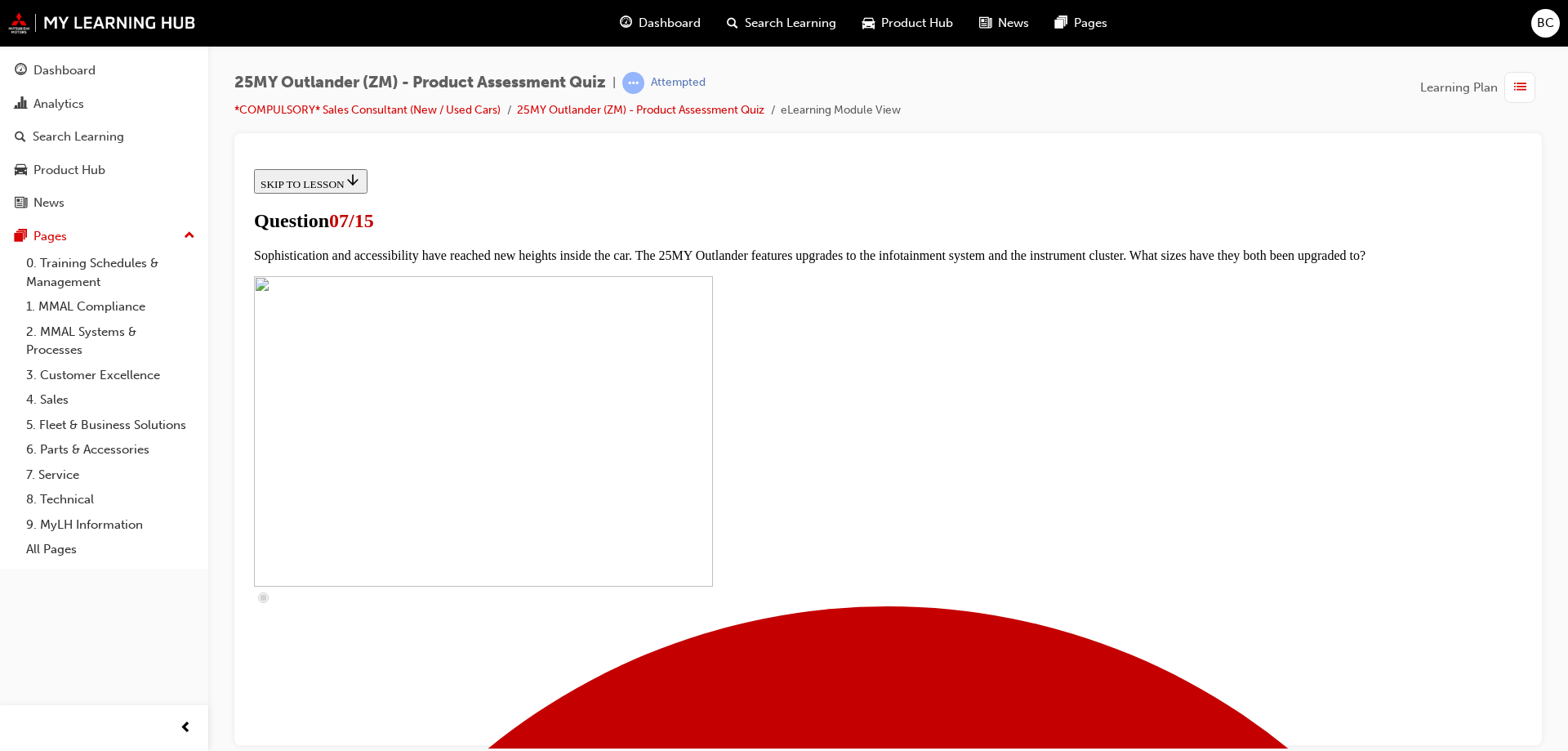
scroll to position [327, 0]
checkbox input "true"
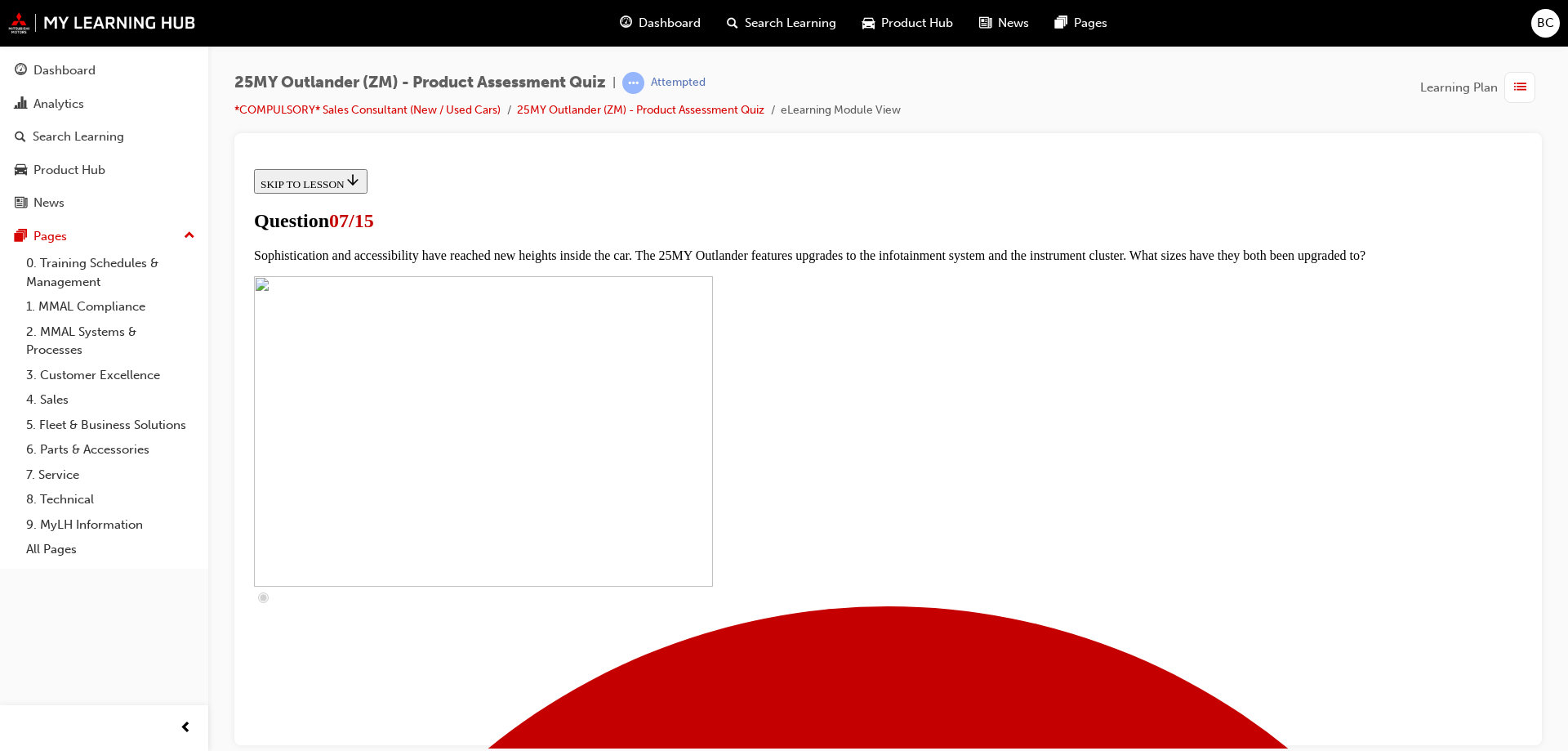
drag, startPoint x: 636, startPoint y: 466, endPoint x: 633, endPoint y: 490, distance: 24.2
checkbox input "true"
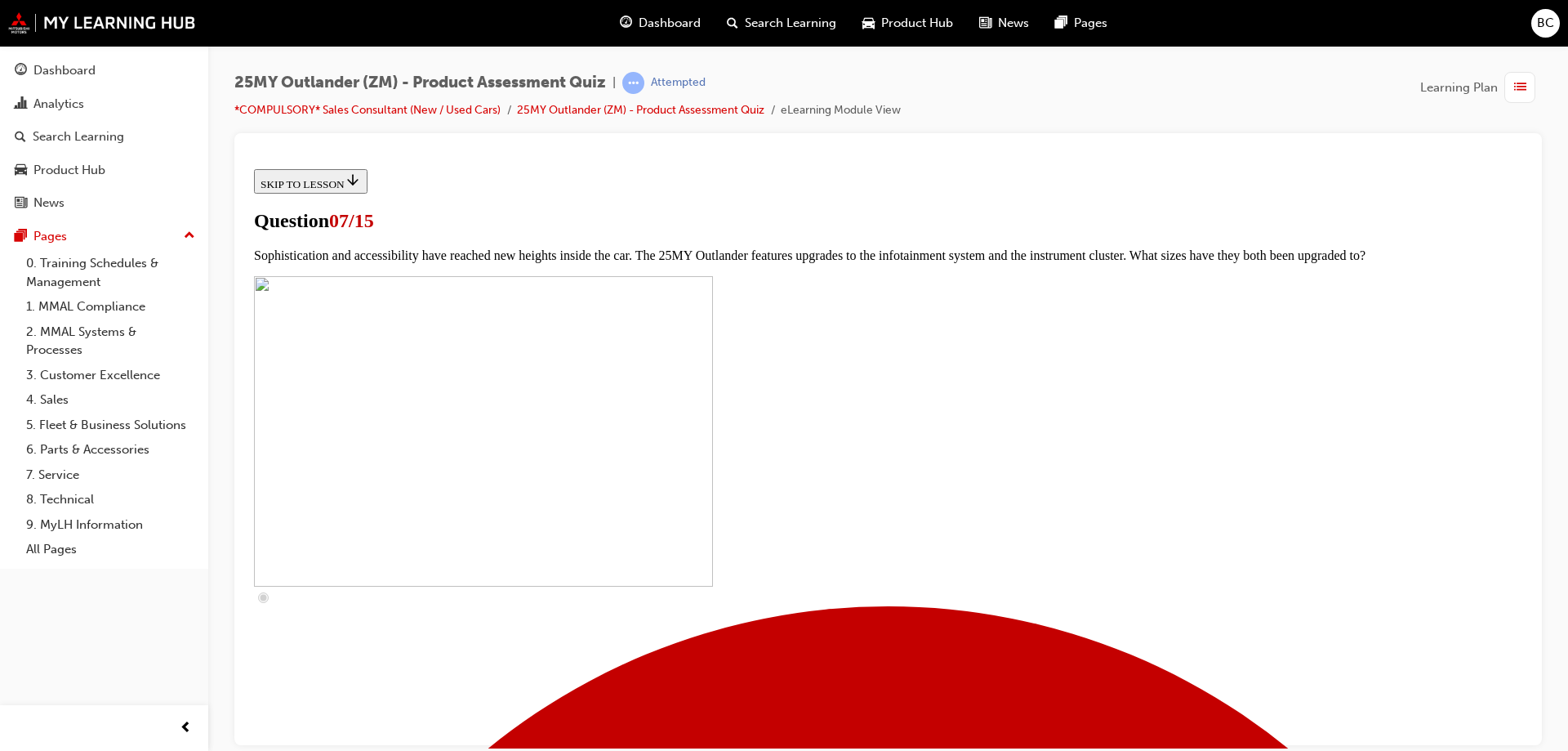
checkbox input "true"
drag, startPoint x: 633, startPoint y: 590, endPoint x: 660, endPoint y: 614, distance: 36.1
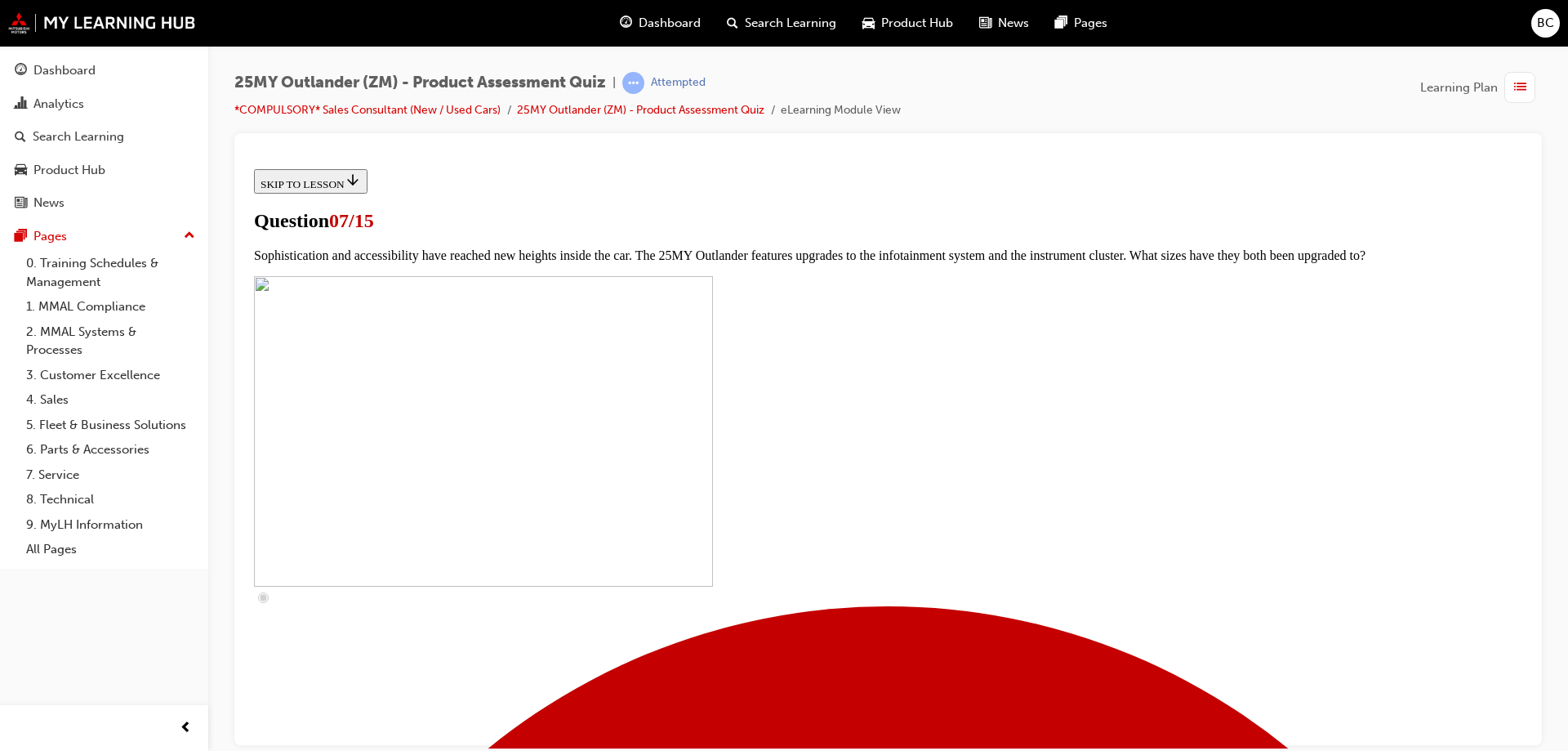
checkbox input "true"
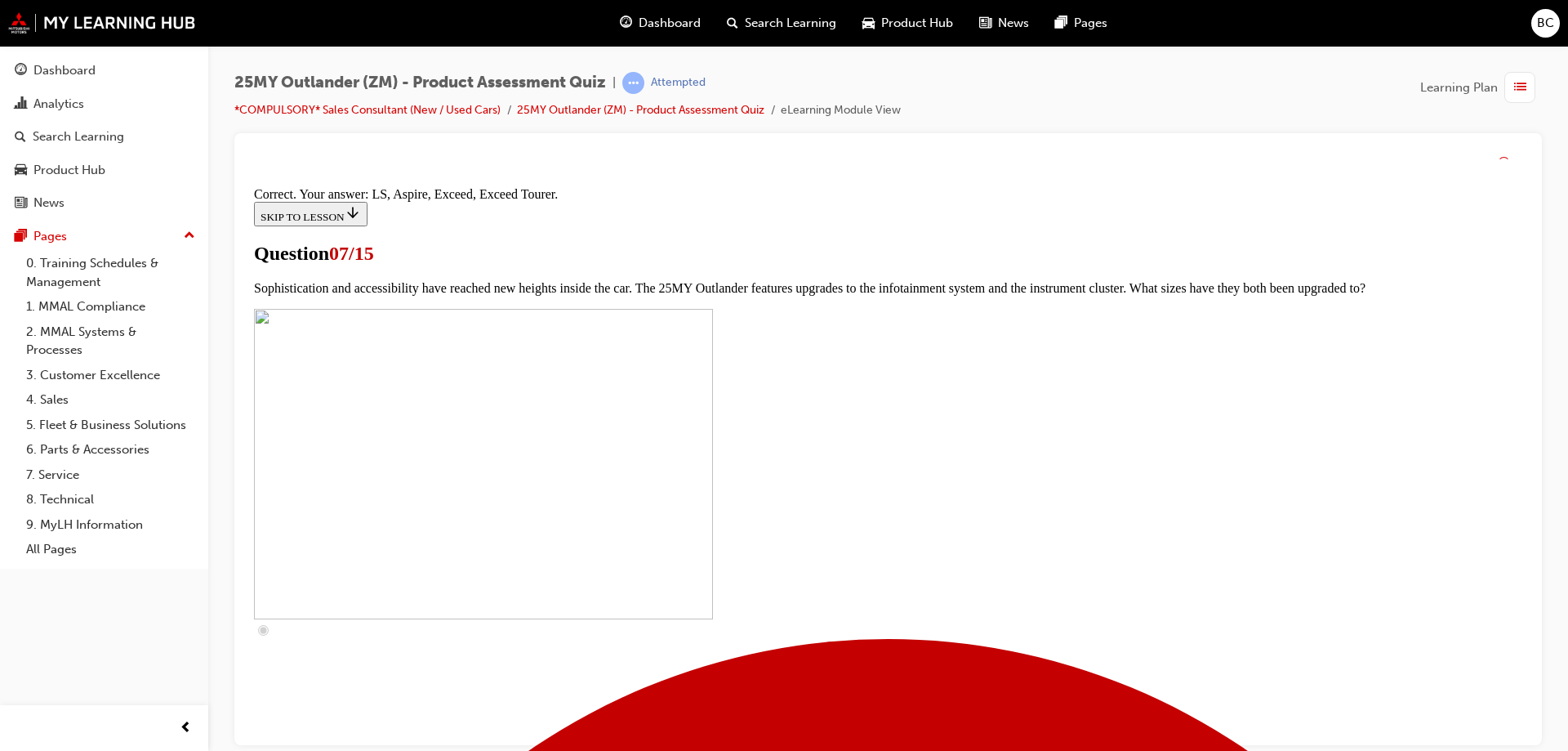
scroll to position [738, 0]
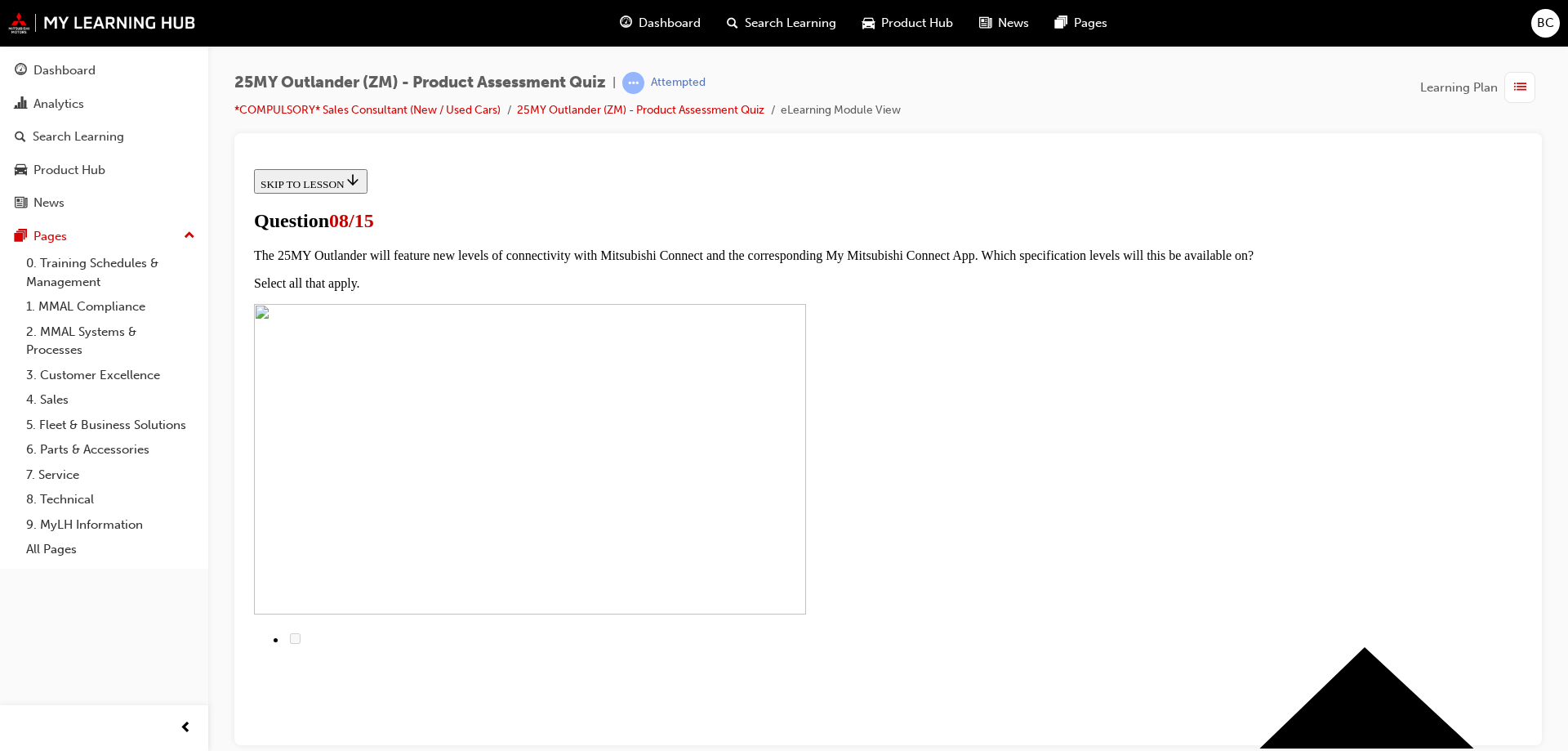
scroll to position [164, 0]
radio input "true"
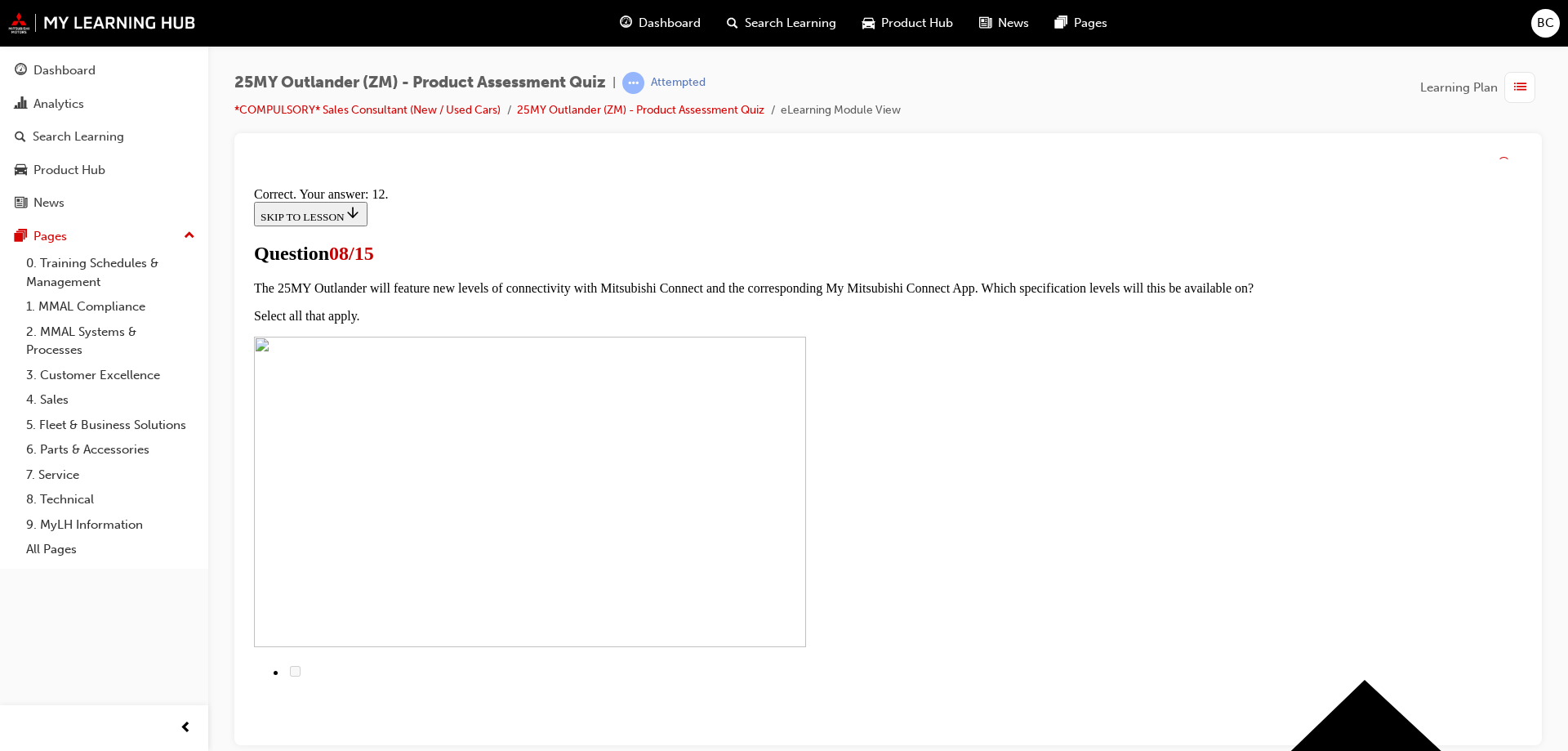
scroll to position [266, 0]
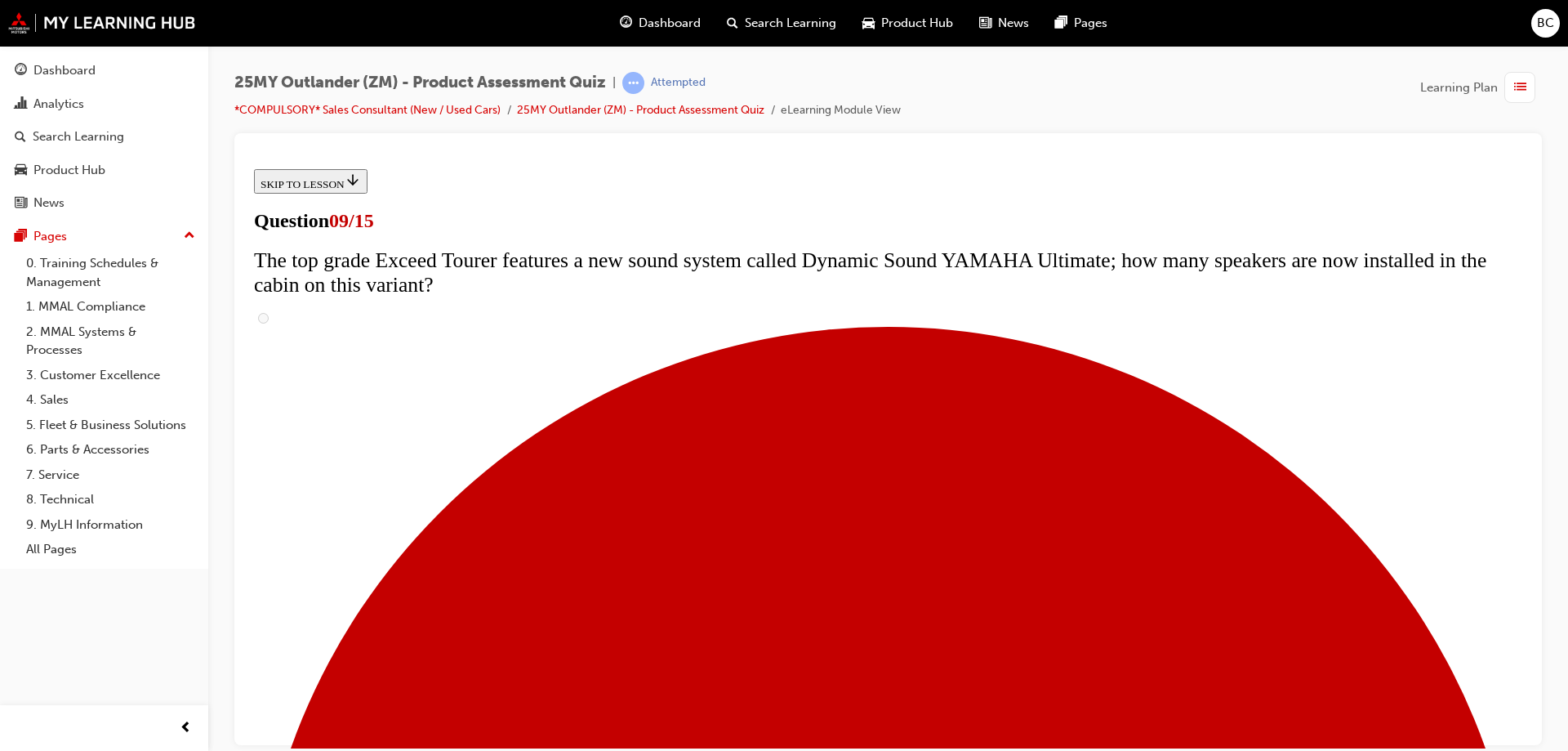
scroll to position [654, 0]
radio input "true"
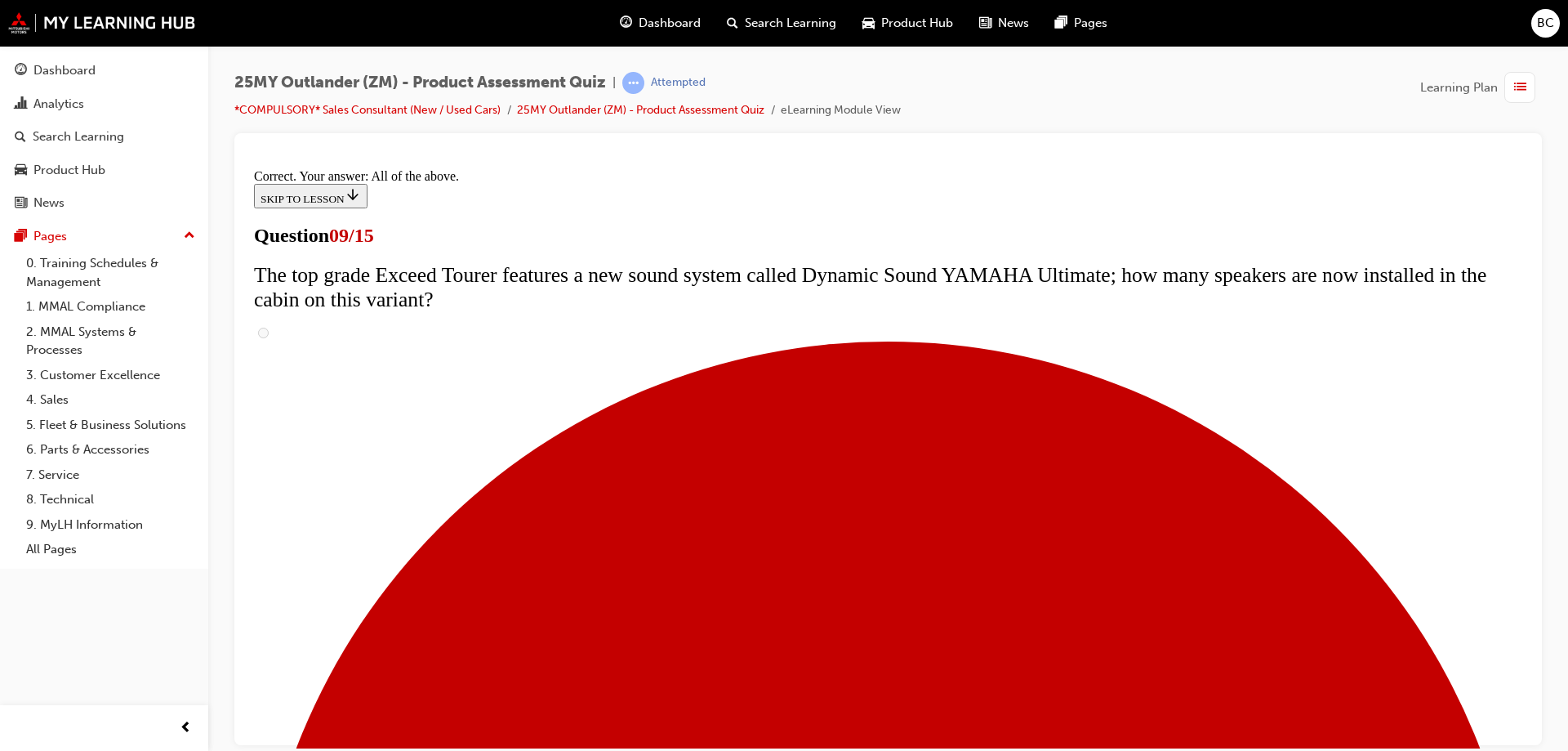
scroll to position [851, 0]
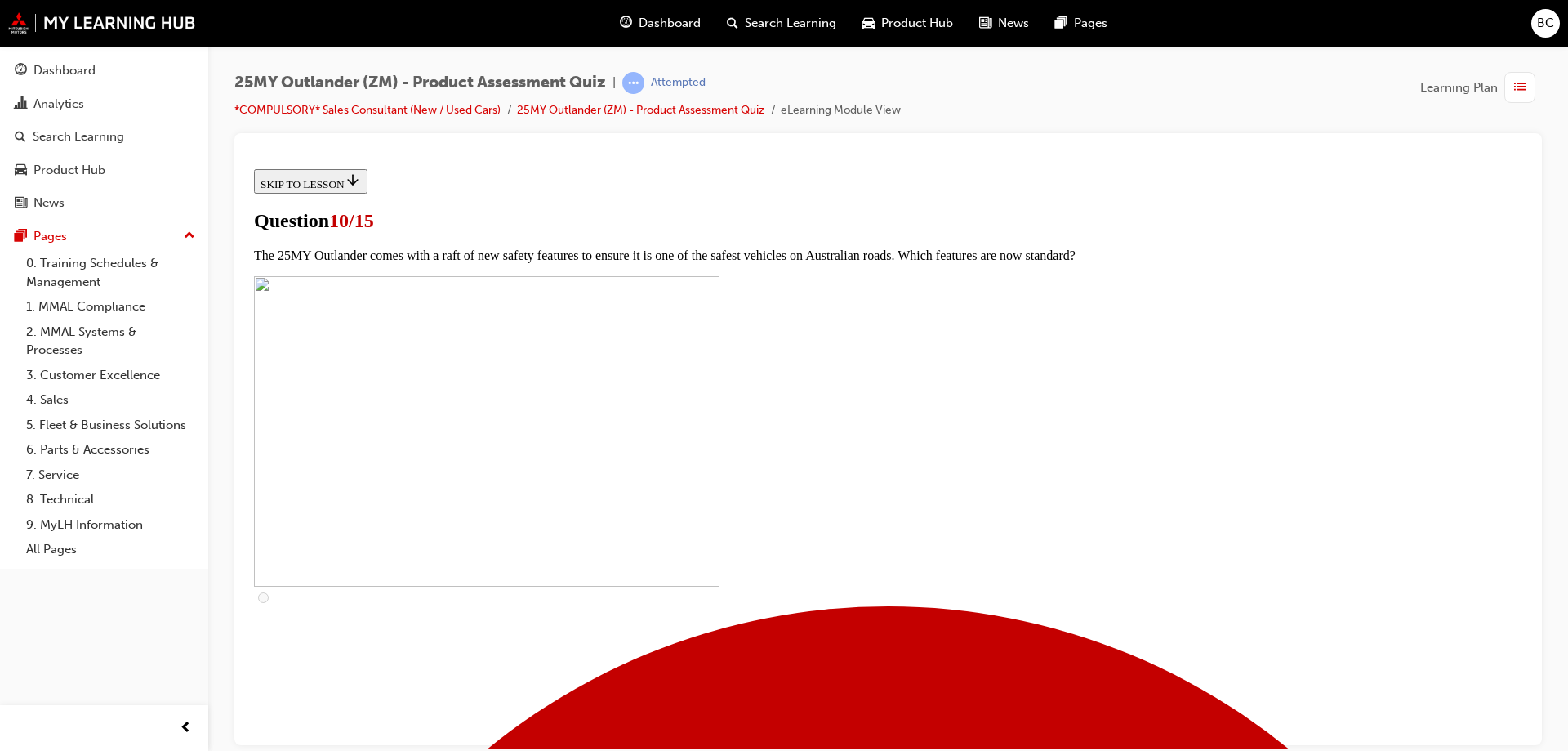
scroll to position [327, 0]
checkbox input "true"
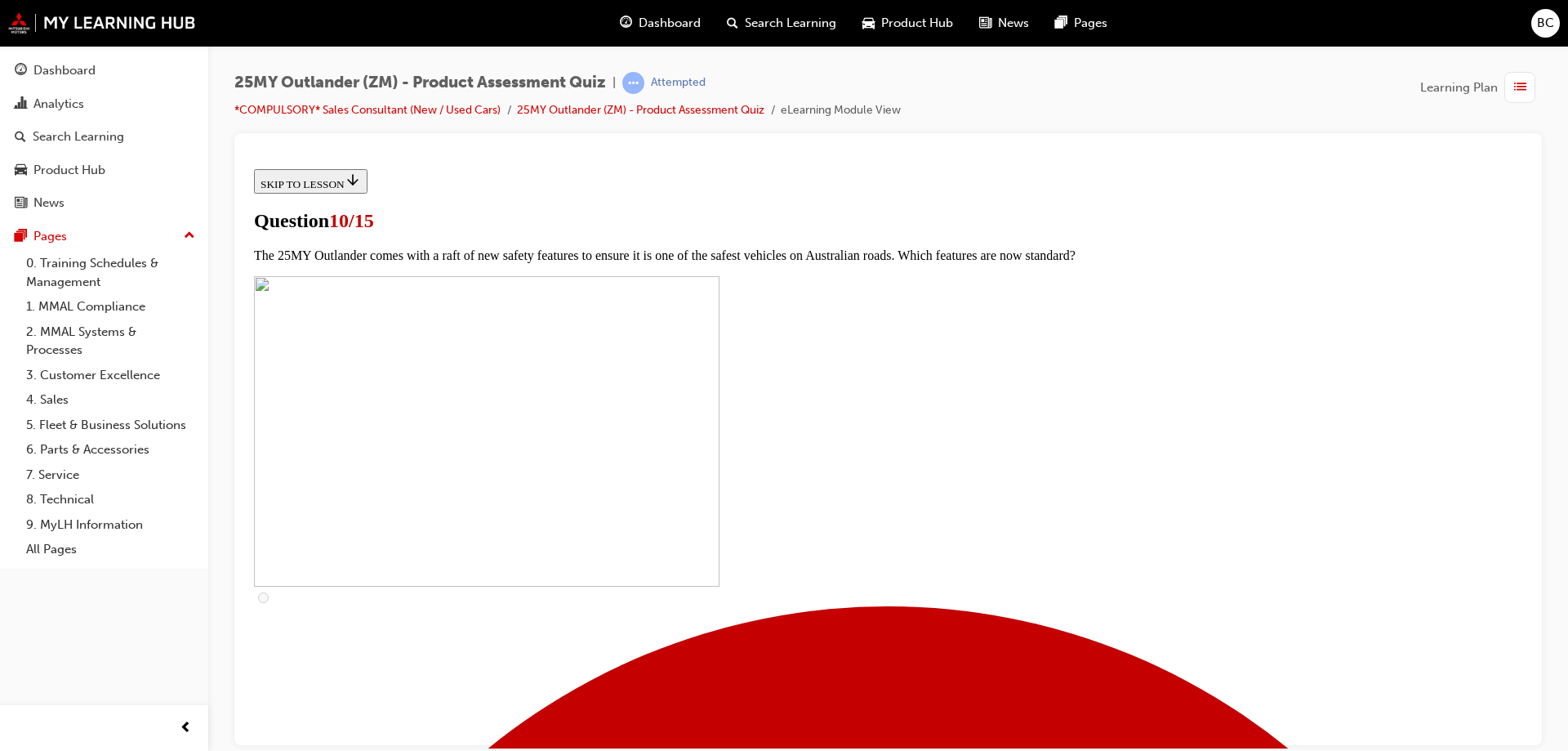
checkbox input "true"
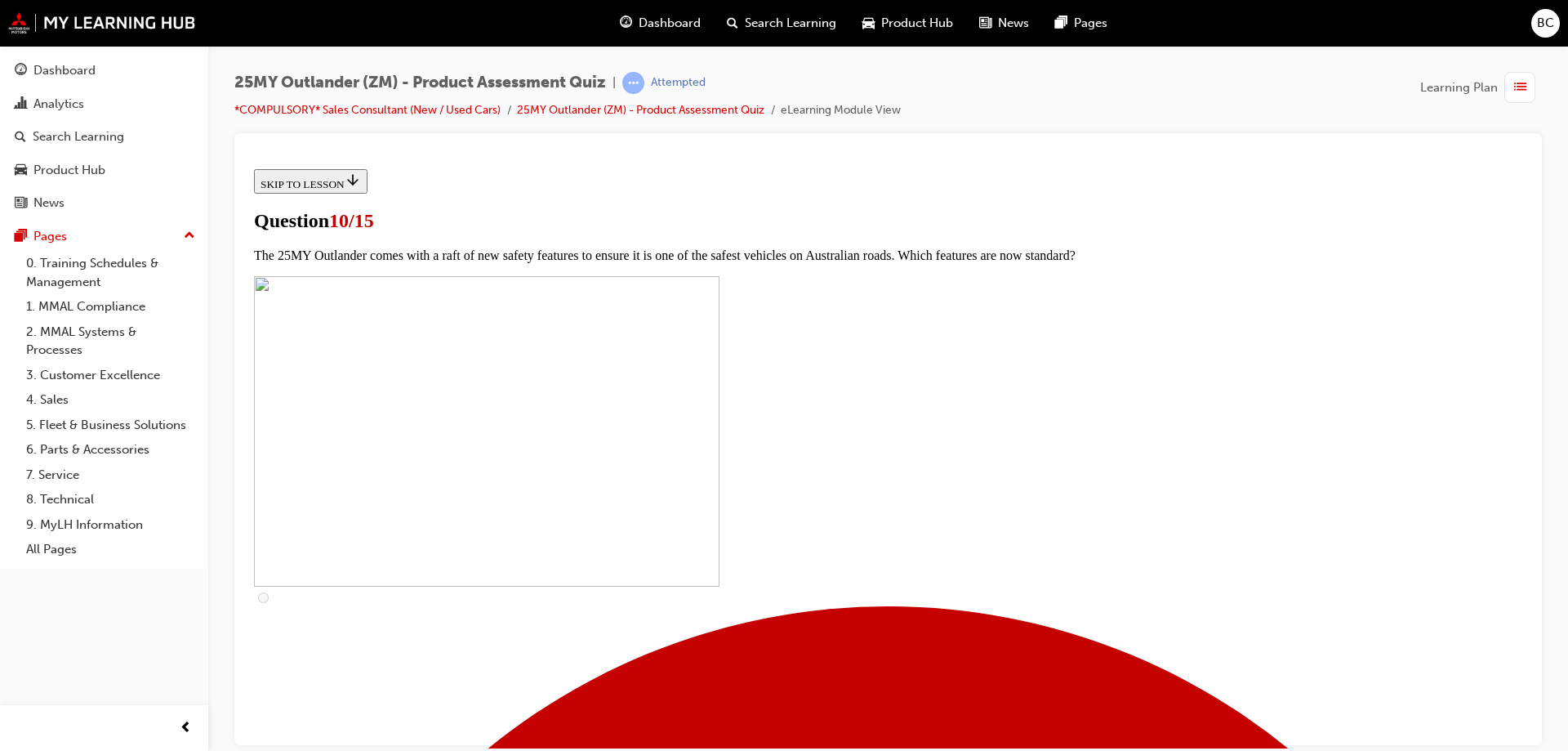
scroll to position [409, 0]
checkbox input "true"
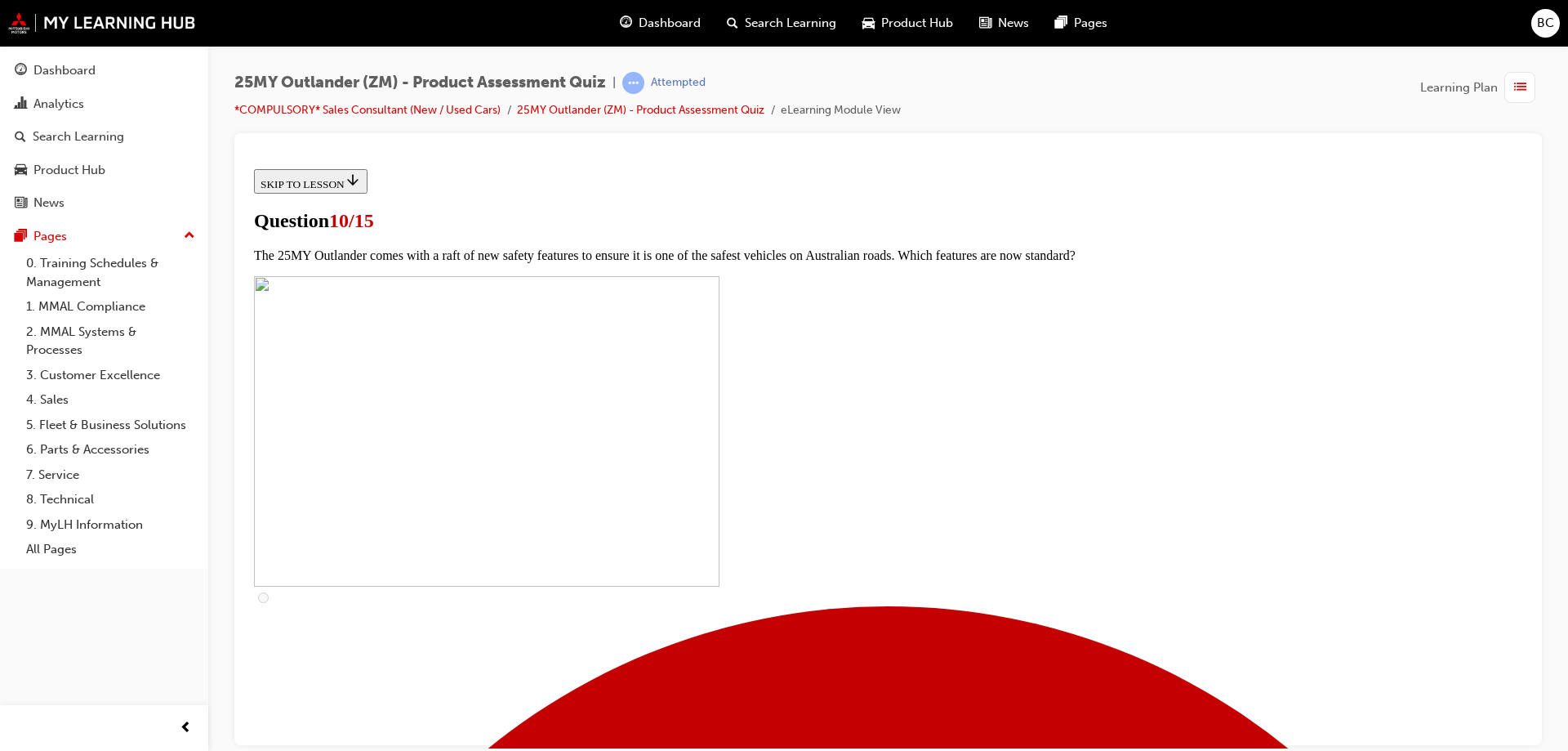
checkbox input "true"
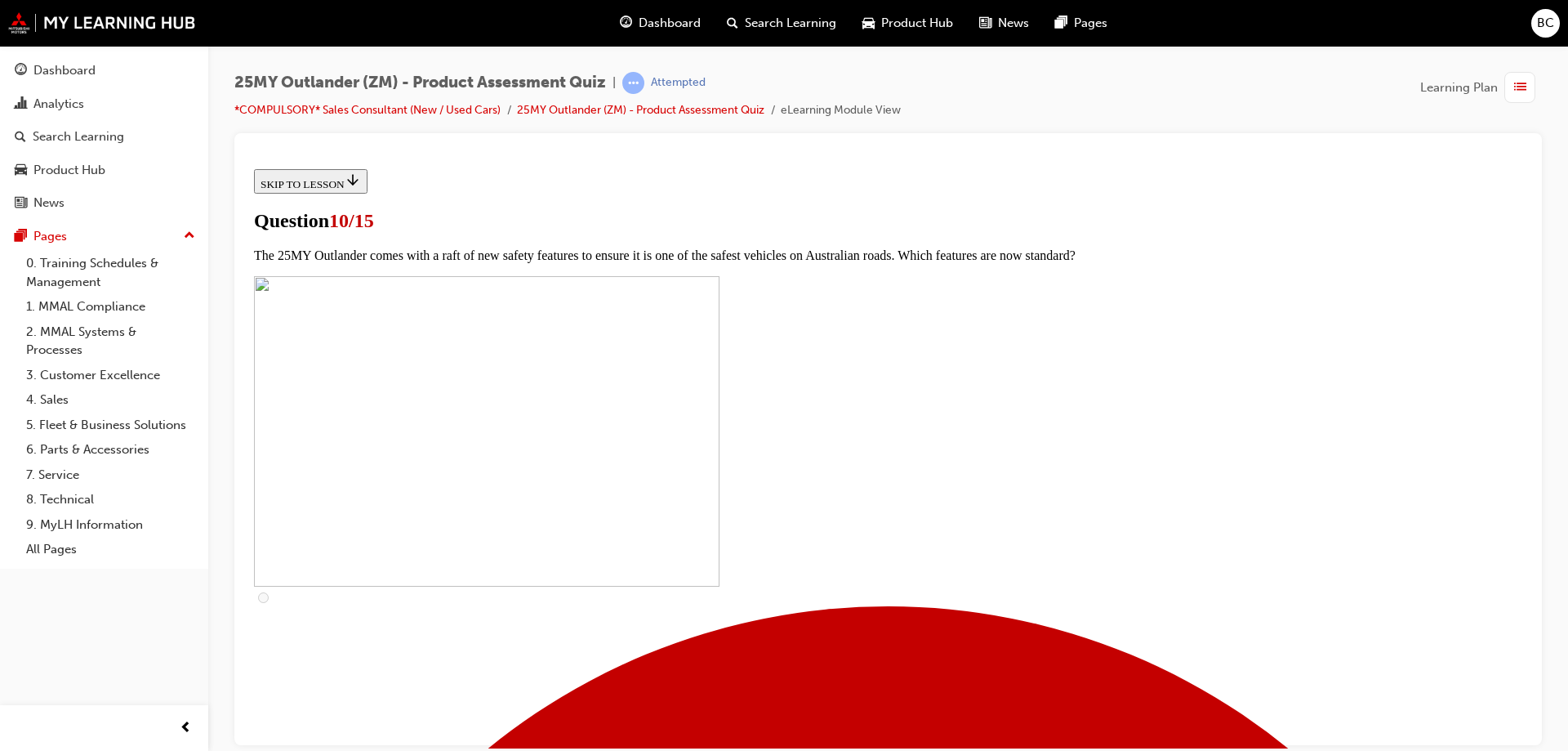
checkbox input "true"
checkbox input "false"
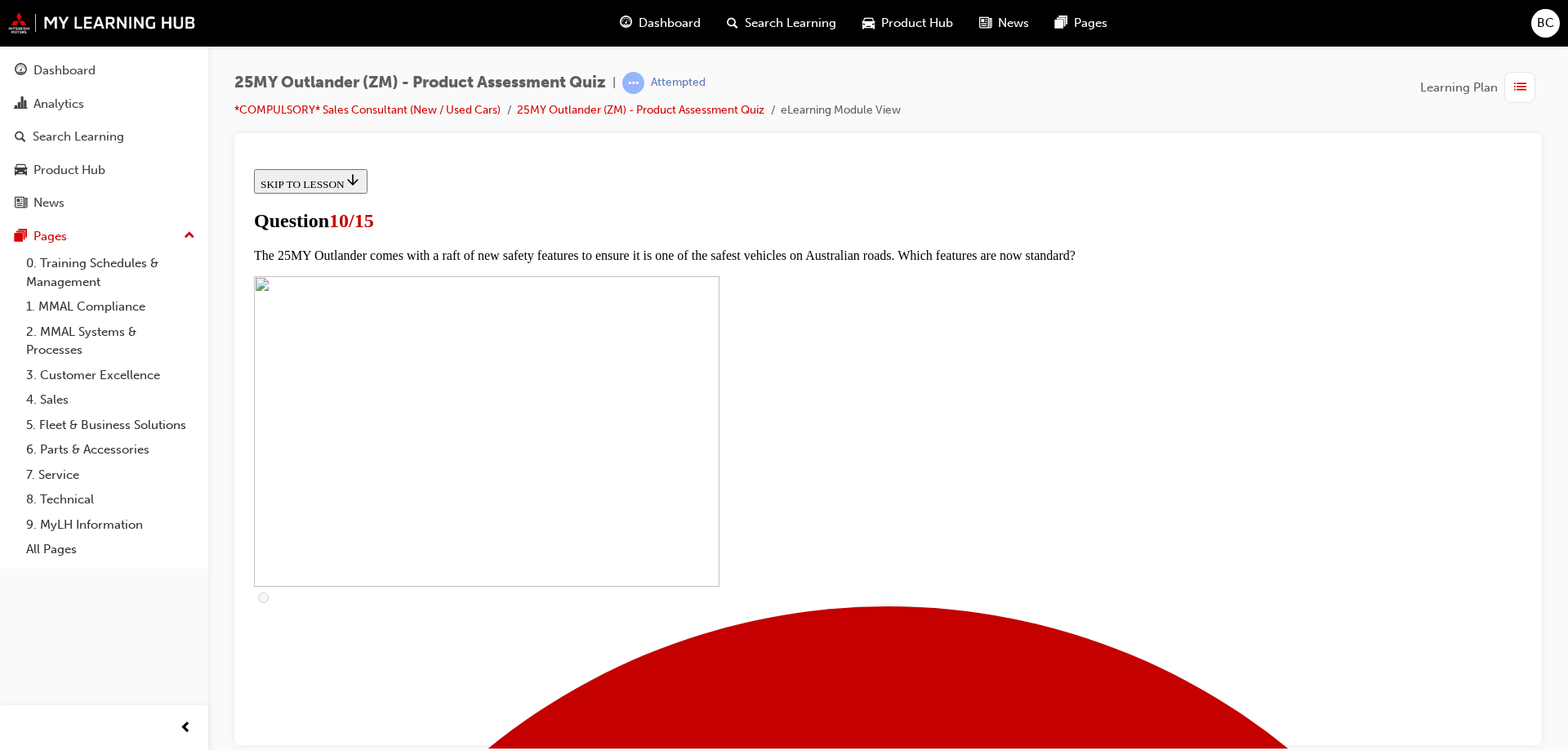
scroll to position [572, 0]
checkbox input "false"
